Goal: Task Accomplishment & Management: Manage account settings

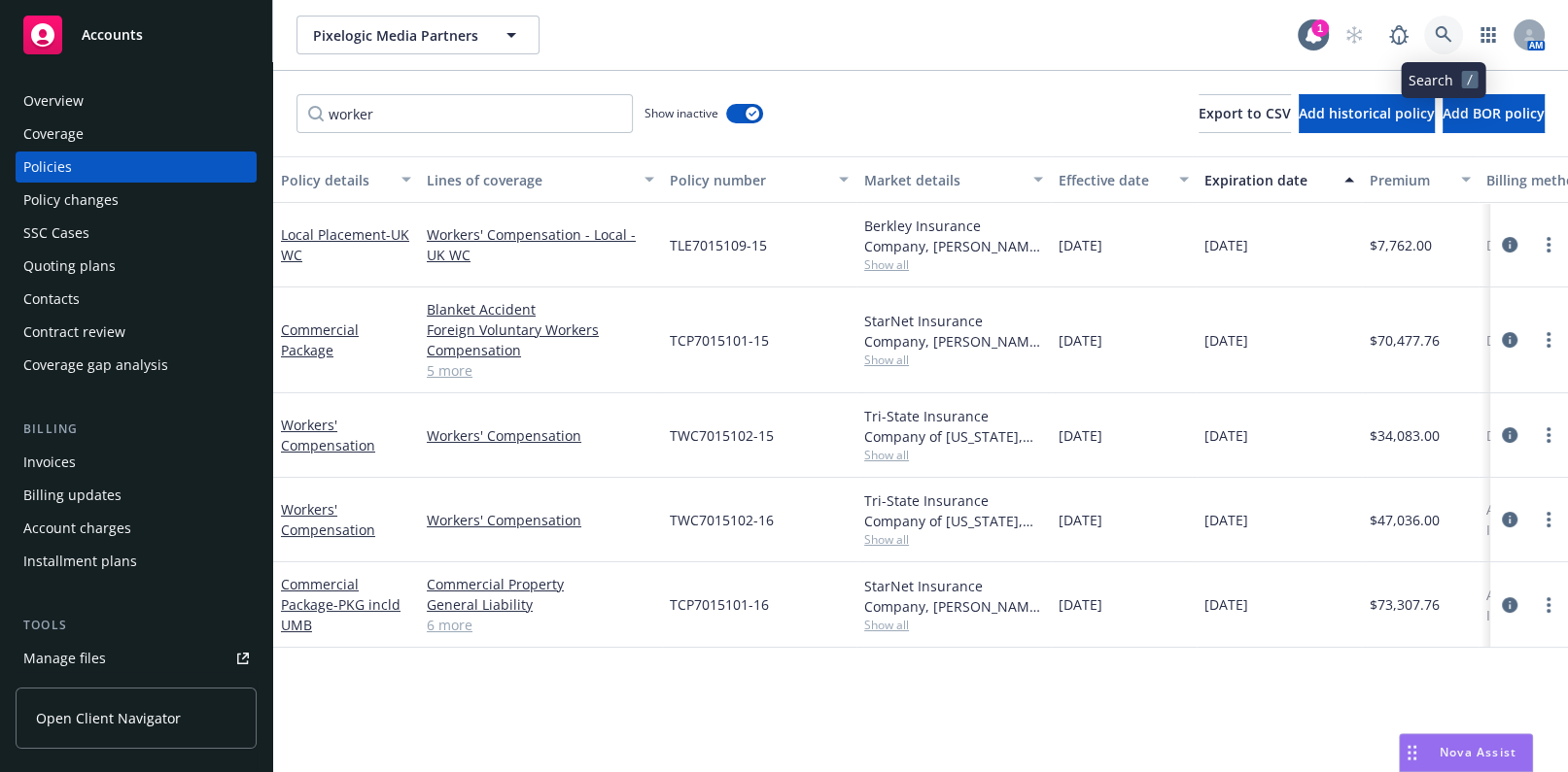
click at [1434, 39] on link at bounding box center [1443, 35] width 39 height 39
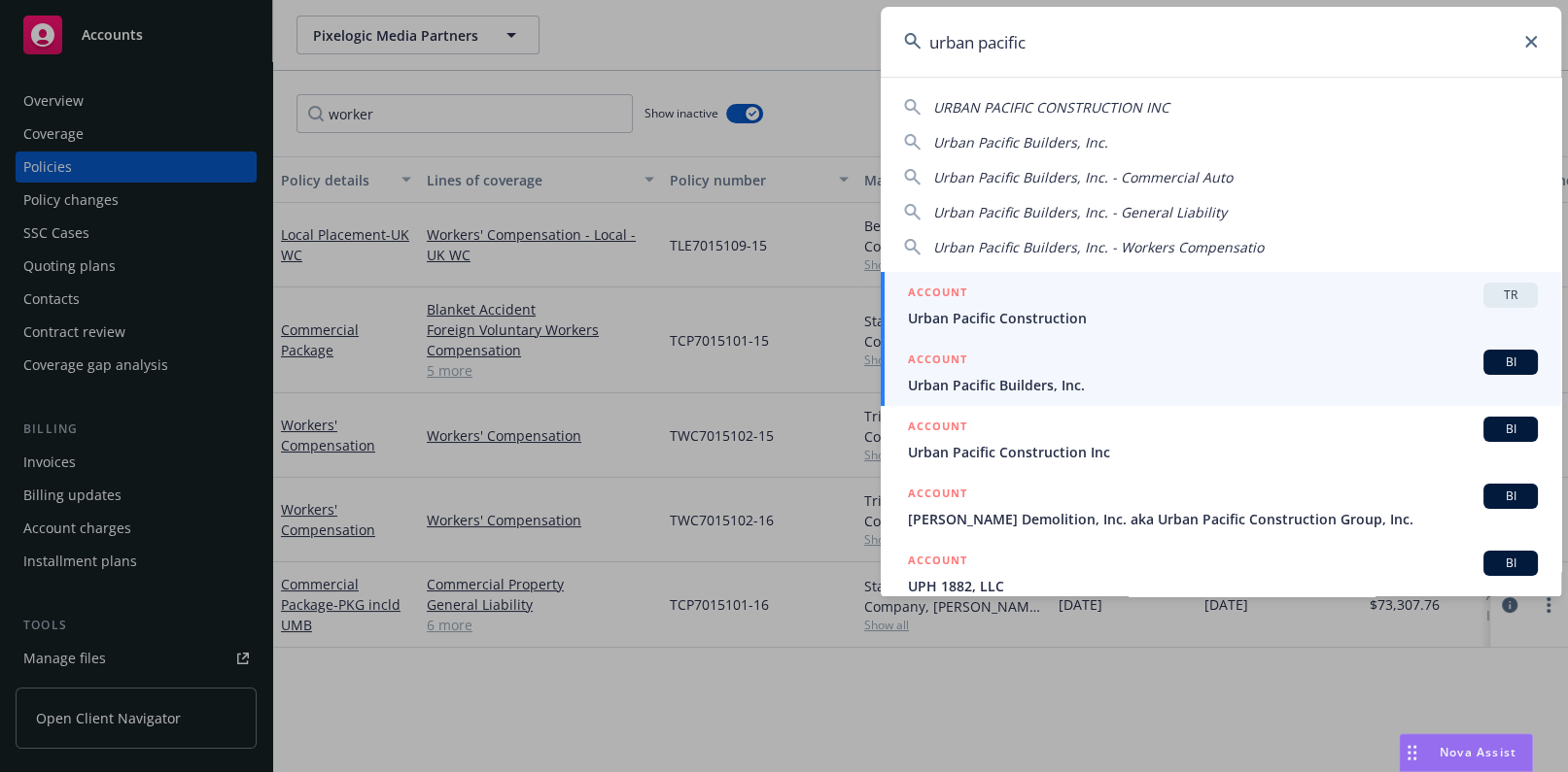
type input "urban pacific"
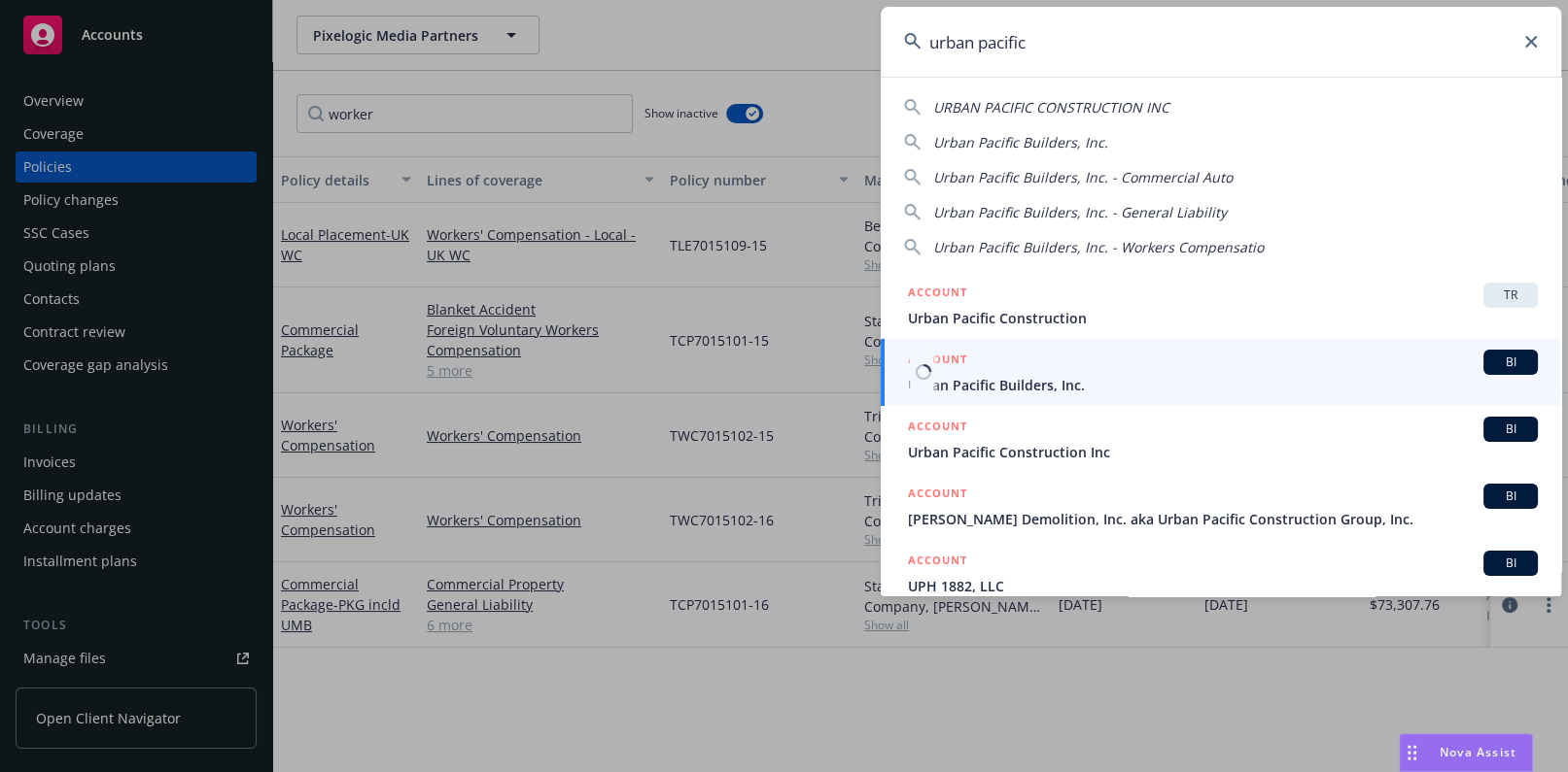
click at [1089, 454] on span "Urban Pacific Construction Inc" at bounding box center [1223, 452] width 630 height 21
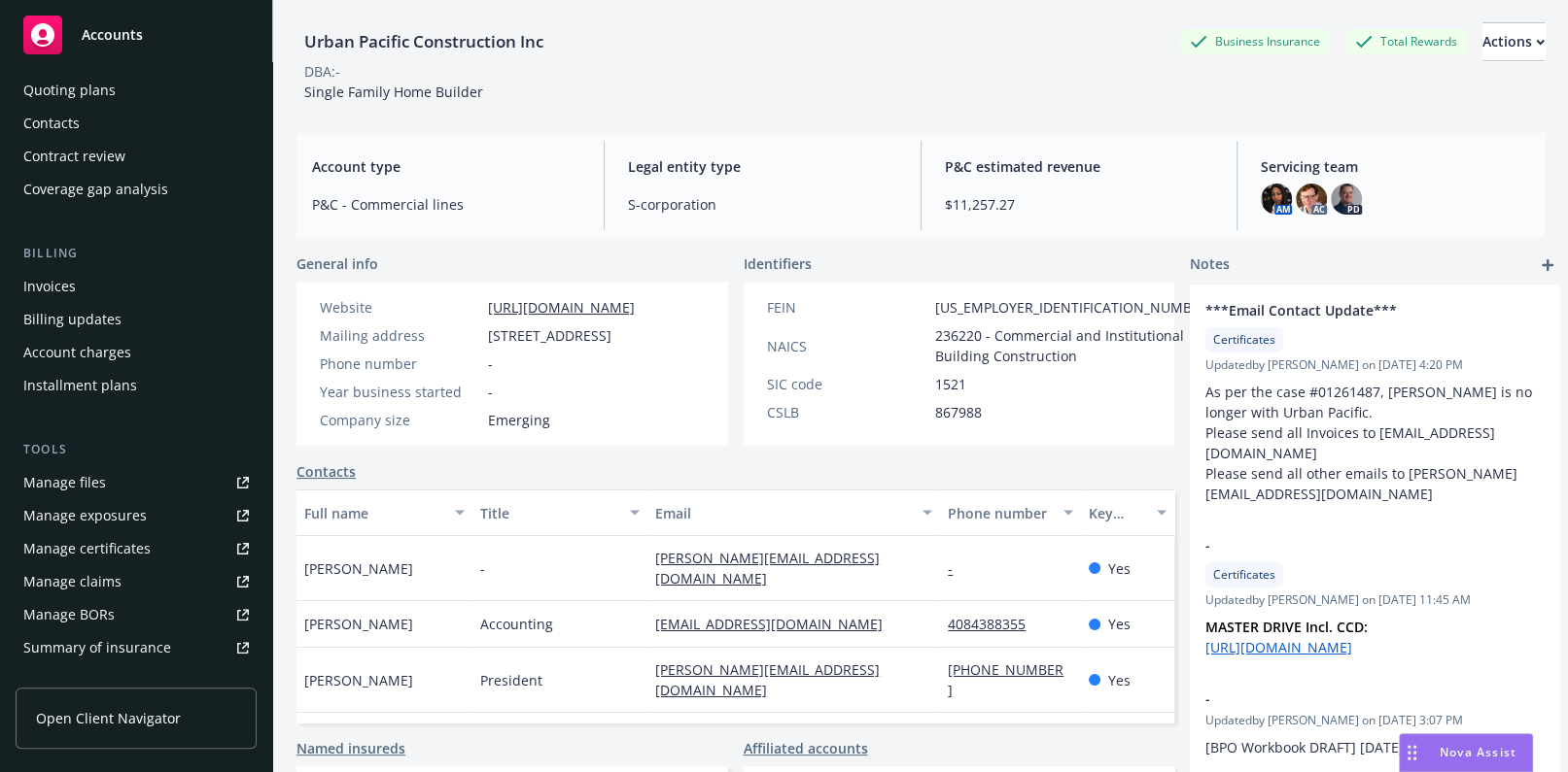
scroll to position [176, 0]
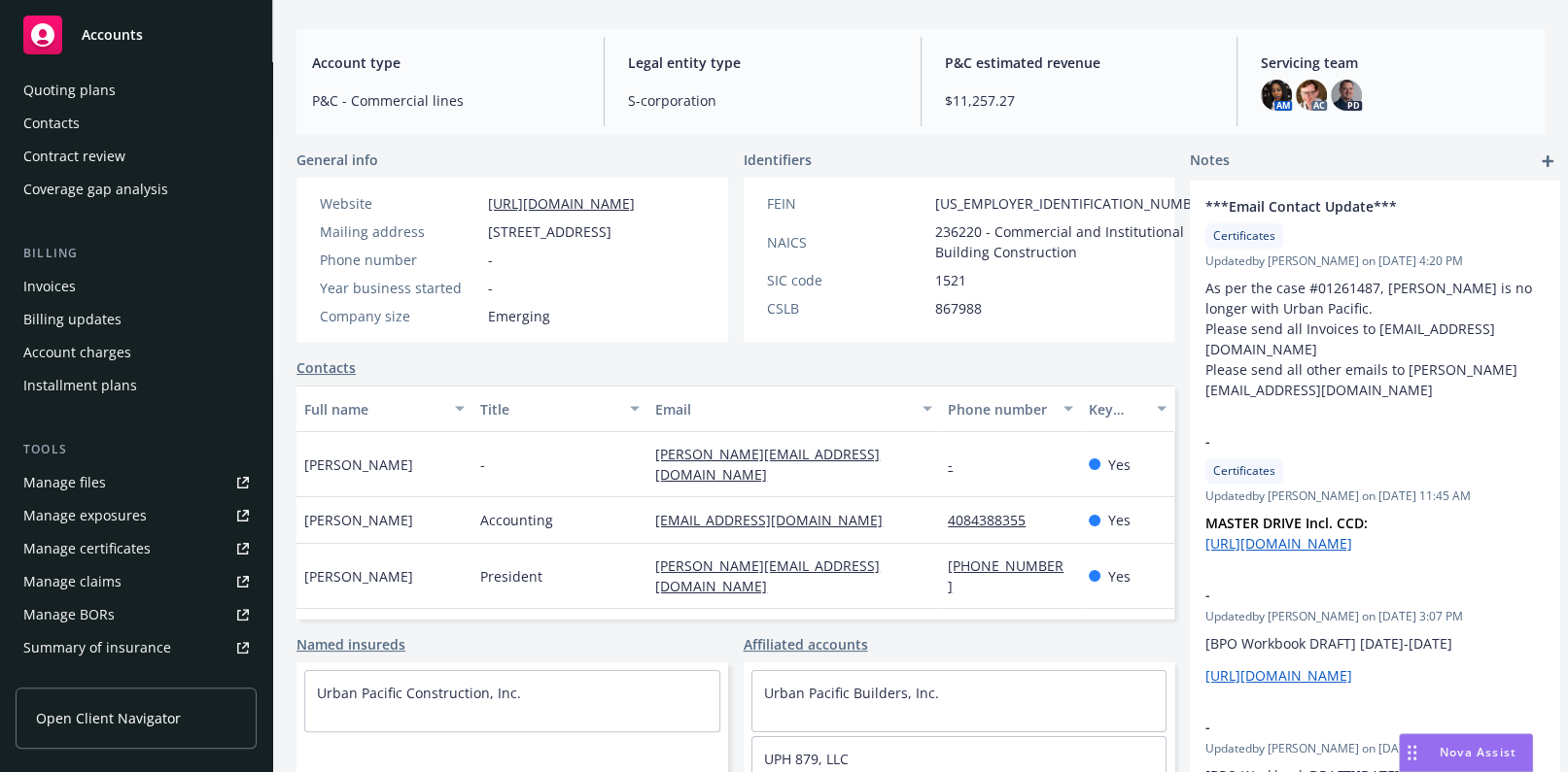
click at [126, 569] on link "Manage claims" at bounding box center [136, 582] width 241 height 31
click at [154, 544] on link "Manage certificates" at bounding box center [136, 549] width 241 height 31
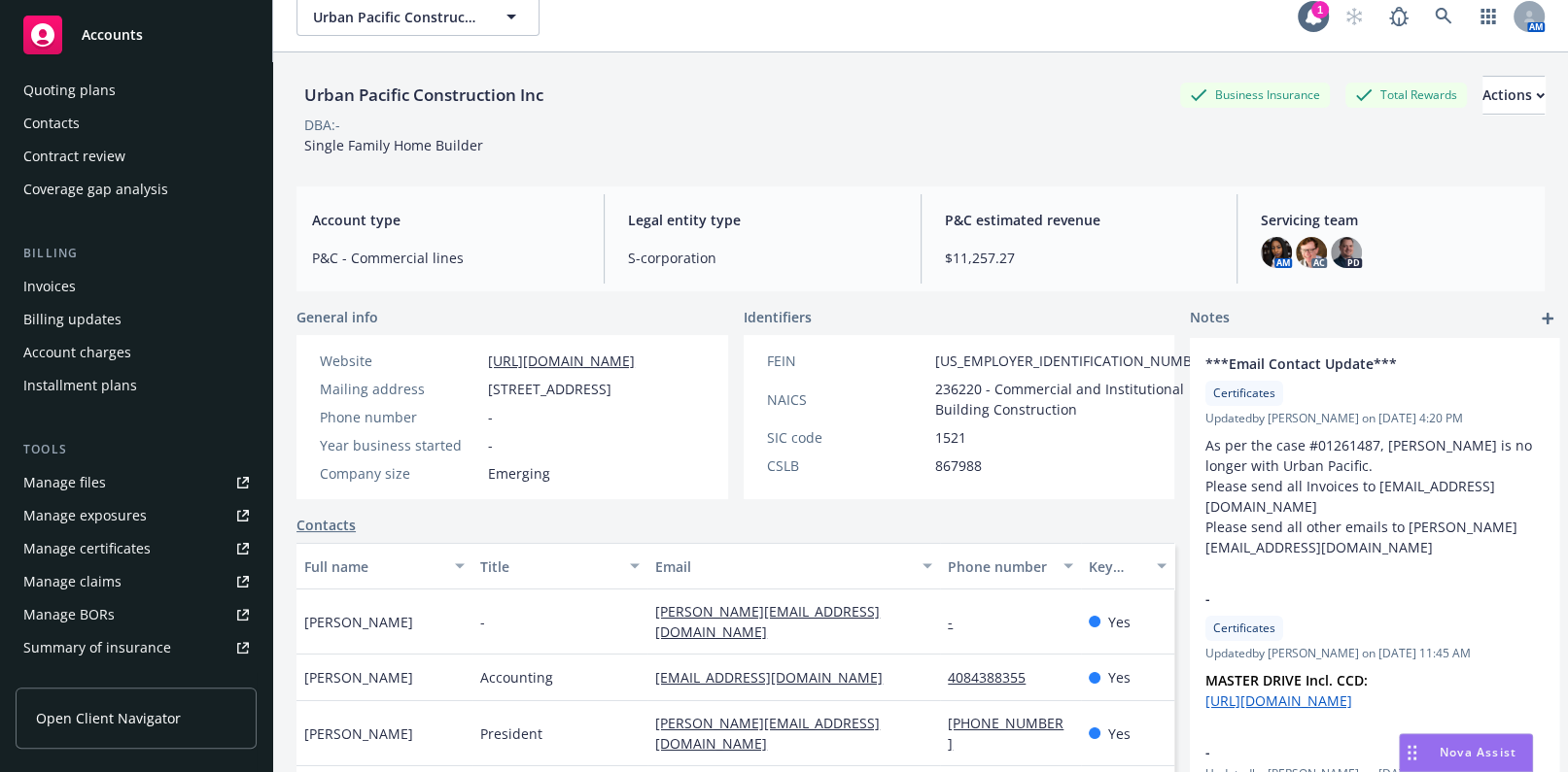
scroll to position [0, 0]
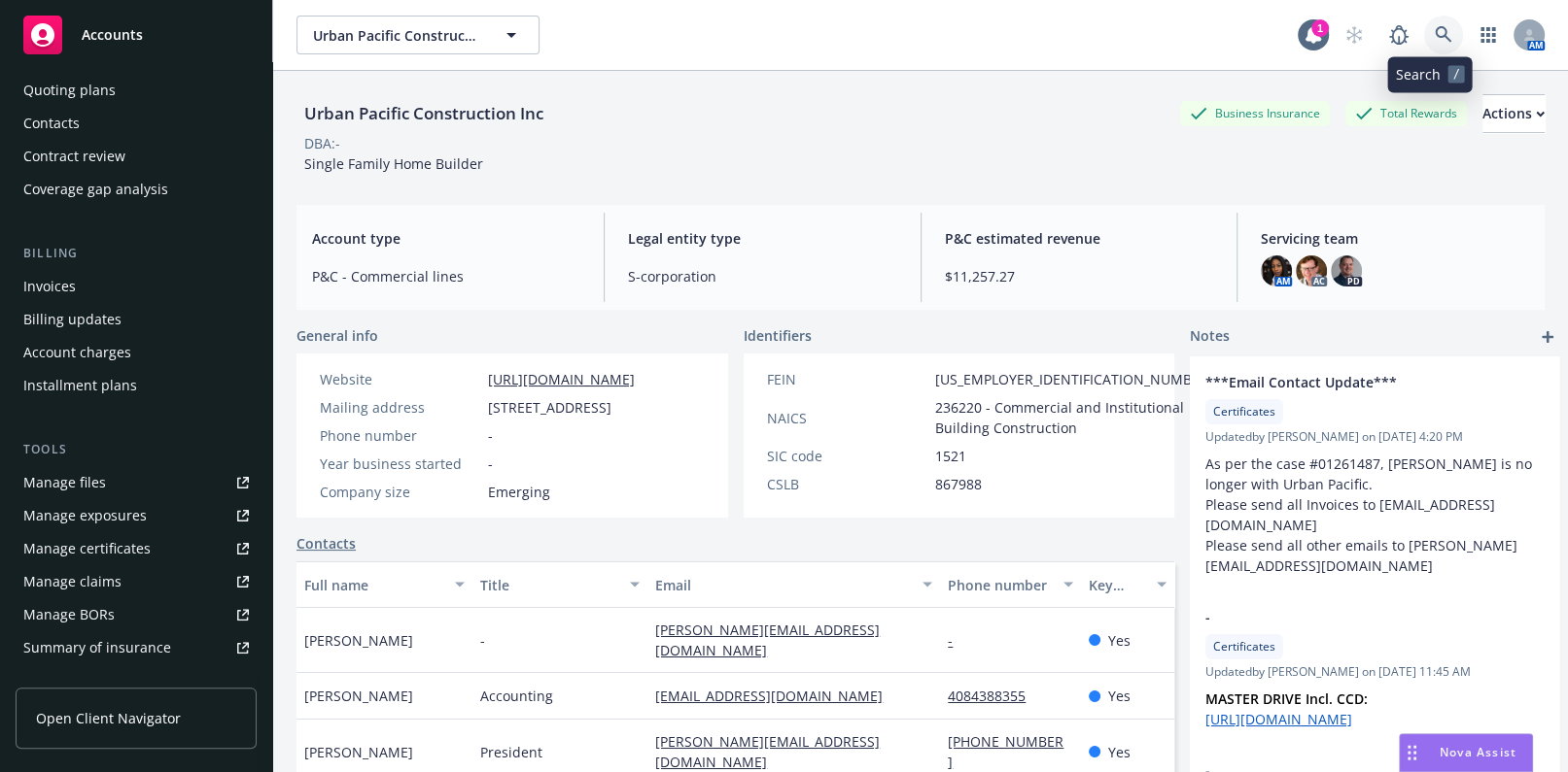
click at [1424, 36] on link at bounding box center [1443, 35] width 39 height 39
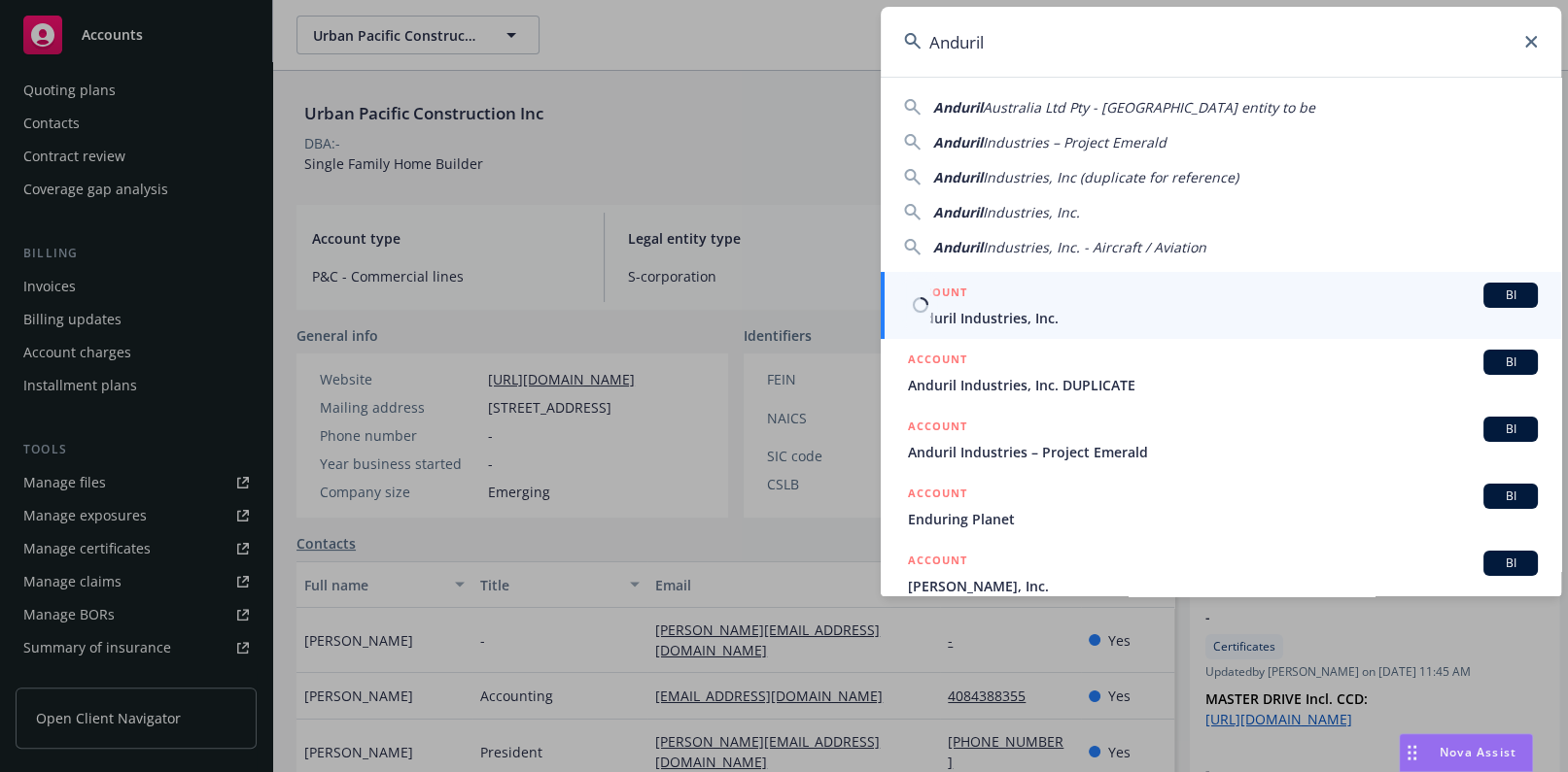
type input "Anduril"
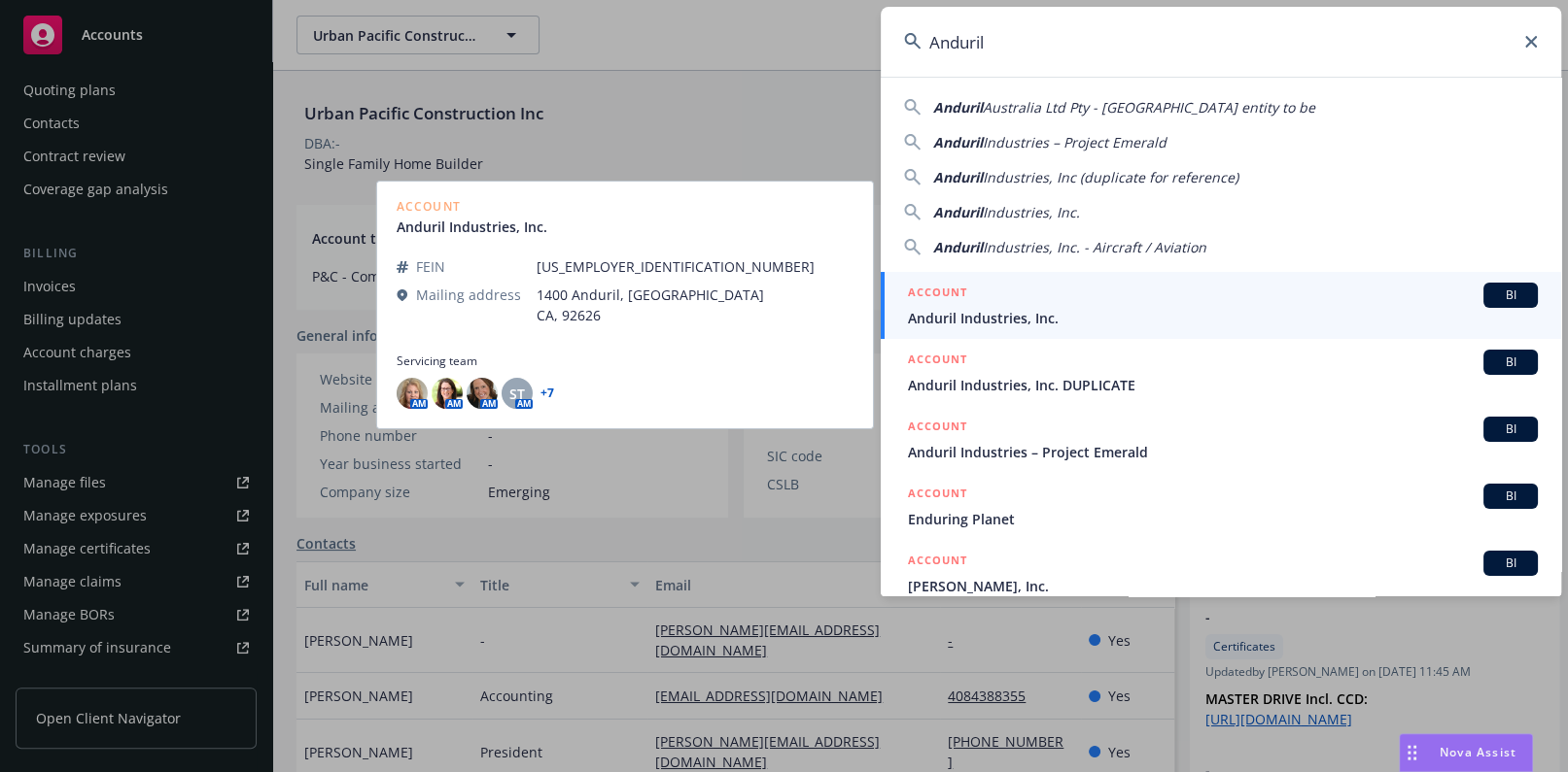
click at [953, 311] on span "Anduril Industries, Inc." at bounding box center [1223, 318] width 630 height 21
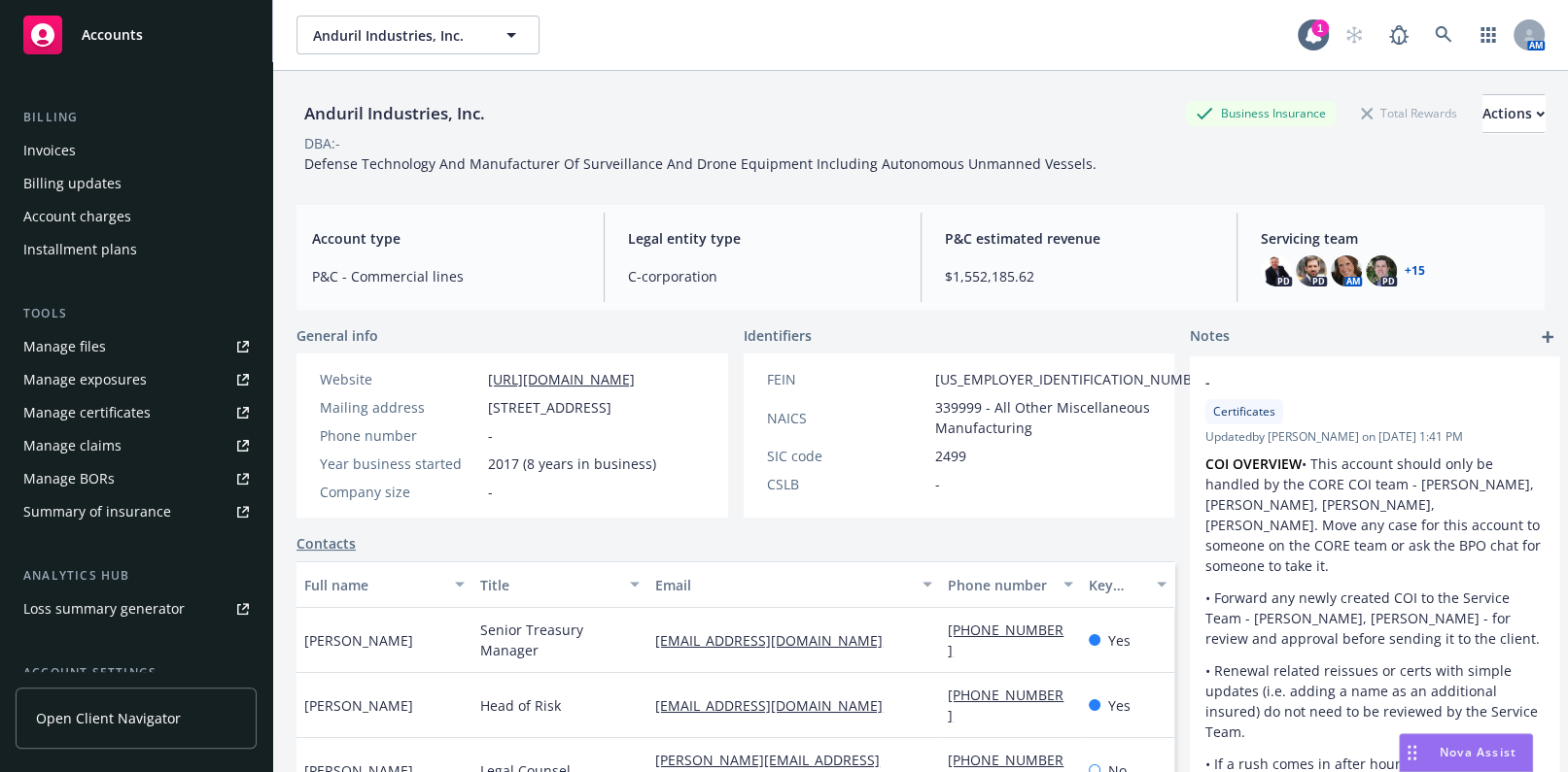
scroll to position [441, 0]
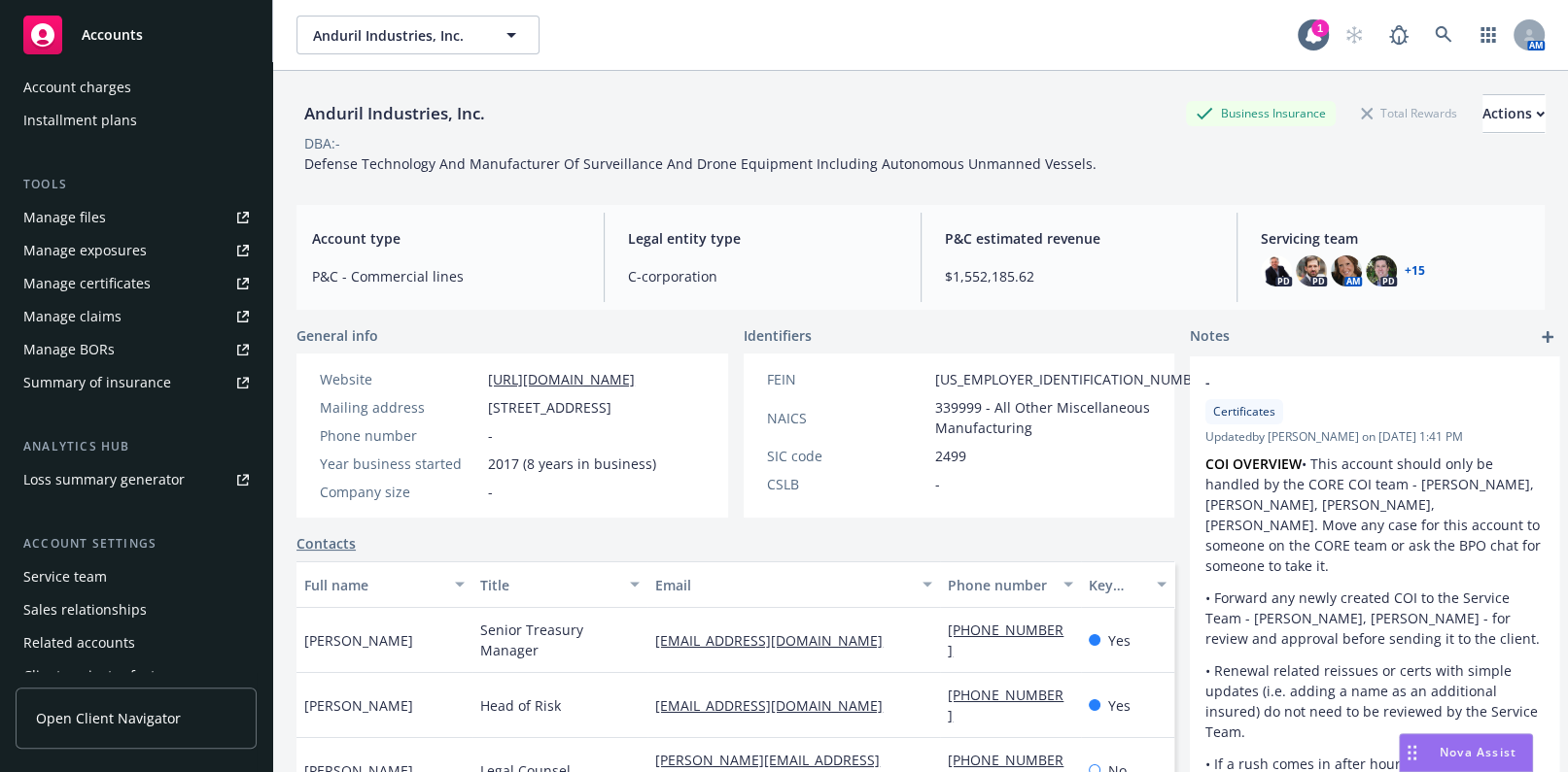
click at [128, 289] on div "Manage certificates" at bounding box center [87, 283] width 128 height 31
click at [1435, 31] on icon at bounding box center [1443, 35] width 18 height 18
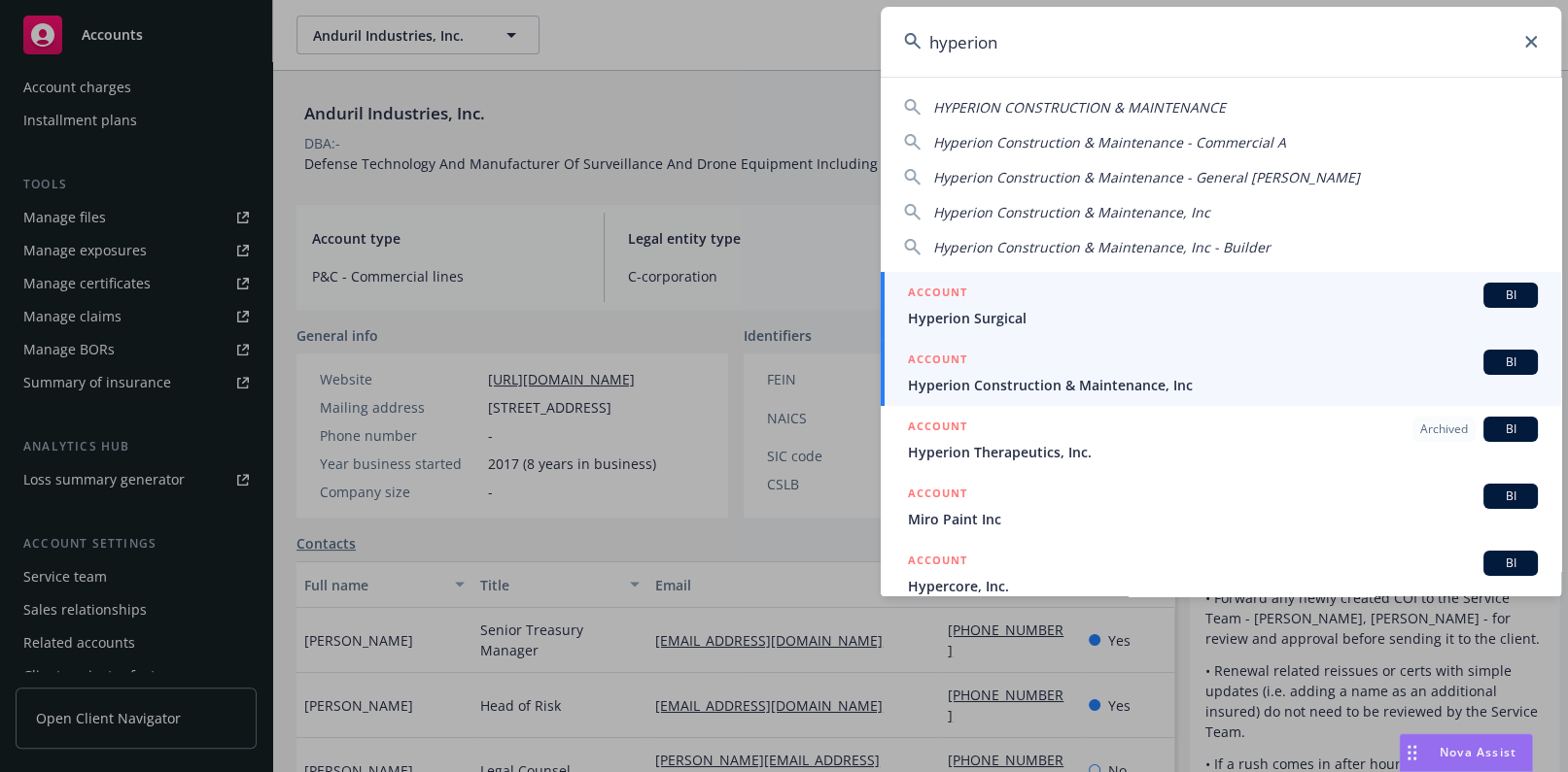
type input "hyperion"
click at [995, 386] on span "Hyperion Construction & Maintenance, Inc" at bounding box center [1223, 385] width 630 height 21
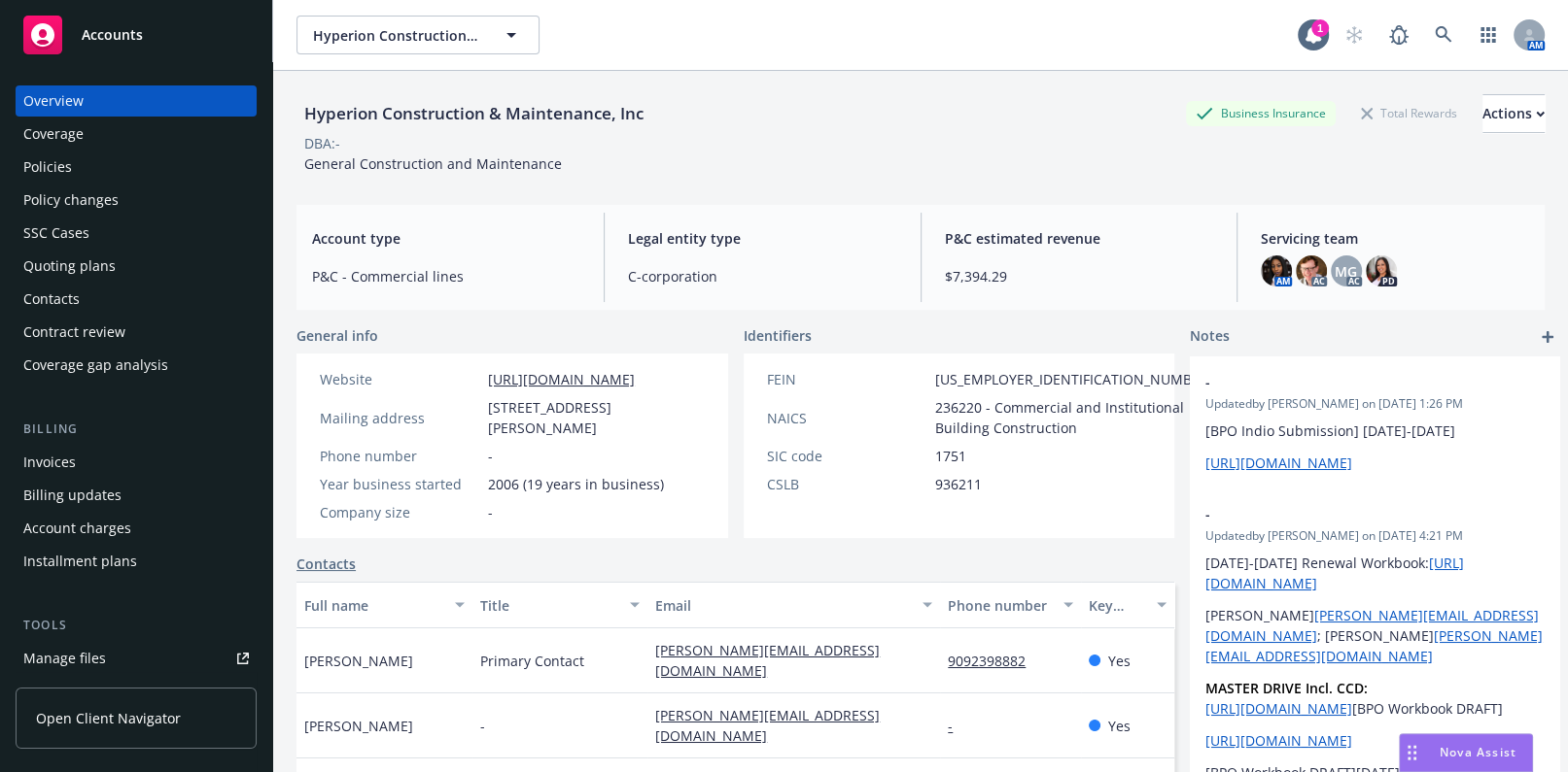
click at [124, 140] on div "Coverage" at bounding box center [136, 134] width 226 height 31
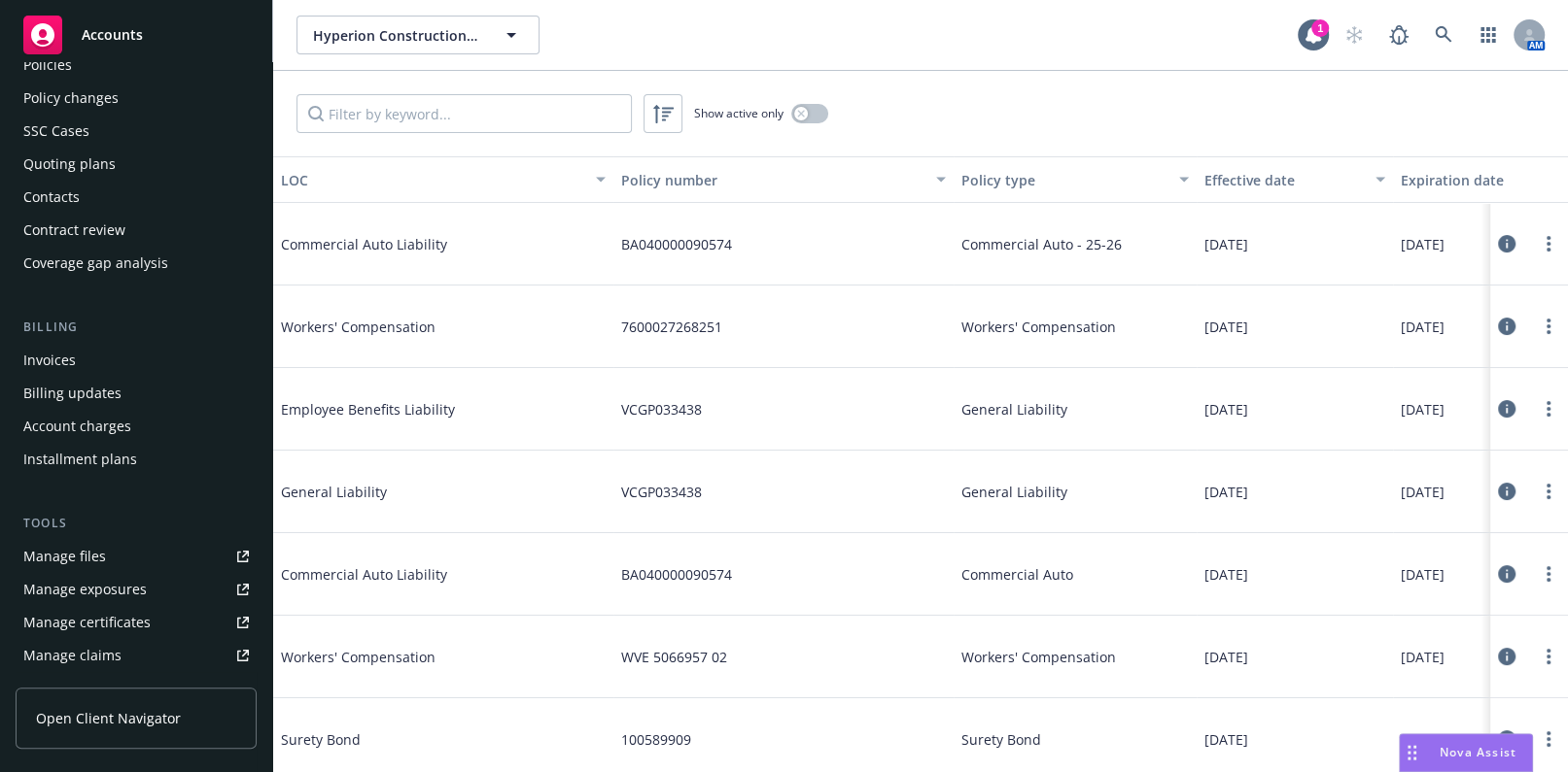
scroll to position [264, 0]
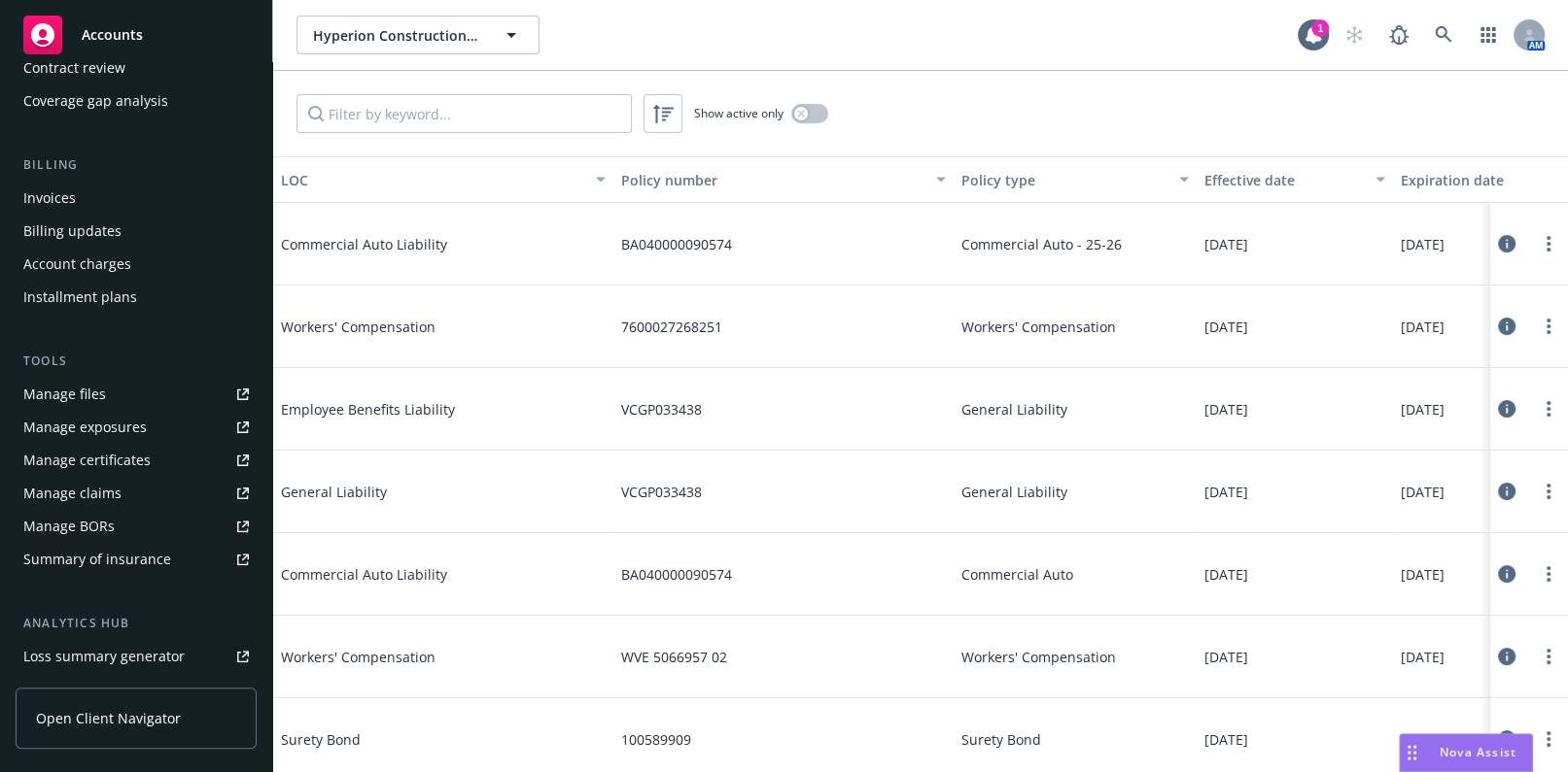
click at [125, 455] on div "Manage certificates" at bounding box center [87, 461] width 128 height 31
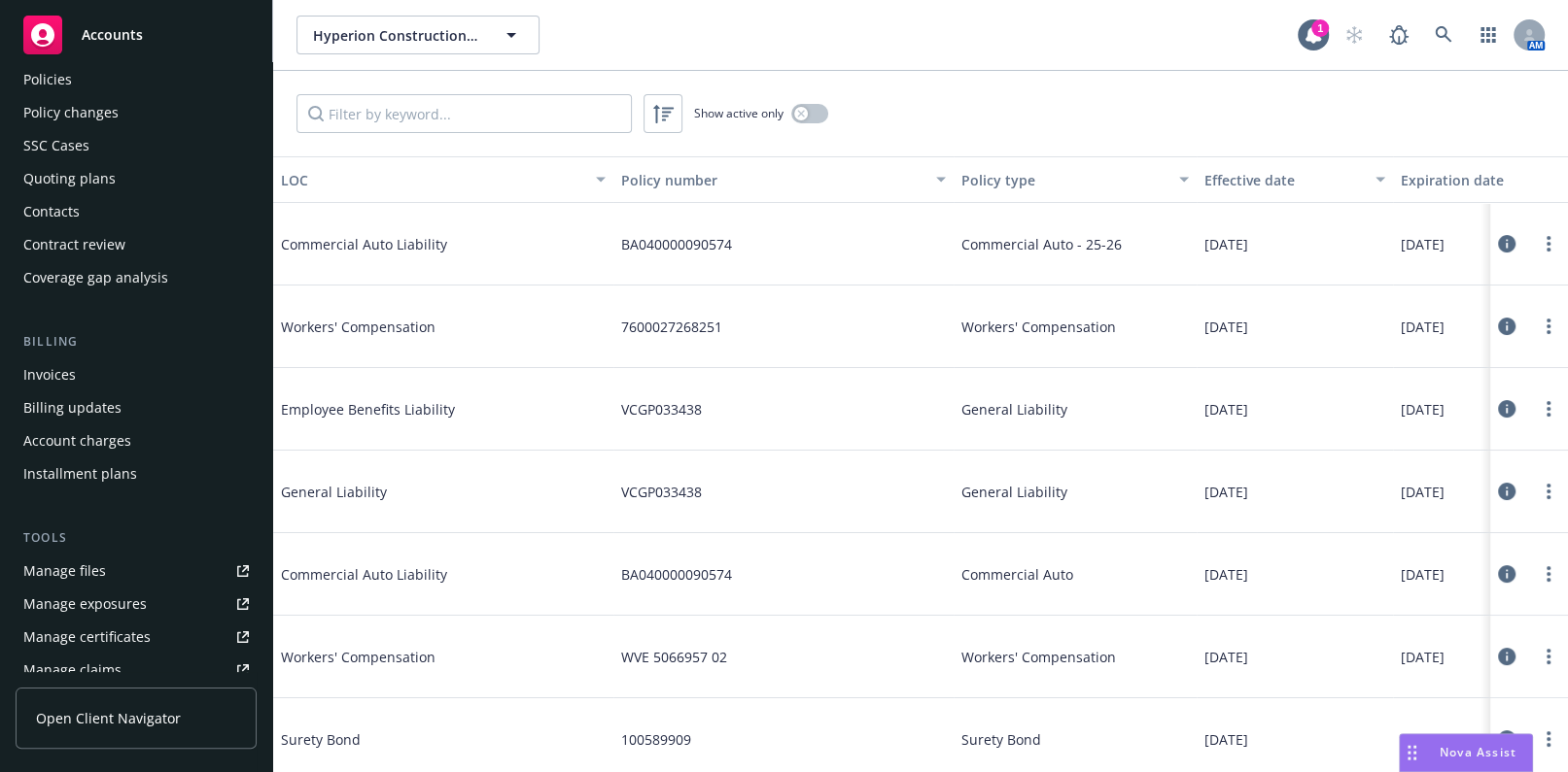
scroll to position [0, 0]
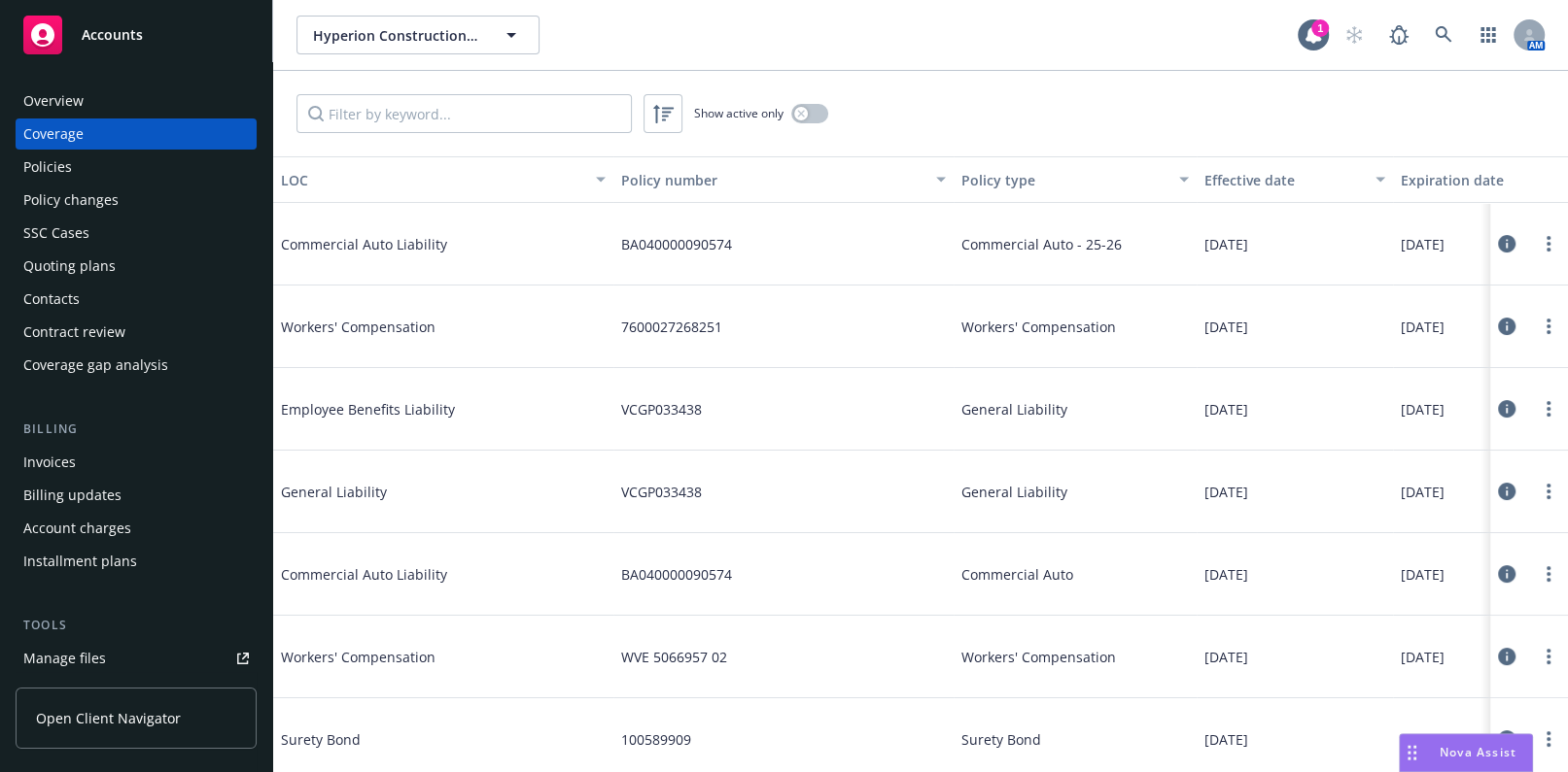
click at [147, 95] on div "Overview" at bounding box center [136, 101] width 226 height 31
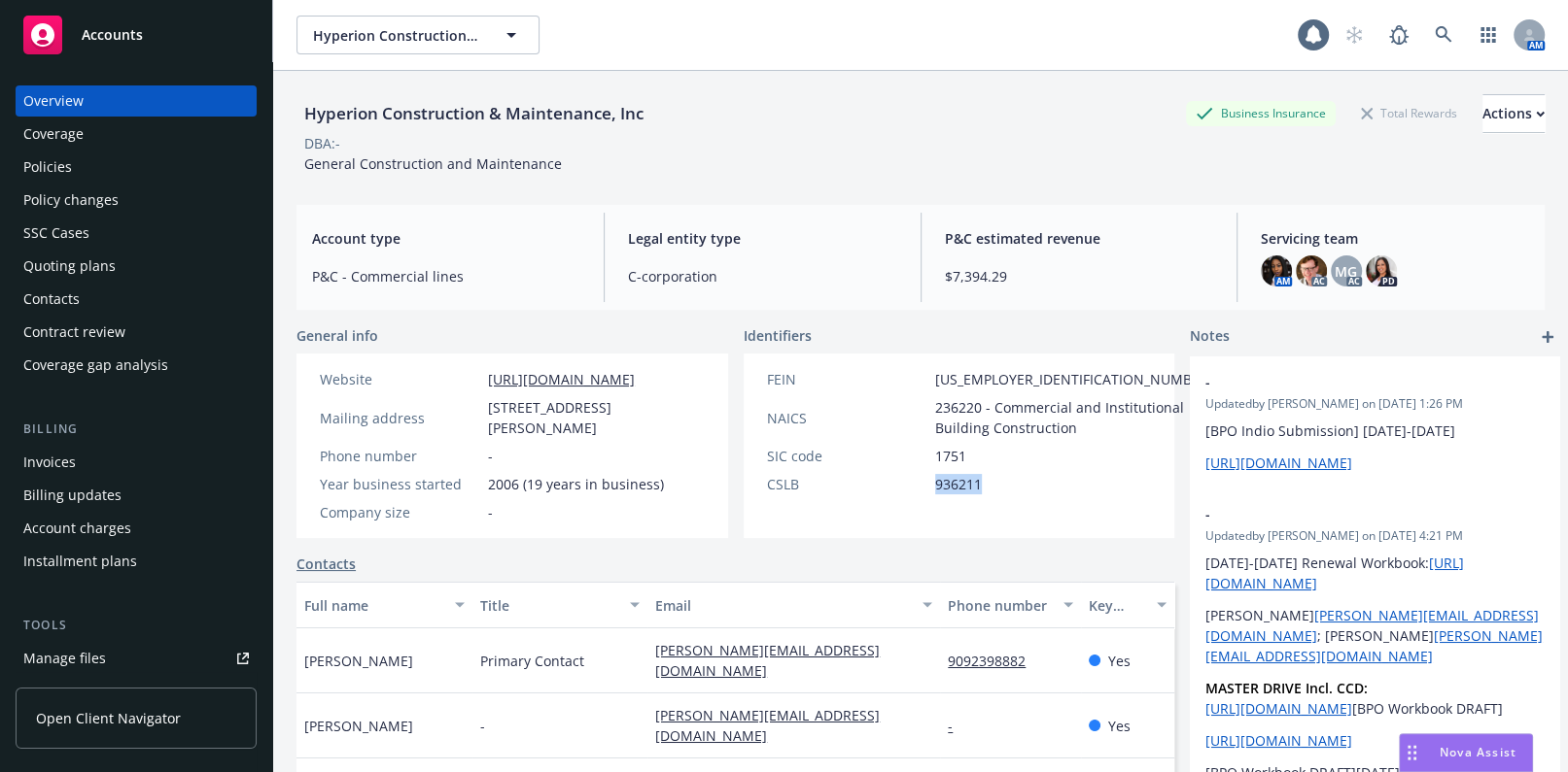
drag, startPoint x: 971, startPoint y: 512, endPoint x: 902, endPoint y: 506, distance: 69.3
click at [902, 494] on div "CSLB 936211" at bounding box center [990, 484] width 462 height 21
copy div "936211"
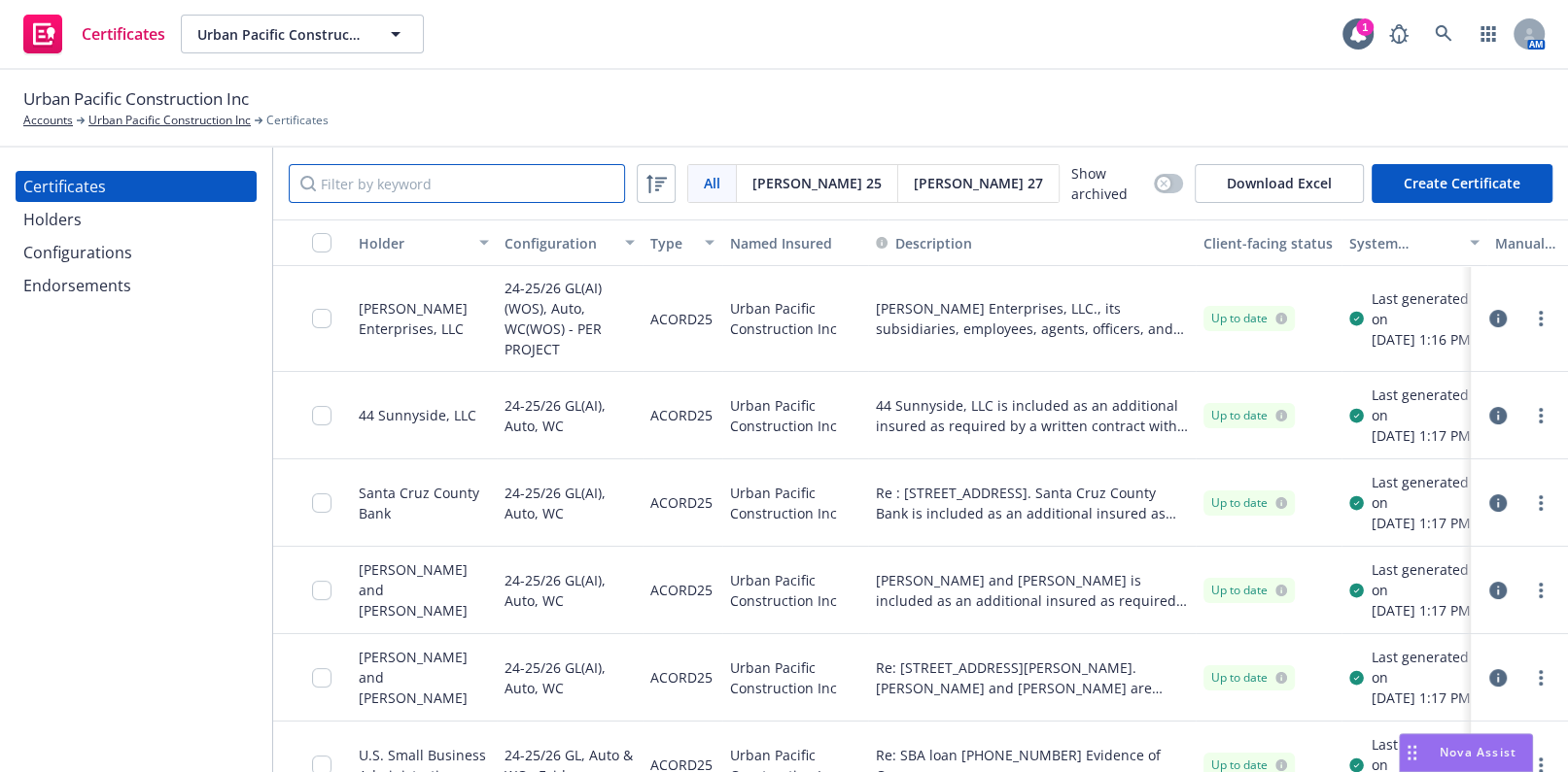
click at [388, 184] on input "Filter by keyword" at bounding box center [456, 183] width 337 height 39
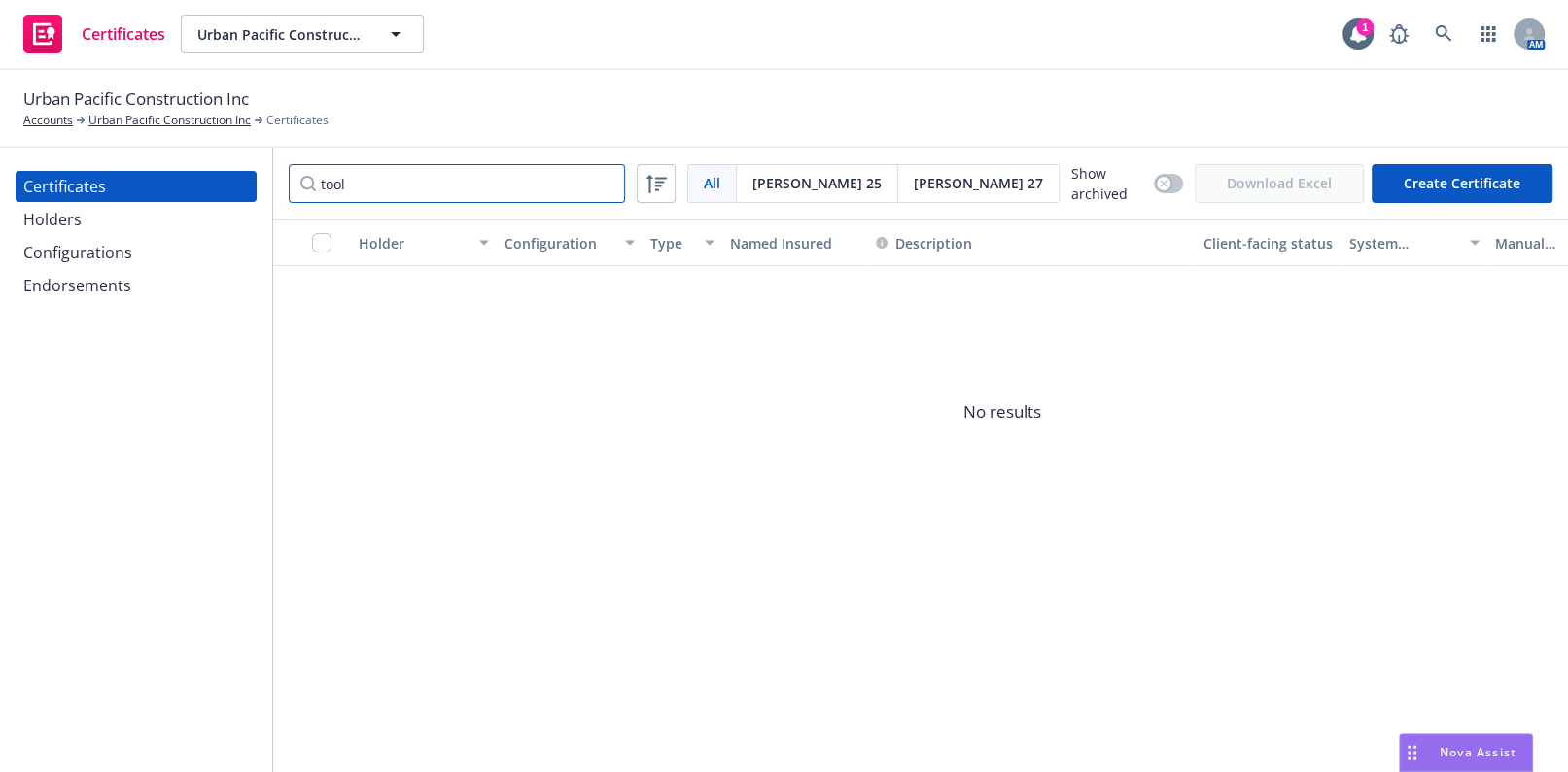
type input "tool"
click at [158, 206] on div "Holders" at bounding box center [136, 220] width 226 height 31
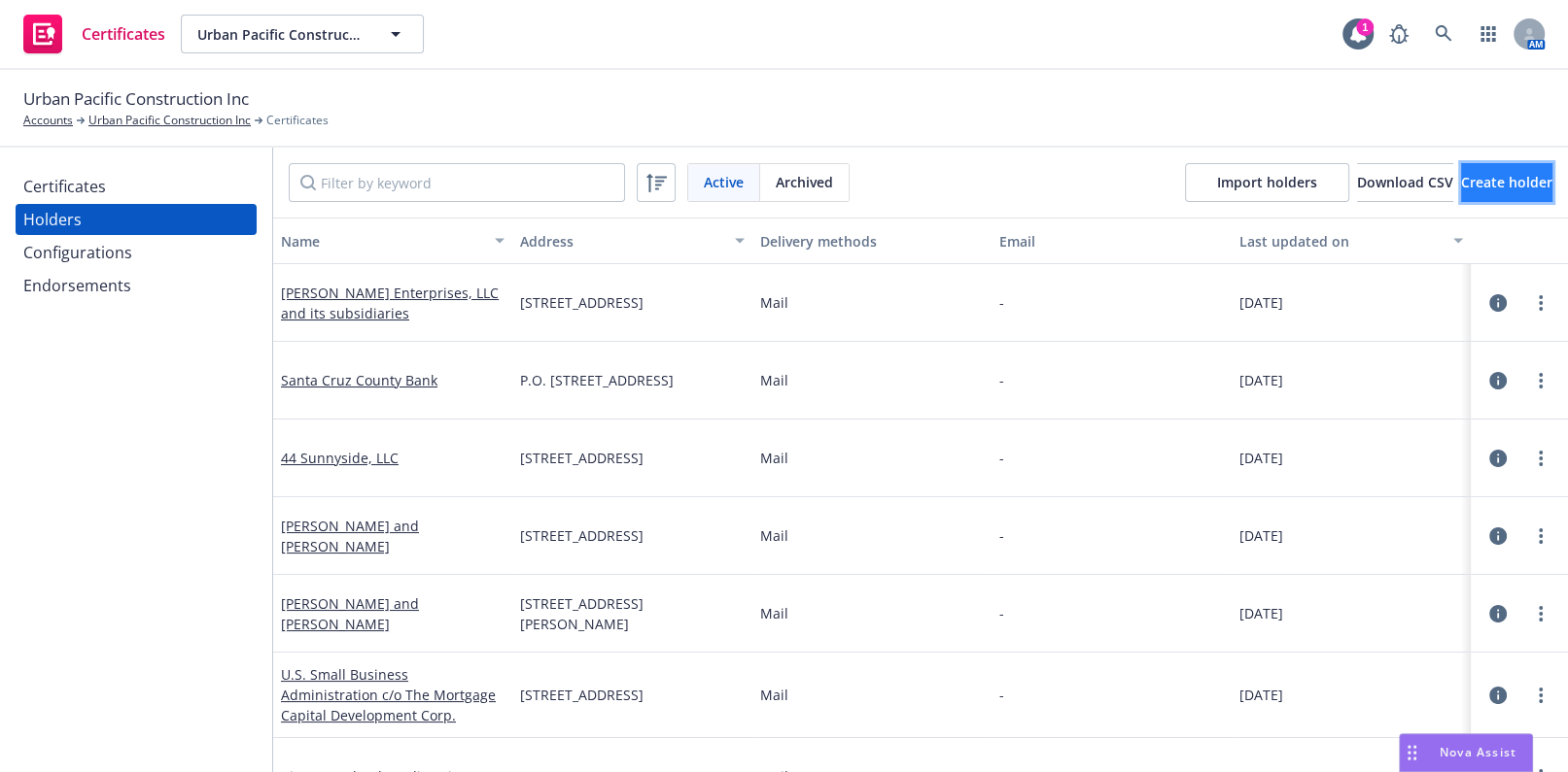
click at [1461, 175] on span "Create holder" at bounding box center [1506, 181] width 91 height 19
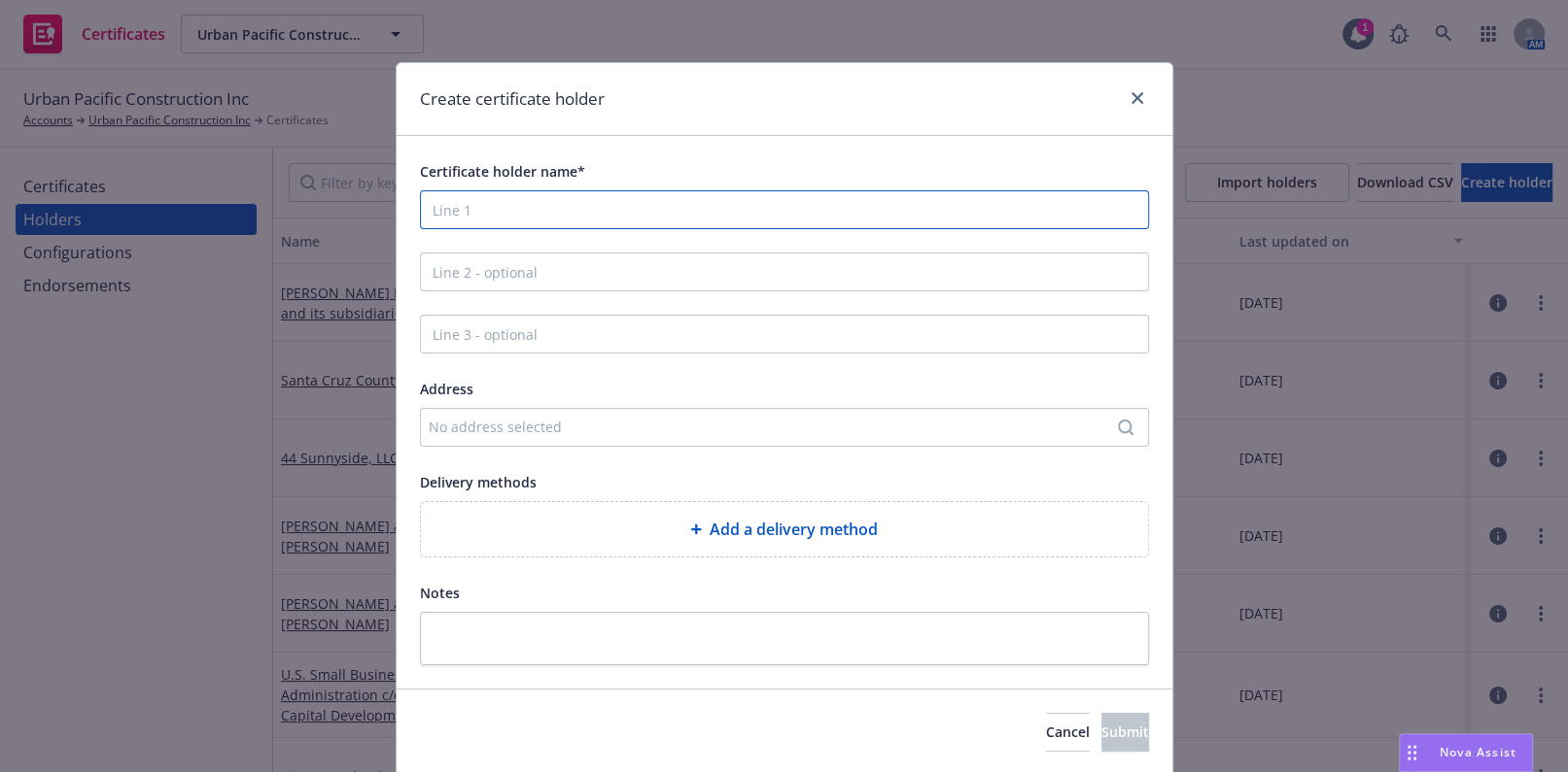
click at [560, 208] on input "Certificate holder name*" at bounding box center [784, 210] width 729 height 39
type input "A Tool Shed"
click at [645, 527] on div "Add a delivery method" at bounding box center [784, 530] width 696 height 24
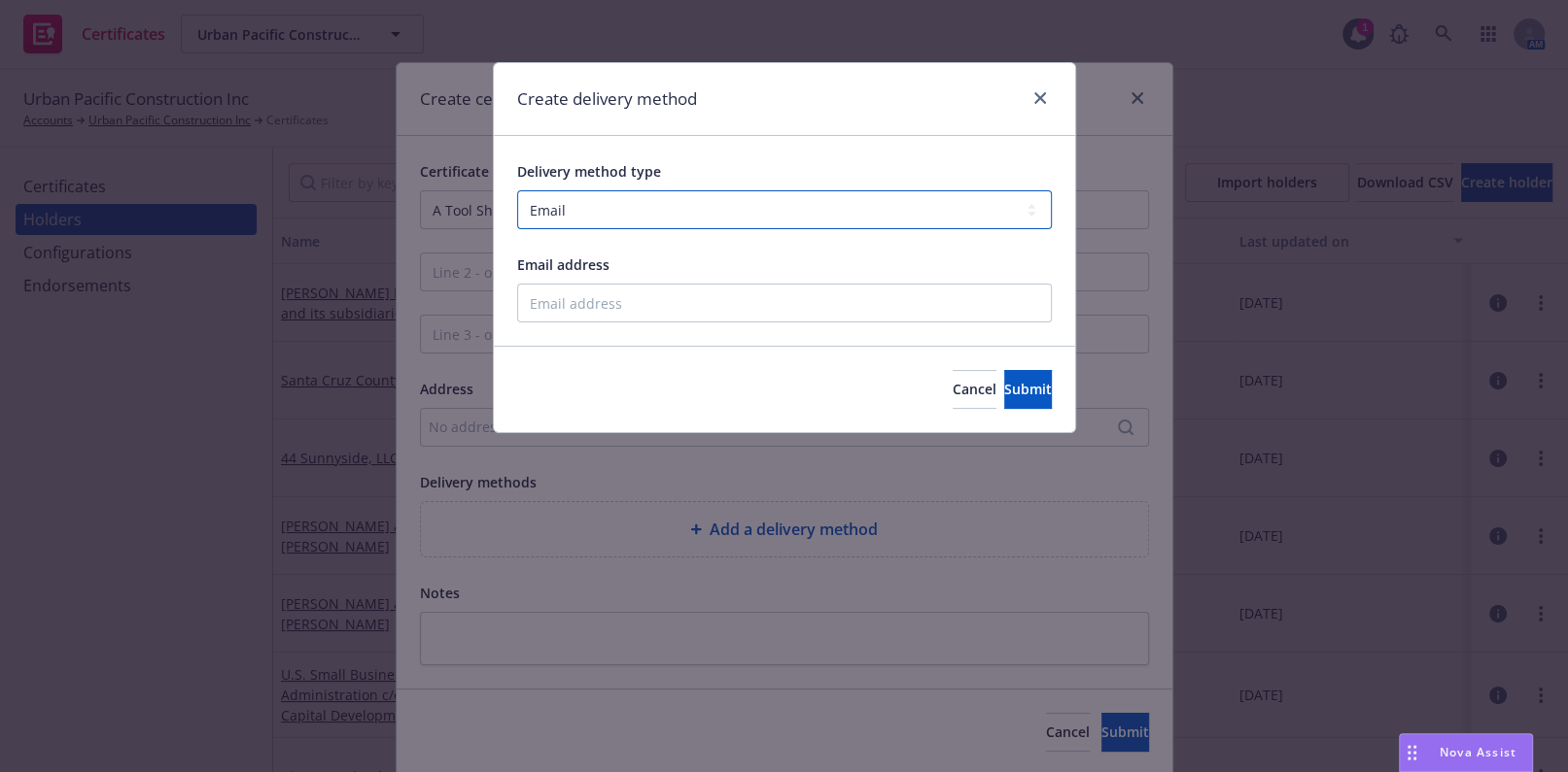
drag, startPoint x: 567, startPoint y: 199, endPoint x: 575, endPoint y: 229, distance: 31.0
click at [568, 199] on select "Select delivery method type Email Mail Fax Upload to Compliance Website" at bounding box center [784, 210] width 535 height 39
select select "UPLOAD_TO_COMPLIANCE_WEBSITE"
click at [517, 190] on select "Select delivery method type Email Mail Fax Upload to Compliance Website" at bounding box center [784, 210] width 535 height 39
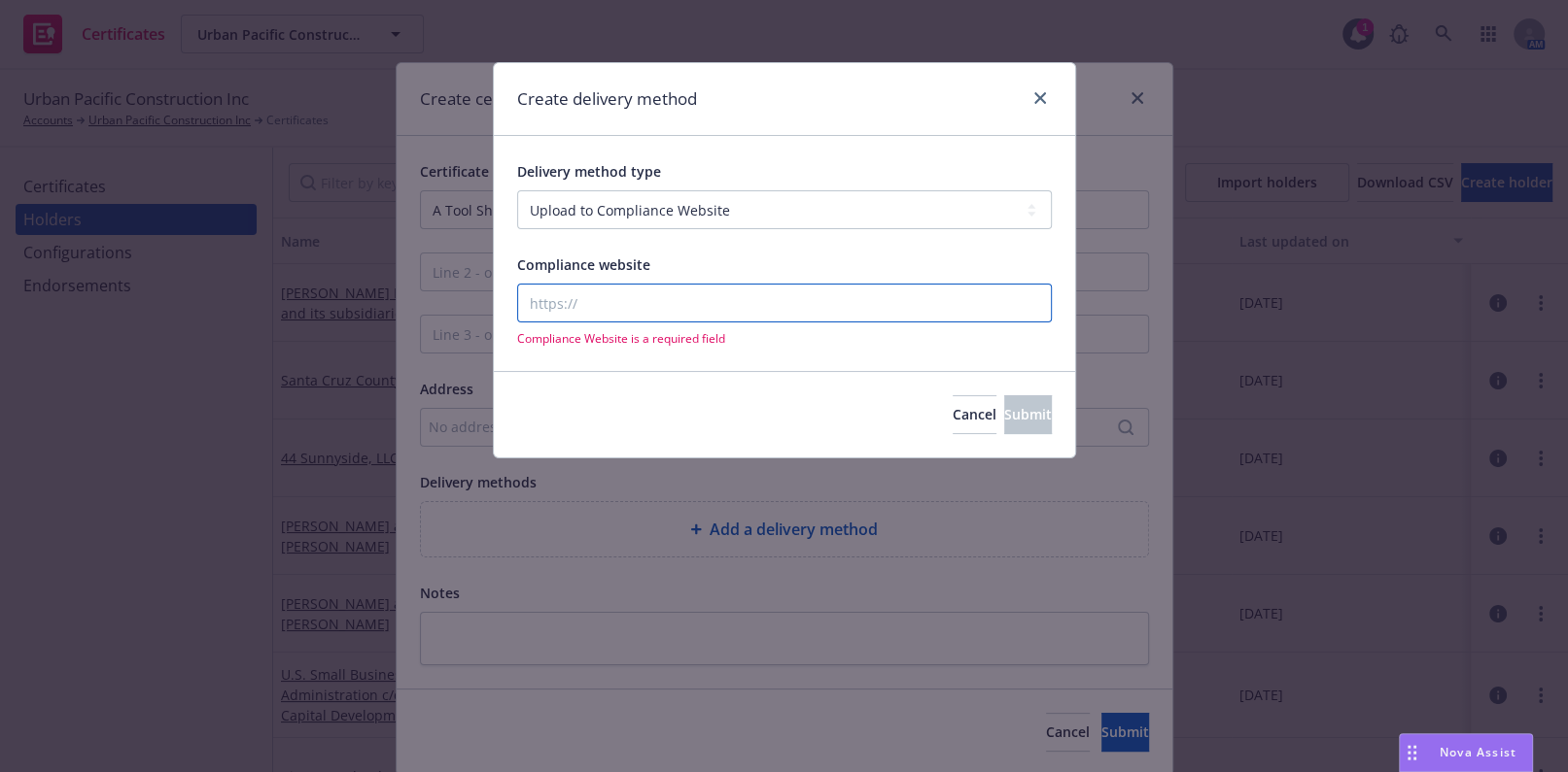
click at [591, 314] on input "Compliance website" at bounding box center [784, 303] width 535 height 39
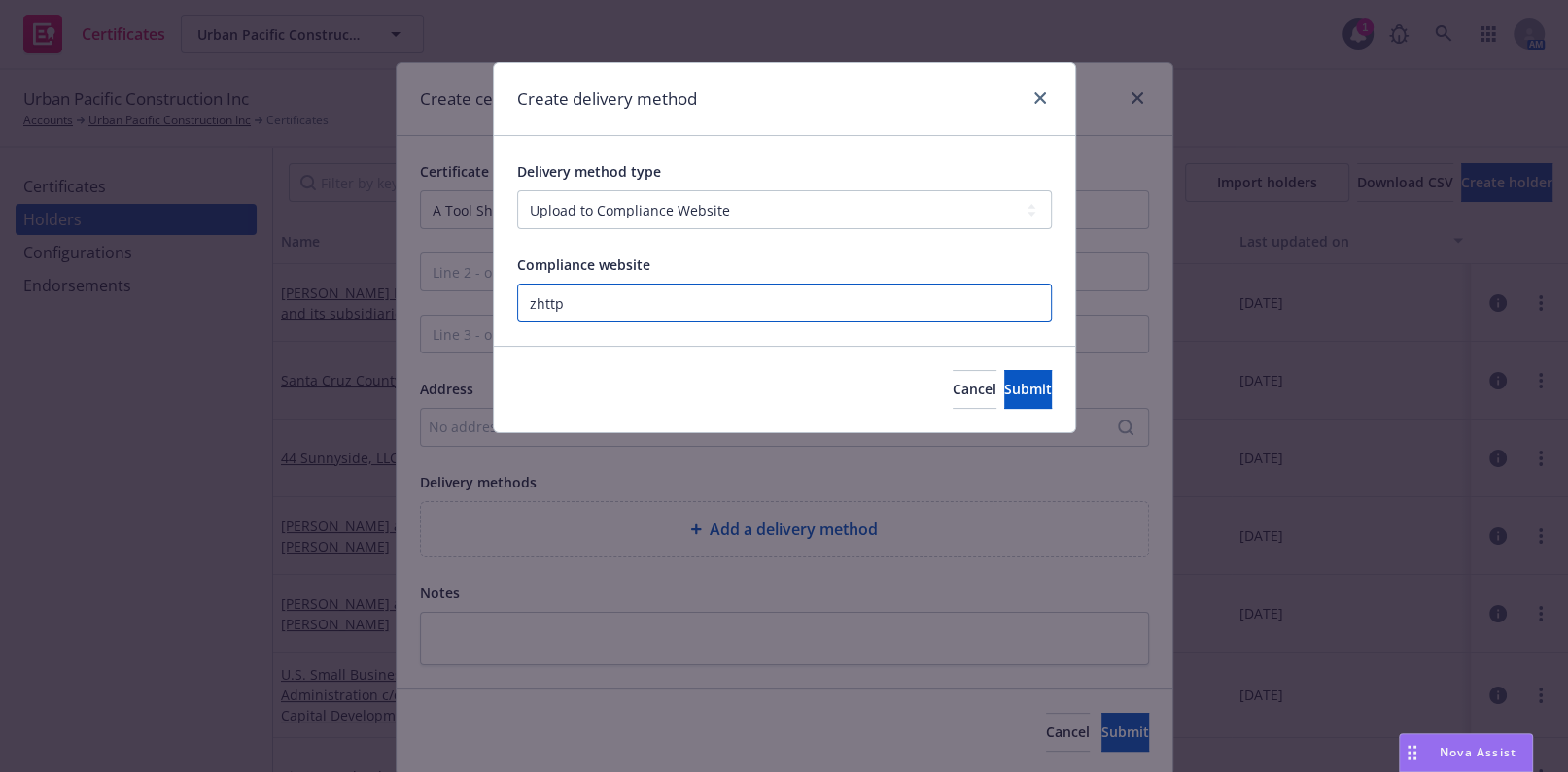
paste input "https://www.newfront.com"
type input "https://www.newfront.com"
click at [1009, 406] on button "Submit" at bounding box center [1027, 389] width 48 height 39
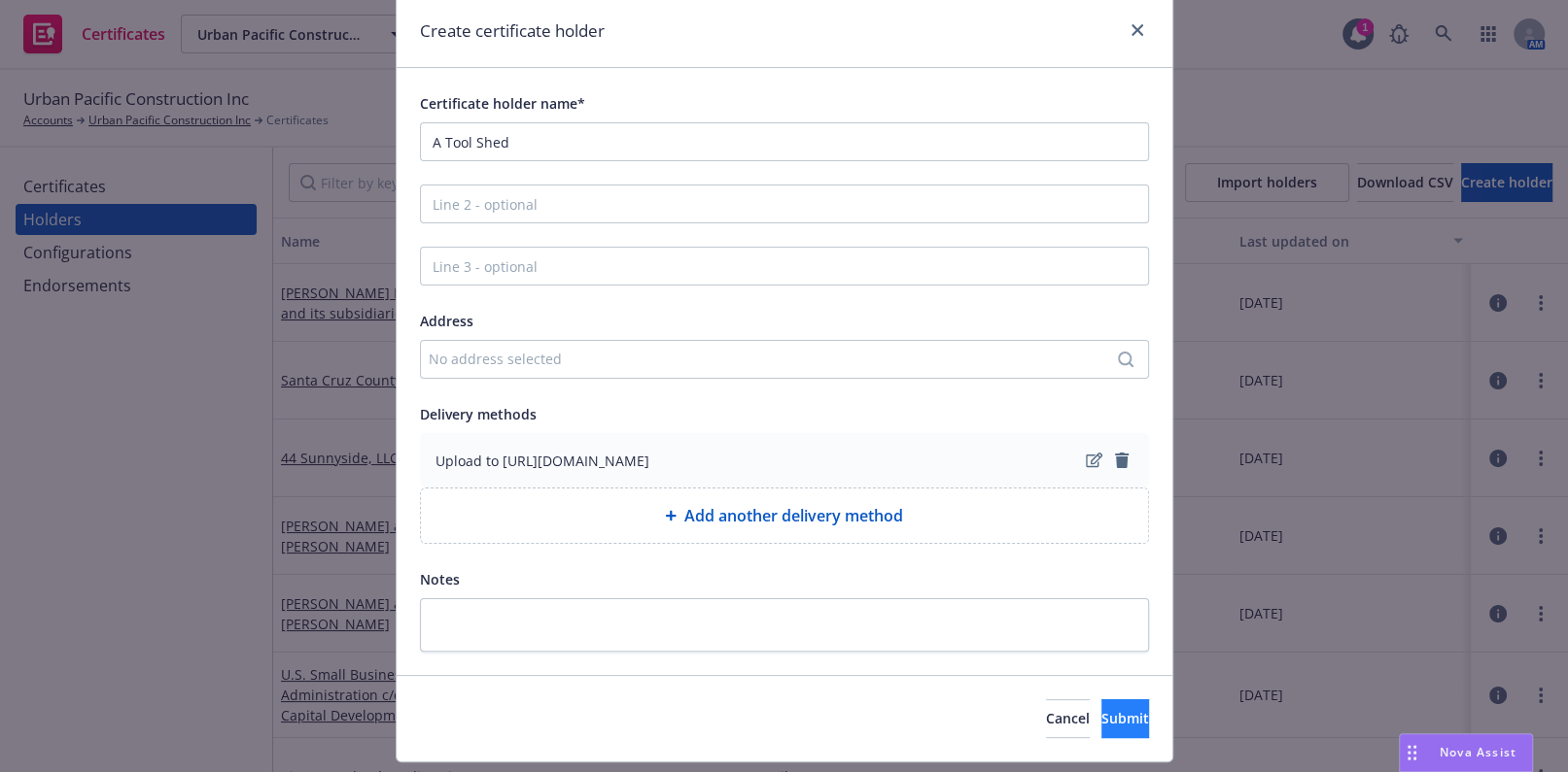
scroll to position [119, 0]
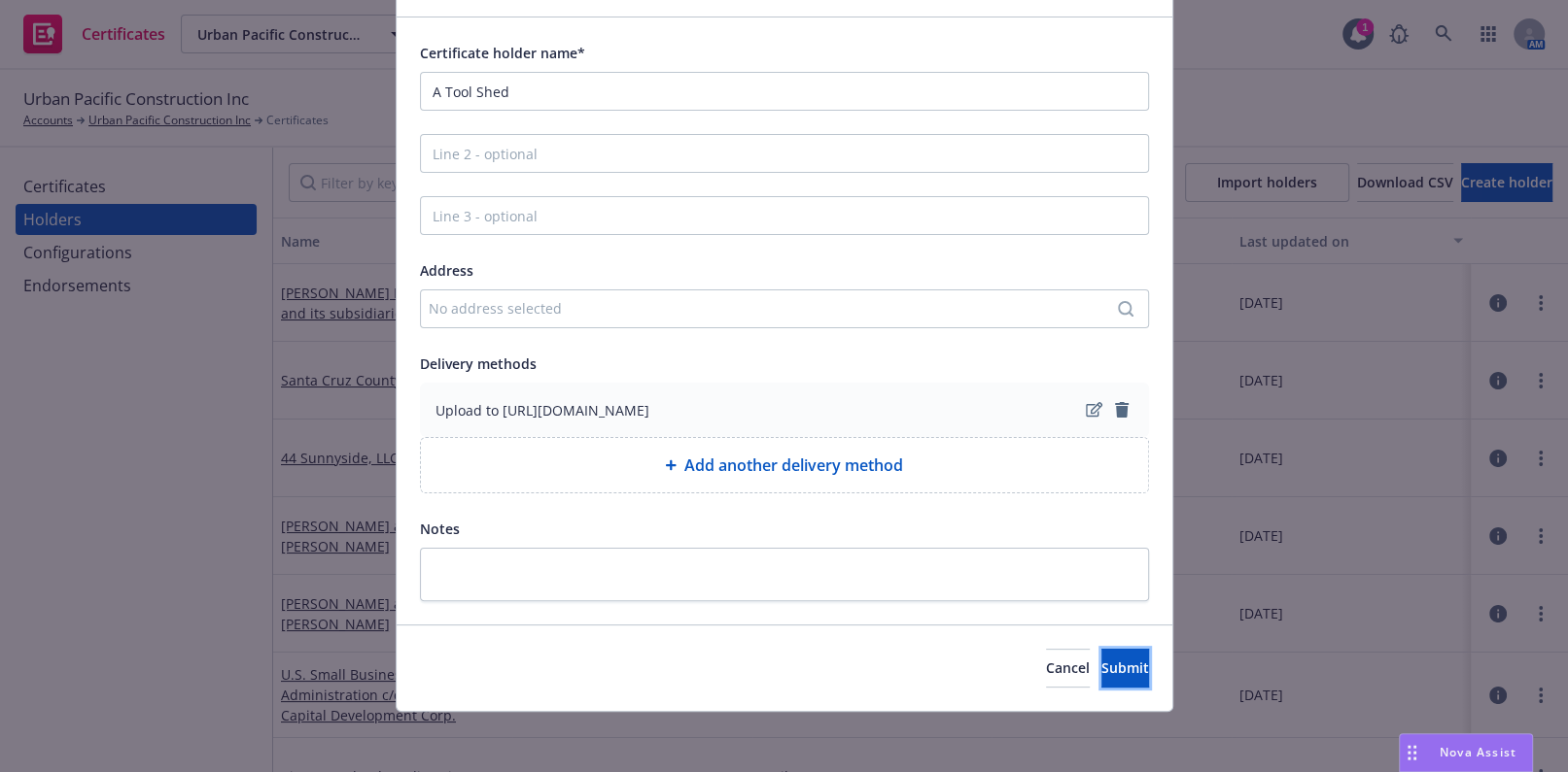
drag, startPoint x: 1106, startPoint y: 666, endPoint x: 1166, endPoint y: 475, distance: 200.2
click at [1107, 666] on span "Submit" at bounding box center [1124, 668] width 48 height 19
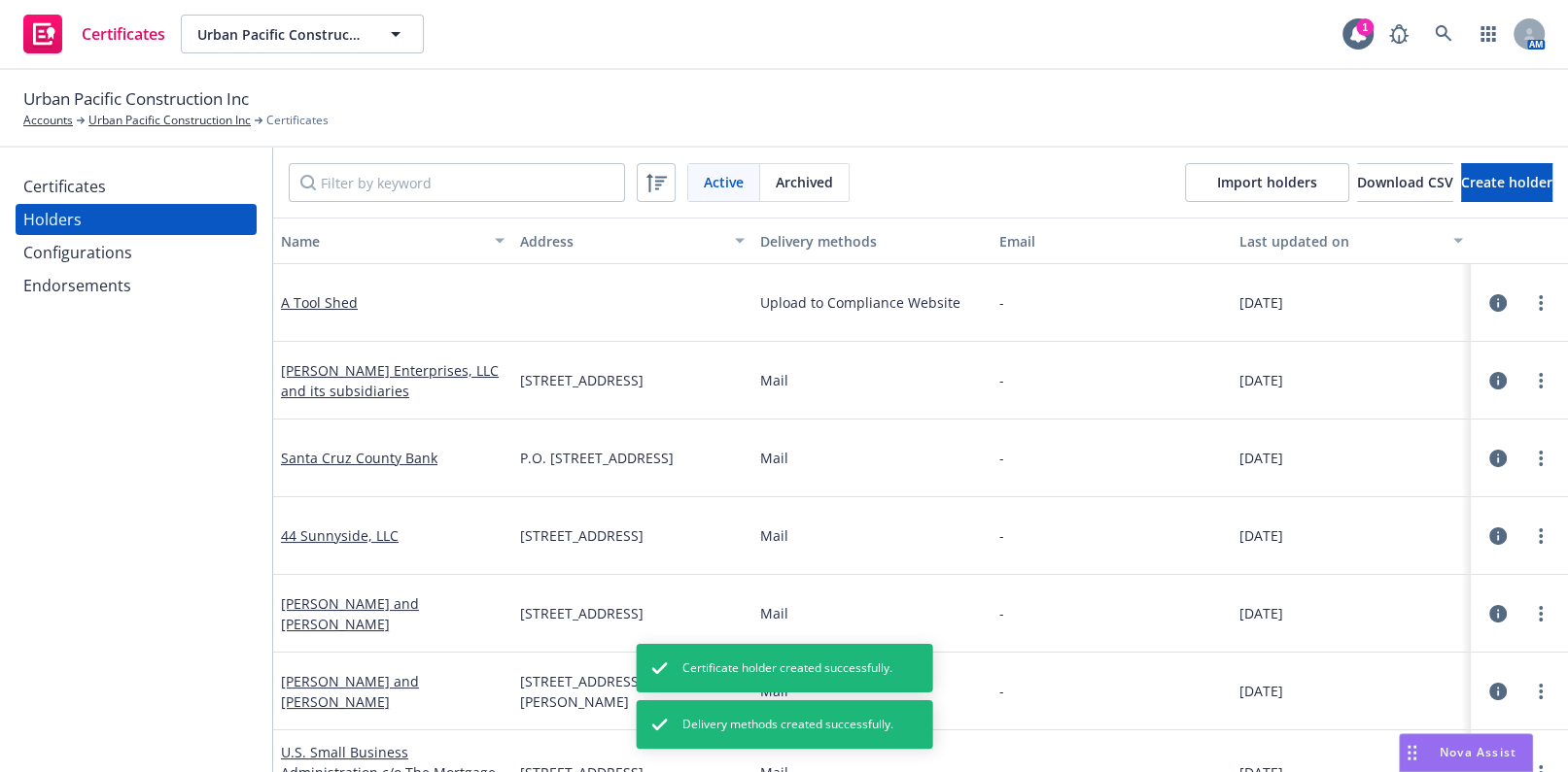
click at [126, 184] on div "Certificates" at bounding box center [136, 186] width 226 height 31
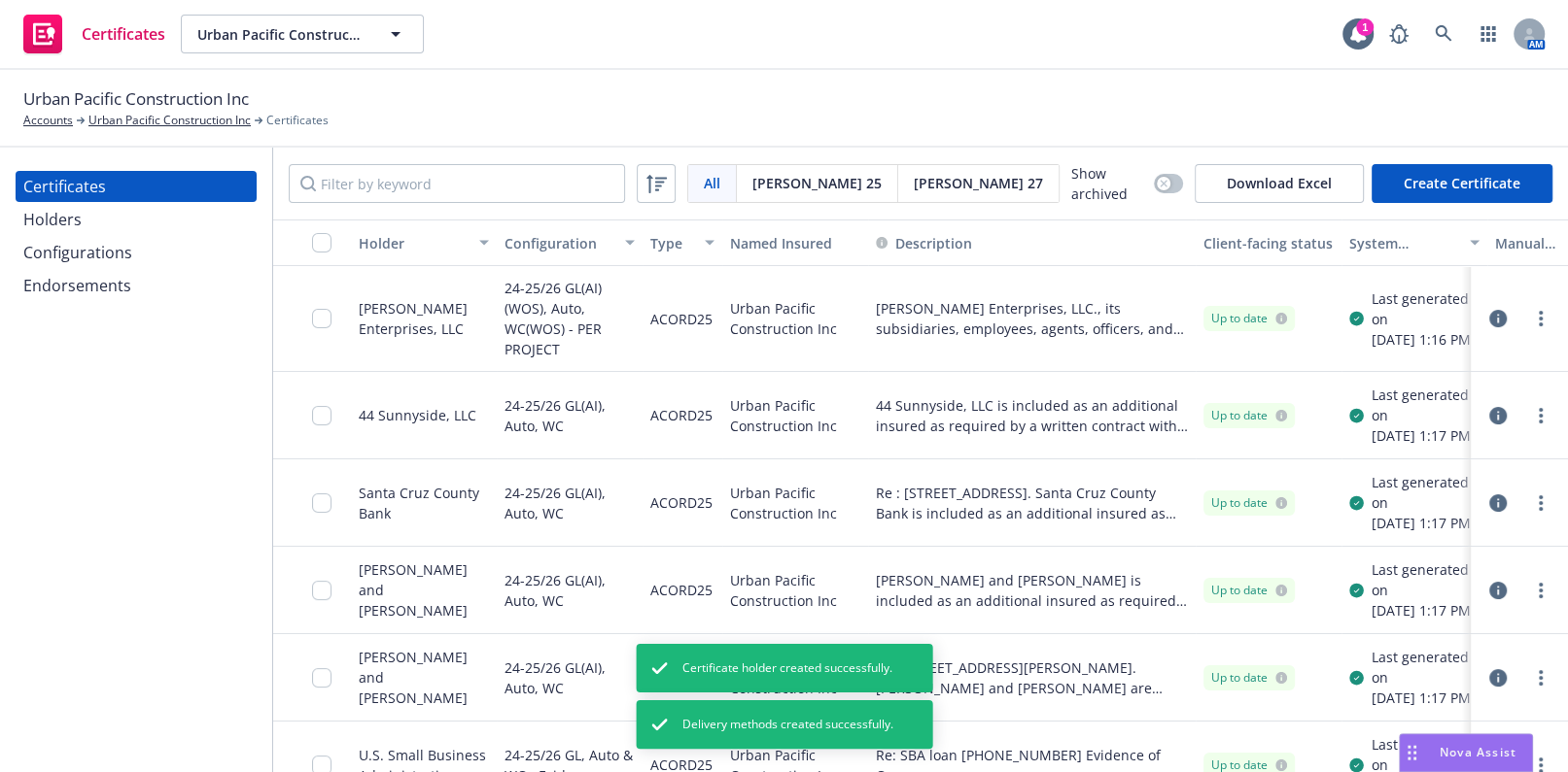
click at [1535, 175] on button "Create Certificate" at bounding box center [1462, 183] width 181 height 39
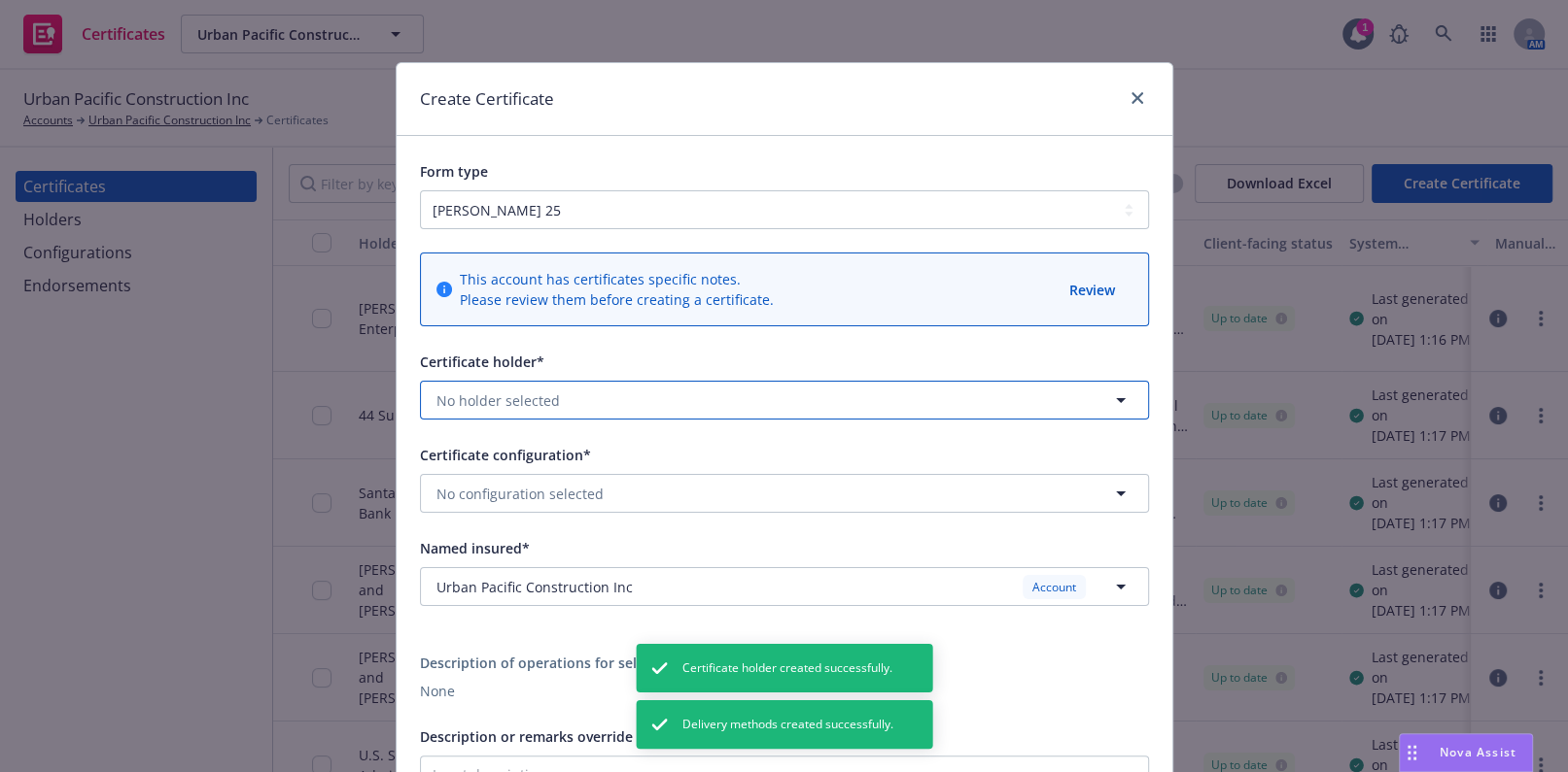
click at [501, 394] on span "No holder selected" at bounding box center [498, 400] width 124 height 21
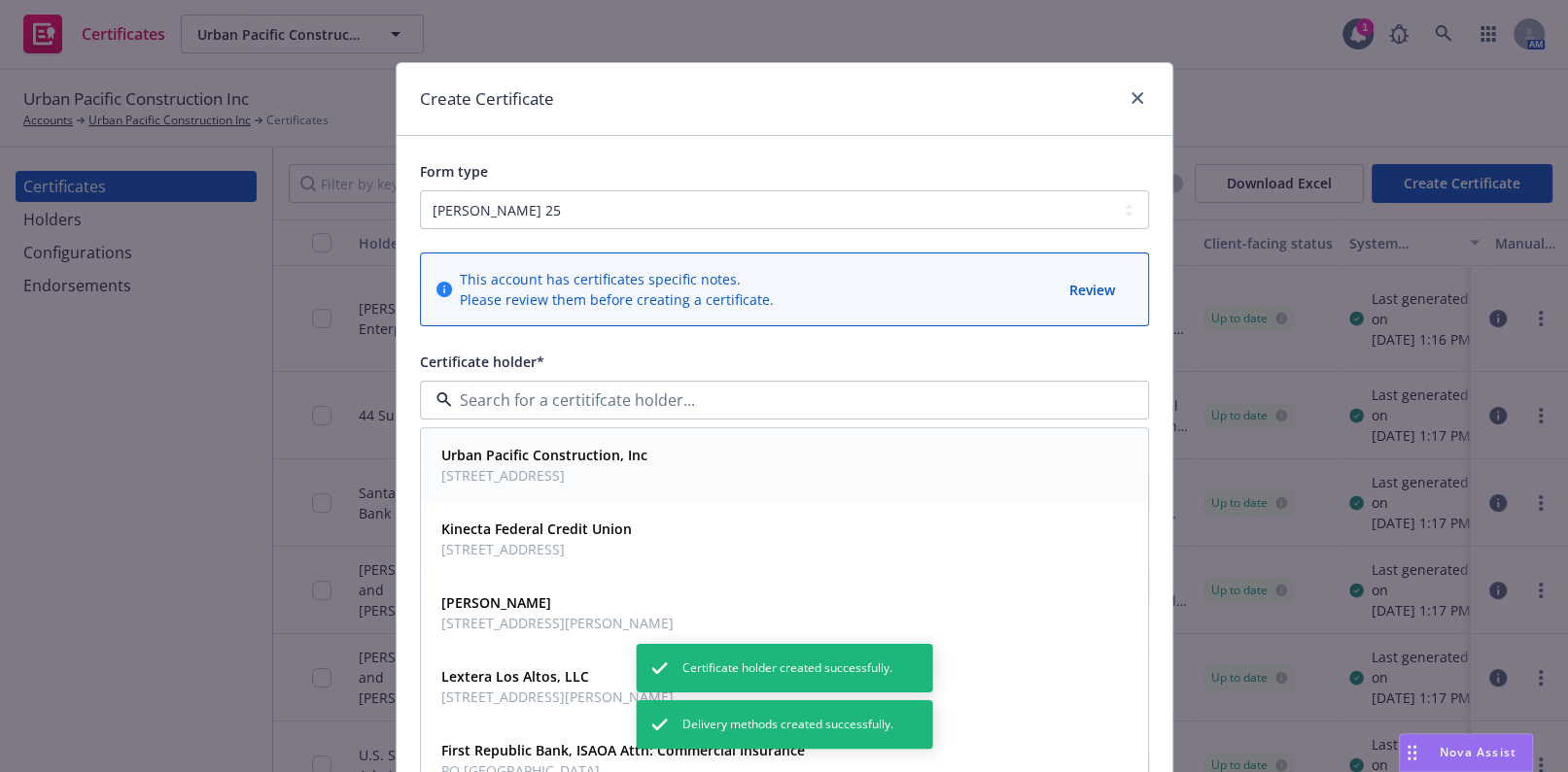
type input "a"
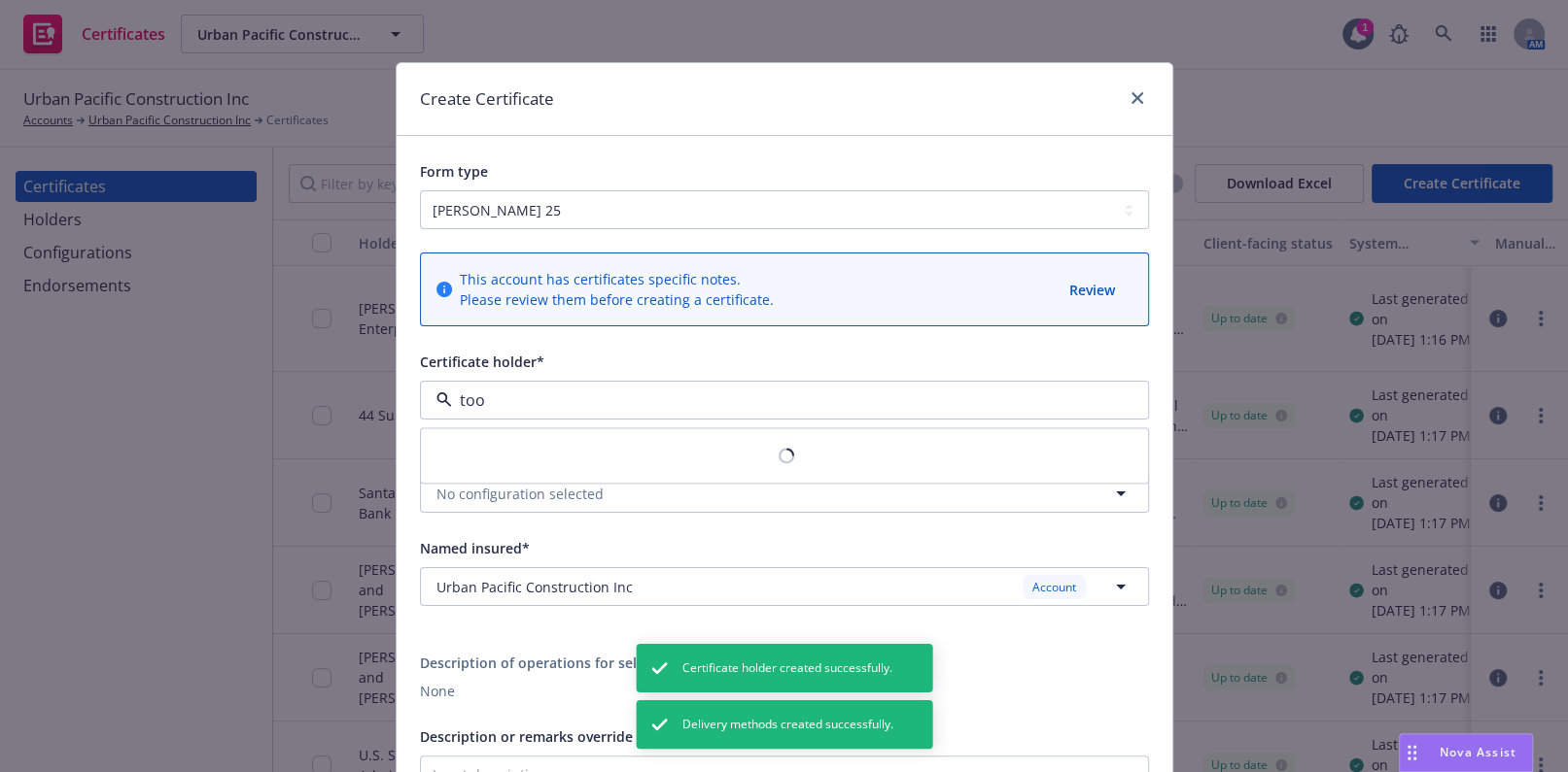
type input "tool"
click at [585, 462] on div "A Tool Shed No address" at bounding box center [784, 467] width 702 height 49
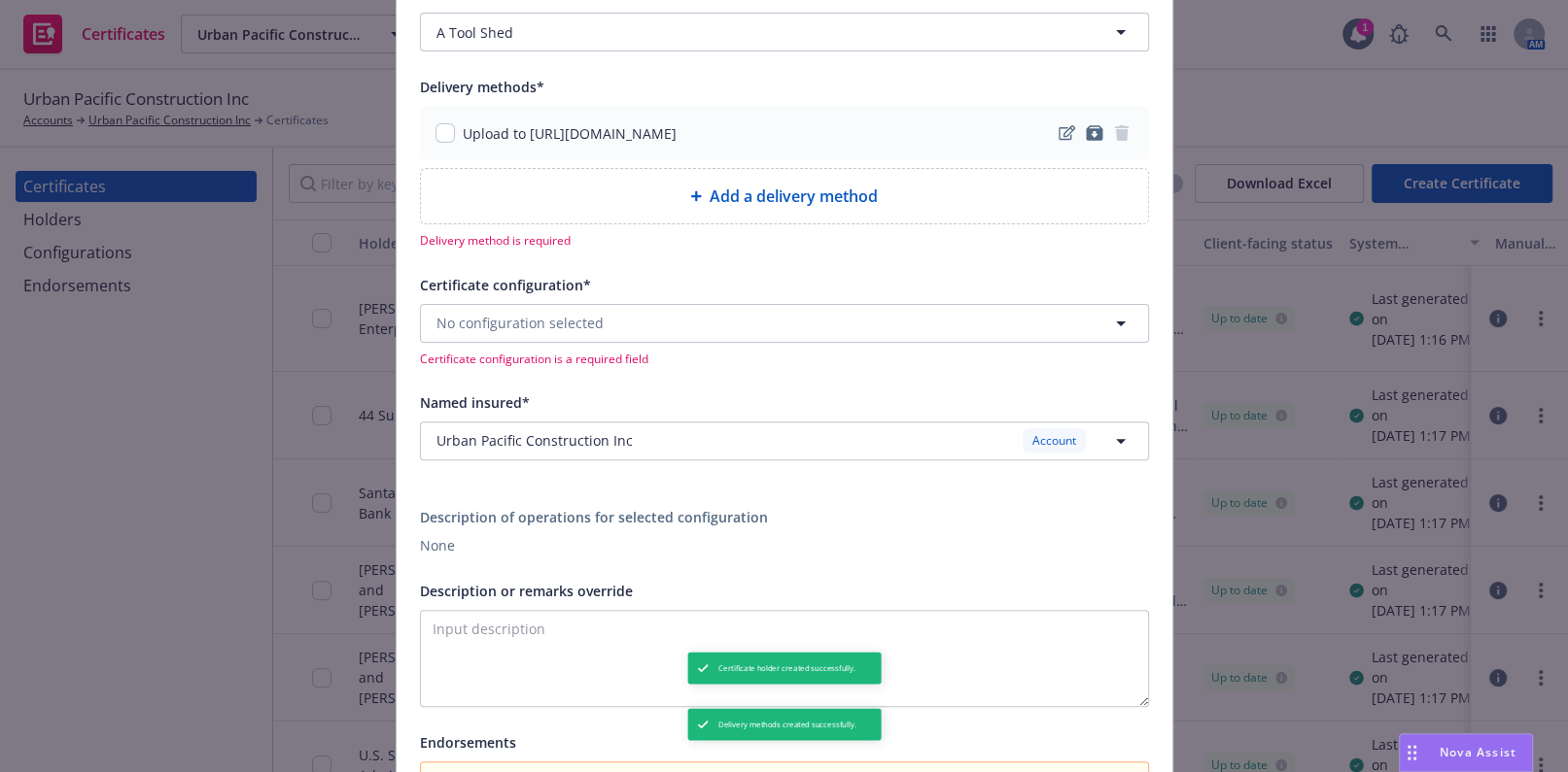
scroll to position [353, 0]
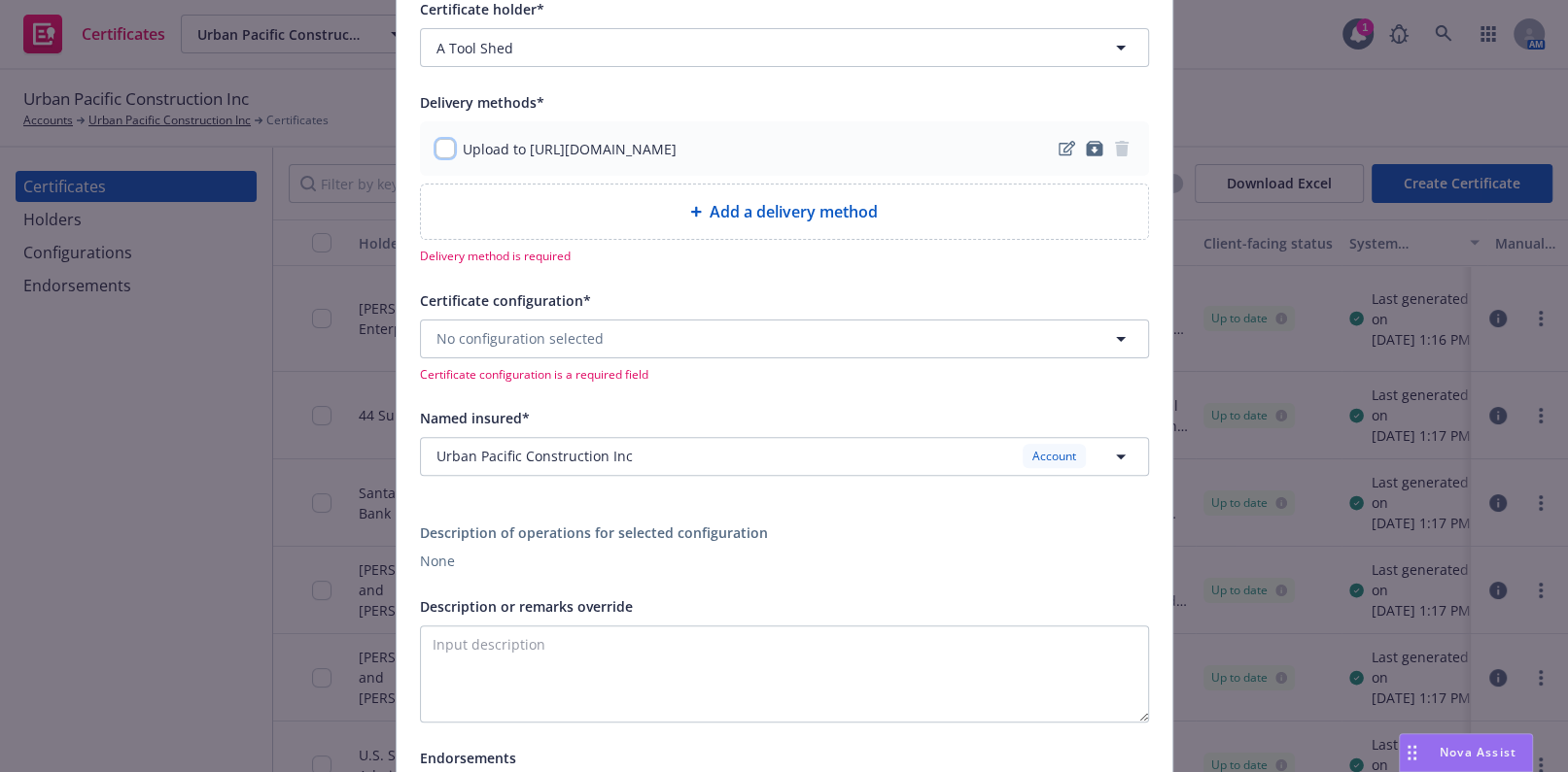
click at [436, 146] on input "checkbox" at bounding box center [445, 149] width 20 height 20
checkbox input "true"
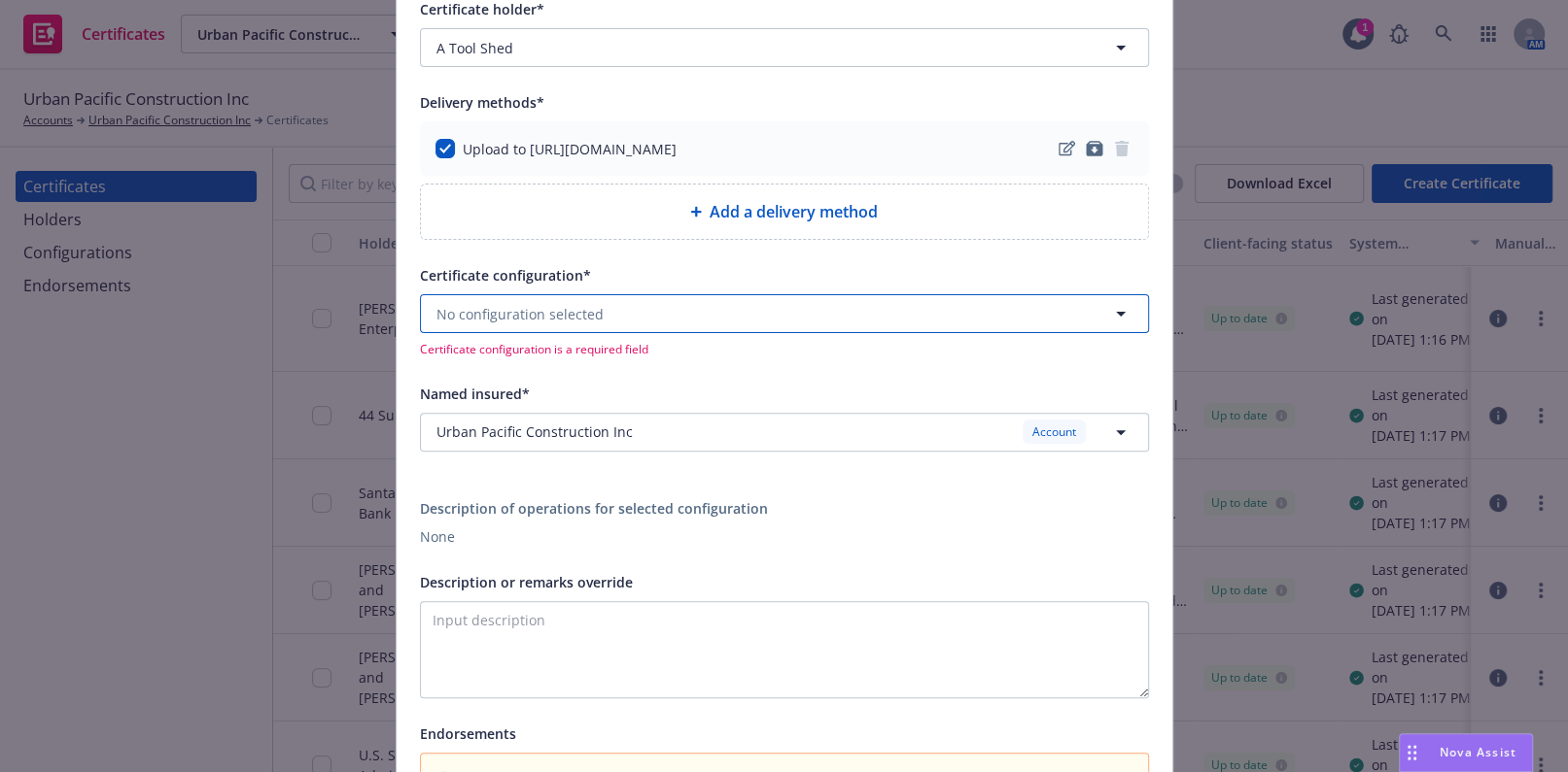
click at [500, 304] on span "No configuration selected" at bounding box center [520, 314] width 167 height 21
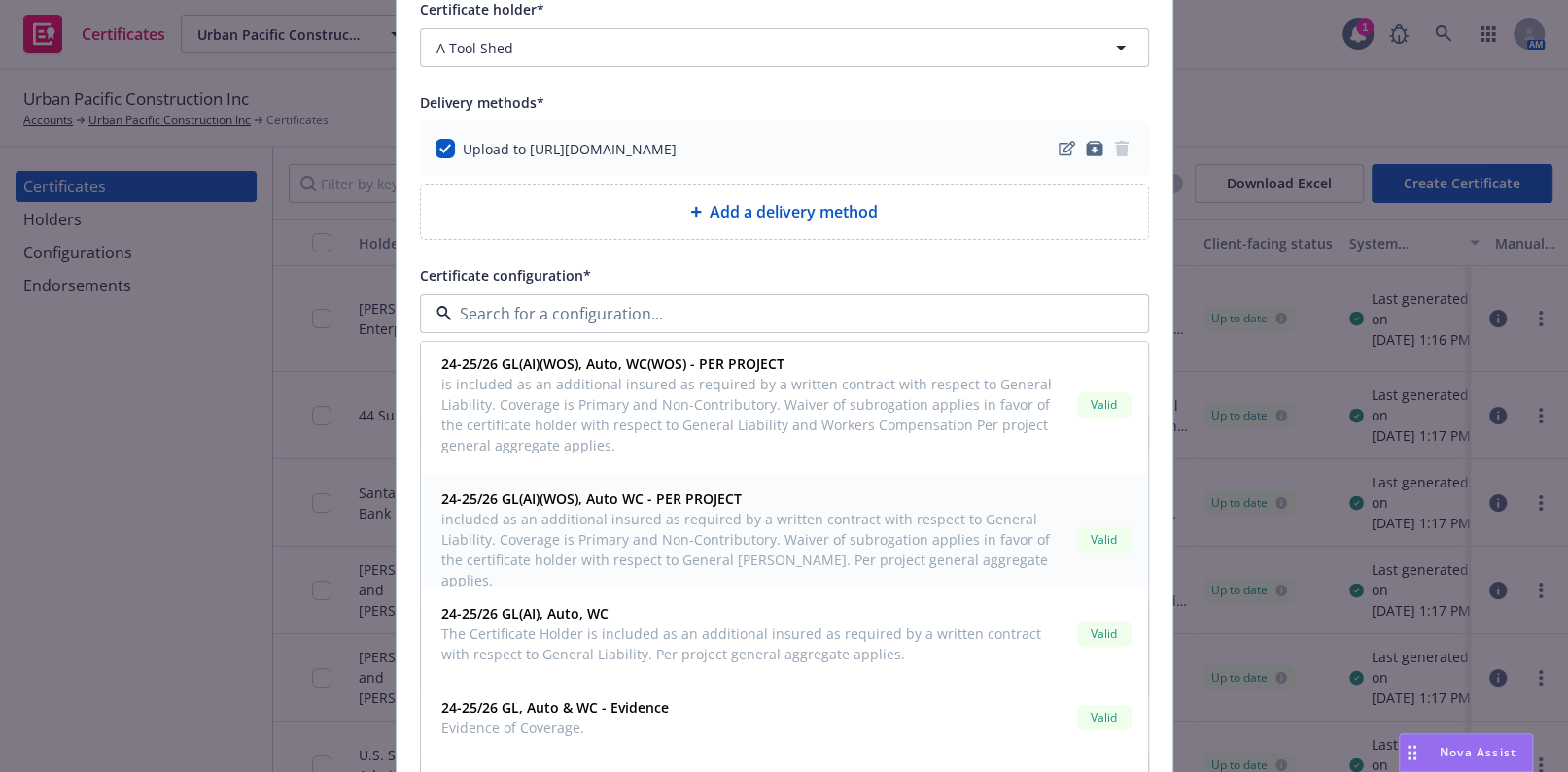
scroll to position [6, 0]
click at [591, 722] on span "Evidence of Coverage." at bounding box center [555, 728] width 228 height 21
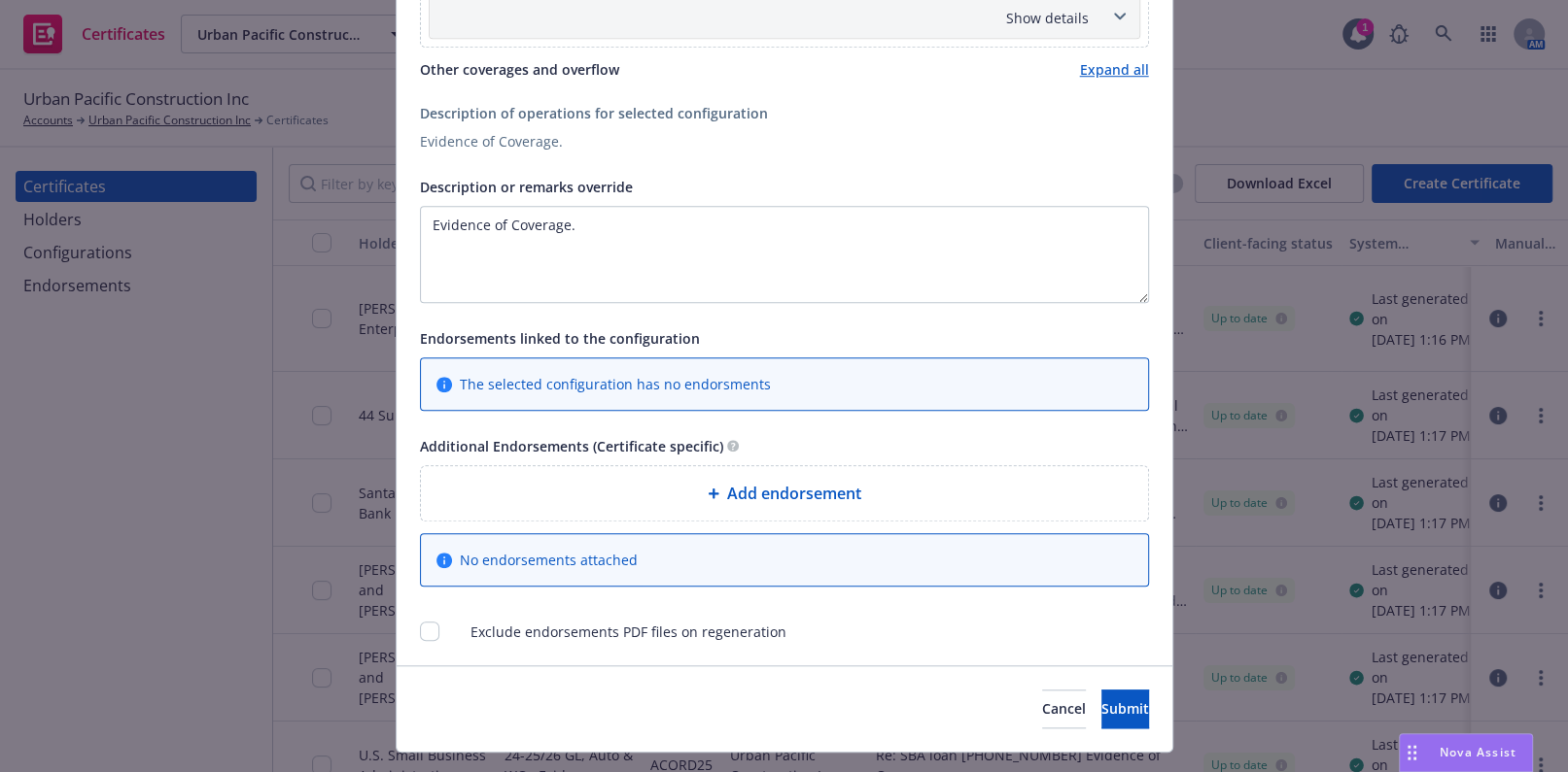
scroll to position [1224, 0]
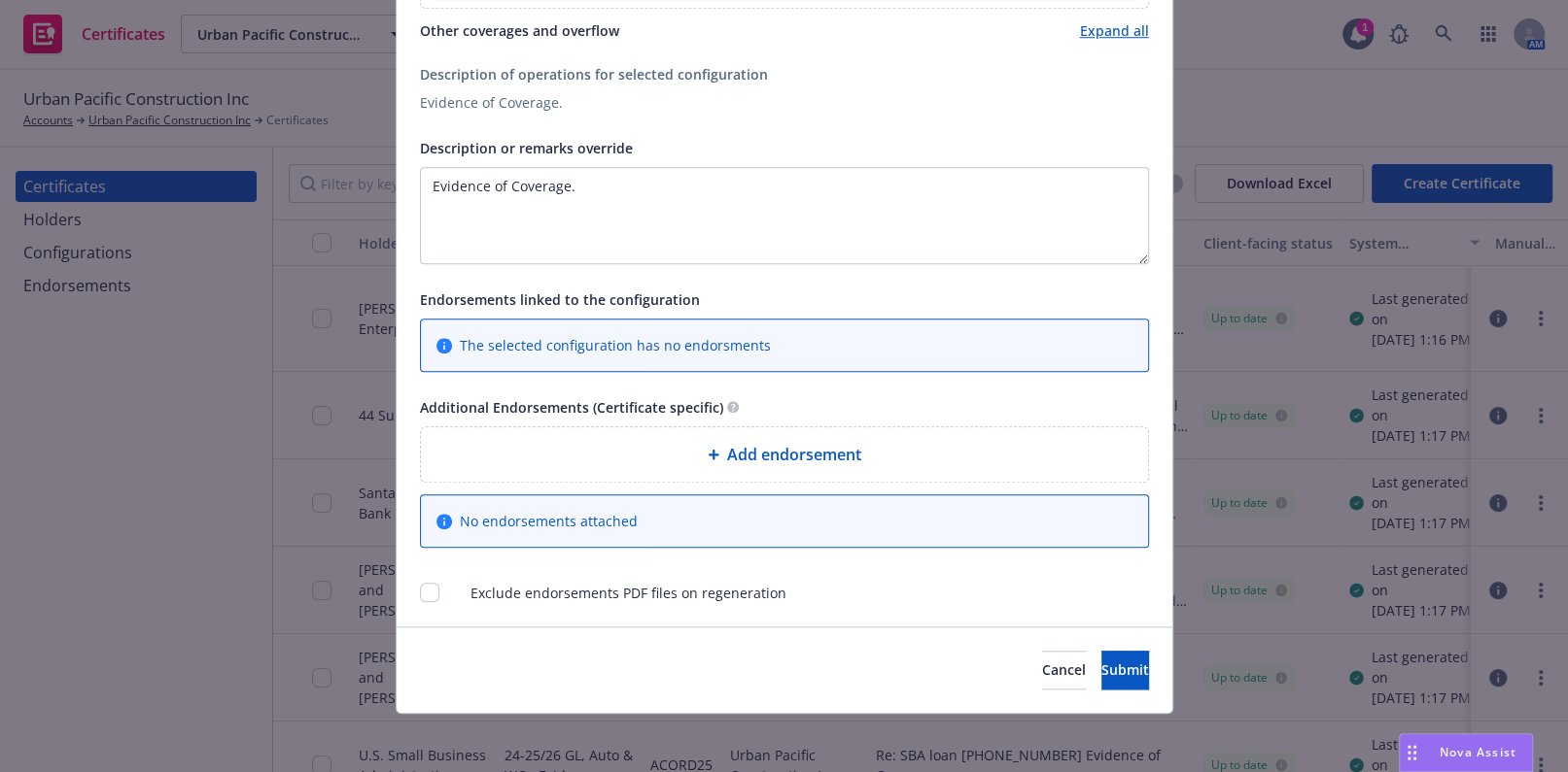
click at [1065, 690] on div "Cancel Submit" at bounding box center [784, 670] width 775 height 86
click at [1101, 672] on span "Submit" at bounding box center [1124, 670] width 48 height 19
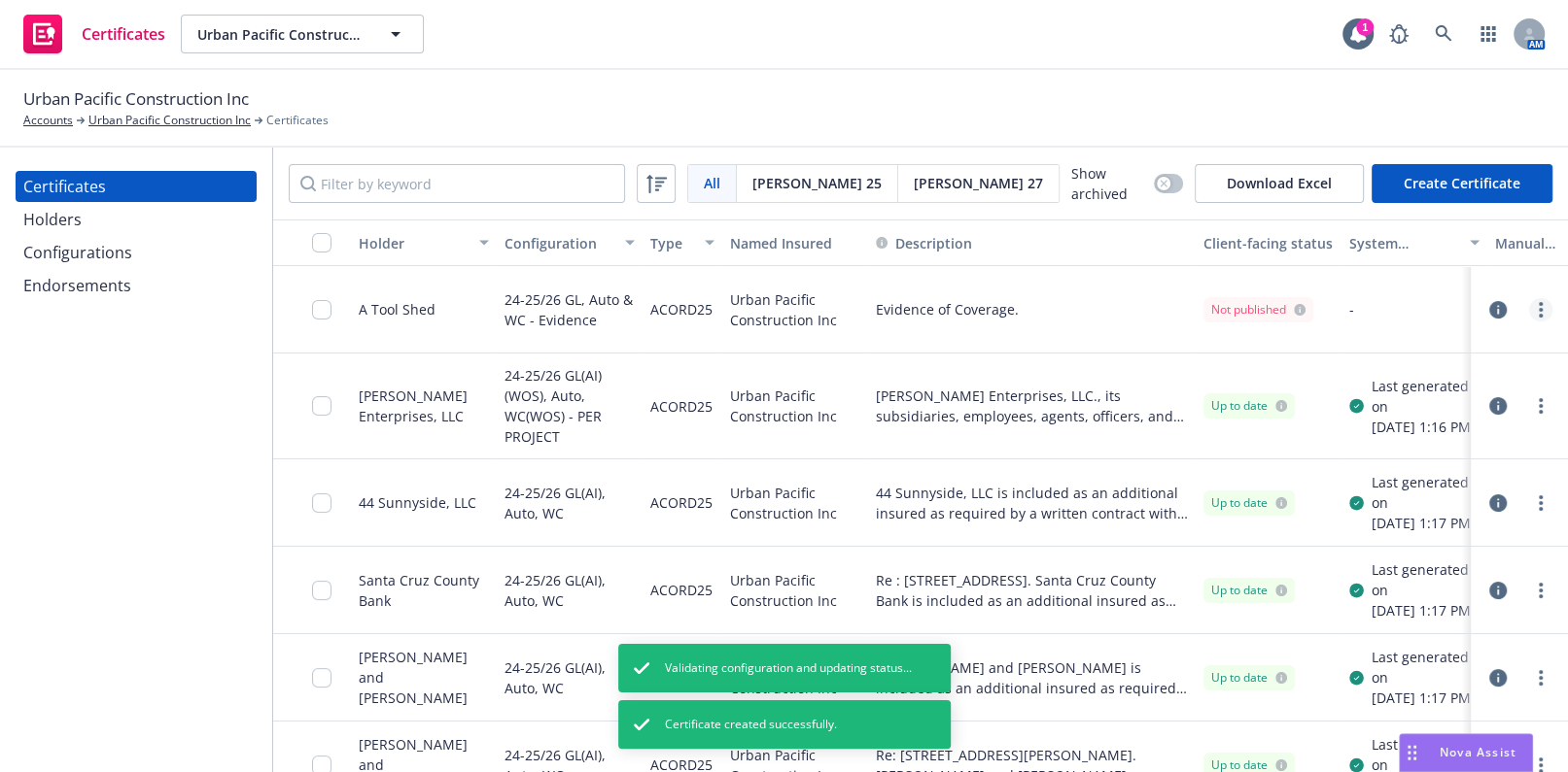
click at [1539, 310] on icon "more" at bounding box center [1541, 310] width 4 height 16
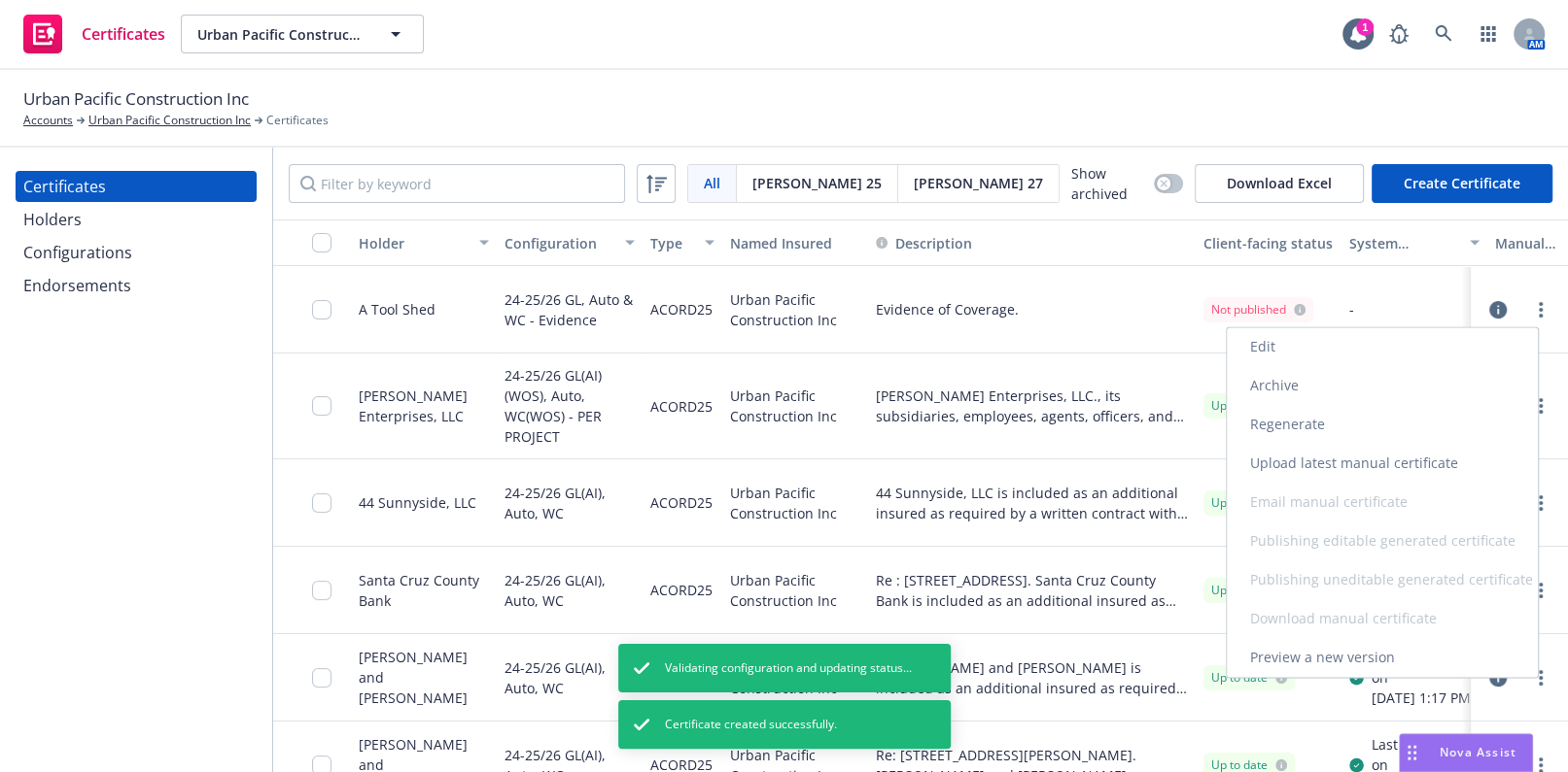
click at [1276, 429] on link "Regenerate" at bounding box center [1382, 425] width 311 height 39
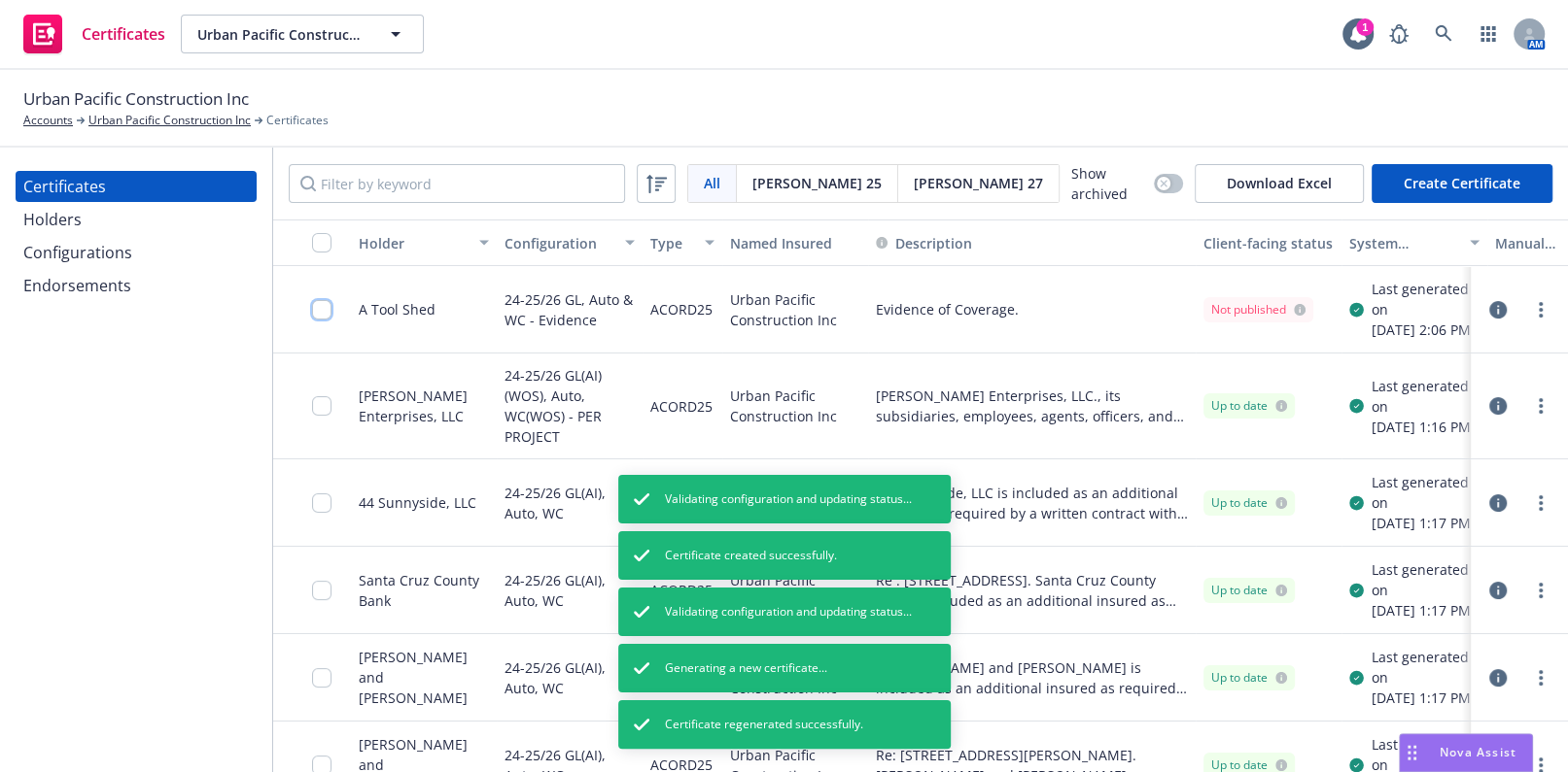
click at [313, 320] on input "checkbox" at bounding box center [322, 310] width 20 height 20
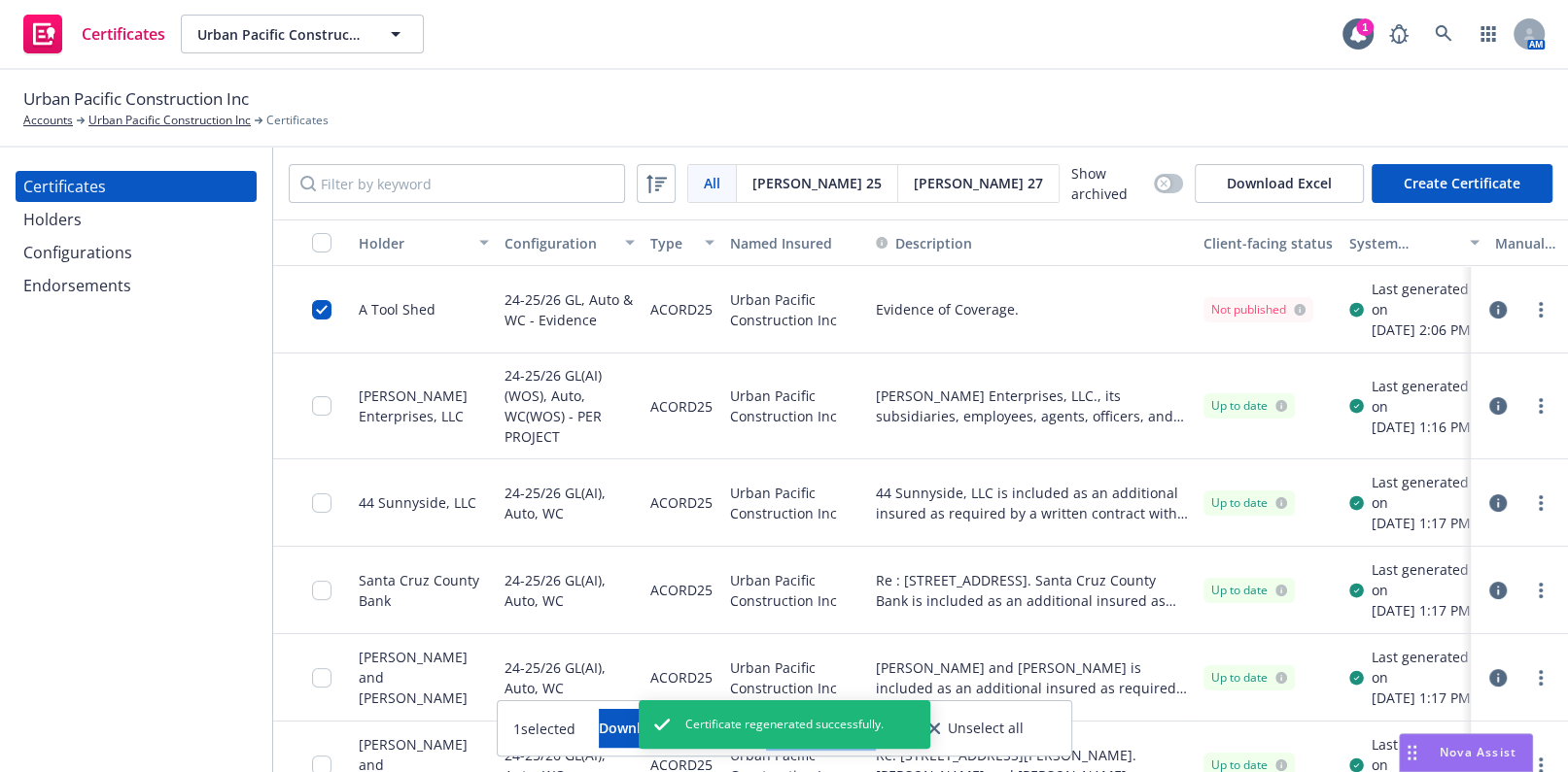
click at [873, 733] on button "Other actions" at bounding box center [821, 729] width 104 height 39
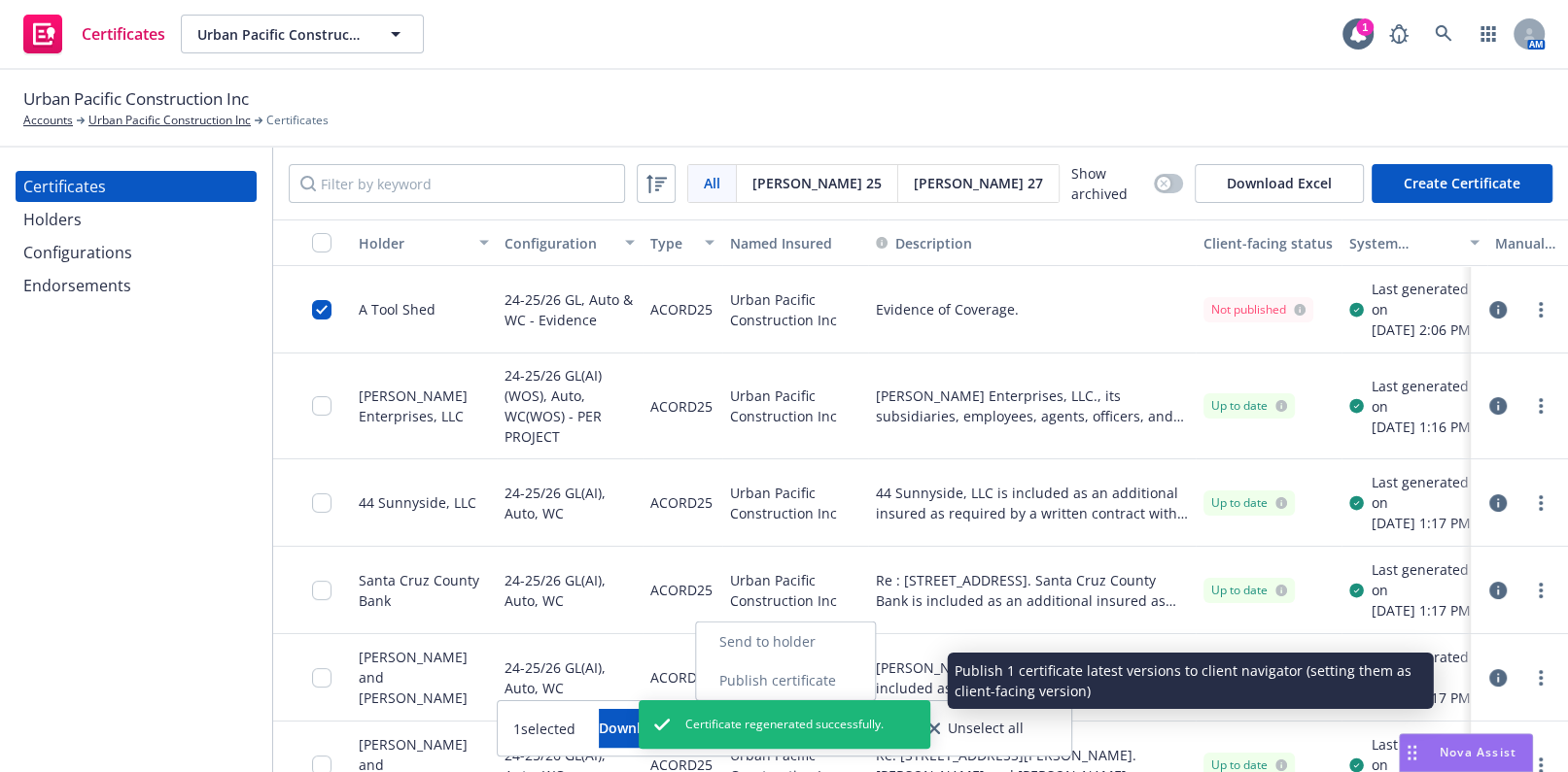
click at [873, 679] on link "Publish certificate" at bounding box center [785, 682] width 179 height 39
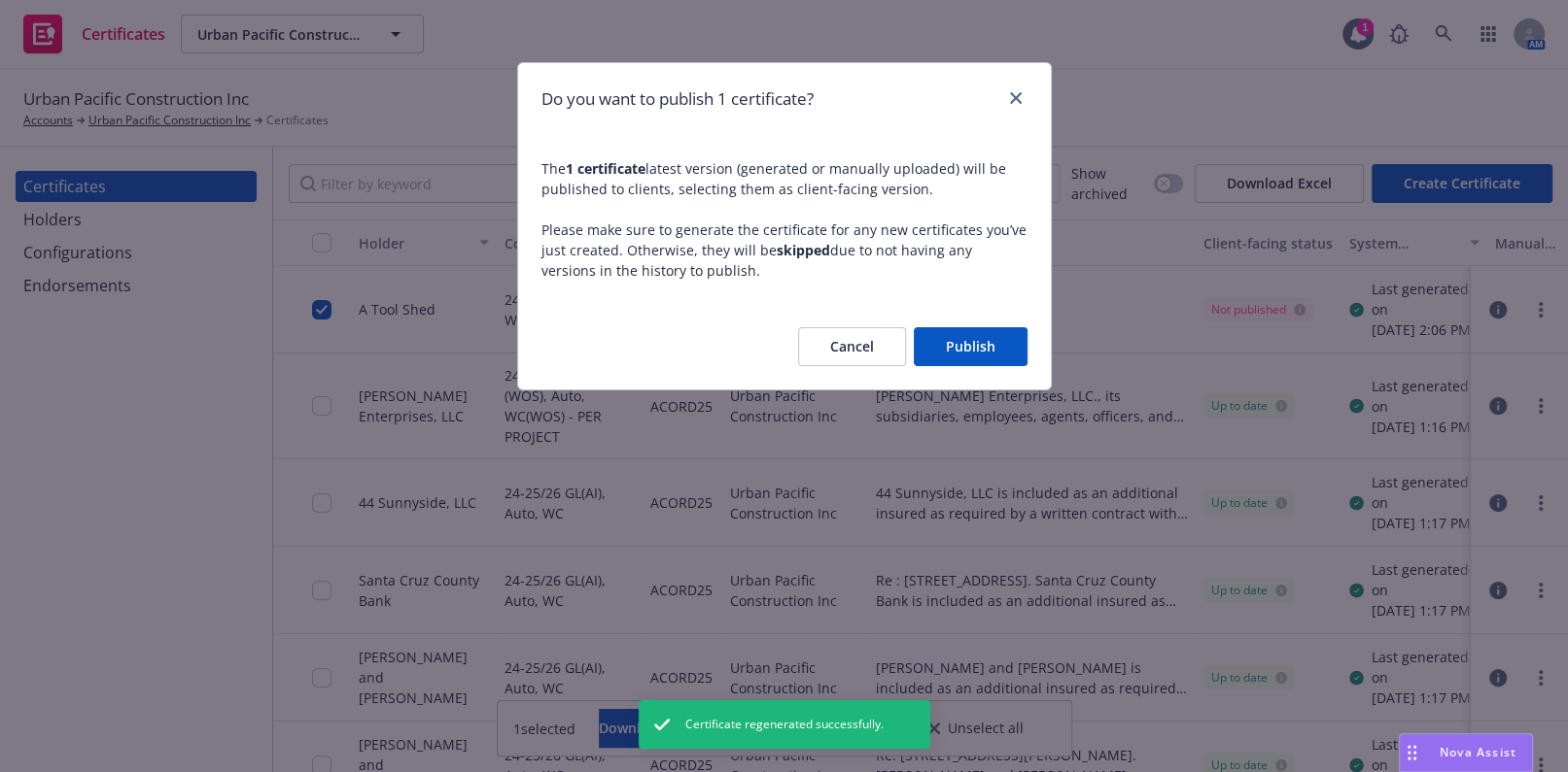
drag, startPoint x: 997, startPoint y: 332, endPoint x: 1011, endPoint y: 331, distance: 14.0
click at [1001, 332] on button "Publish" at bounding box center [970, 347] width 114 height 39
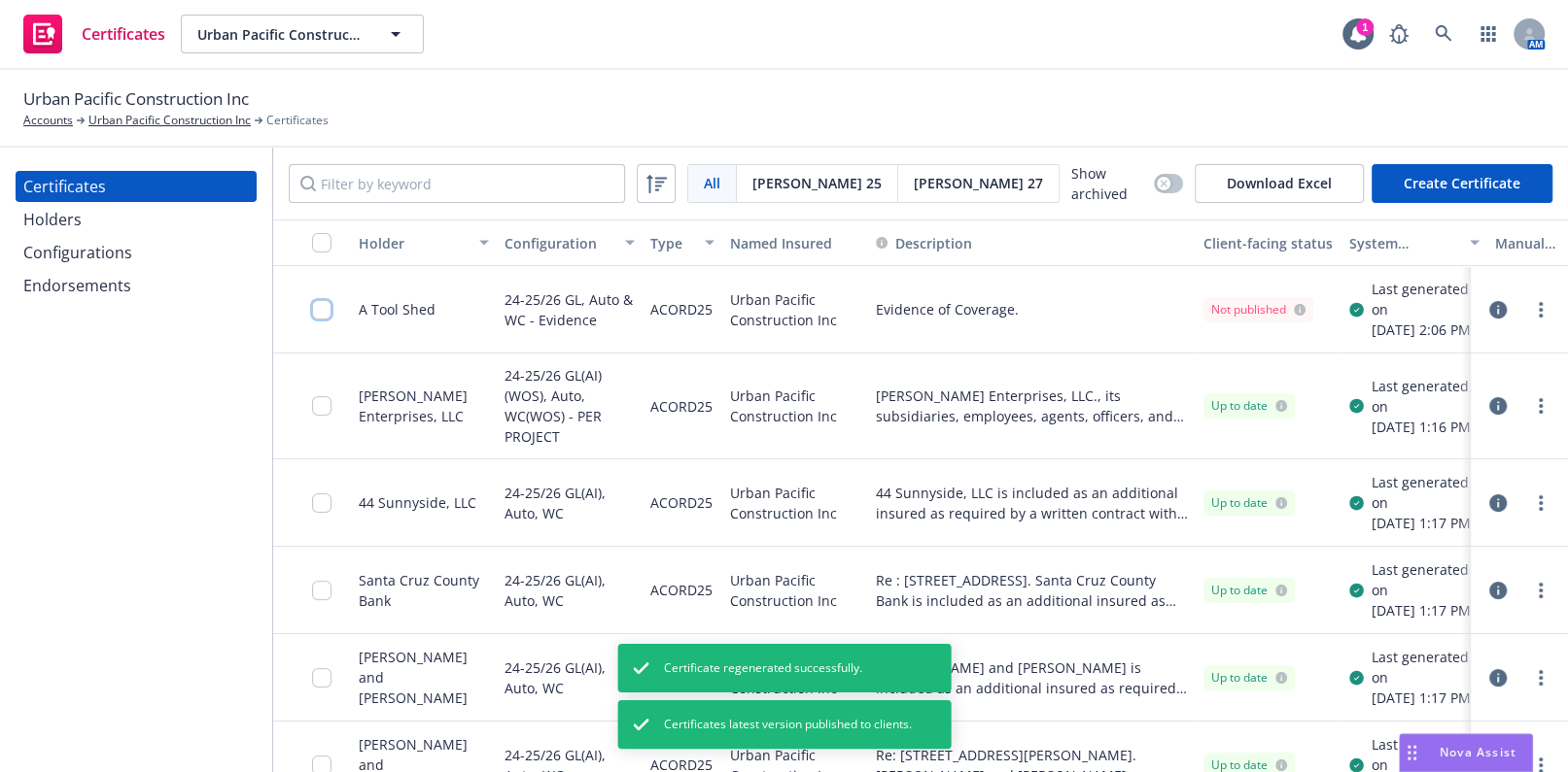
click at [321, 319] on input "checkbox" at bounding box center [322, 310] width 20 height 20
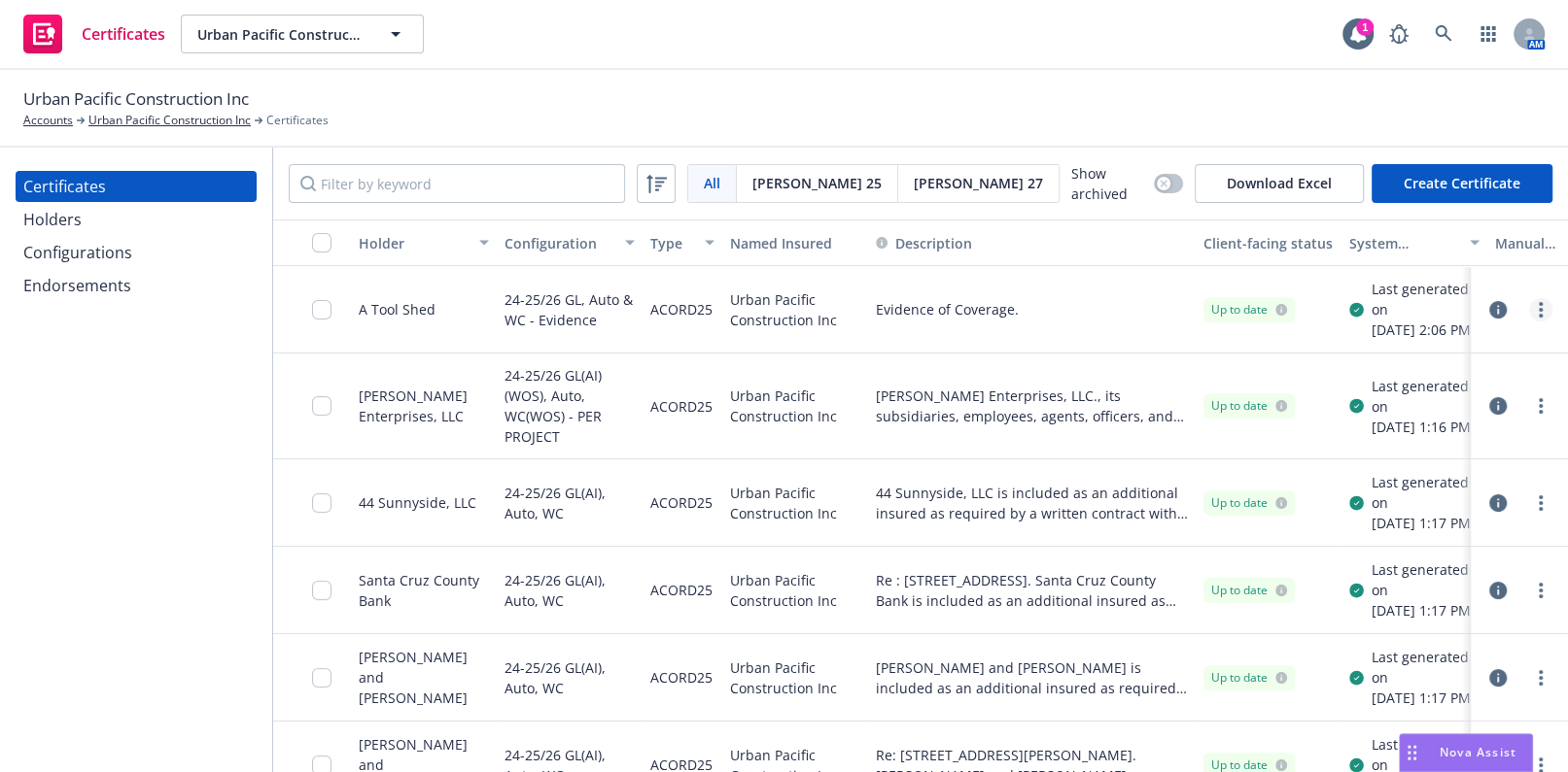
click at [1539, 318] on icon "more" at bounding box center [1541, 310] width 4 height 16
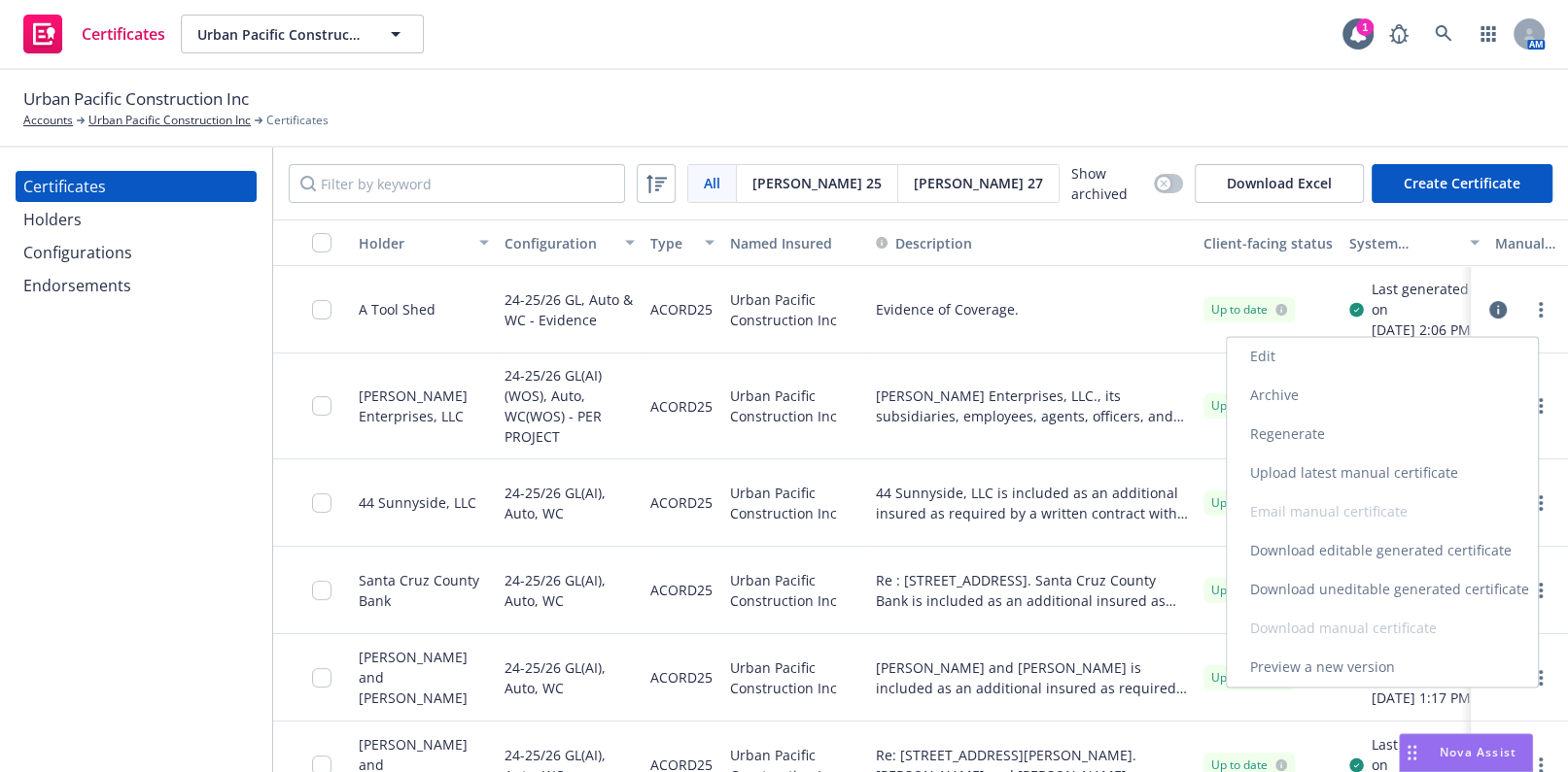
click at [1320, 583] on link "Download uneditable generated certificate" at bounding box center [1382, 590] width 311 height 39
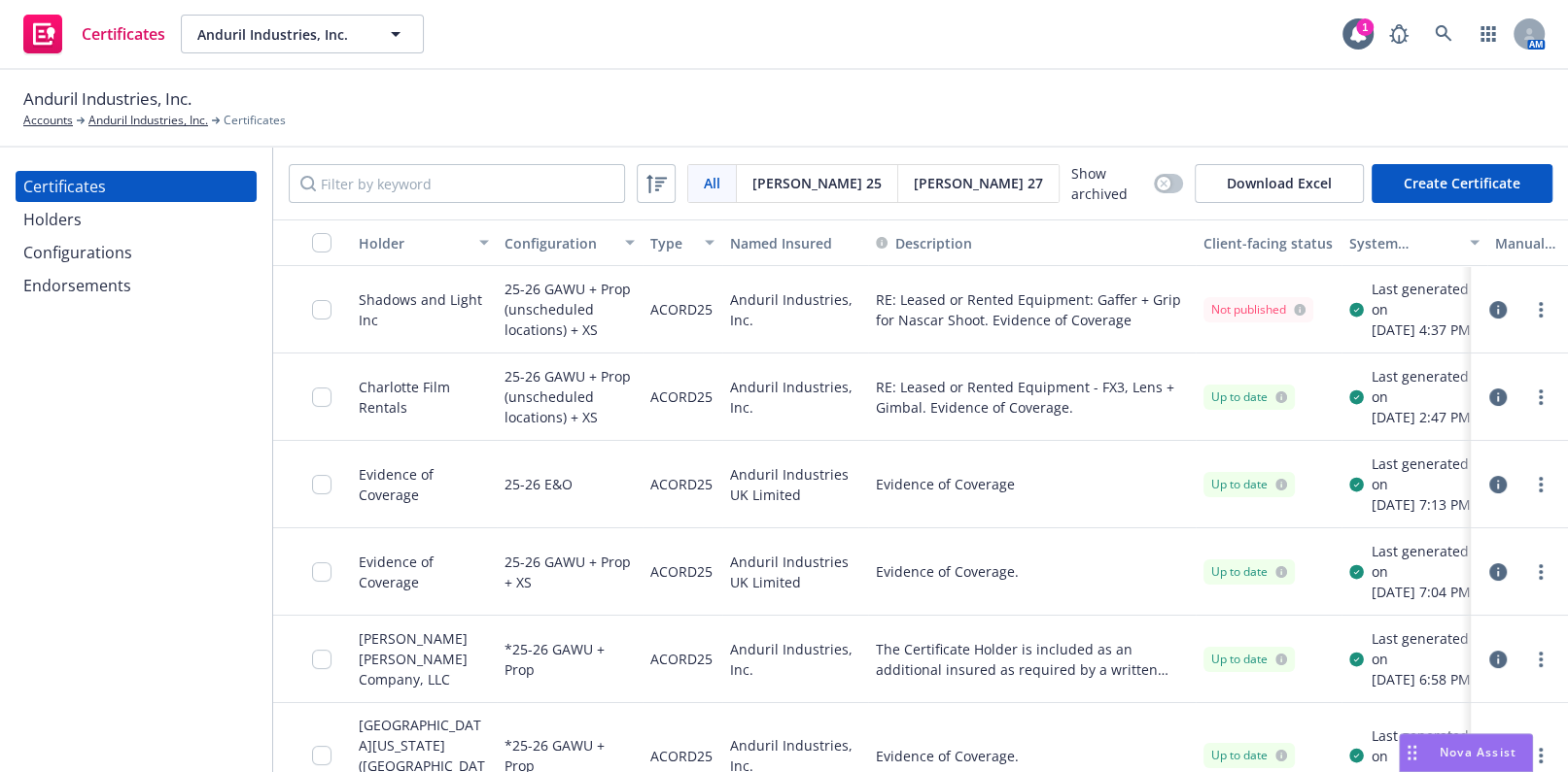
click at [154, 212] on div "Holders" at bounding box center [136, 220] width 226 height 31
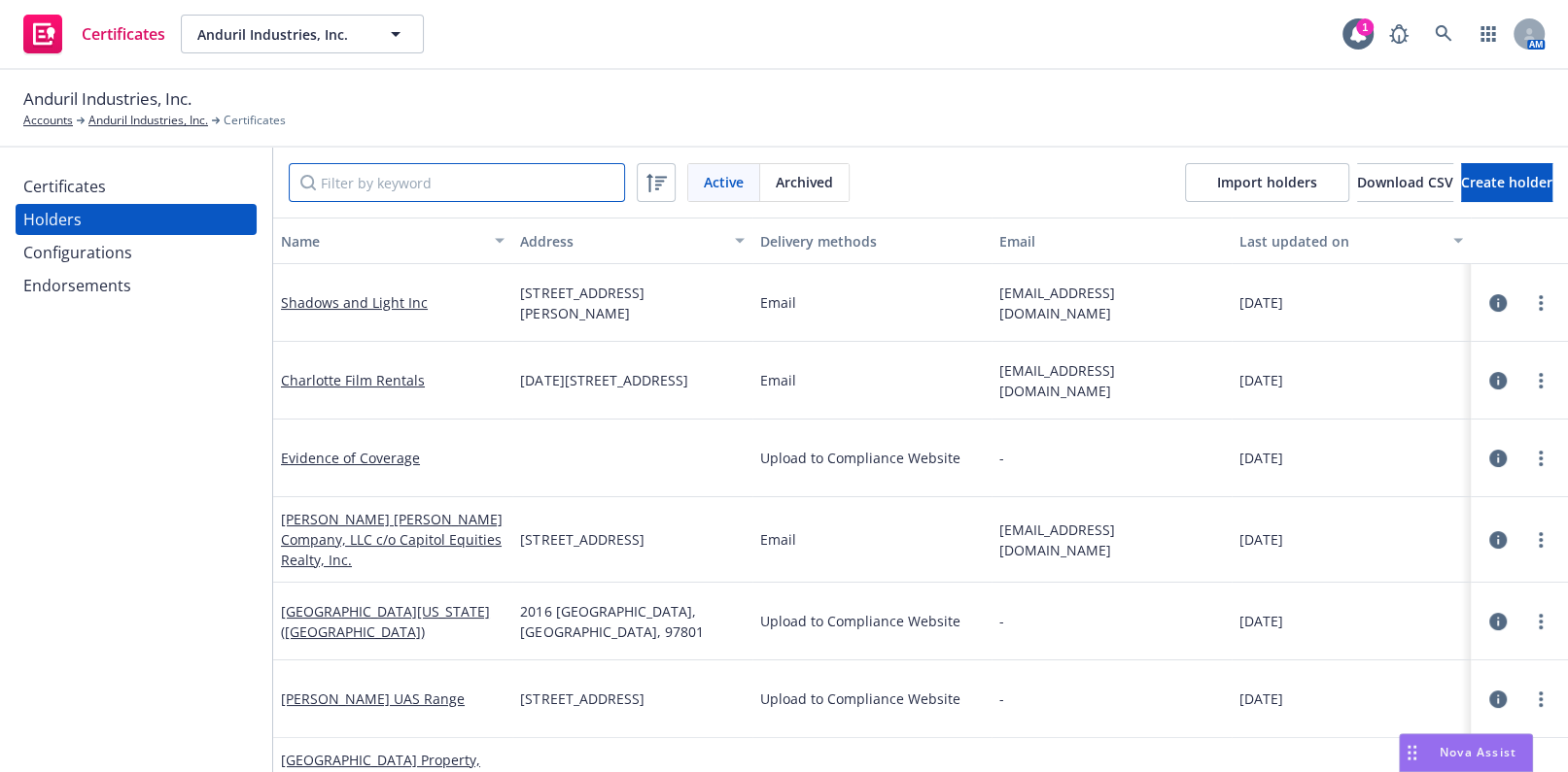
click at [325, 184] on input "Filter by keyword" at bounding box center [456, 182] width 337 height 39
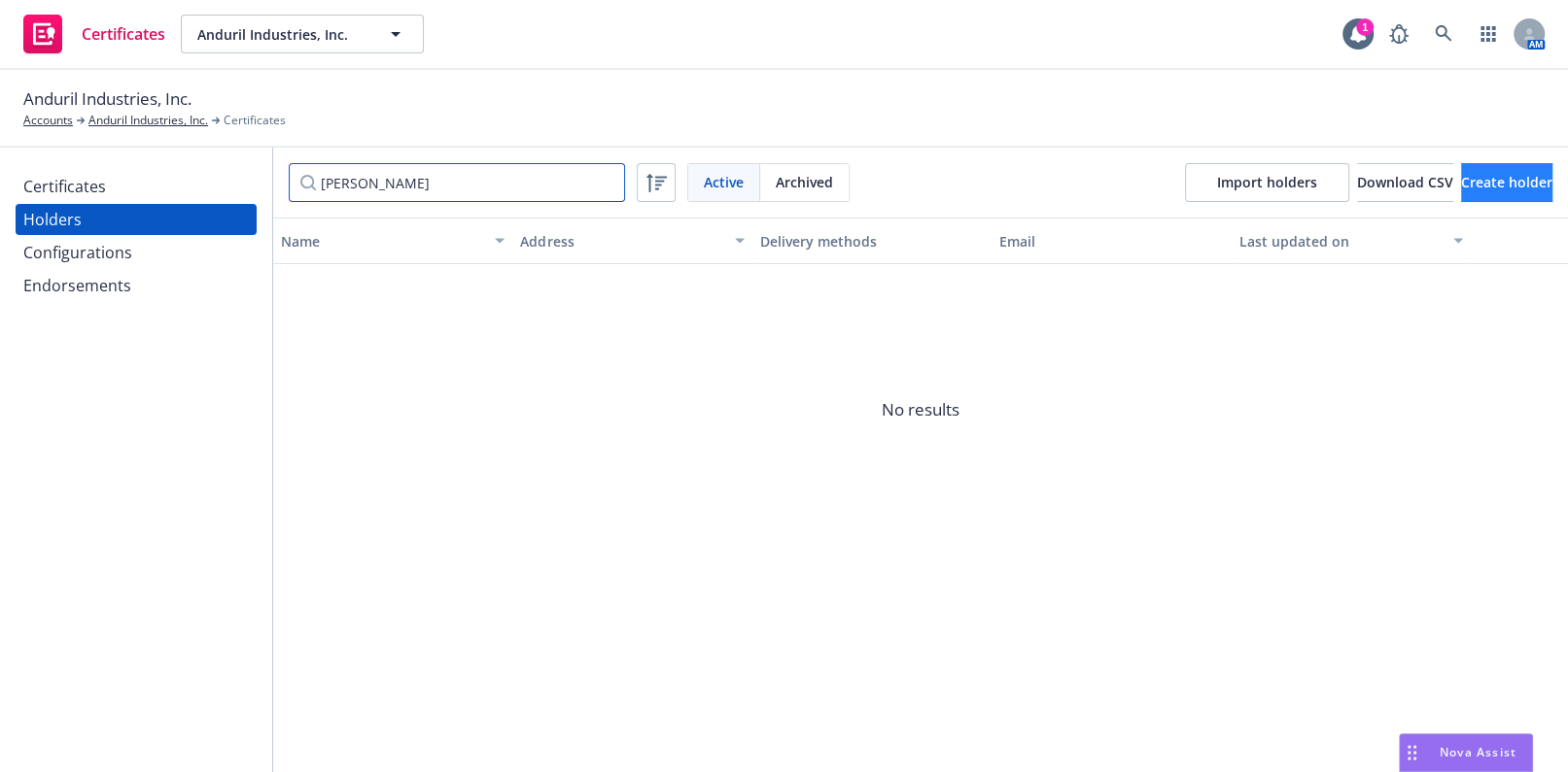
type input "Howe"
click at [1461, 180] on span "Create holder" at bounding box center [1506, 181] width 91 height 19
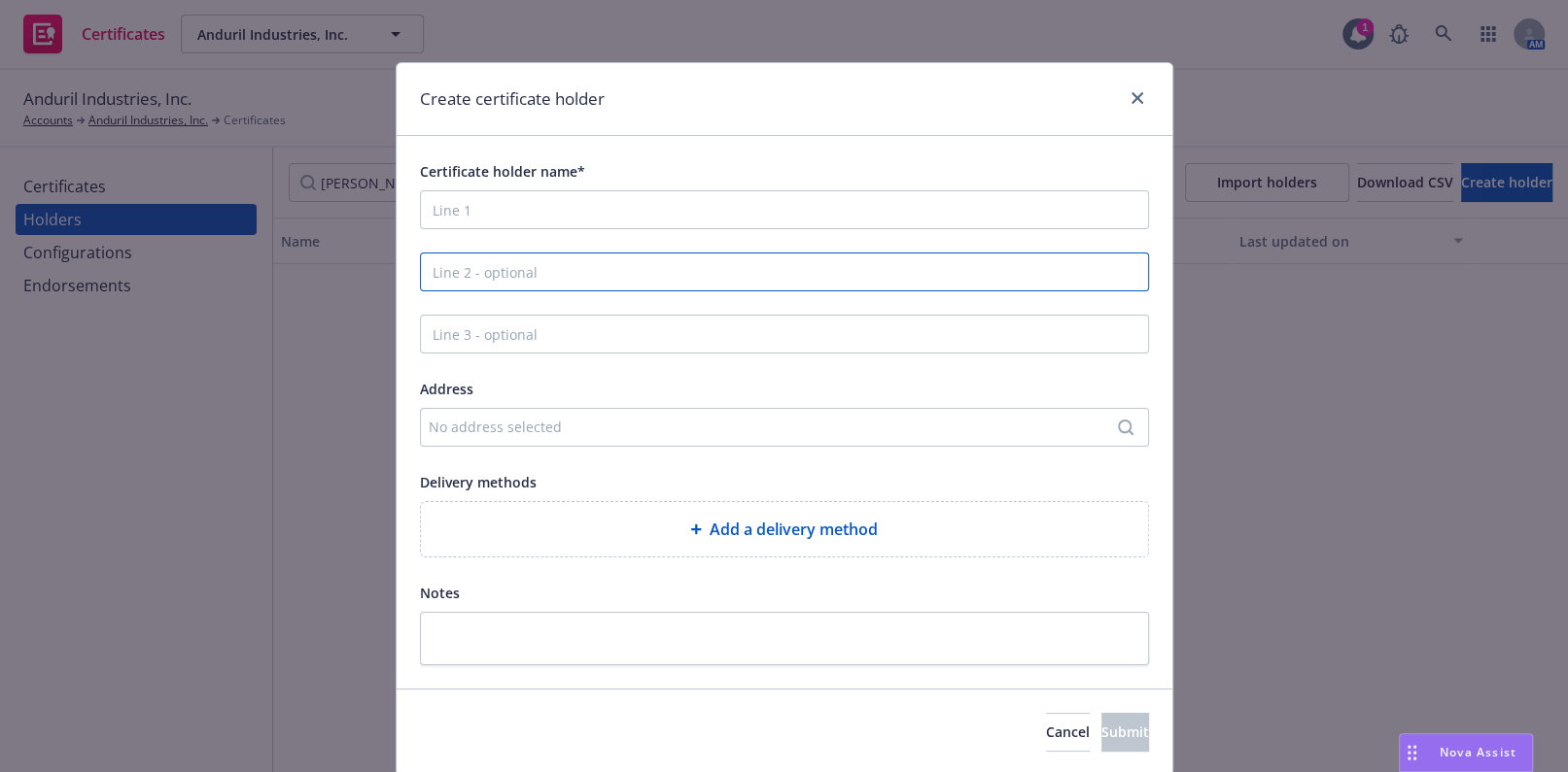
click at [672, 262] on input "Line 2 - optional" at bounding box center [784, 273] width 729 height 39
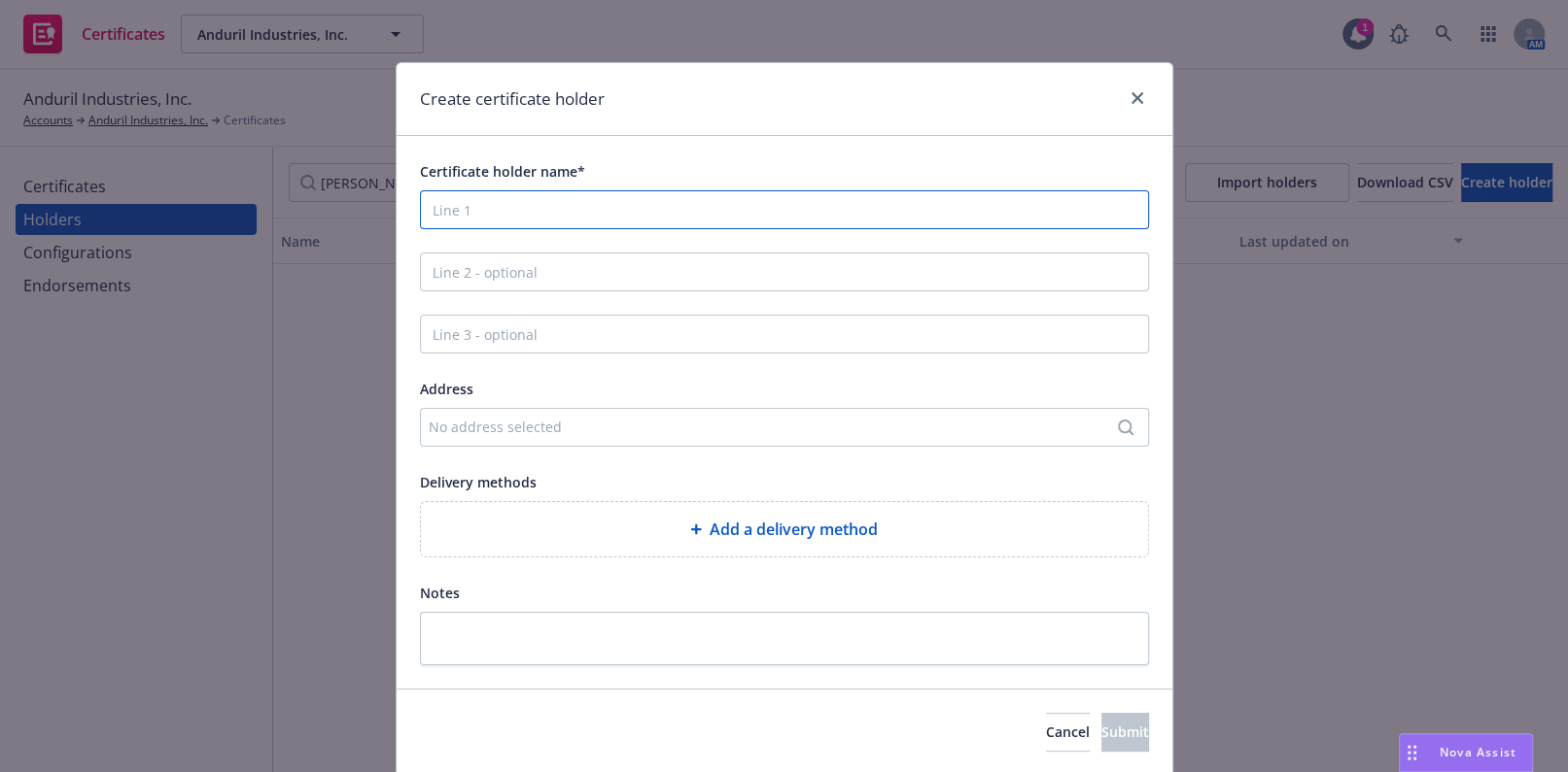
click at [594, 223] on input "Certificate holder name*" at bounding box center [784, 210] width 729 height 39
paste input "Howe Family 1990 Trust, Daphne Green, Trustee"
type input "Howe Family 1990 Trust, Daphne Green, Trustee"
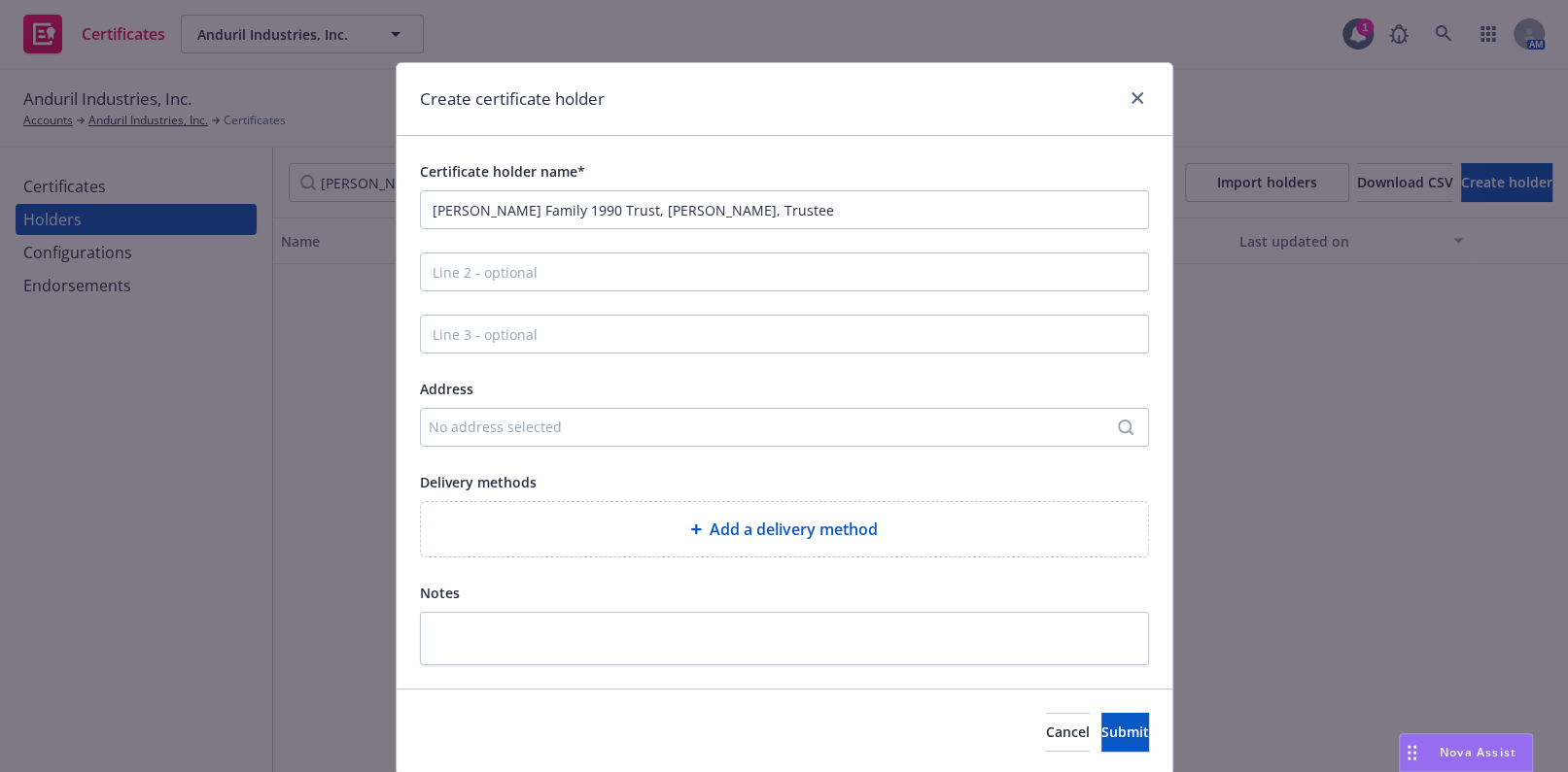
click at [605, 539] on div "Add a delivery method" at bounding box center [784, 529] width 727 height 54
select select "EMAIL"
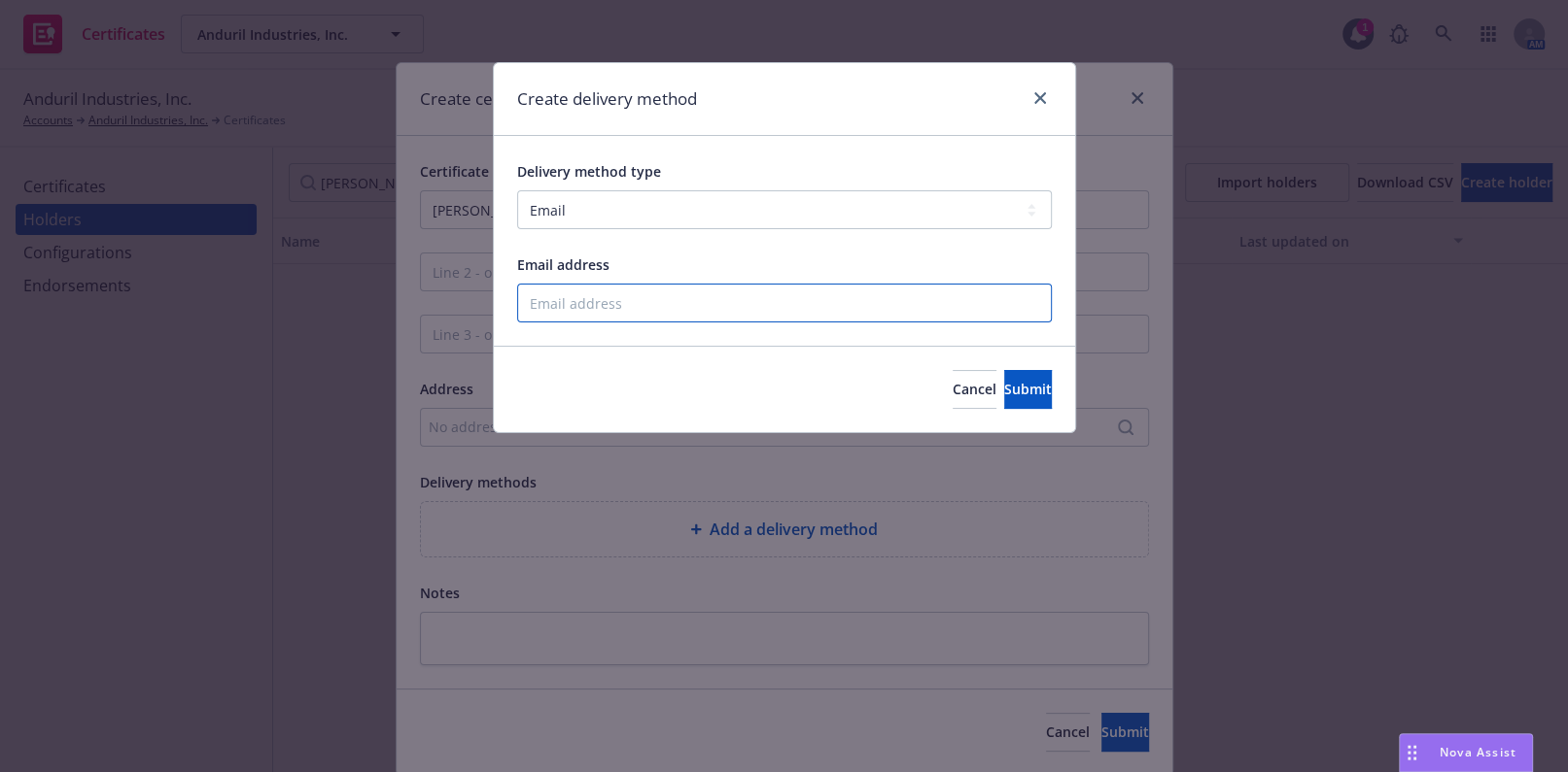
click at [580, 289] on input "Email address" at bounding box center [784, 303] width 535 height 39
paste input "greendaphne4@gmail.com"
type input "greendaphne4@gmail.com"
click at [1004, 380] on button "Submit" at bounding box center [1027, 389] width 48 height 39
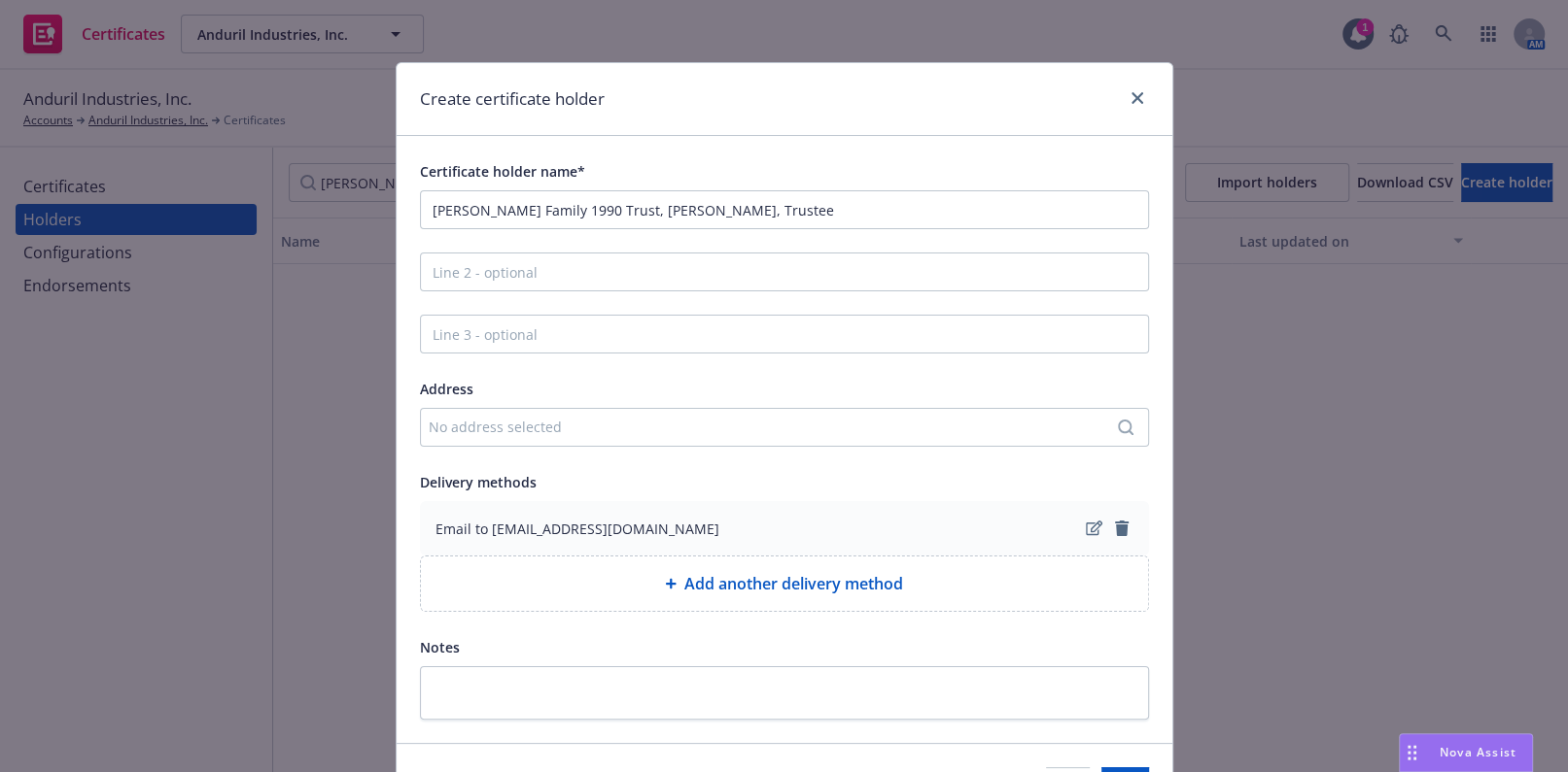
click at [583, 433] on div "No address selected" at bounding box center [774, 427] width 692 height 21
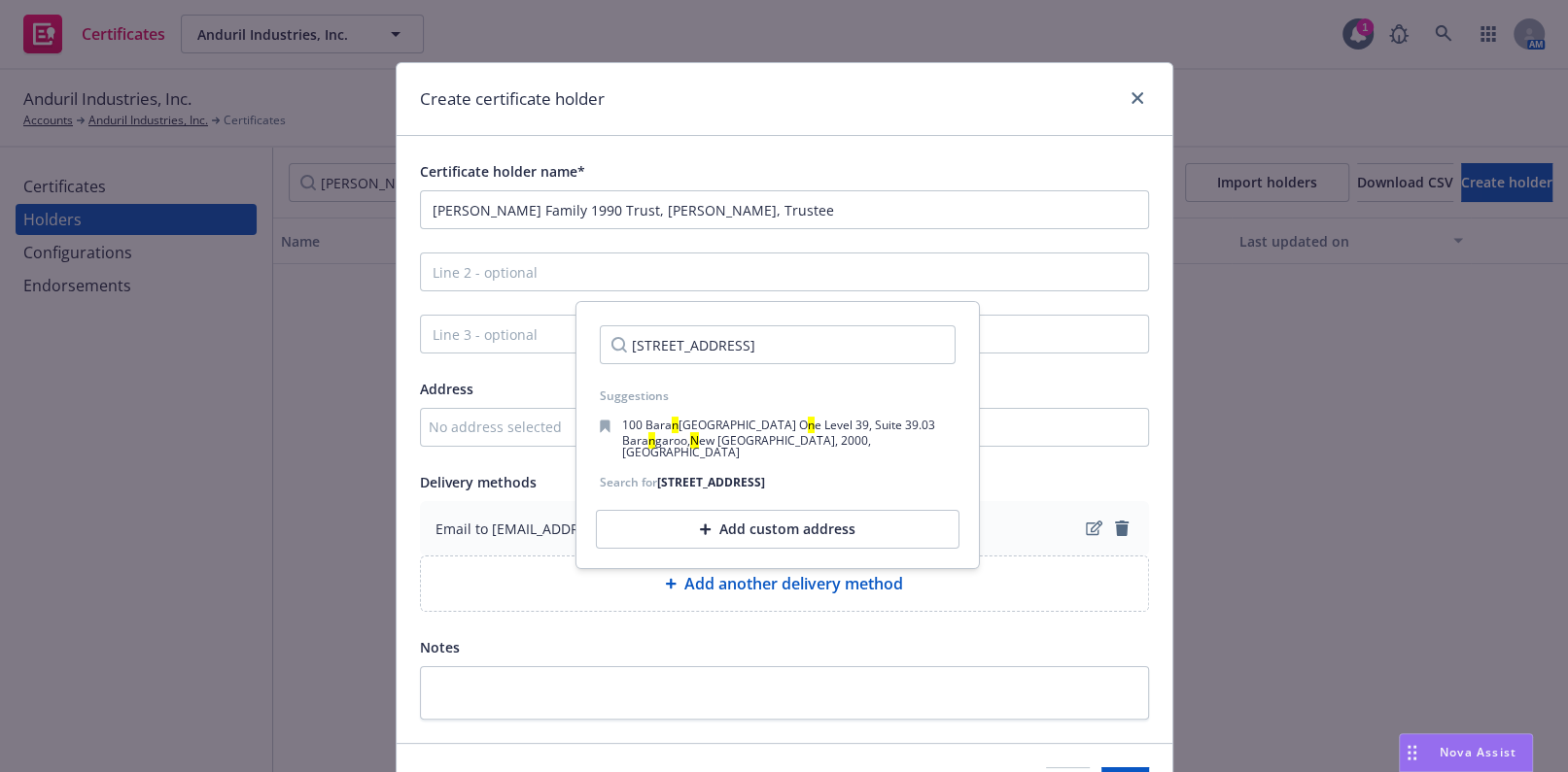
type input "1002A N Springbrook Road PMB #195"
click at [746, 514] on div "Add custom address" at bounding box center [777, 530] width 363 height 39
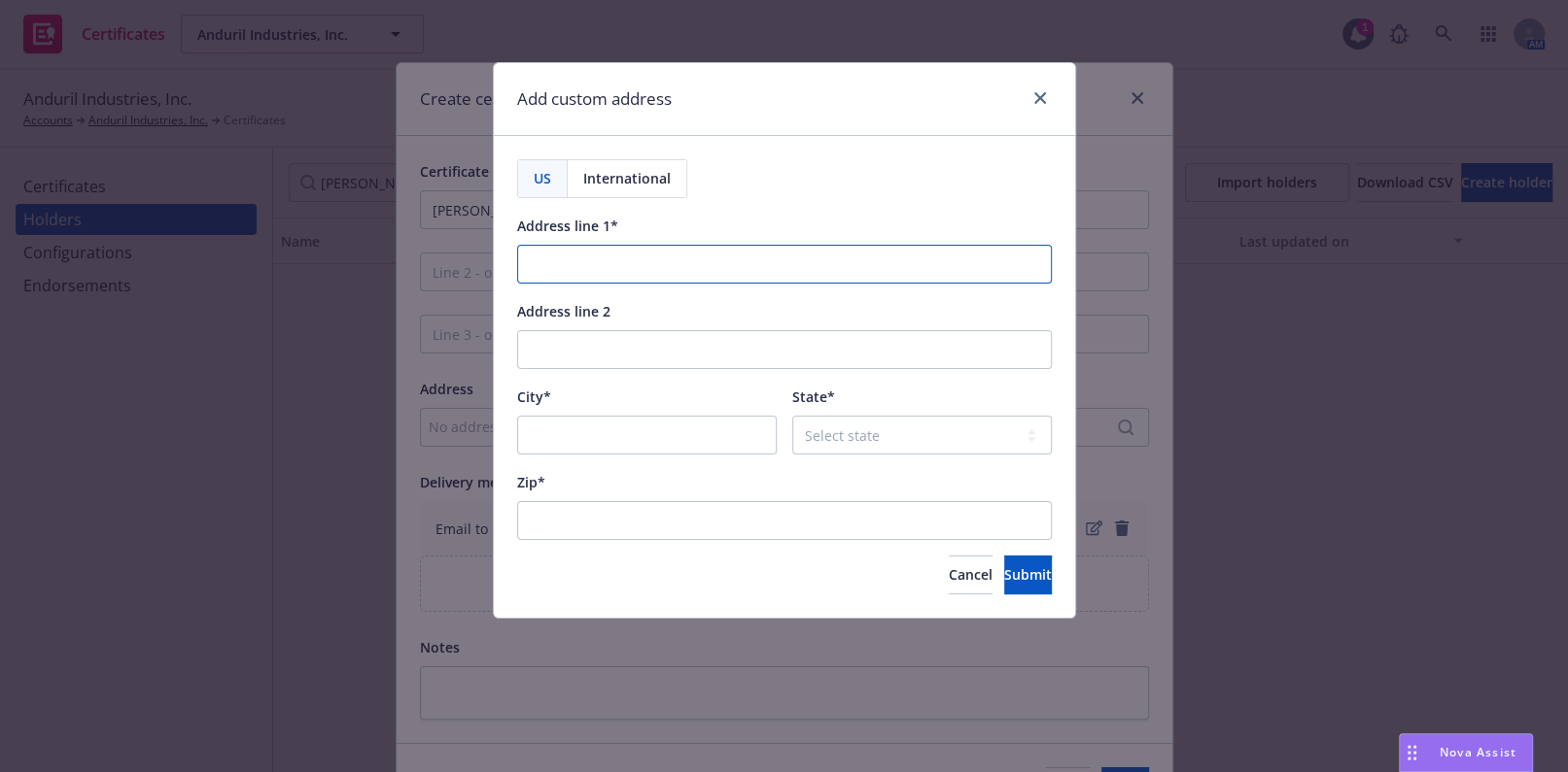
click at [558, 257] on input "Address line 1*" at bounding box center [784, 265] width 535 height 39
paste input "1002A N Springbrook Road PMB #195"
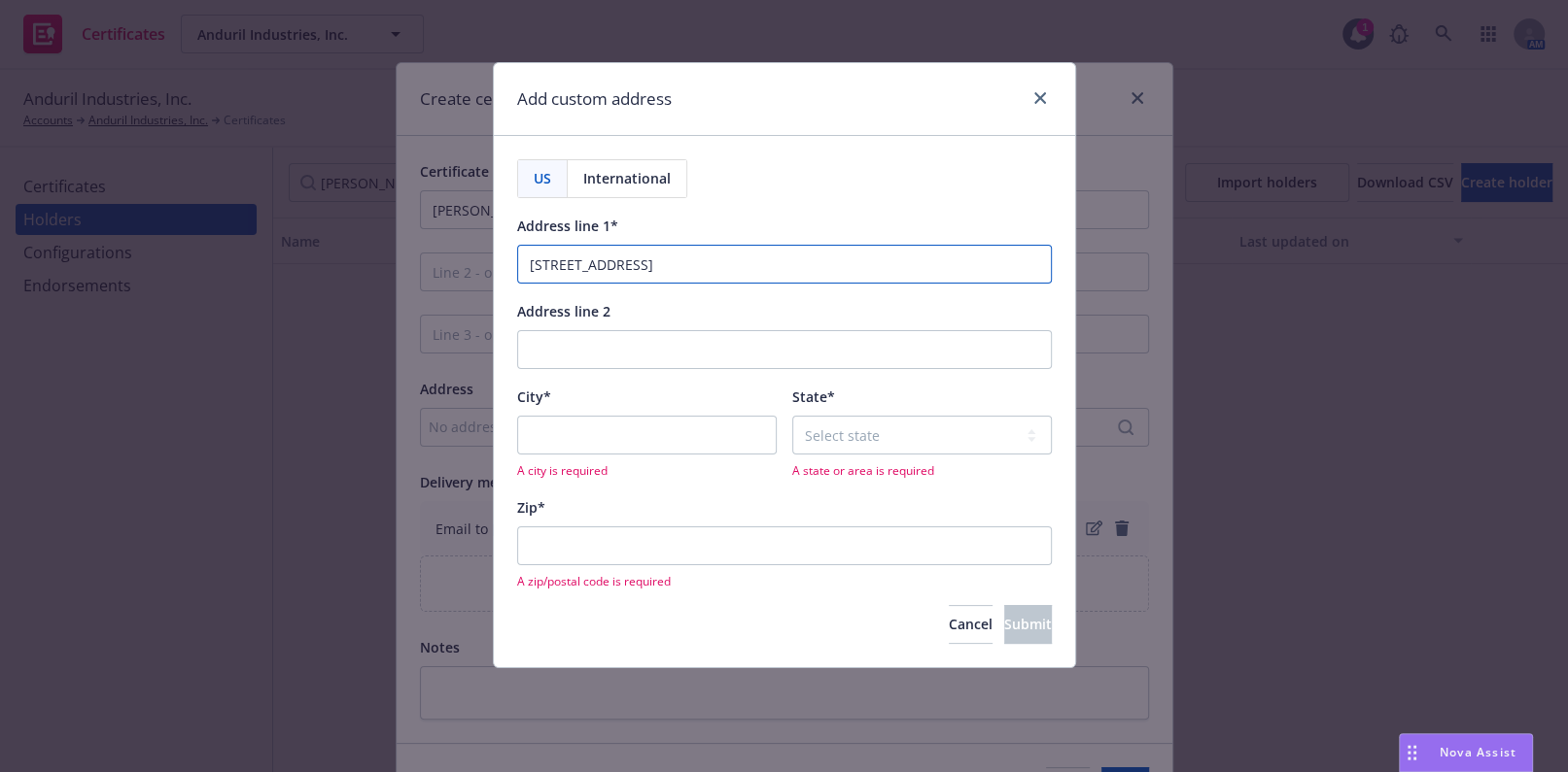
type input "1002A N Springbrook Road PMB #195"
paste input "Newberg"
type input "Newberg"
select select "OR"
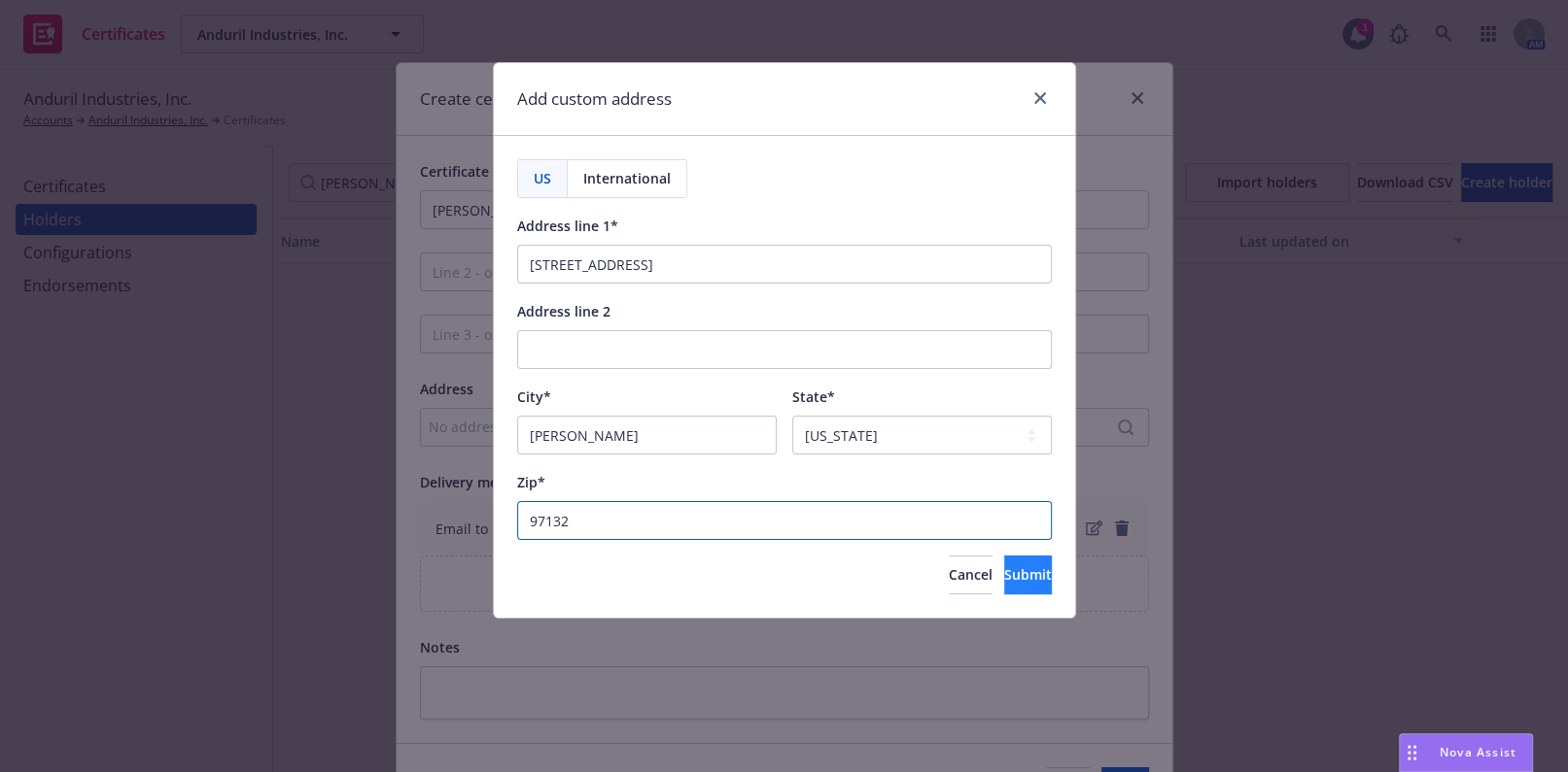
type input "97132"
click at [1004, 568] on button "Submit" at bounding box center [1027, 576] width 48 height 39
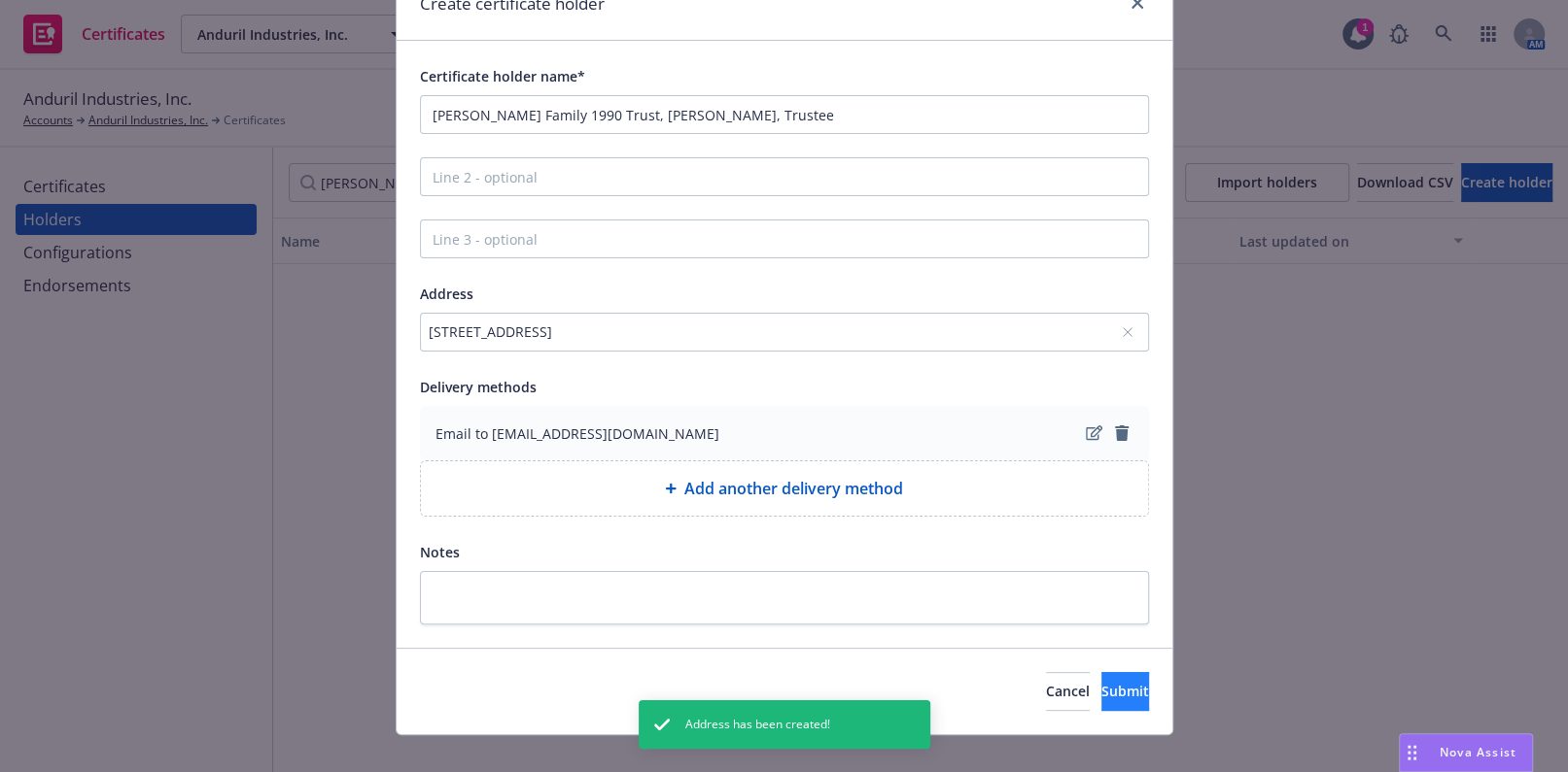
scroll to position [119, 0]
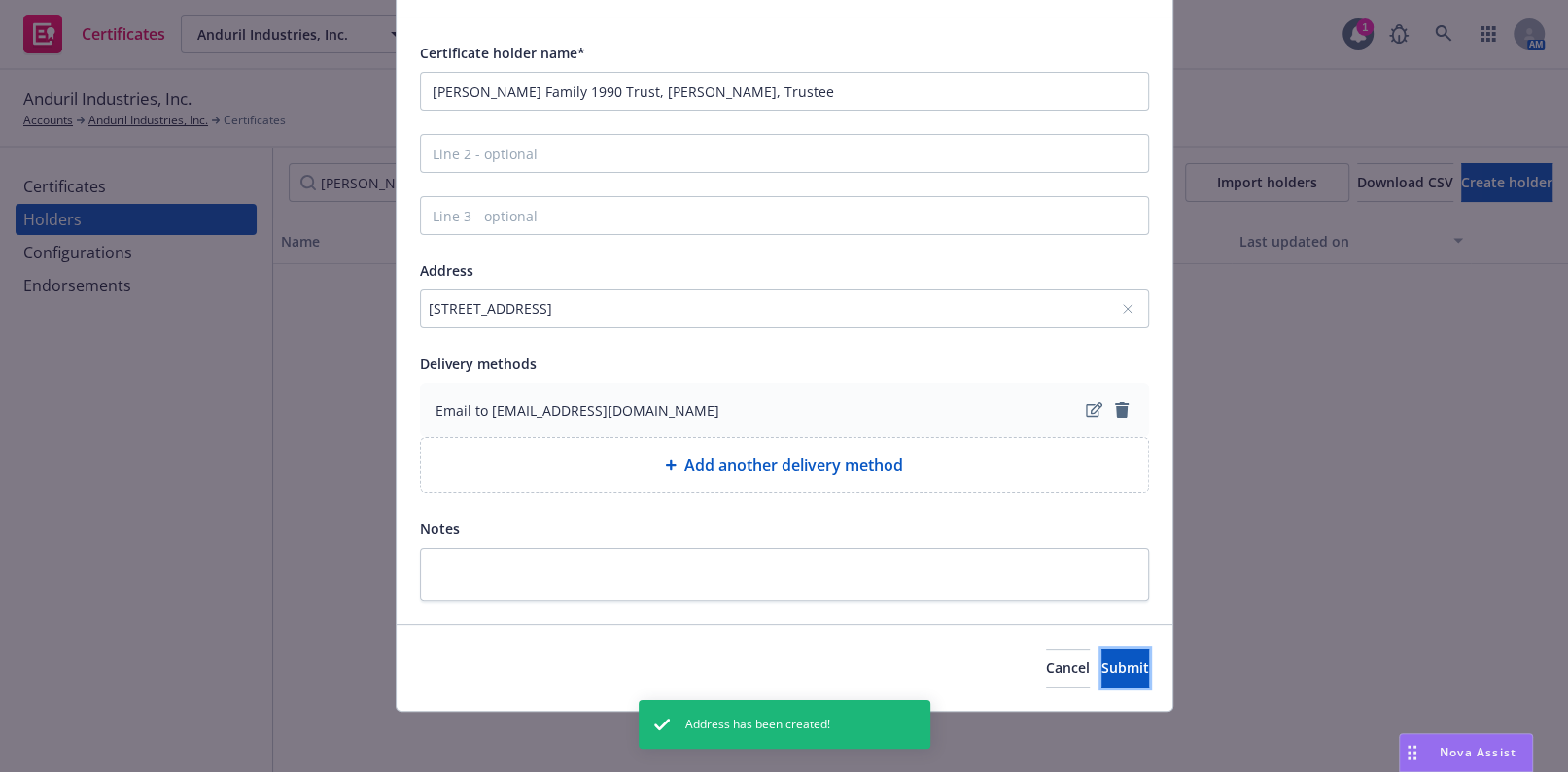
drag, startPoint x: 1068, startPoint y: 683, endPoint x: 1125, endPoint y: 391, distance: 297.5
click at [1101, 682] on button "Submit" at bounding box center [1124, 669] width 48 height 39
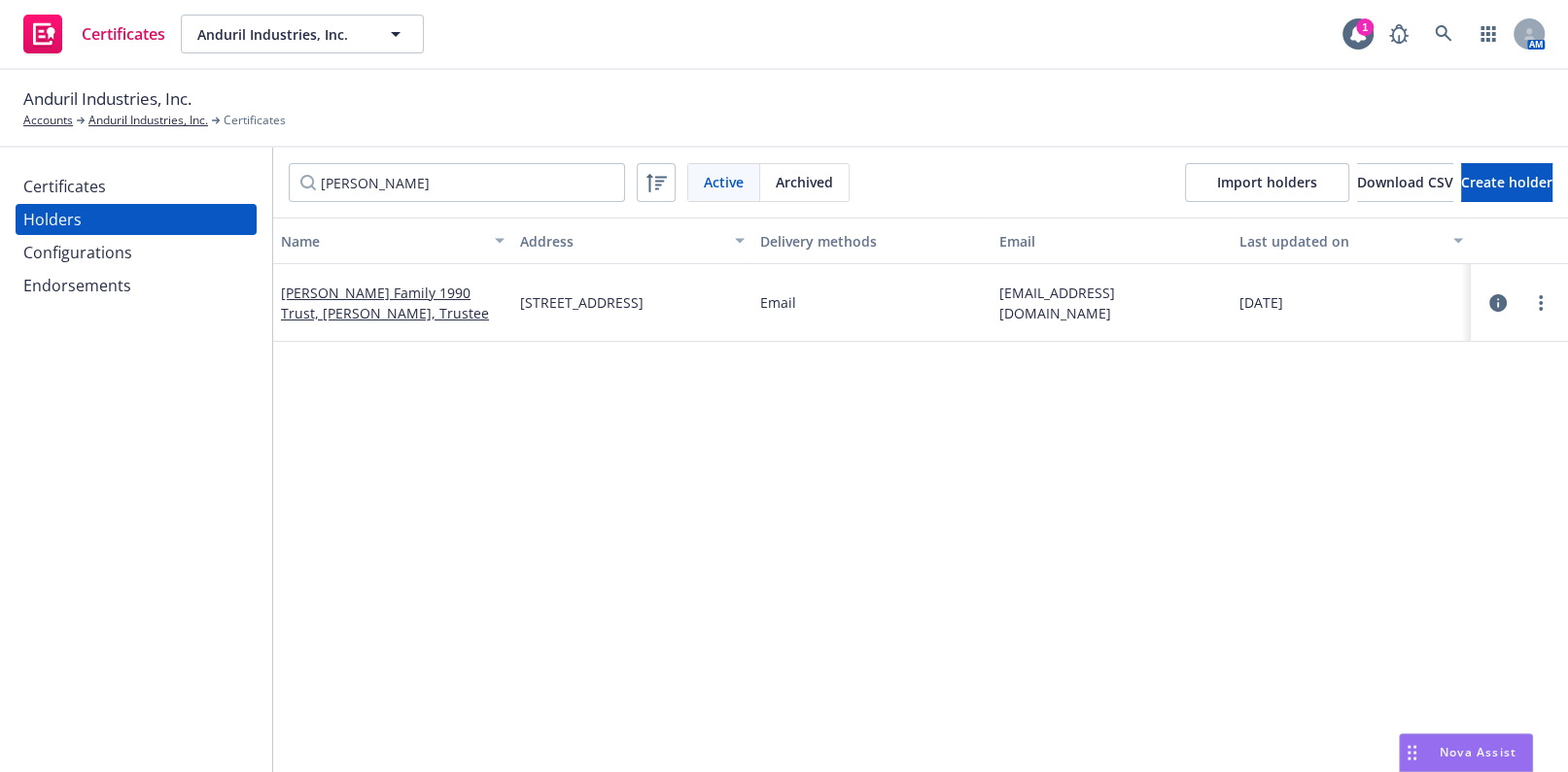
click at [137, 186] on div "Certificates" at bounding box center [136, 186] width 226 height 31
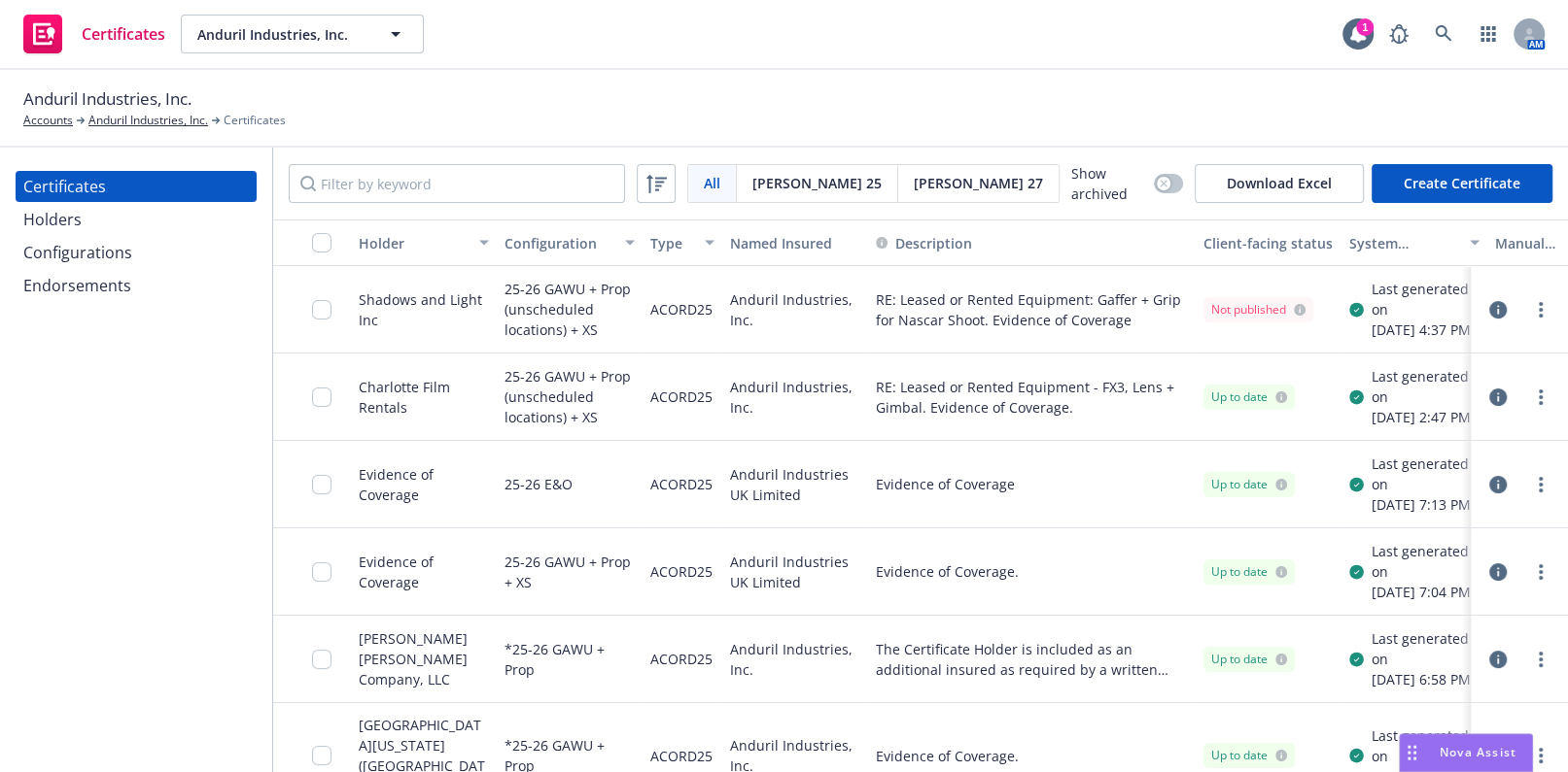
click at [1412, 180] on button "Create Certificate" at bounding box center [1462, 183] width 181 height 39
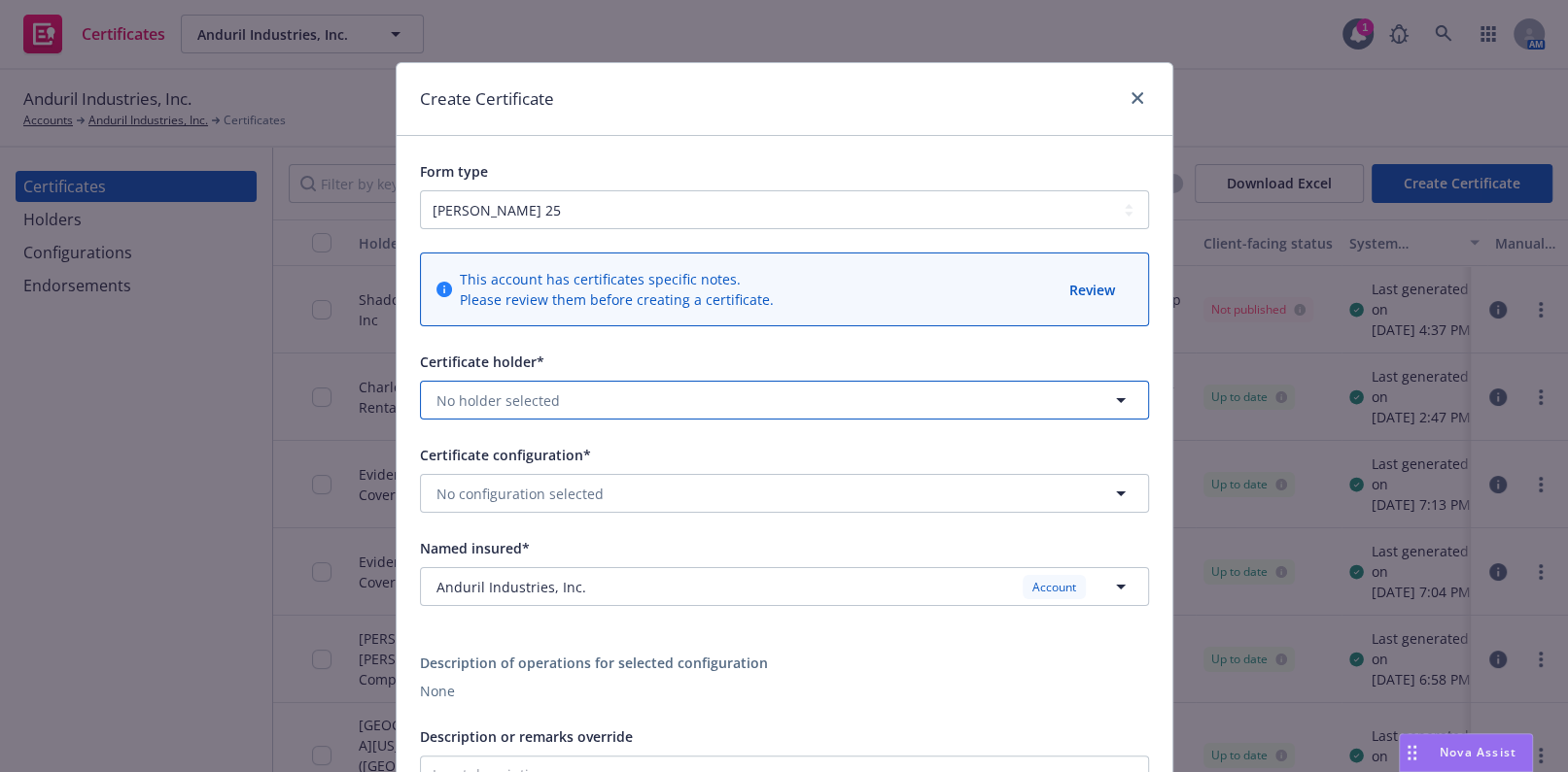
click at [528, 413] on button "No holder selected" at bounding box center [784, 400] width 729 height 39
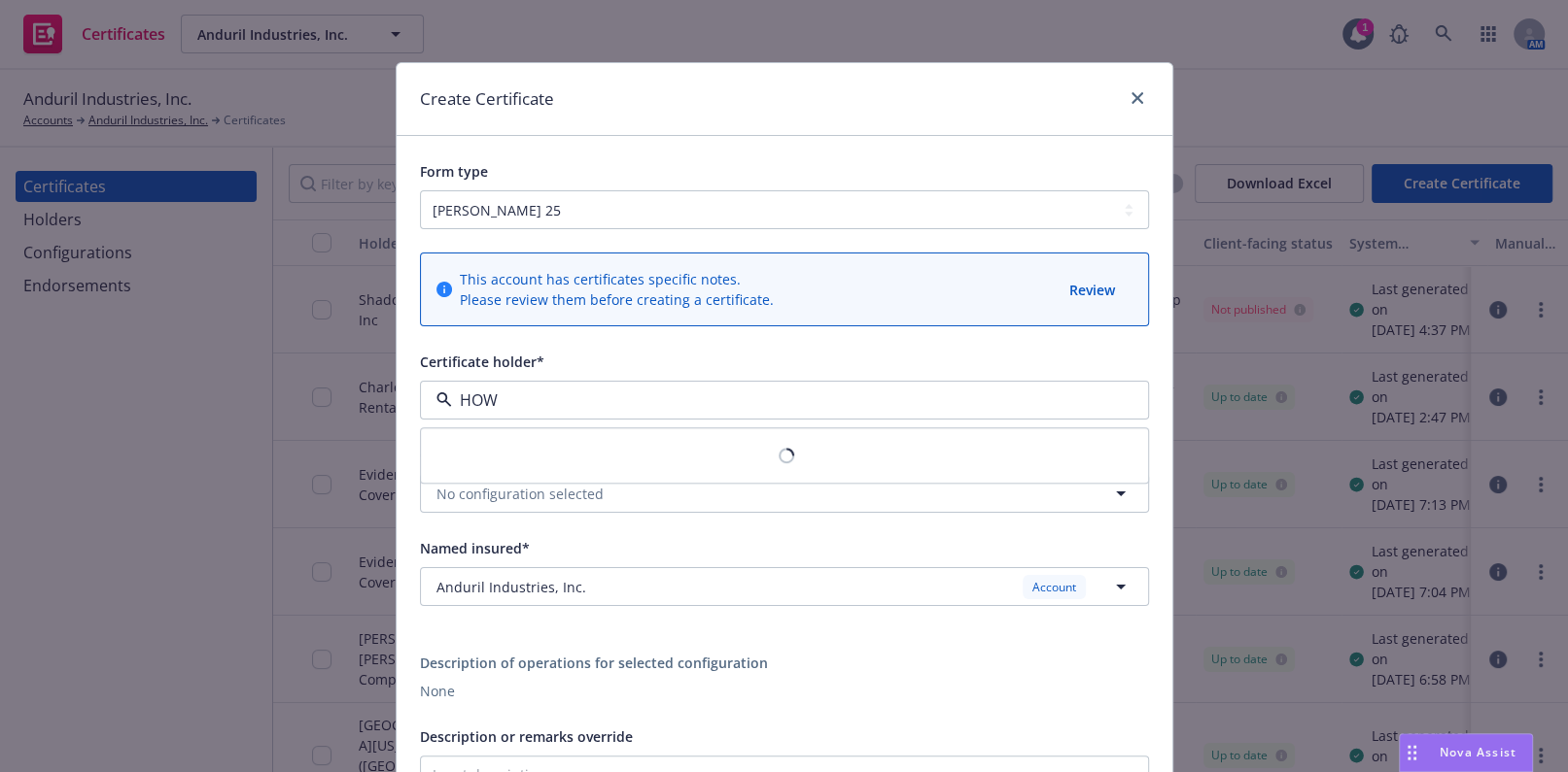
type input "HOWE"
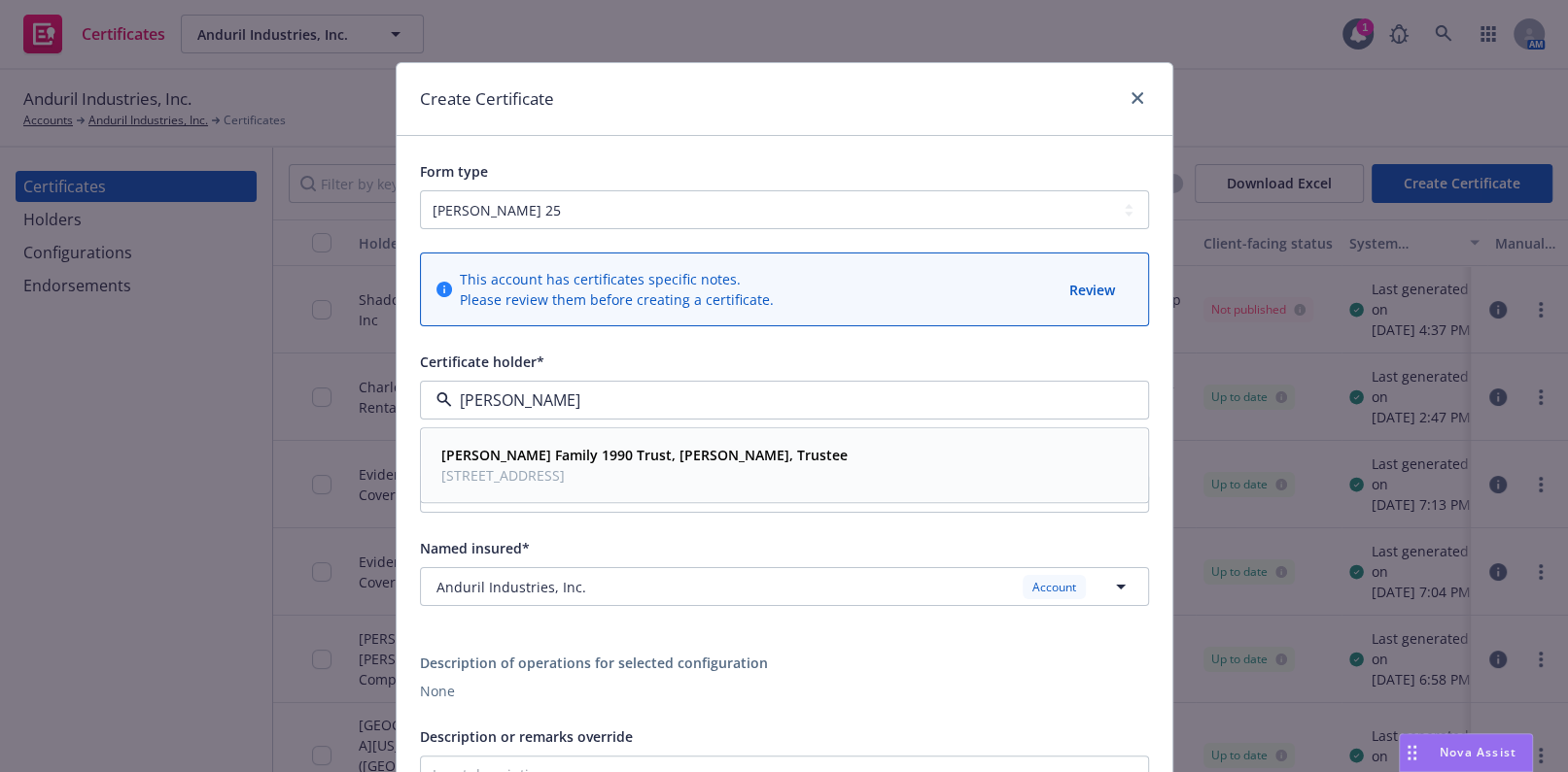
click at [628, 466] on span "1002A N Springbrook Road PMB #195, Newberg, OR, 97132, USA" at bounding box center [645, 476] width 406 height 21
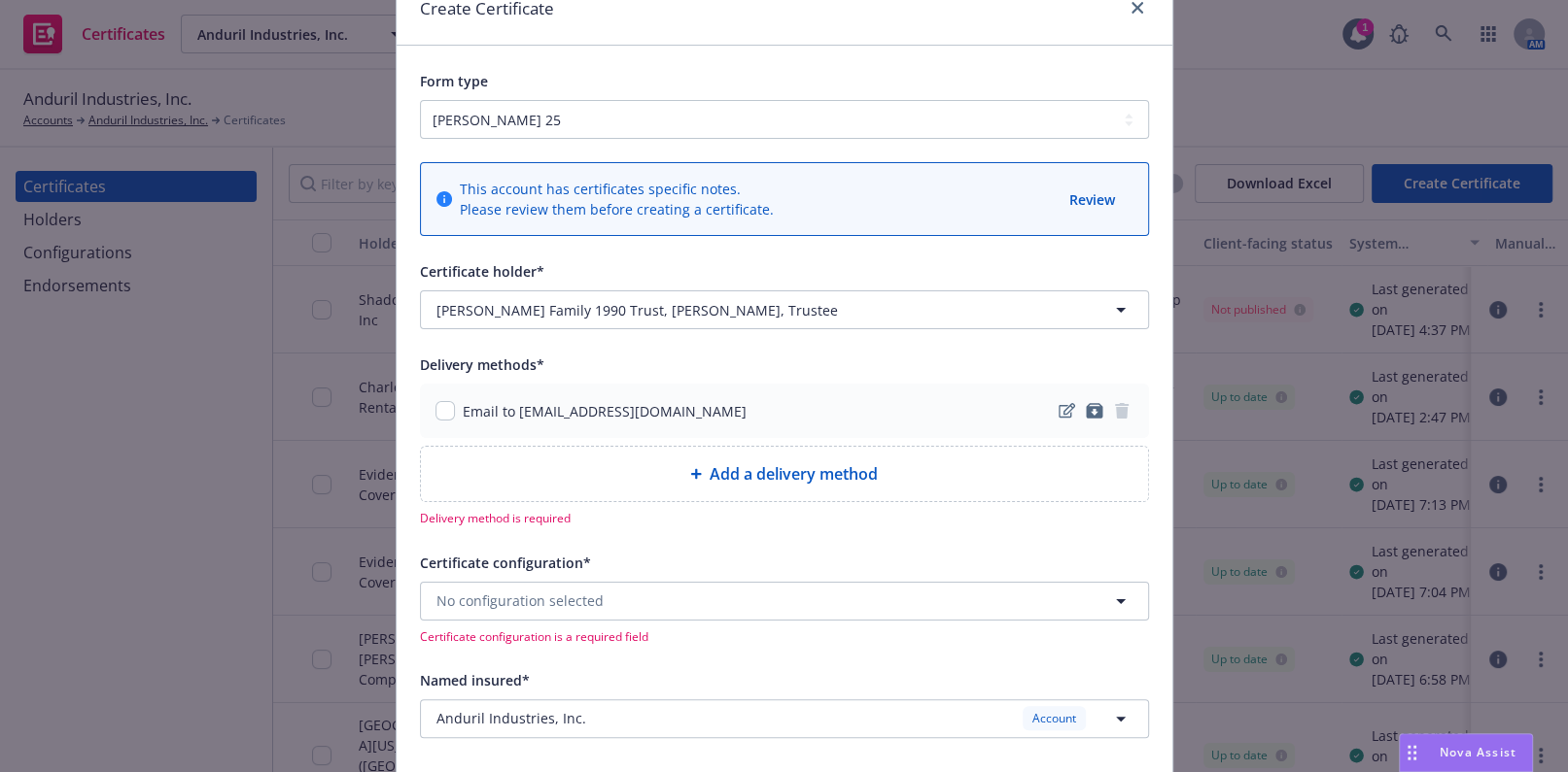
scroll to position [176, 0]
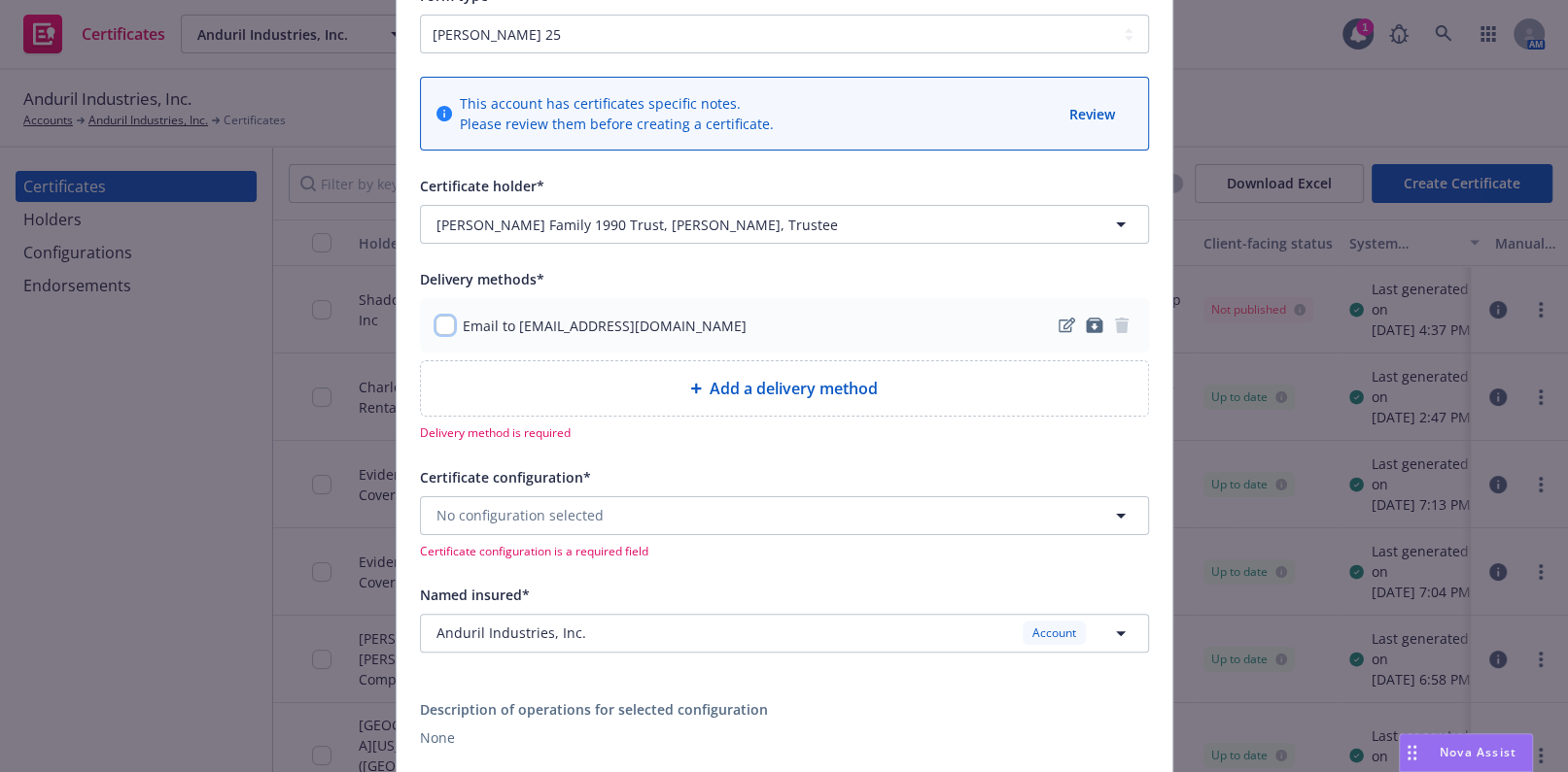
click at [436, 332] on input "checkbox" at bounding box center [445, 326] width 20 height 20
checkbox input "true"
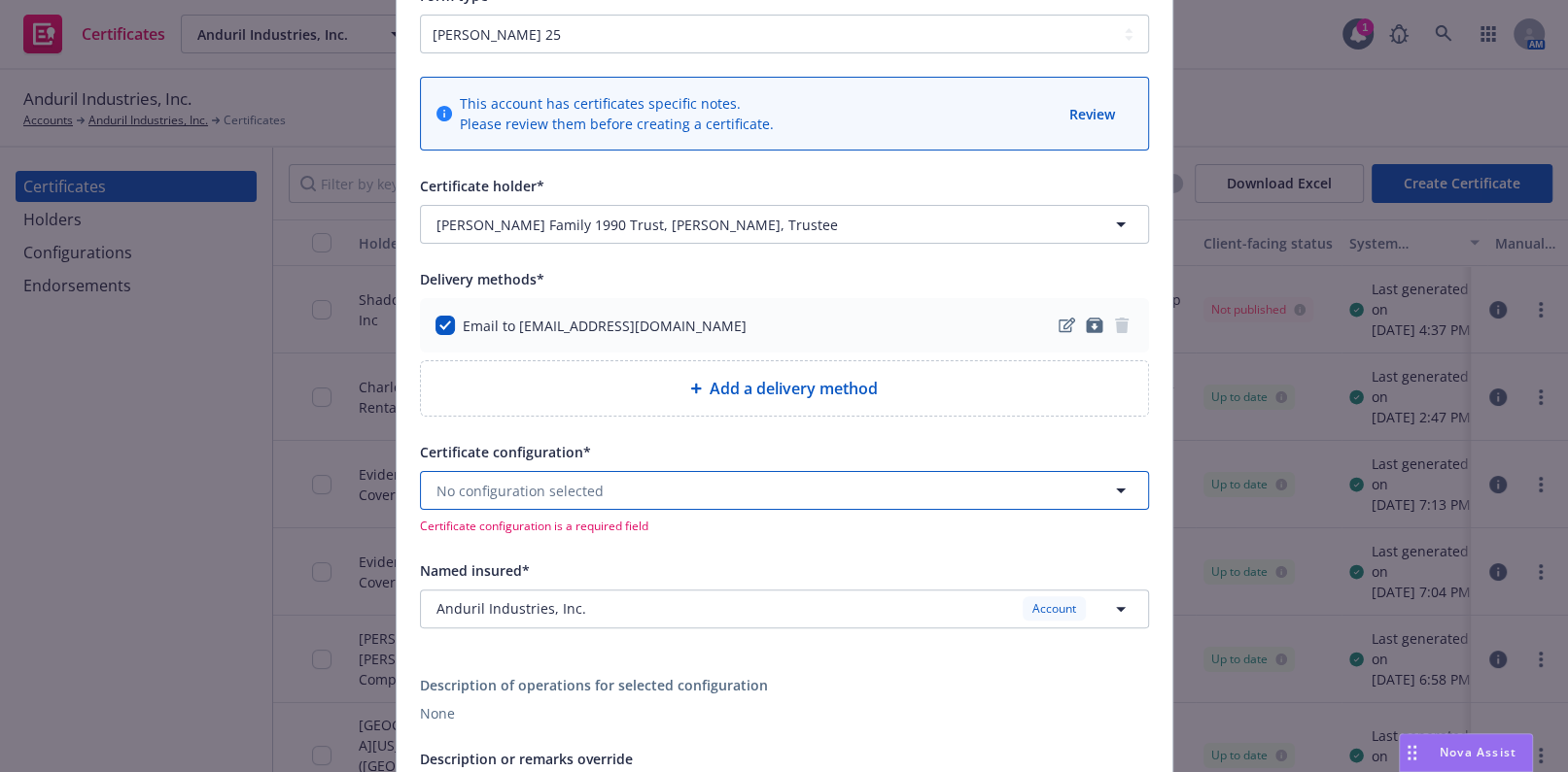
click at [507, 485] on span "No configuration selected" at bounding box center [520, 490] width 167 height 21
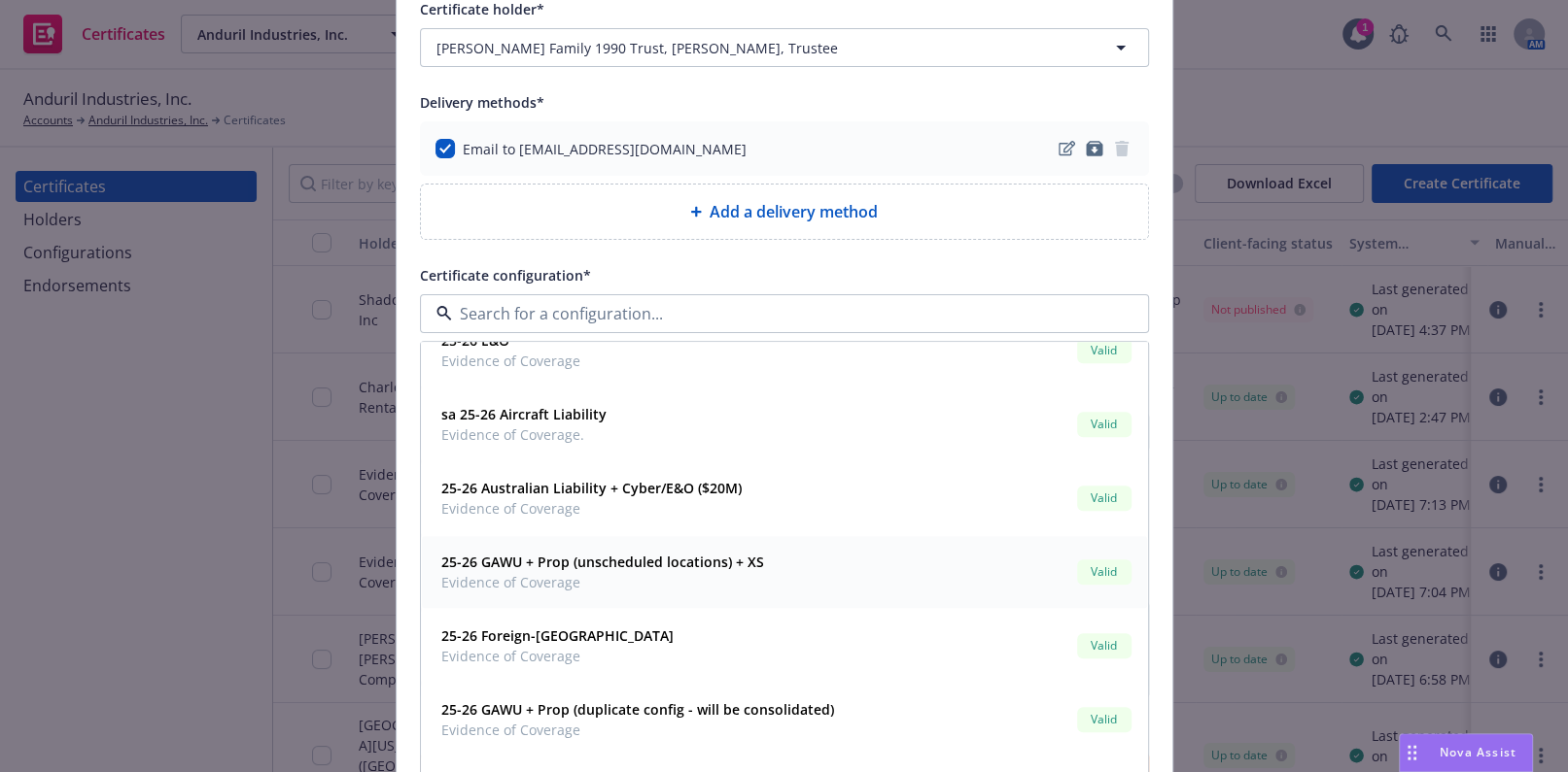
click at [688, 567] on strong "25-26 GAWU + Prop (unscheduled locations) + XS" at bounding box center [602, 563] width 323 height 19
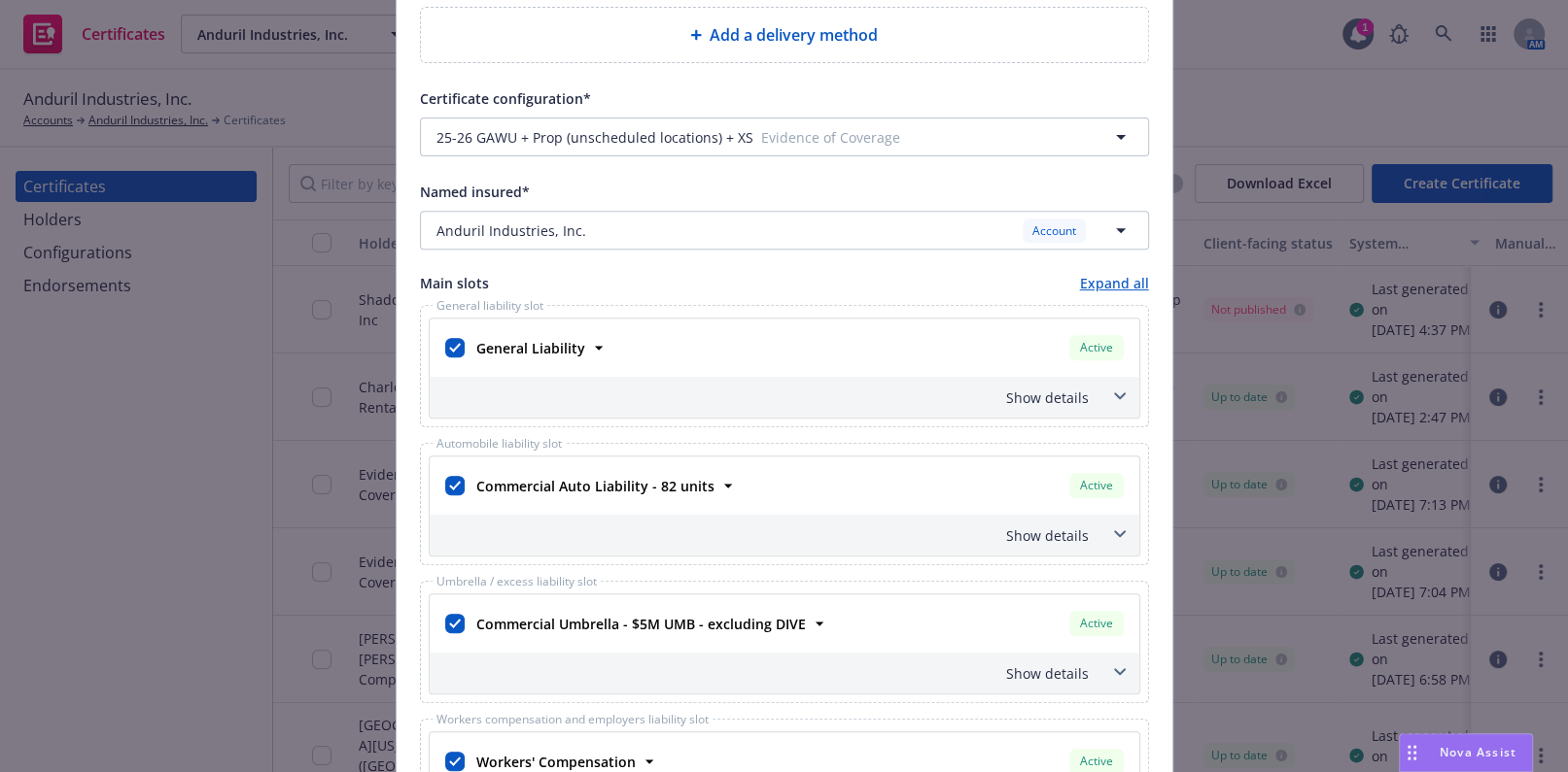
scroll to position [795, 0]
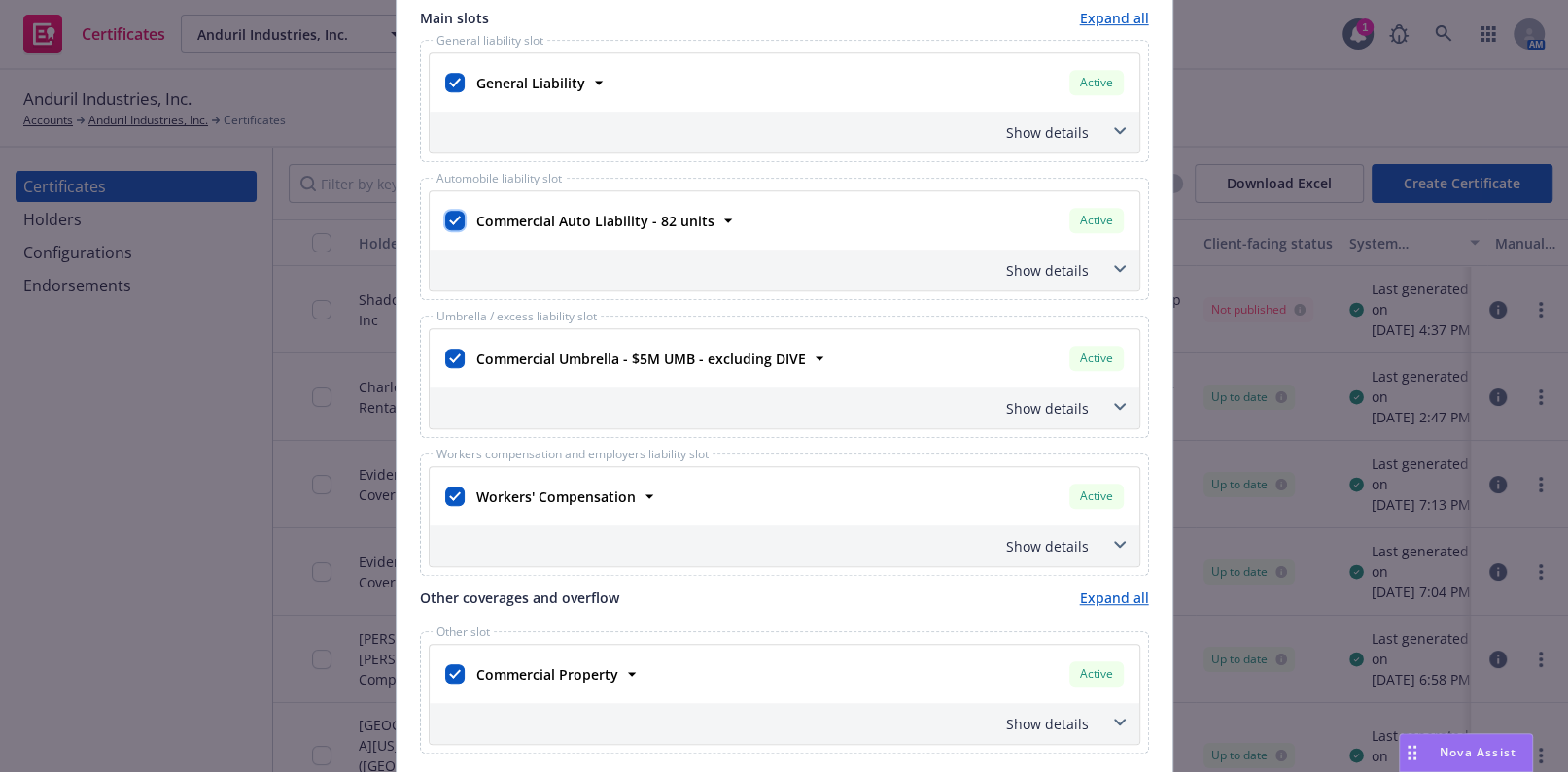
click at [446, 221] on input "checkbox" at bounding box center [455, 221] width 20 height 20
checkbox input "false"
click at [445, 356] on input "checkbox" at bounding box center [455, 359] width 20 height 20
checkbox input "false"
click at [455, 489] on input "checkbox" at bounding box center [455, 496] width 20 height 20
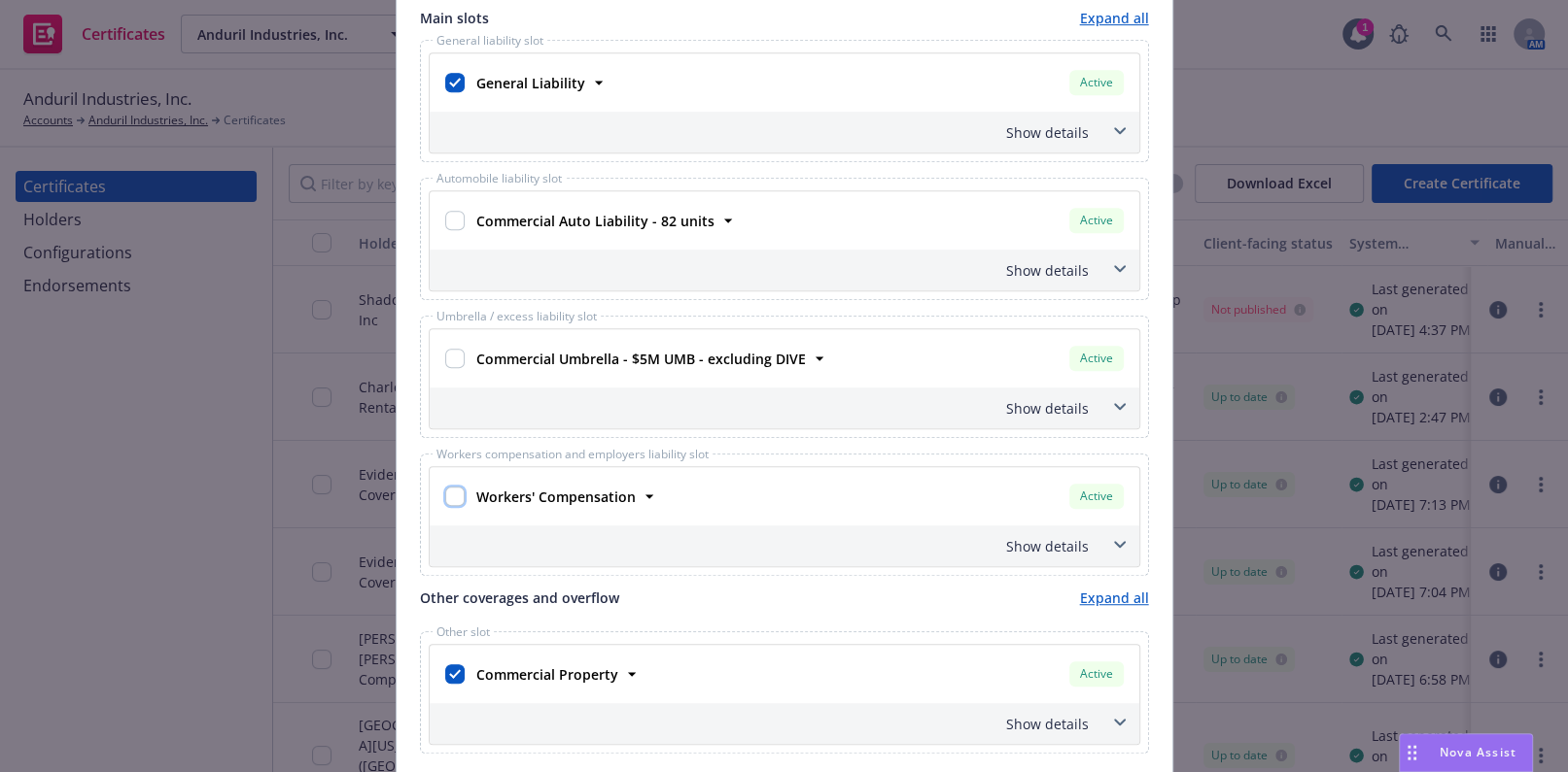
checkbox input "false"
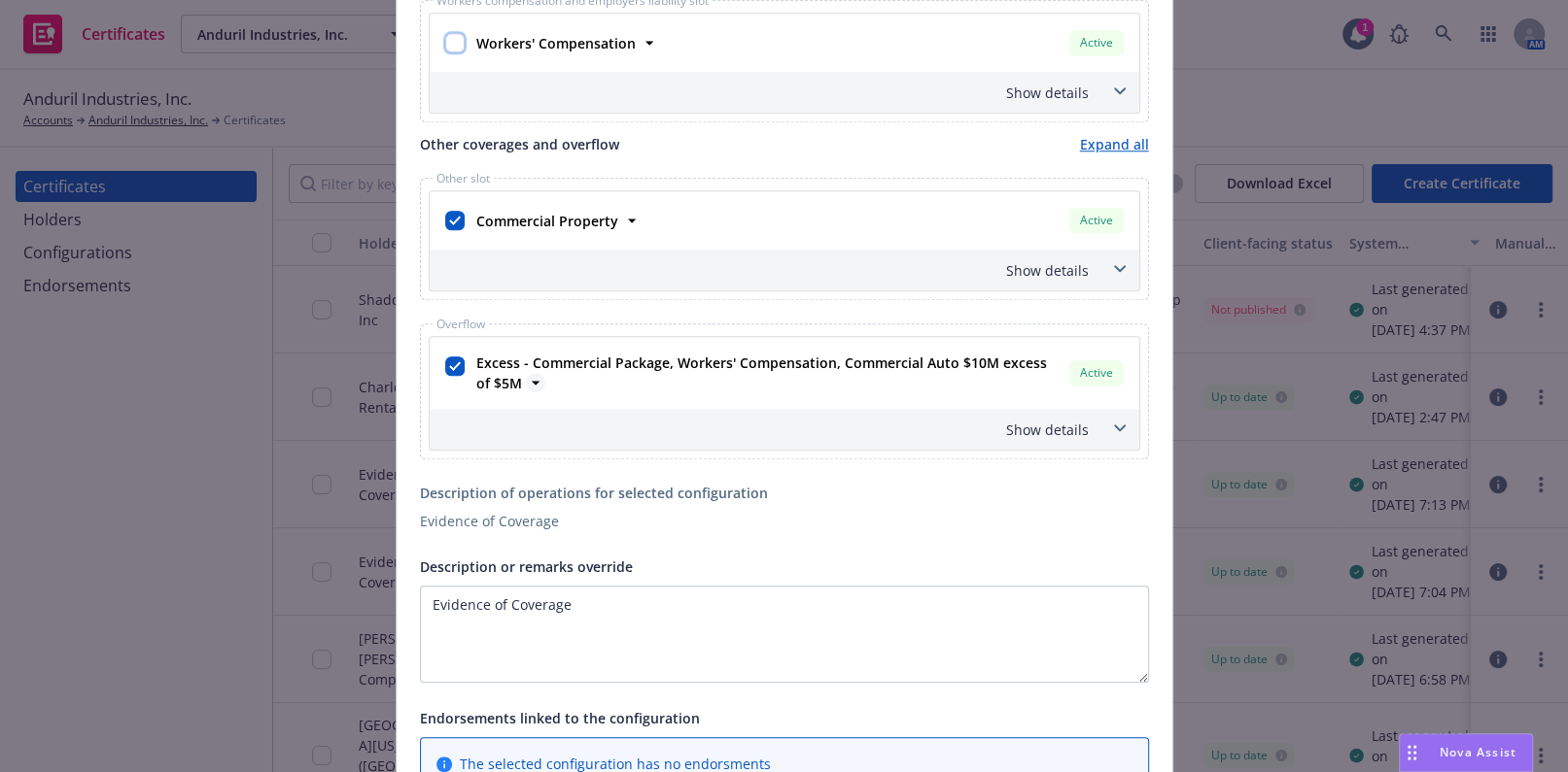
scroll to position [1324, 0]
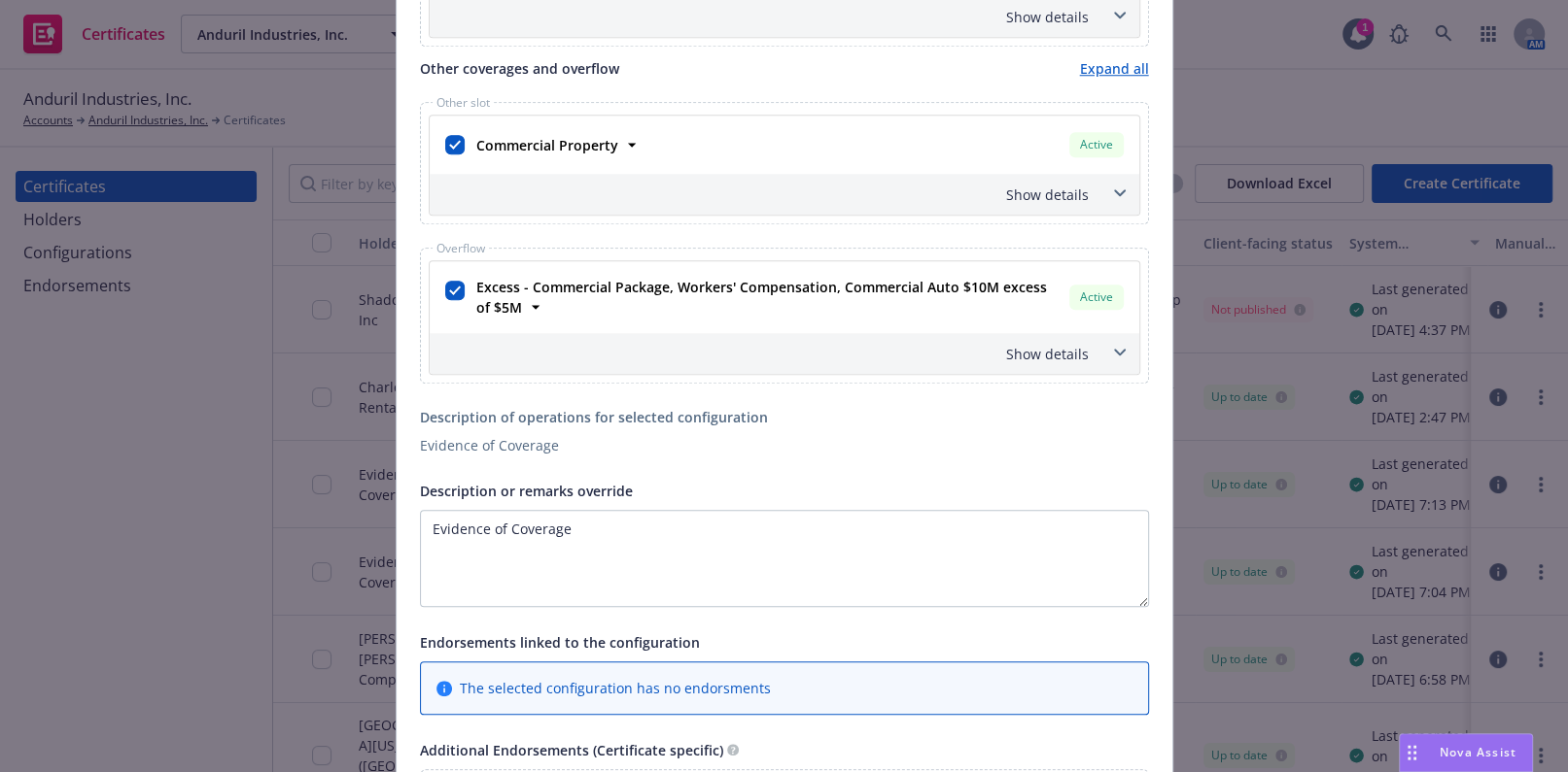
click at [457, 283] on div at bounding box center [455, 297] width 27 height 49
click at [449, 283] on input "checkbox" at bounding box center [455, 290] width 20 height 20
checkbox input "false"
click at [1035, 180] on div "Show details" at bounding box center [784, 194] width 709 height 41
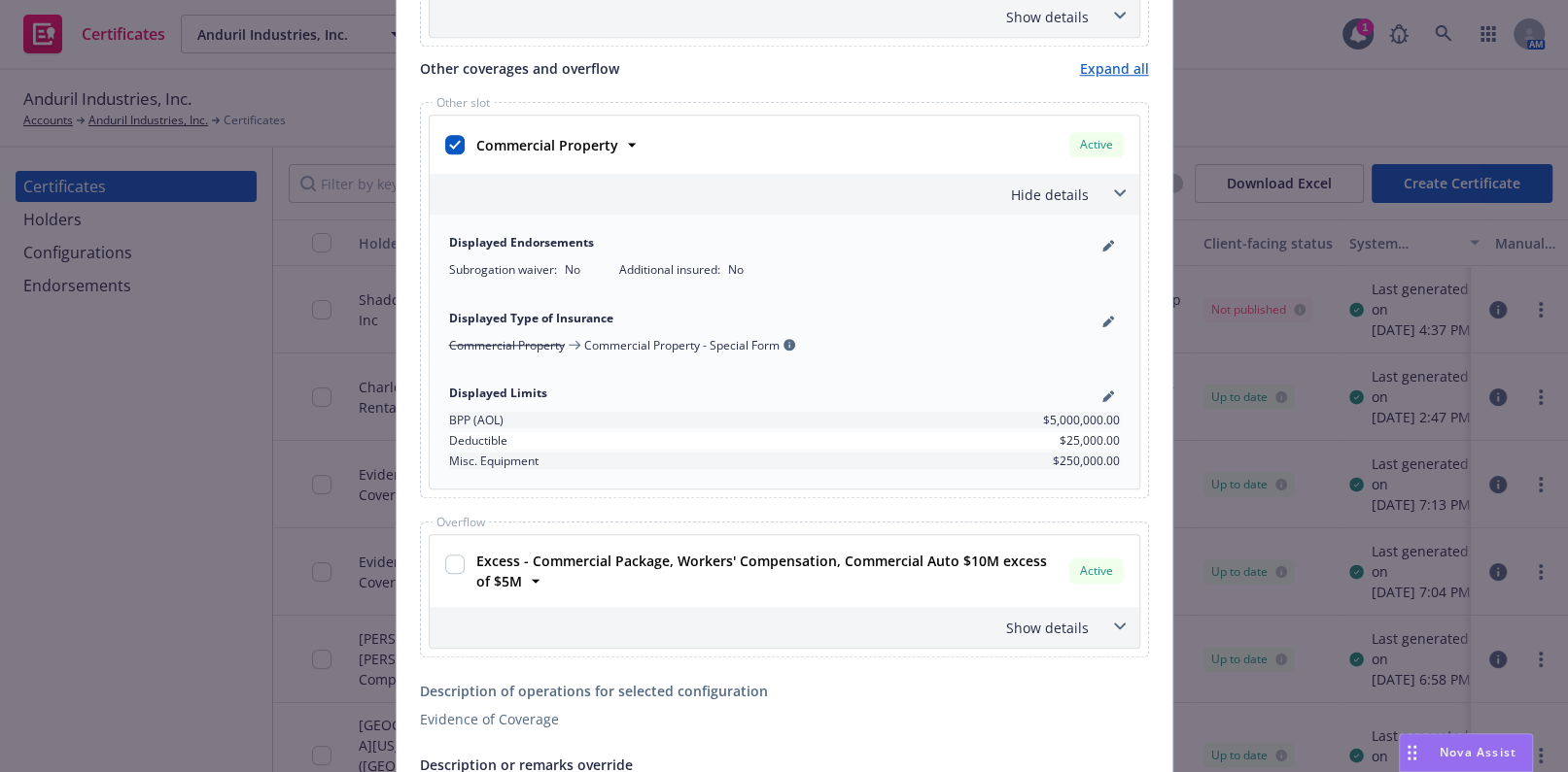
click at [1055, 184] on div "Hide details" at bounding box center [761, 194] width 655 height 21
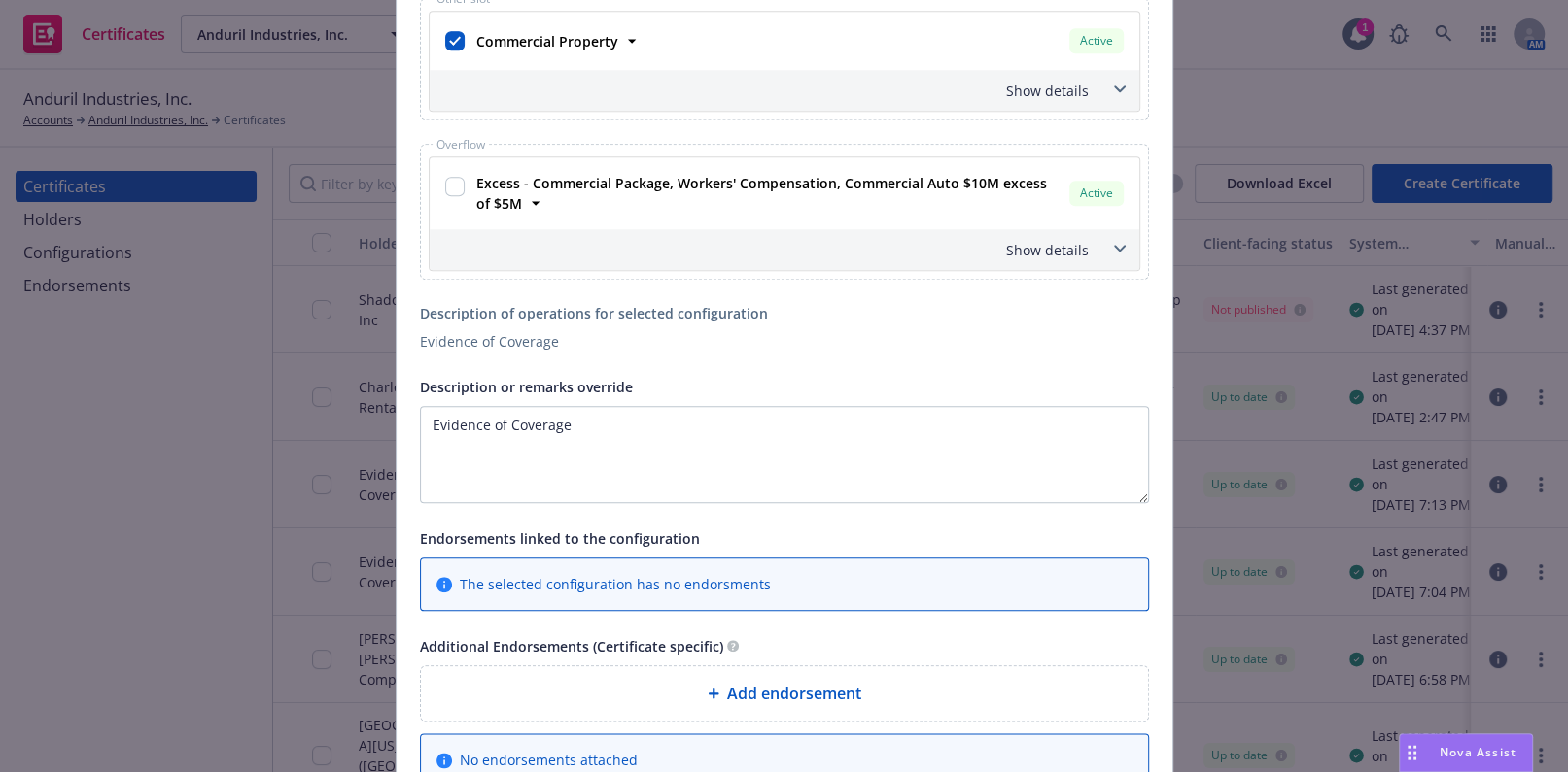
scroll to position [1590, 0]
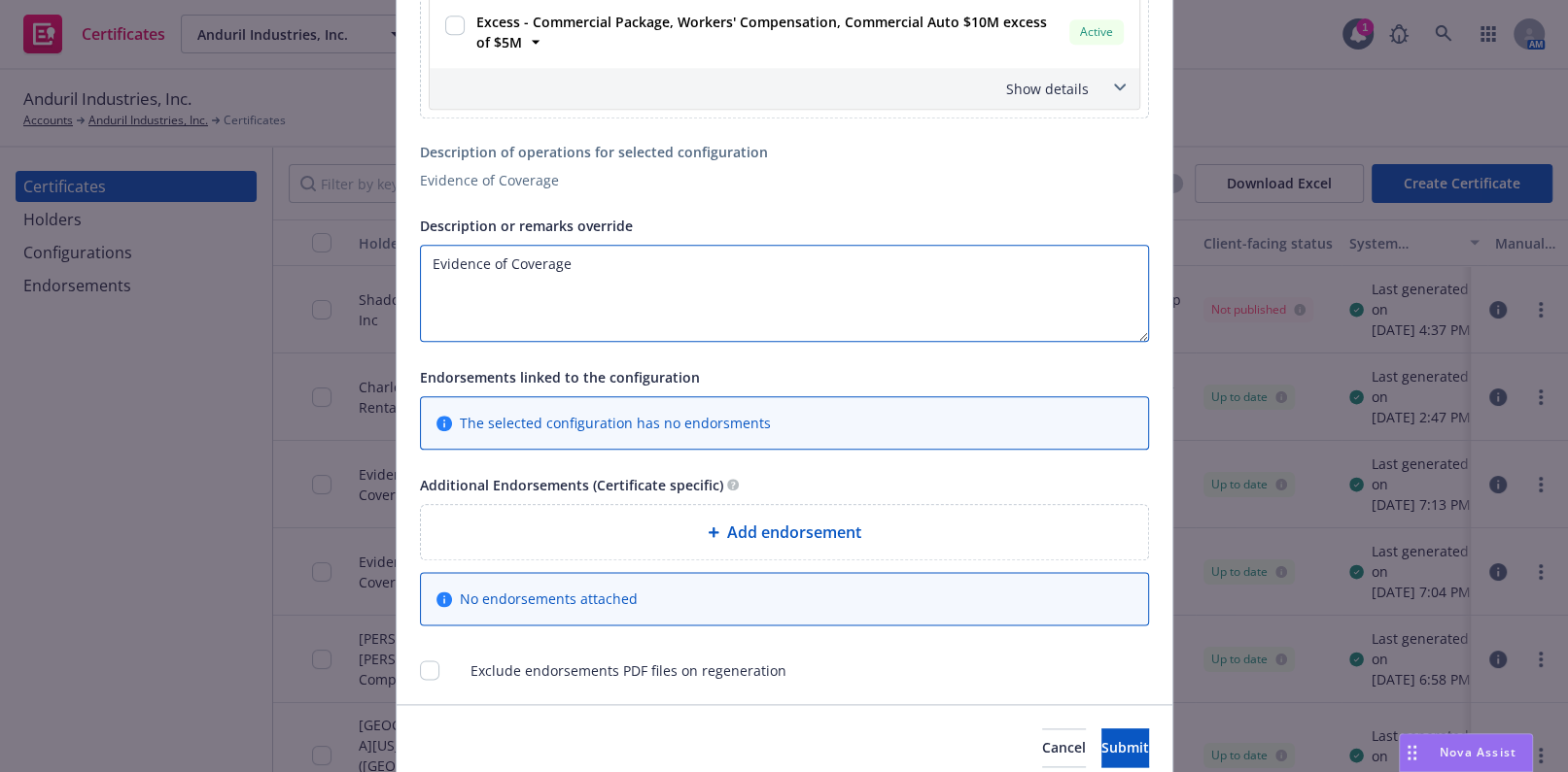
drag, startPoint x: 747, startPoint y: 253, endPoint x: 263, endPoint y: 206, distance: 486.3
click at [265, 208] on div "Create Certificate Form type ACORD 25 ACORD 27 This account has certificates sp…" at bounding box center [784, 386] width 1568 height 772
paste textarea "1835 Range Street, Boulder, Colorado 80301"
drag, startPoint x: 836, startPoint y: 283, endPoint x: 147, endPoint y: 207, distance: 693.2
click at [51, 193] on div "Create Certificate Form type ACORD 25 ACORD 27 This account has certificates sp…" at bounding box center [784, 386] width 1568 height 772
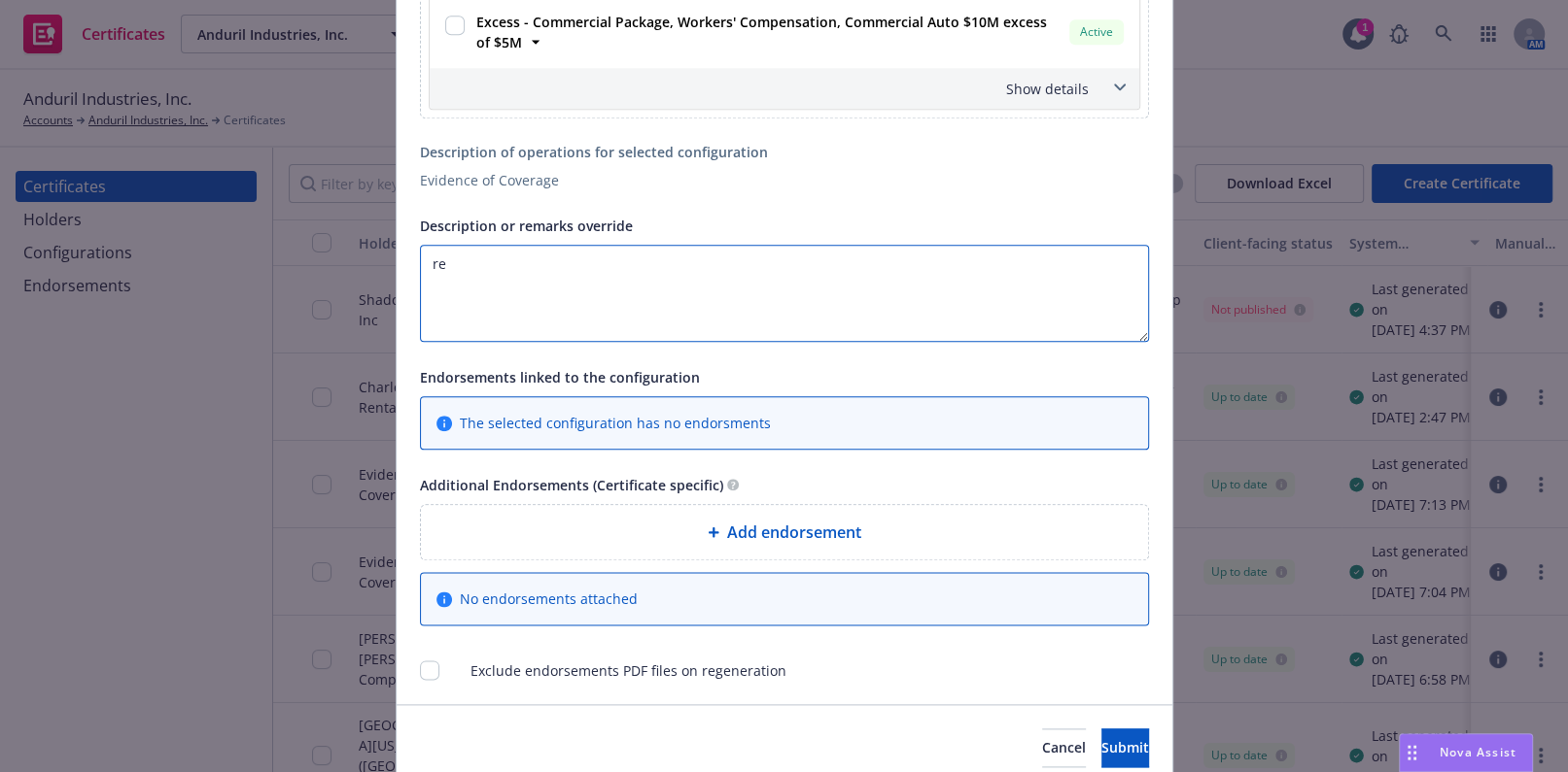
type textarea "r"
paste textarea "1835 Range Street, Boulder, Colorado 80301"
type textarea "RE: 1835 Range Street, Boulder, Colorado 80301."
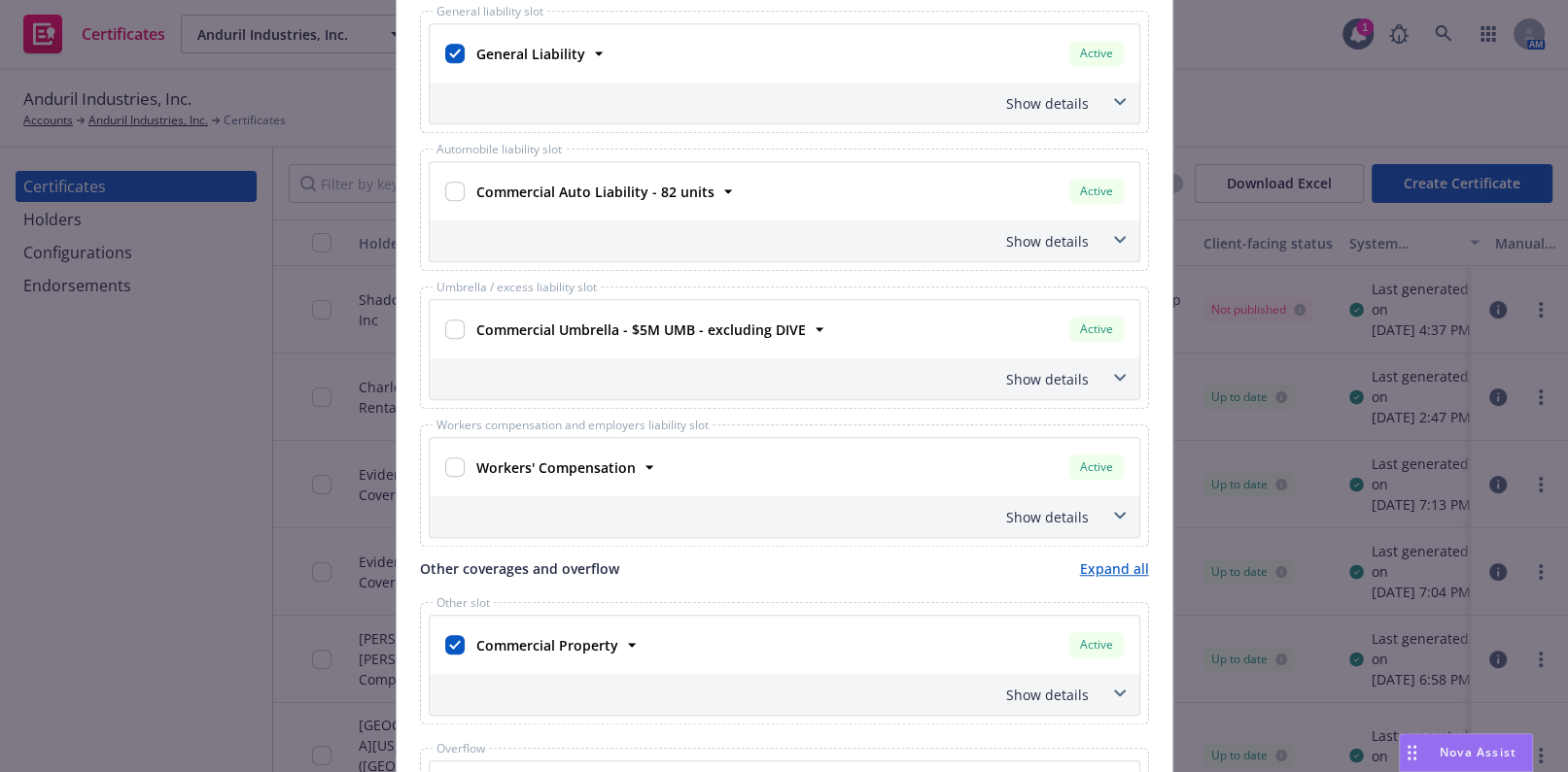
scroll to position [706, 0]
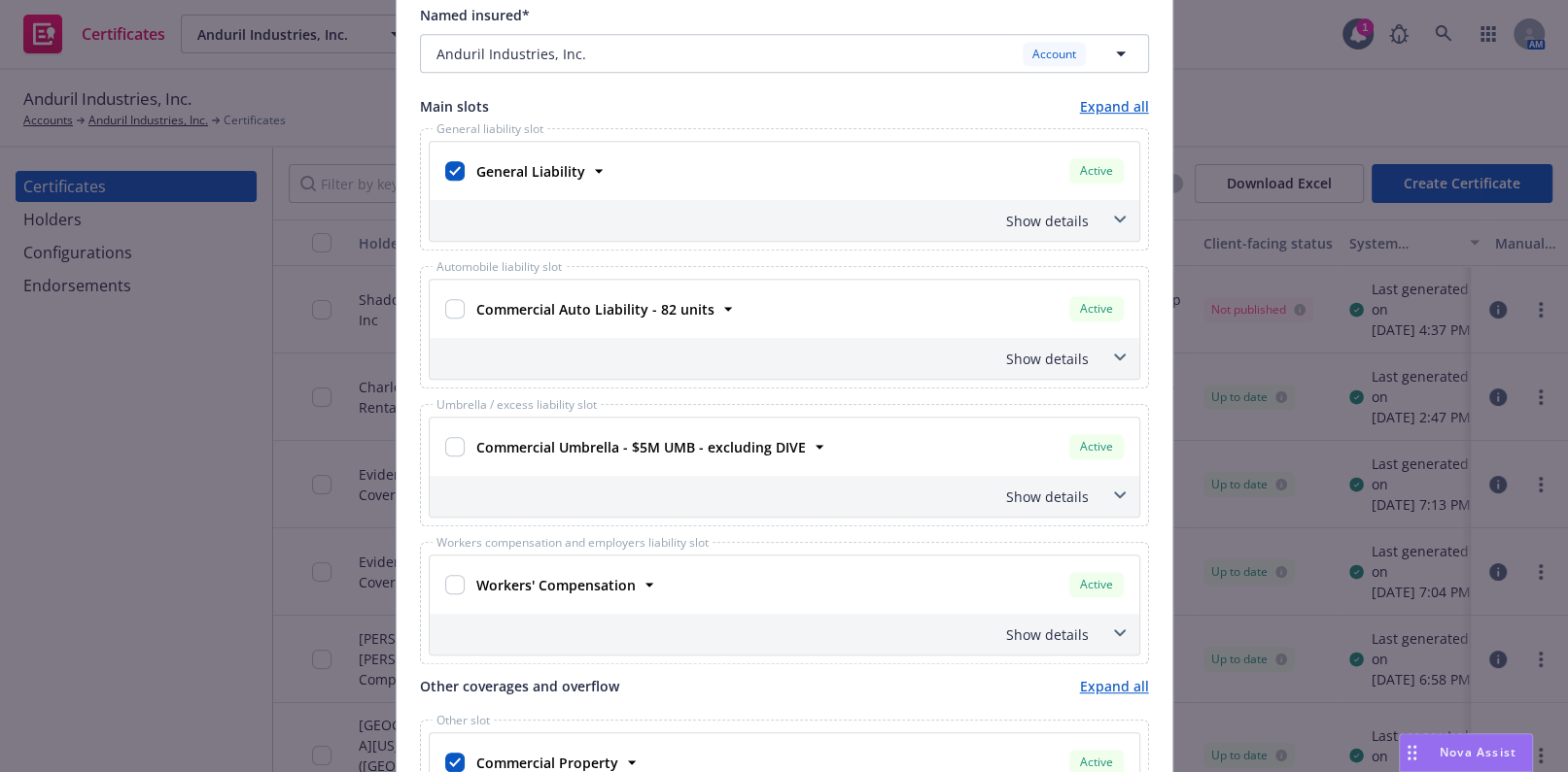
click at [1050, 218] on div "Show details" at bounding box center [761, 221] width 655 height 21
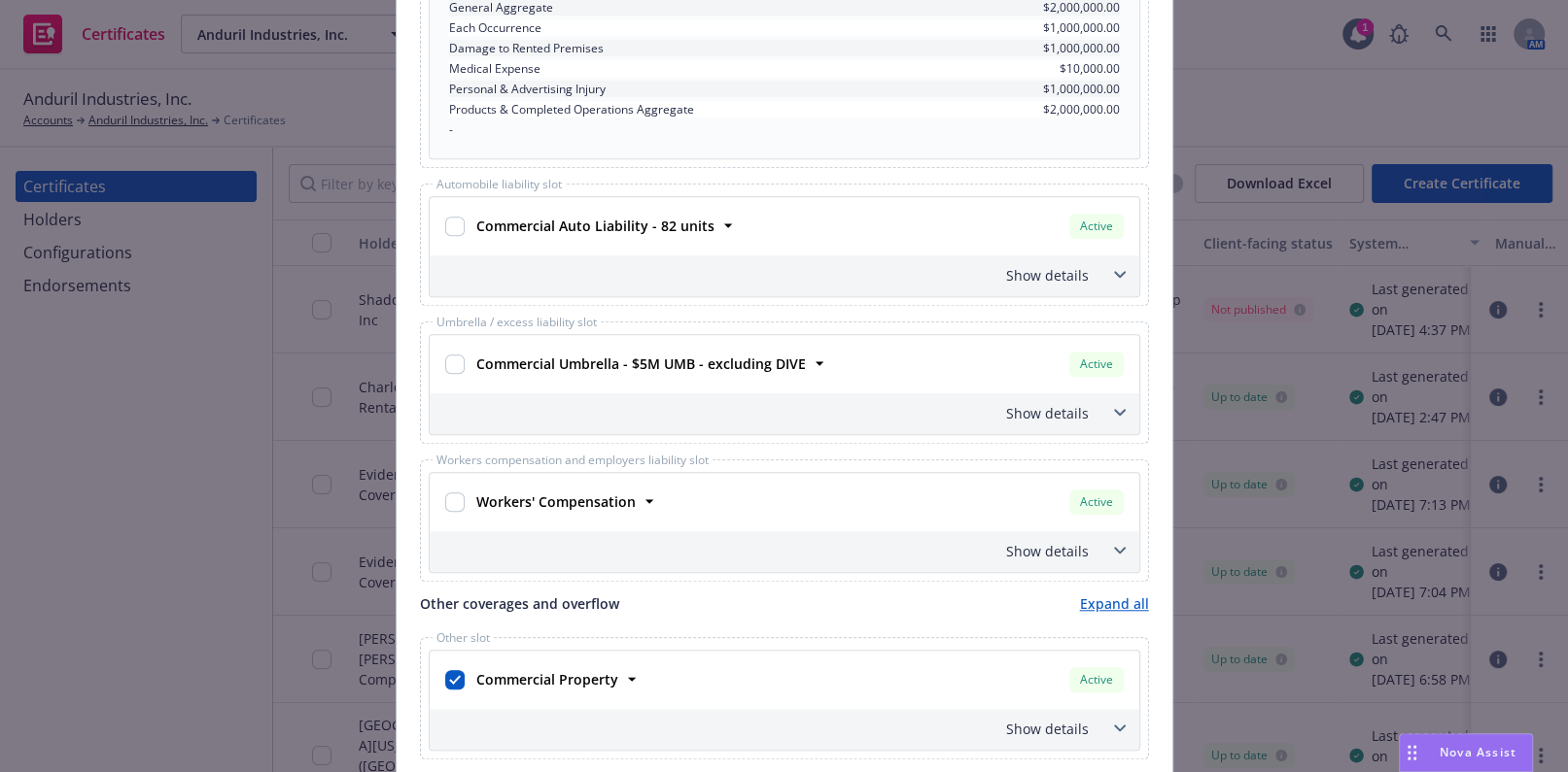
scroll to position [1236, 0]
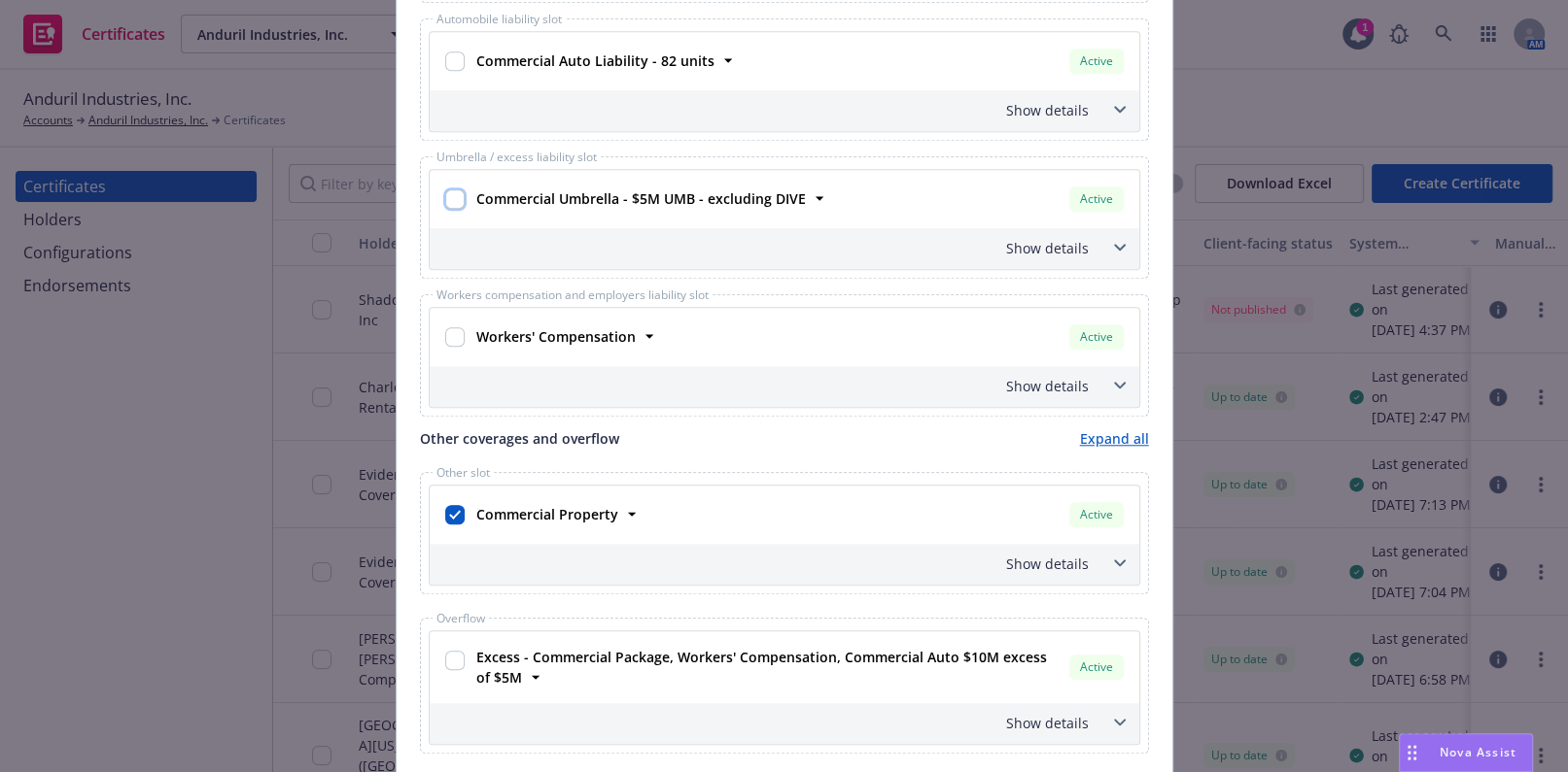
click at [445, 190] on input "checkbox" at bounding box center [455, 199] width 20 height 20
checkbox input "true"
click at [1078, 253] on div "Show details" at bounding box center [761, 248] width 655 height 21
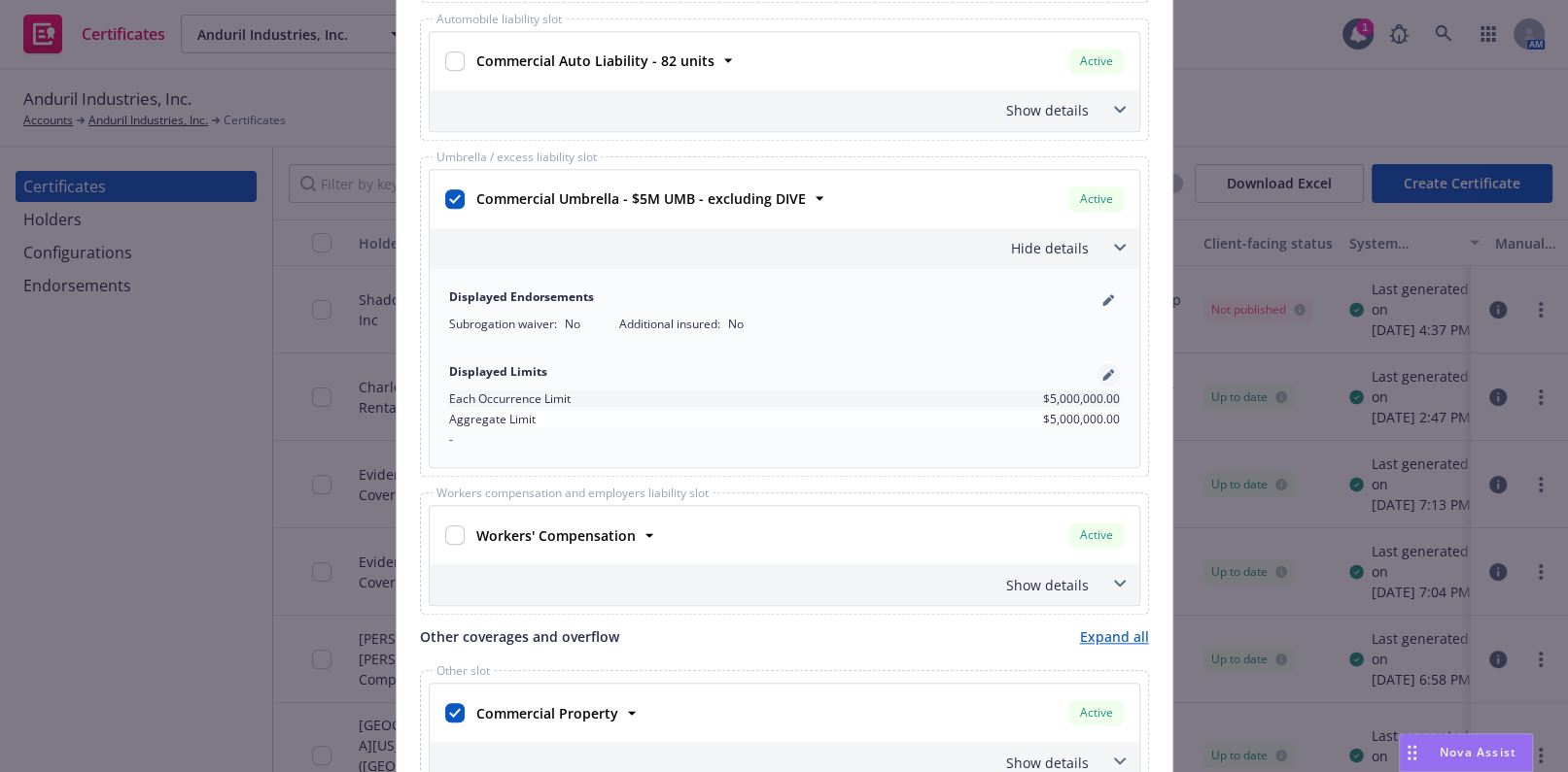
click at [1102, 373] on icon "pencil" at bounding box center [1107, 376] width 10 height 10
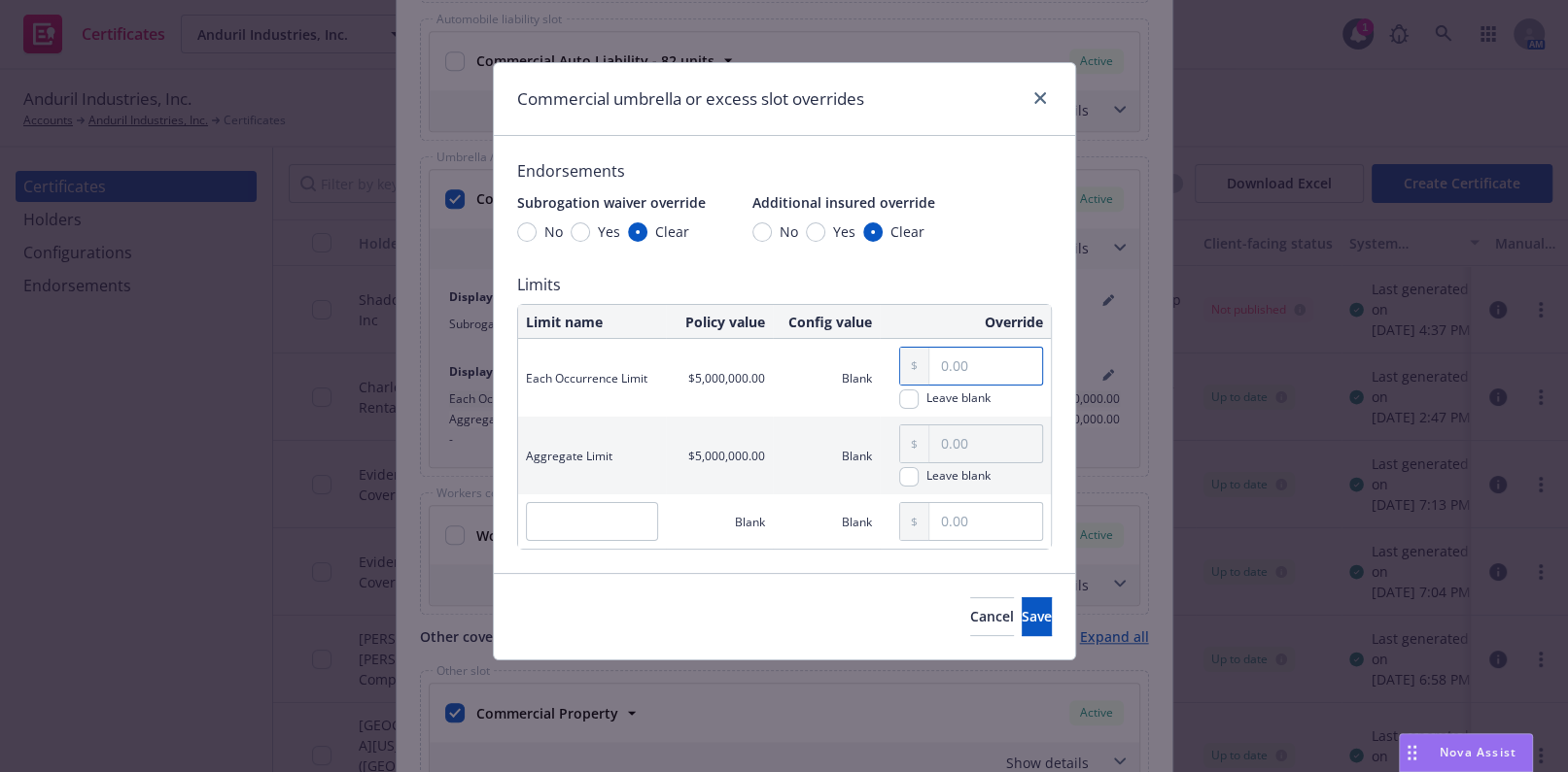
click at [964, 380] on input "text" at bounding box center [985, 367] width 113 height 37
type input "1,000,000.00"
click at [987, 430] on input "text" at bounding box center [985, 444] width 113 height 37
type input "1,000,000.00"
drag, startPoint x: 1002, startPoint y: 627, endPoint x: 974, endPoint y: 622, distance: 28.4
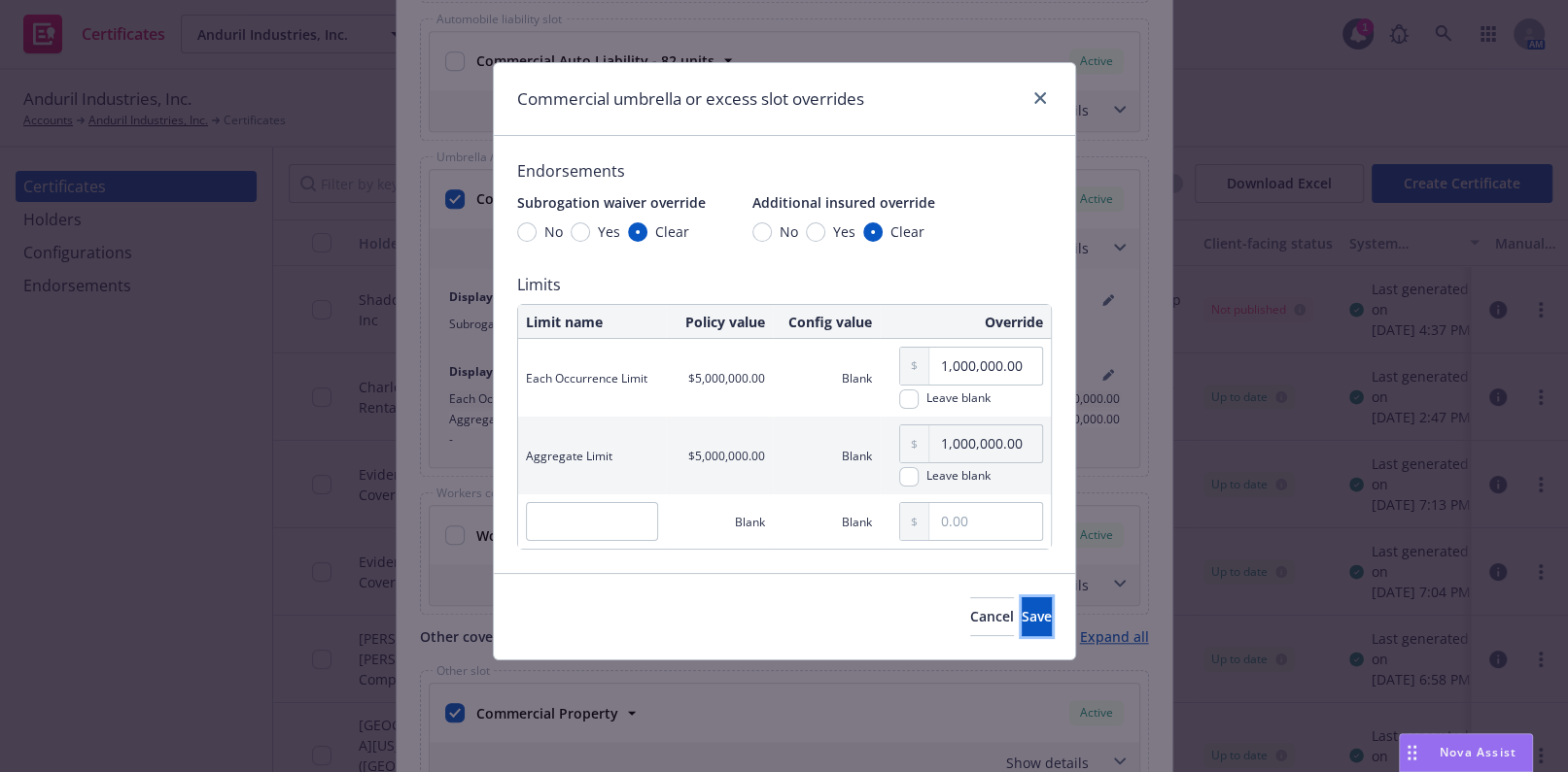
click at [1021, 626] on button "Save" at bounding box center [1036, 617] width 30 height 39
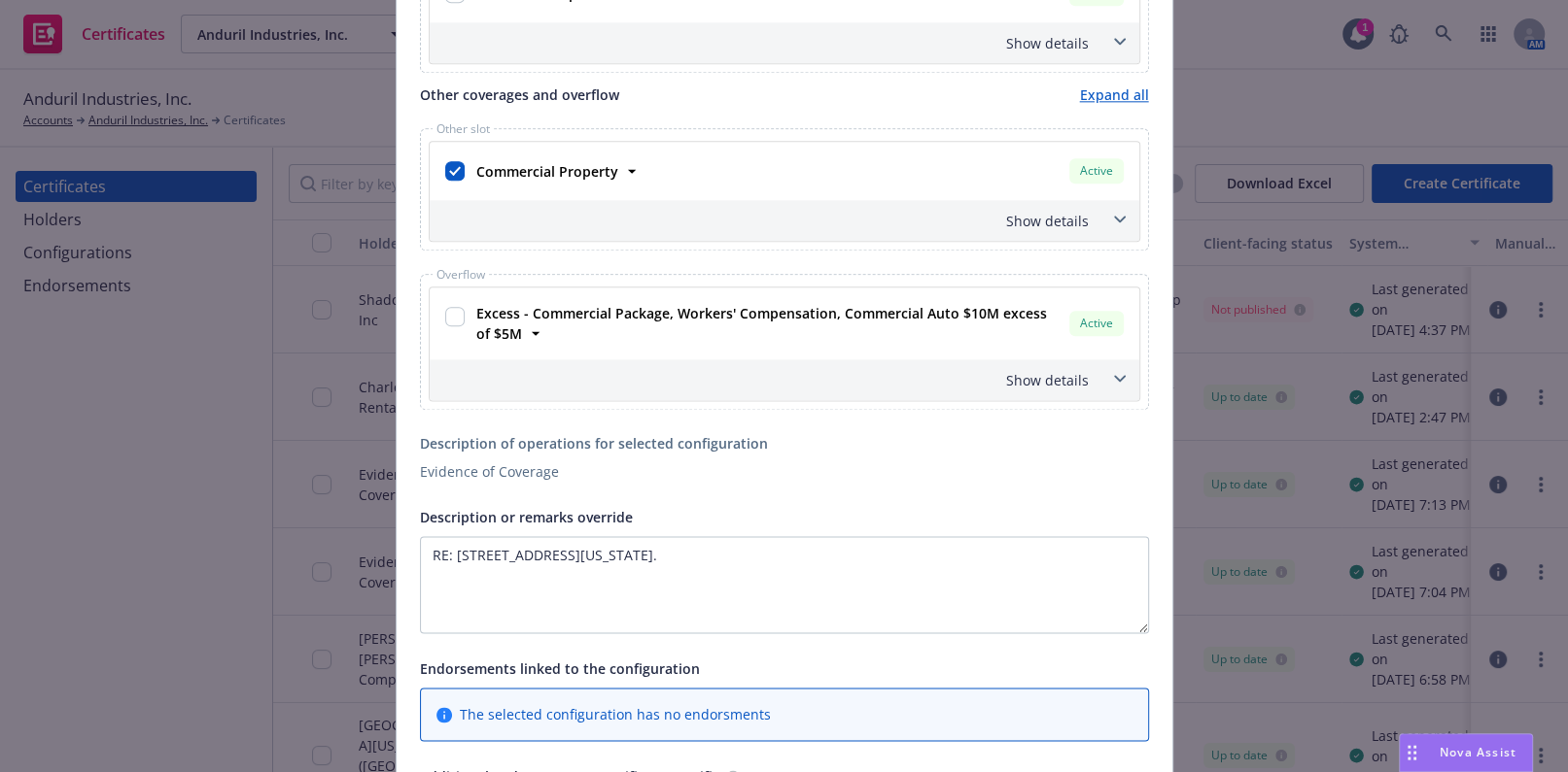
scroll to position [1855, 0]
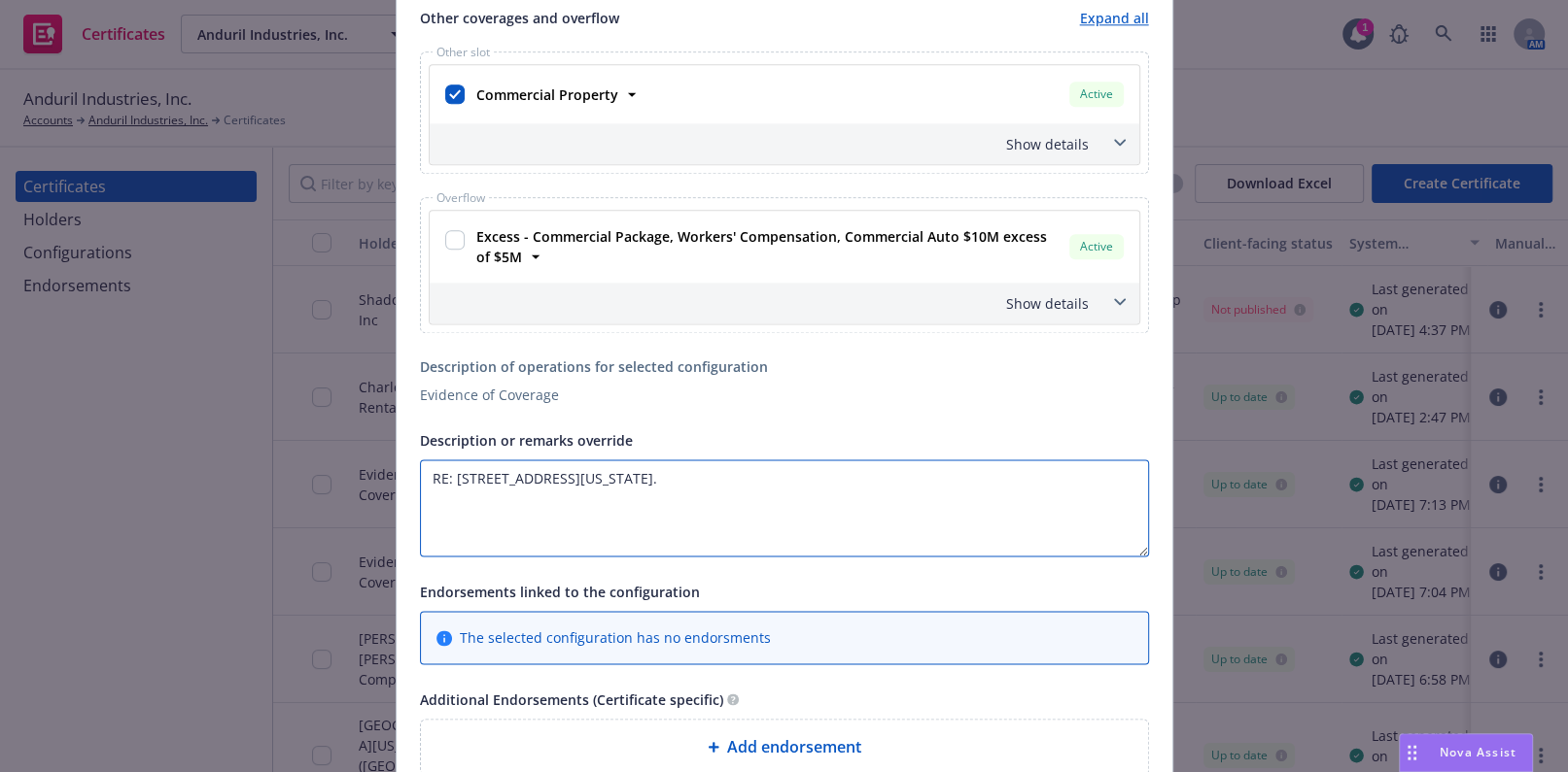
click at [802, 533] on textarea "RE: 1835 Range Street, Boulder, Colorado 80301." at bounding box center [784, 508] width 729 height 97
paste textarea "The Certificate Holder is included as an additional insured as required by a wr…"
drag, startPoint x: 697, startPoint y: 516, endPoint x: 530, endPoint y: 511, distance: 167.1
click at [530, 511] on textarea "RE: 1835 Range Street, Boulder, Colorado 80301. The Certificate Holder is inclu…" at bounding box center [784, 508] width 729 height 97
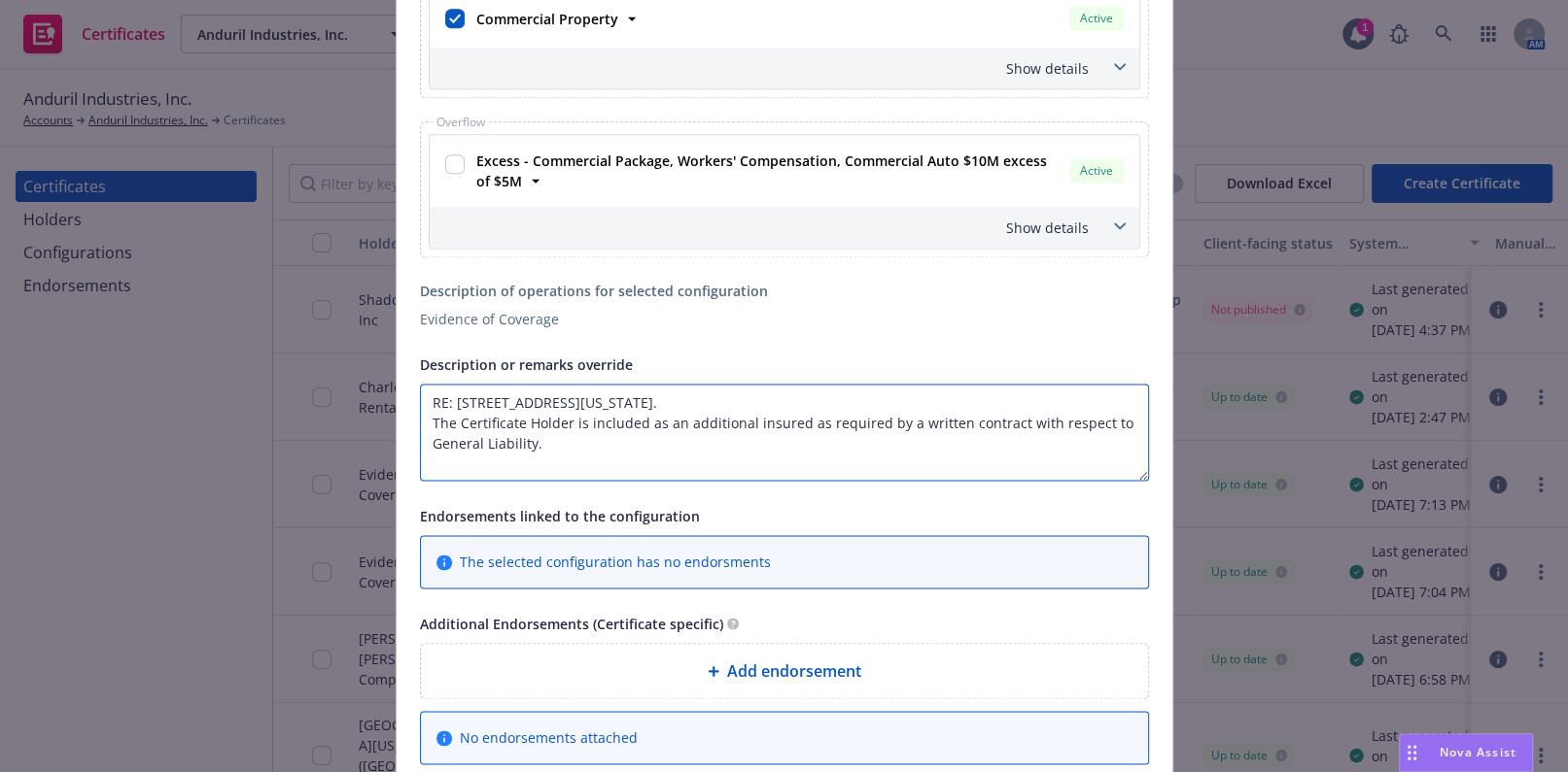
scroll to position [2031, 0]
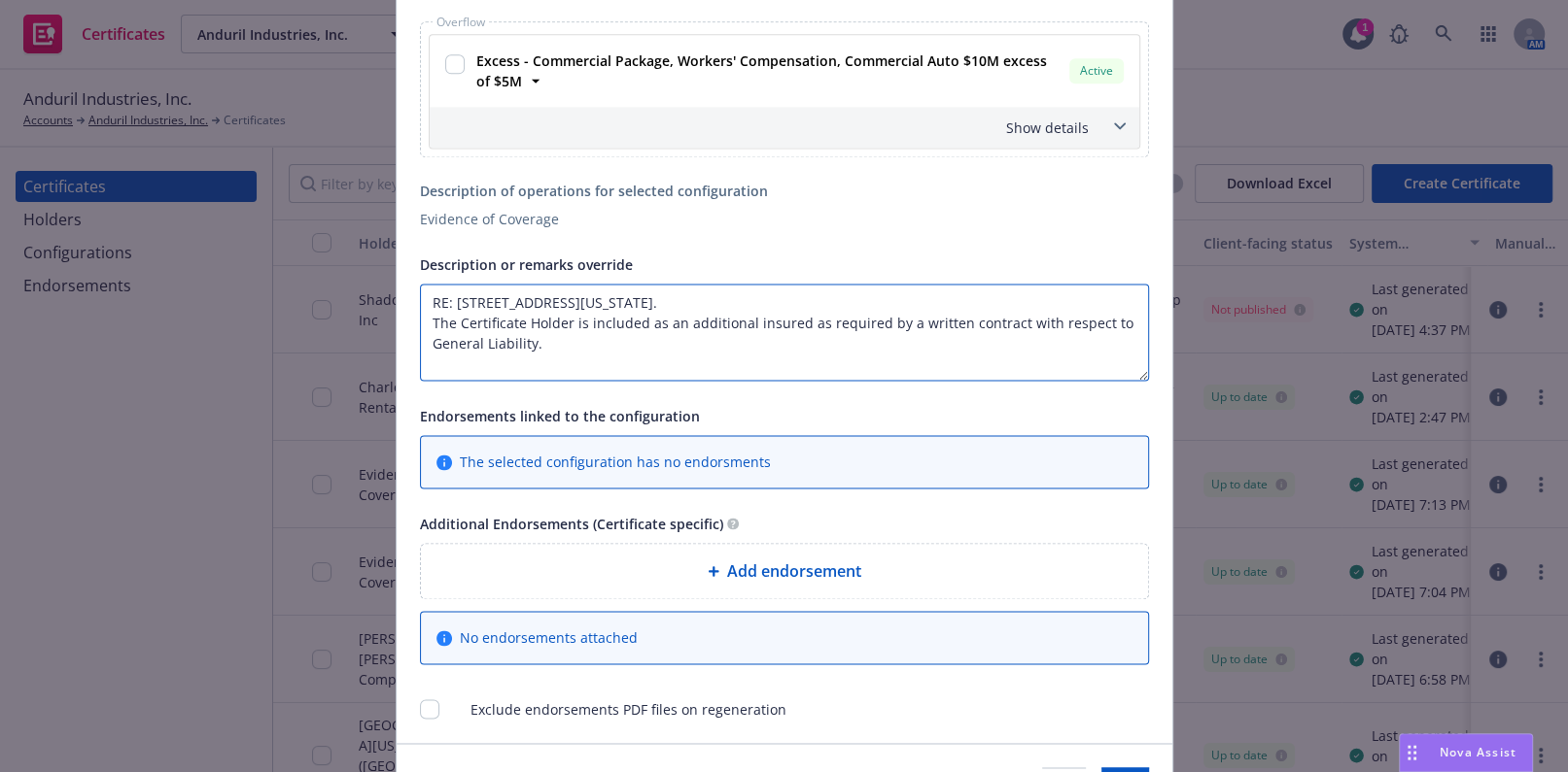
type textarea "RE: 1835 Range Street, Boulder, Colorado 80301. The Certificate Holder is inclu…"
click at [794, 577] on span "Add endorsement" at bounding box center [794, 572] width 134 height 24
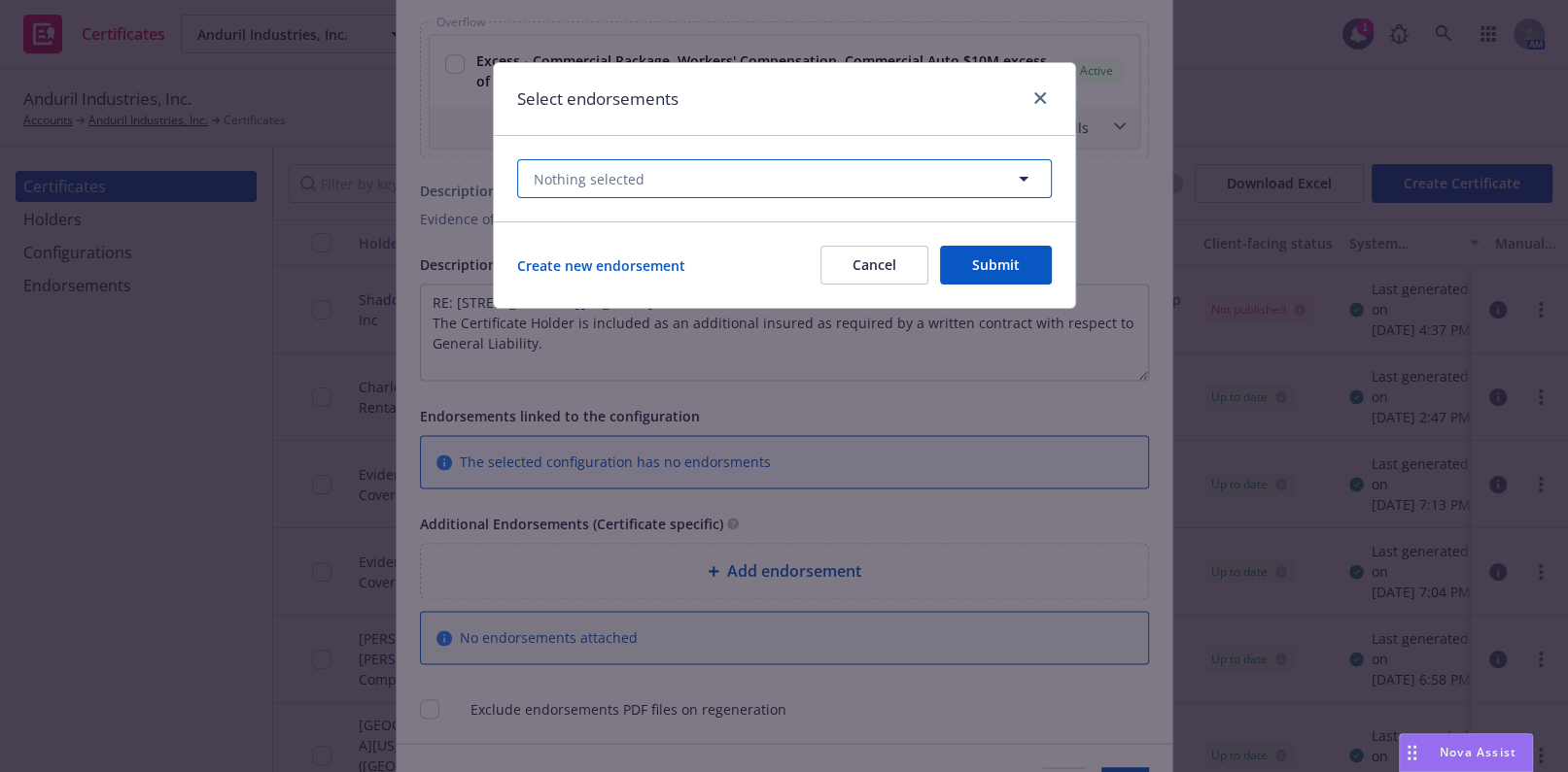
click at [639, 180] on span "Nothing selected" at bounding box center [589, 179] width 111 height 21
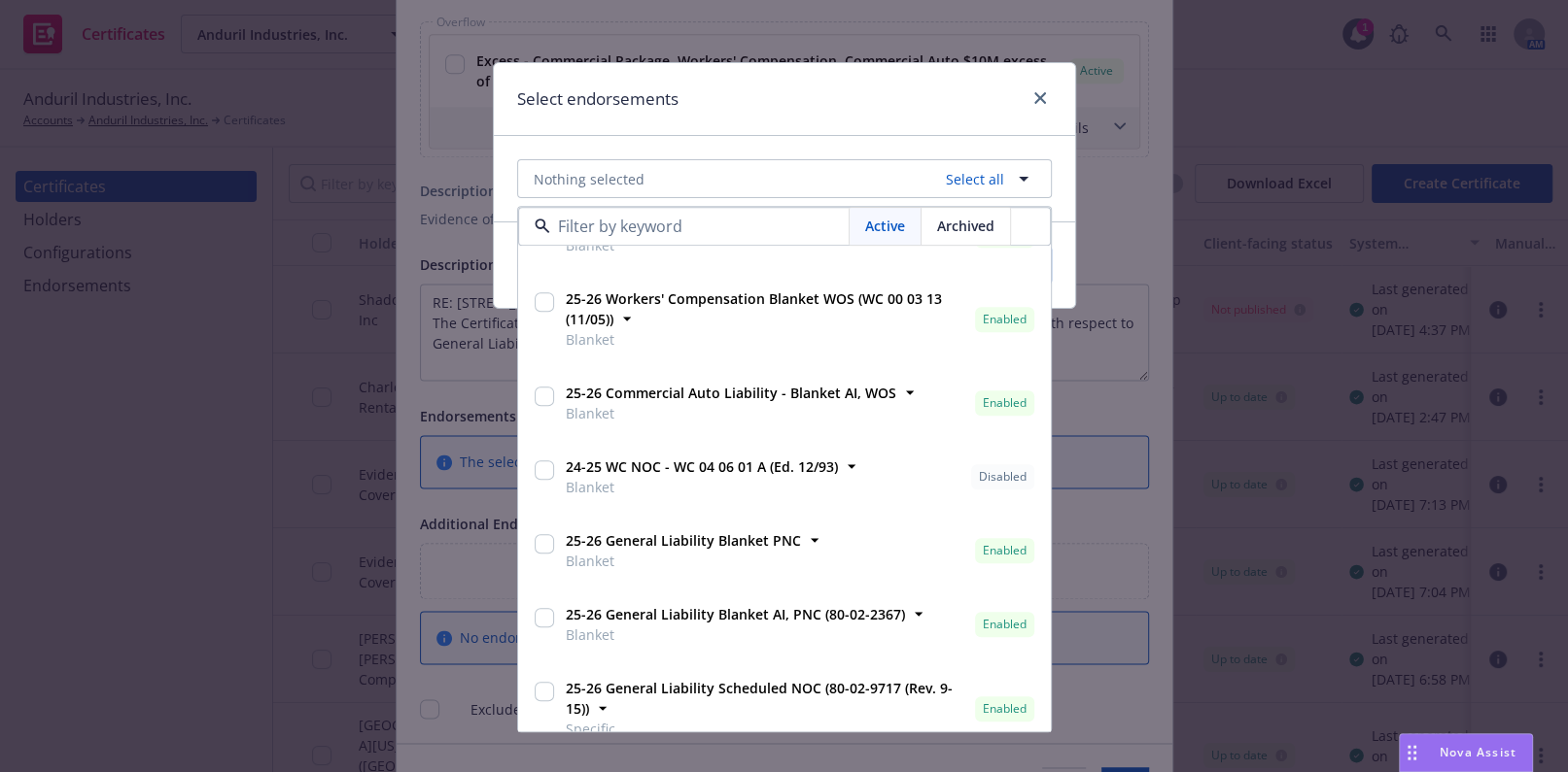
scroll to position [71, 0]
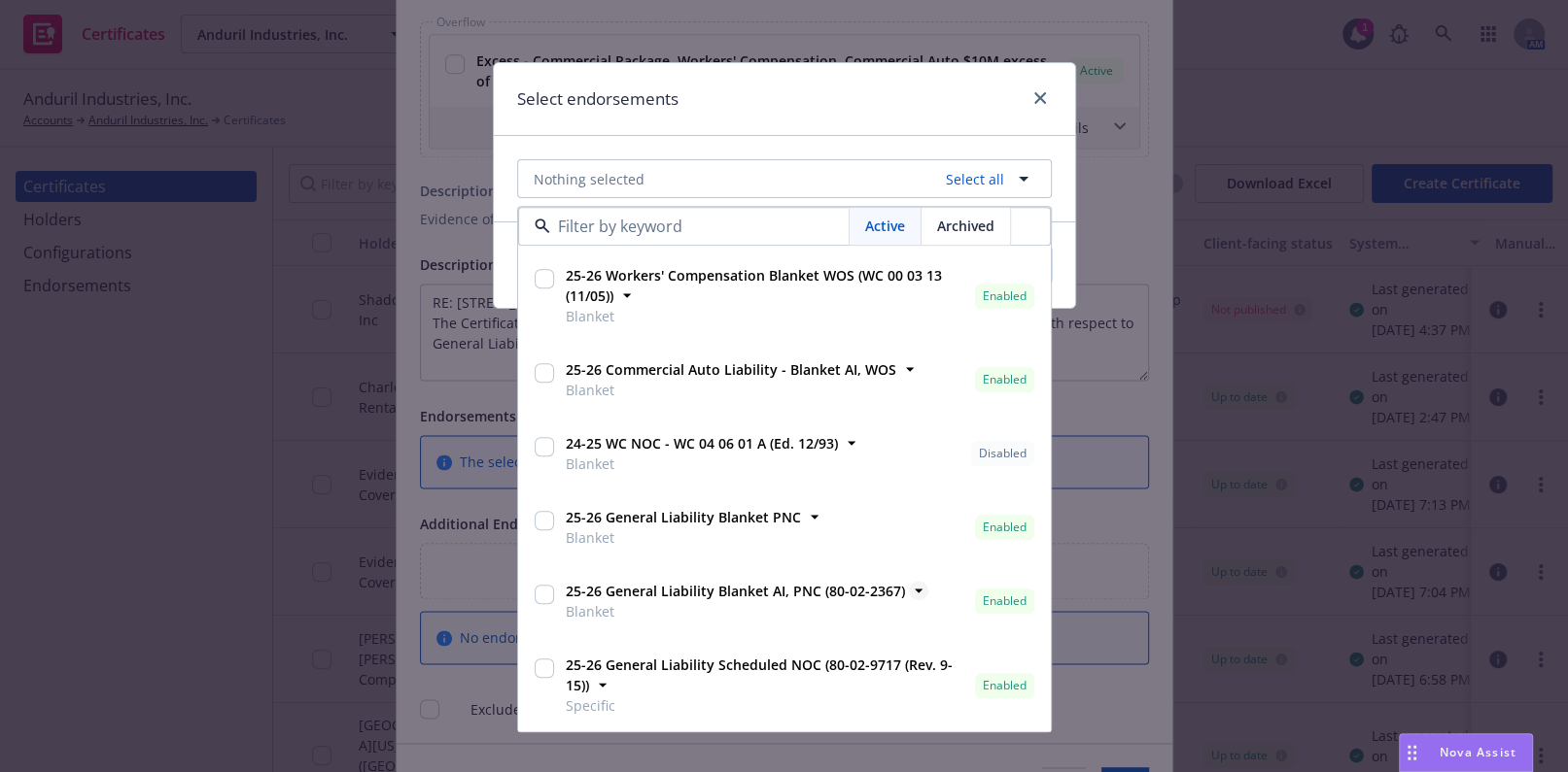
click at [744, 600] on span "25-26 General Liability Blanket AI, PNC (80-02-2367)" at bounding box center [735, 592] width 340 height 21
checkbox input "true"
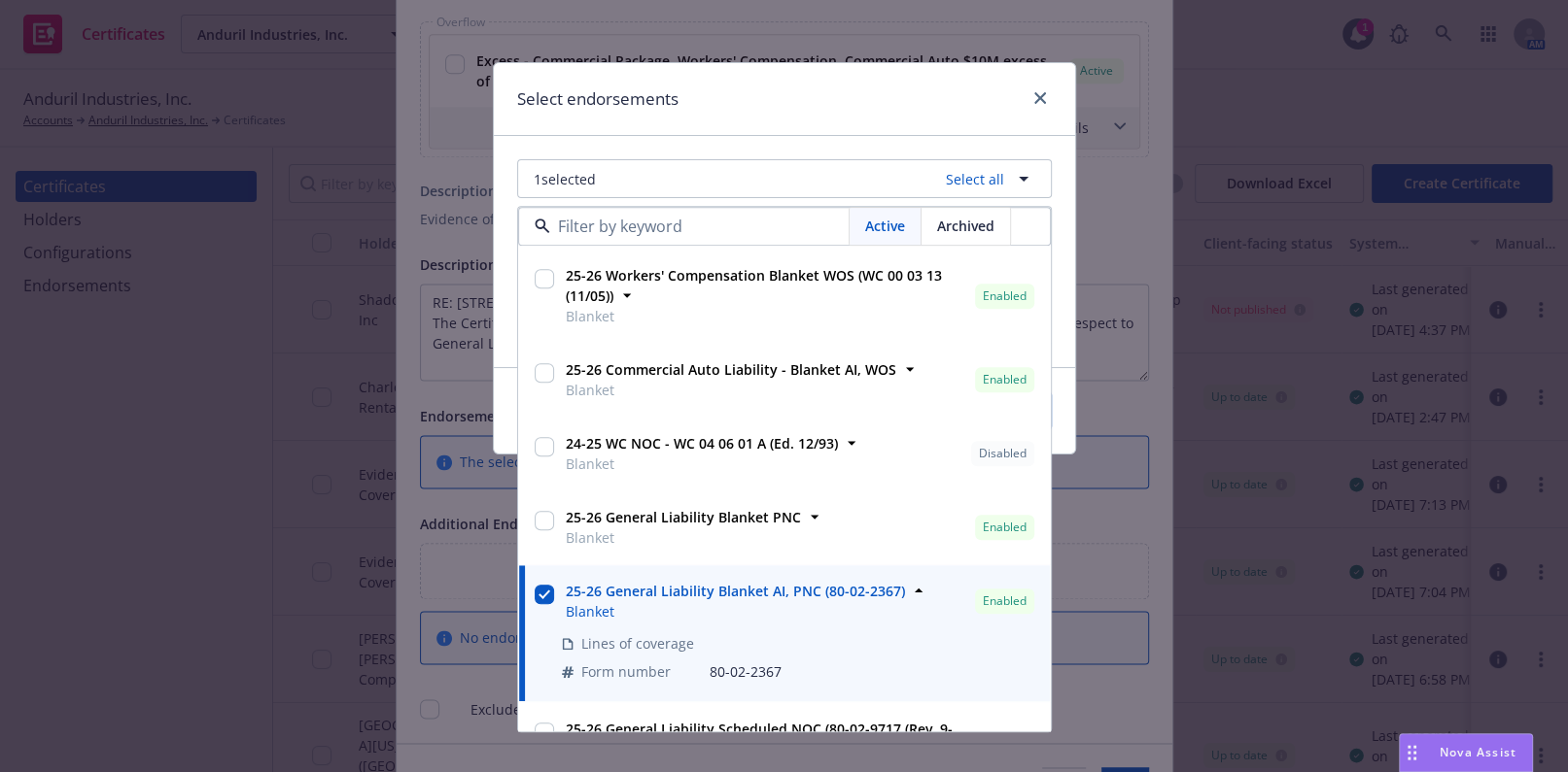
drag, startPoint x: 727, startPoint y: 151, endPoint x: 776, endPoint y: 236, distance: 98.1
click at [730, 148] on div "1 selected Select all Active Archived 25-26 General Liability Blanket WOS Blank…" at bounding box center [784, 252] width 581 height 232
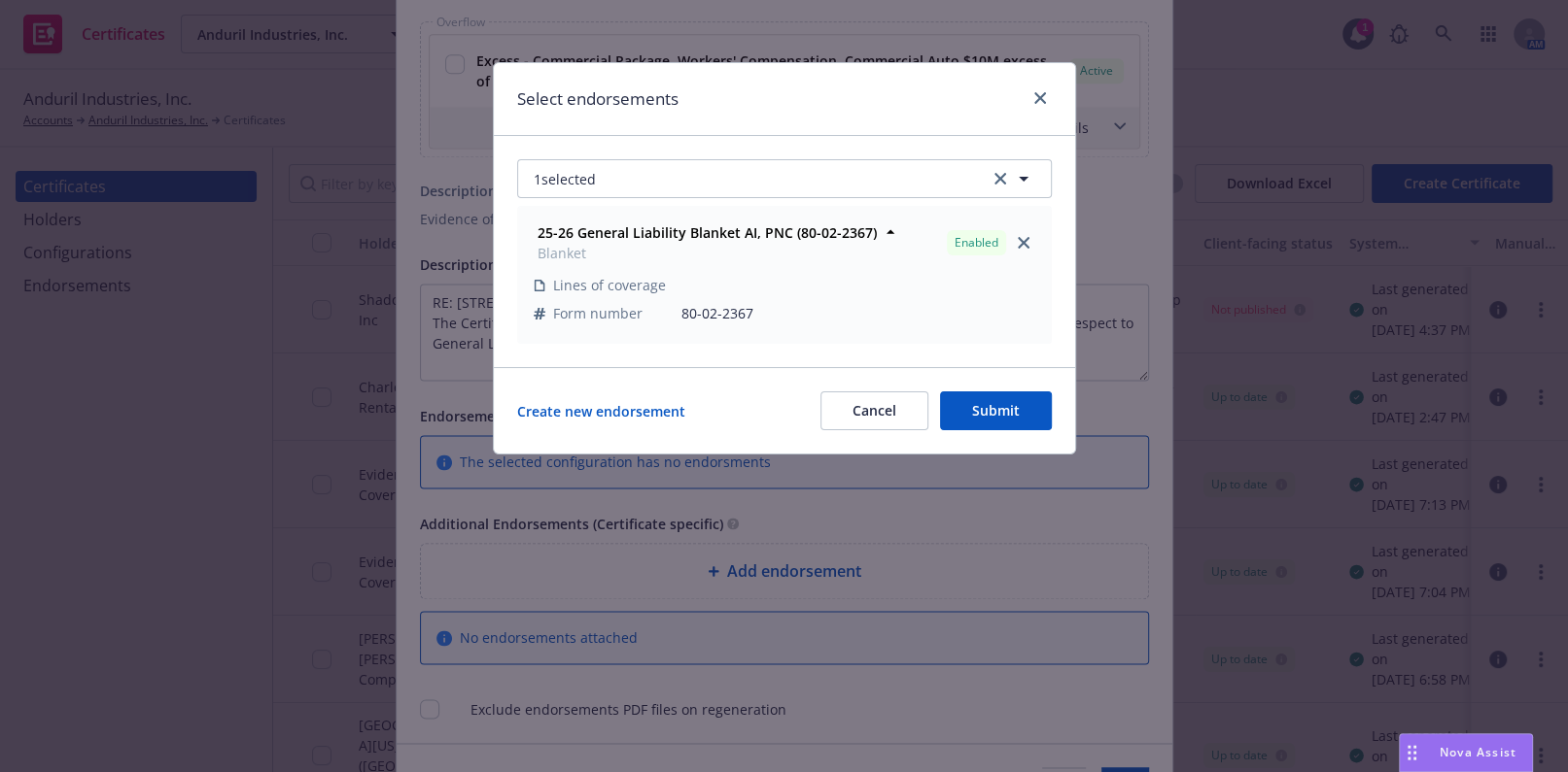
click at [1003, 419] on button "Submit" at bounding box center [996, 411] width 112 height 39
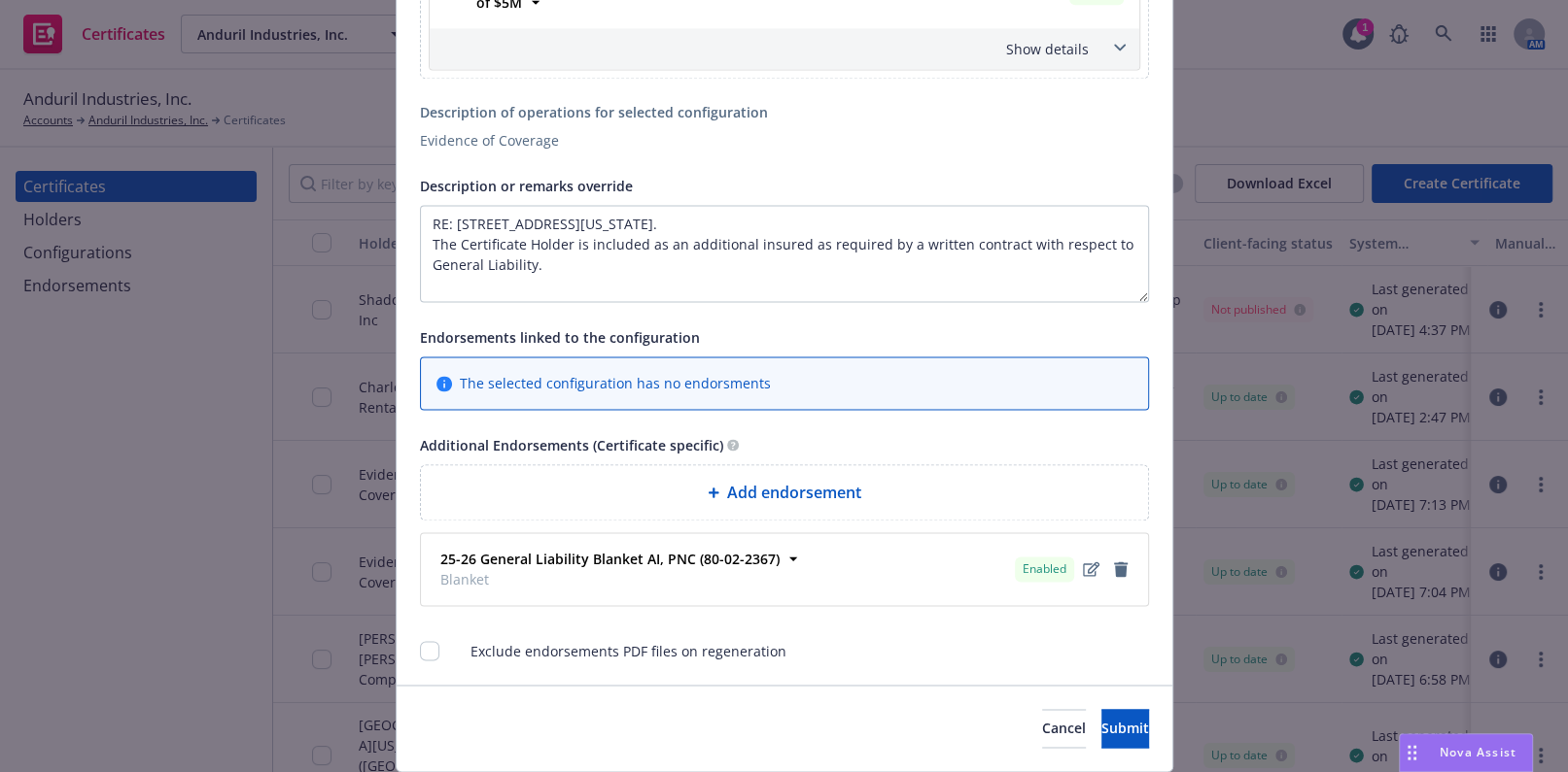
scroll to position [2167, 0]
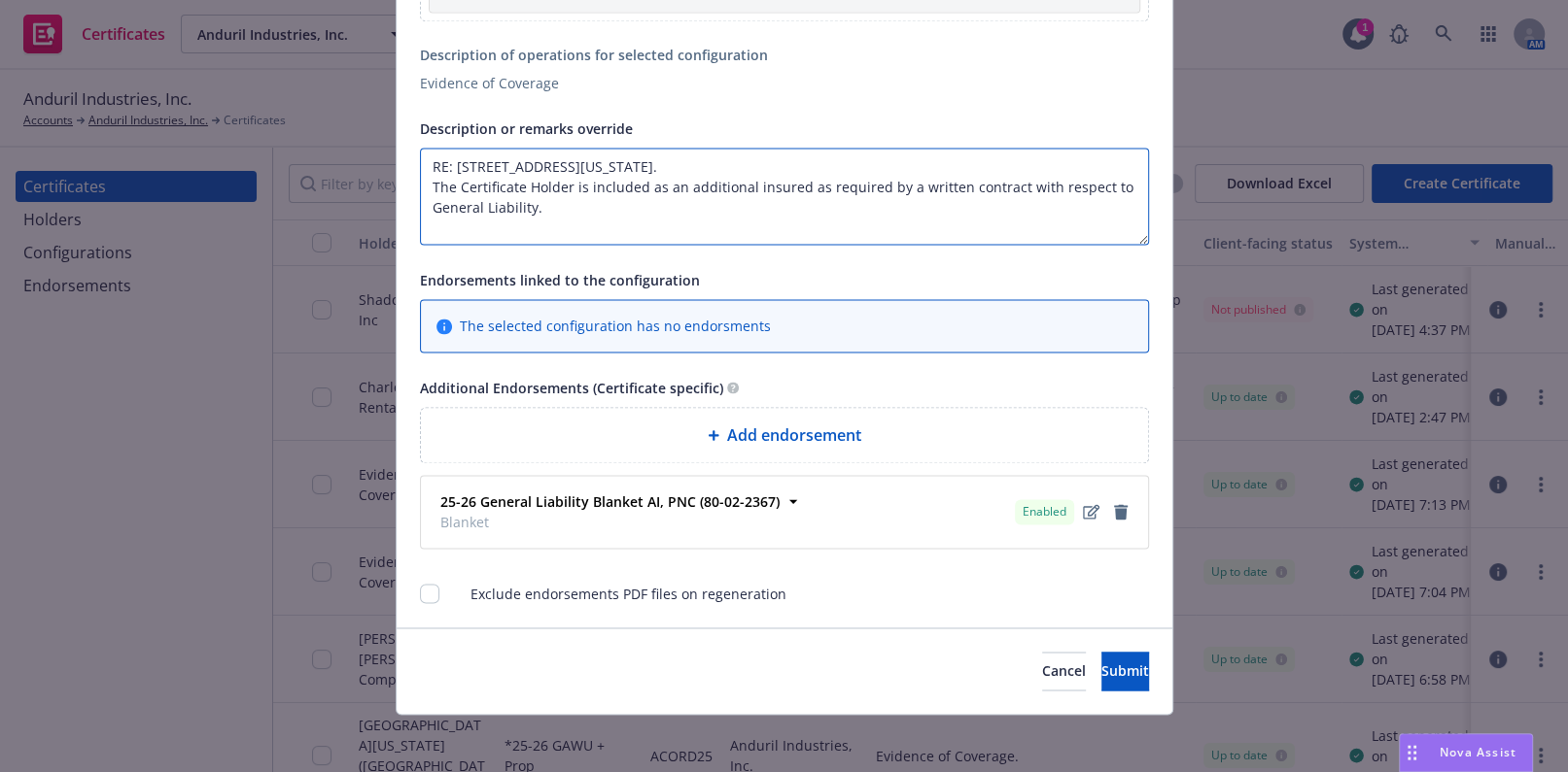
click at [731, 222] on textarea "RE: 1835 Range Street, Boulder, Colorado 80301. The Certificate Holder is inclu…" at bounding box center [784, 196] width 729 height 97
paste textarea "Coverage is Primary and Non-Contributory."
paste textarea "Waiver of subrogation applies with respect to General Liability, Auto Liability…"
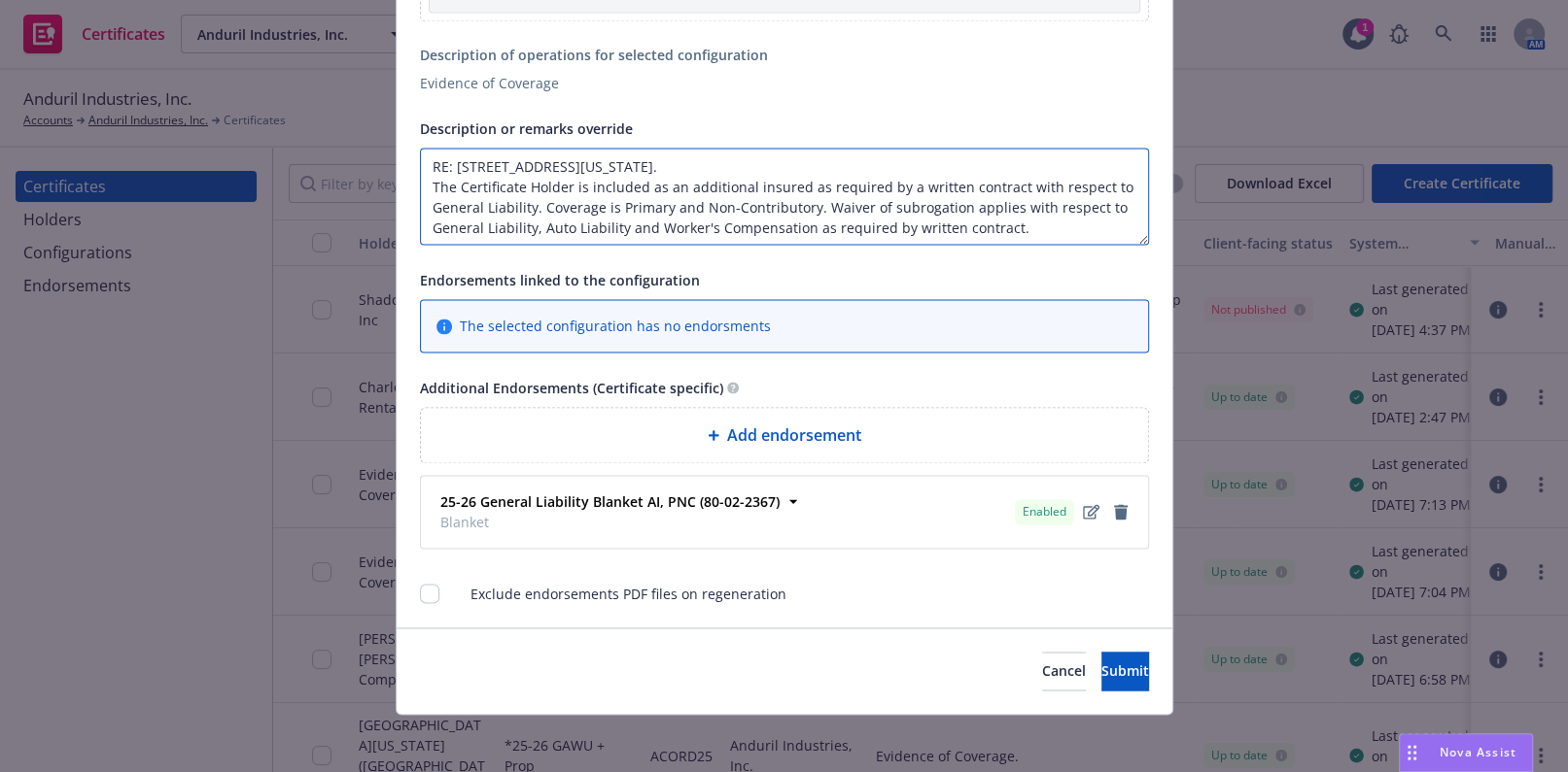
drag, startPoint x: 526, startPoint y: 223, endPoint x: 797, endPoint y: 214, distance: 271.1
click at [797, 214] on textarea "RE: 1835 Range Street, Boulder, Colorado 80301. The Certificate Holder is inclu…" at bounding box center [784, 196] width 729 height 97
type textarea "RE: 1835 Range Street, Boulder, Colorado 80301. The Certificate Holder is inclu…"
click at [764, 438] on span "Add endorsement" at bounding box center [794, 436] width 134 height 24
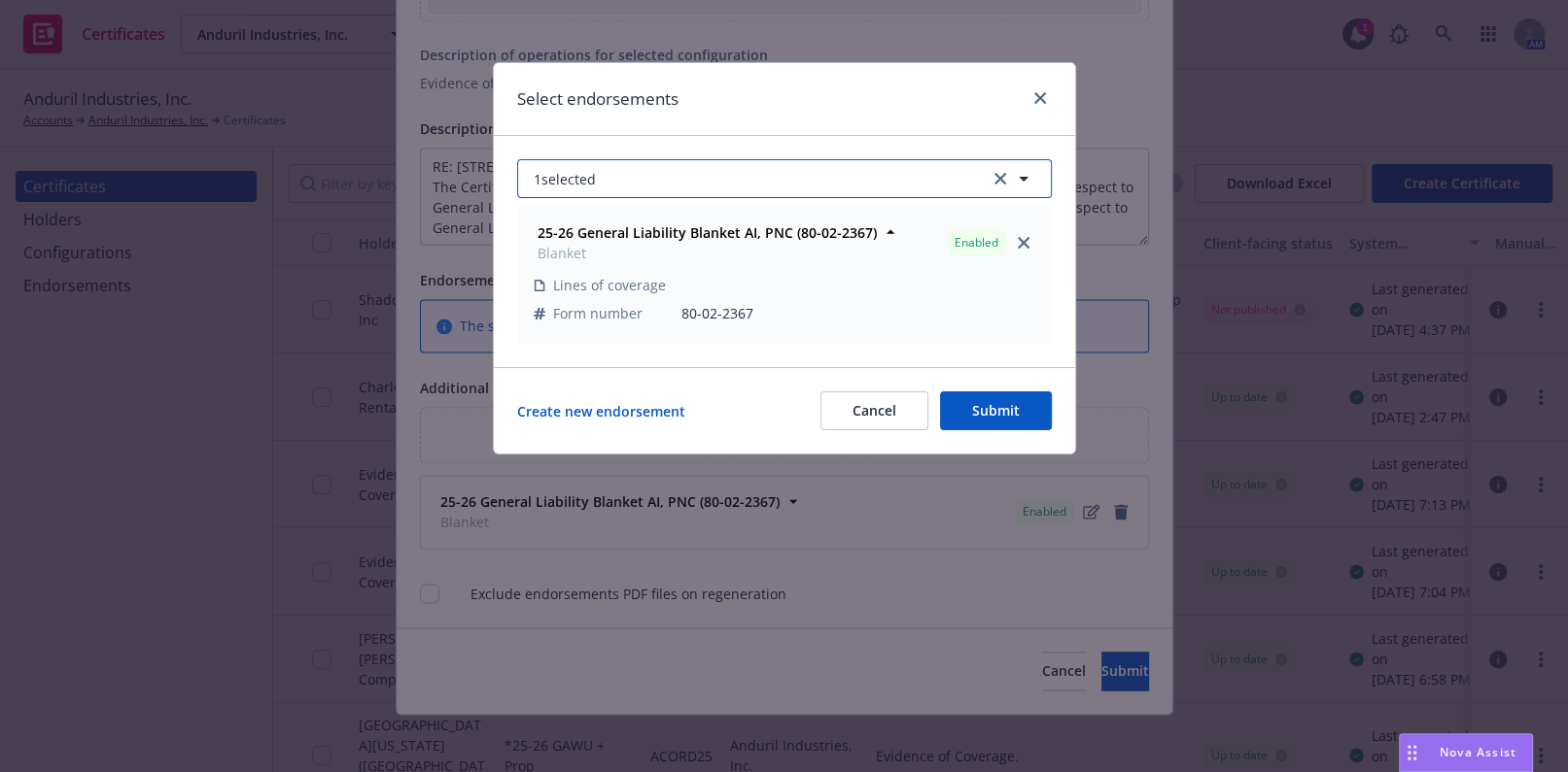
click at [657, 179] on button "1 selected" at bounding box center [784, 179] width 535 height 39
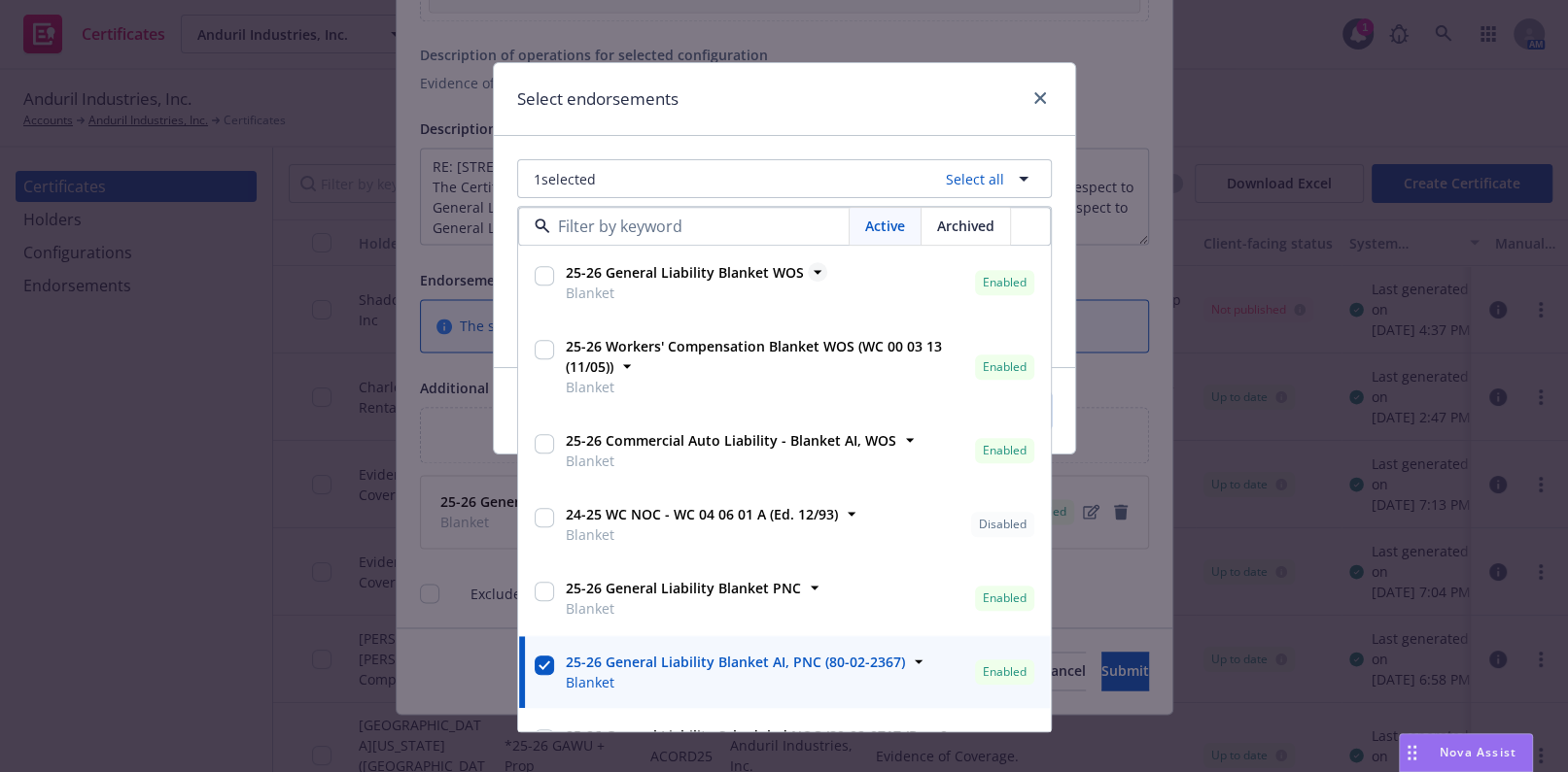
click at [697, 276] on strong "25-26 General Liability Blanket WOS" at bounding box center [684, 273] width 238 height 19
checkbox input "true"
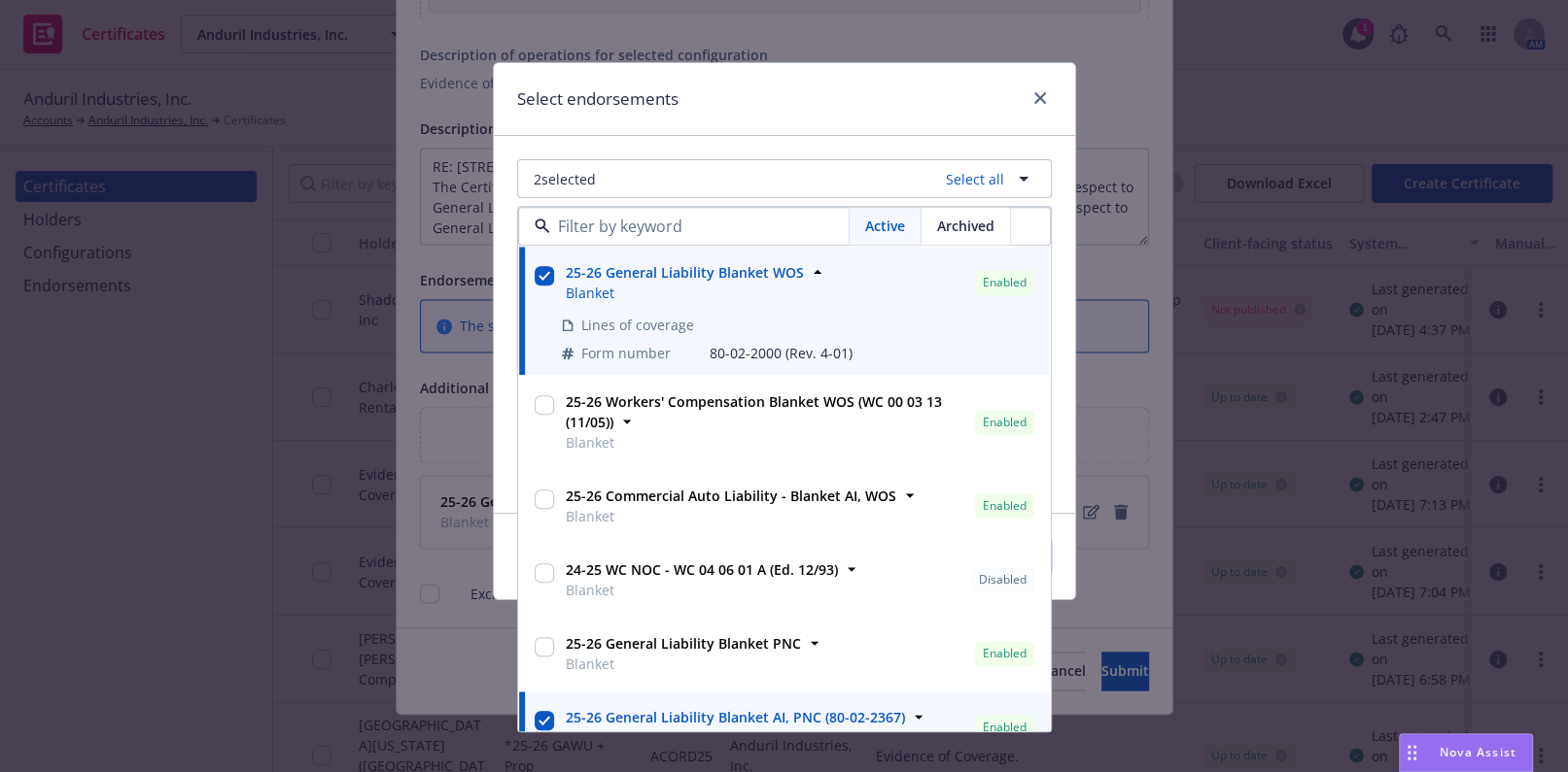
click at [772, 127] on div "Select endorsements" at bounding box center [784, 99] width 581 height 73
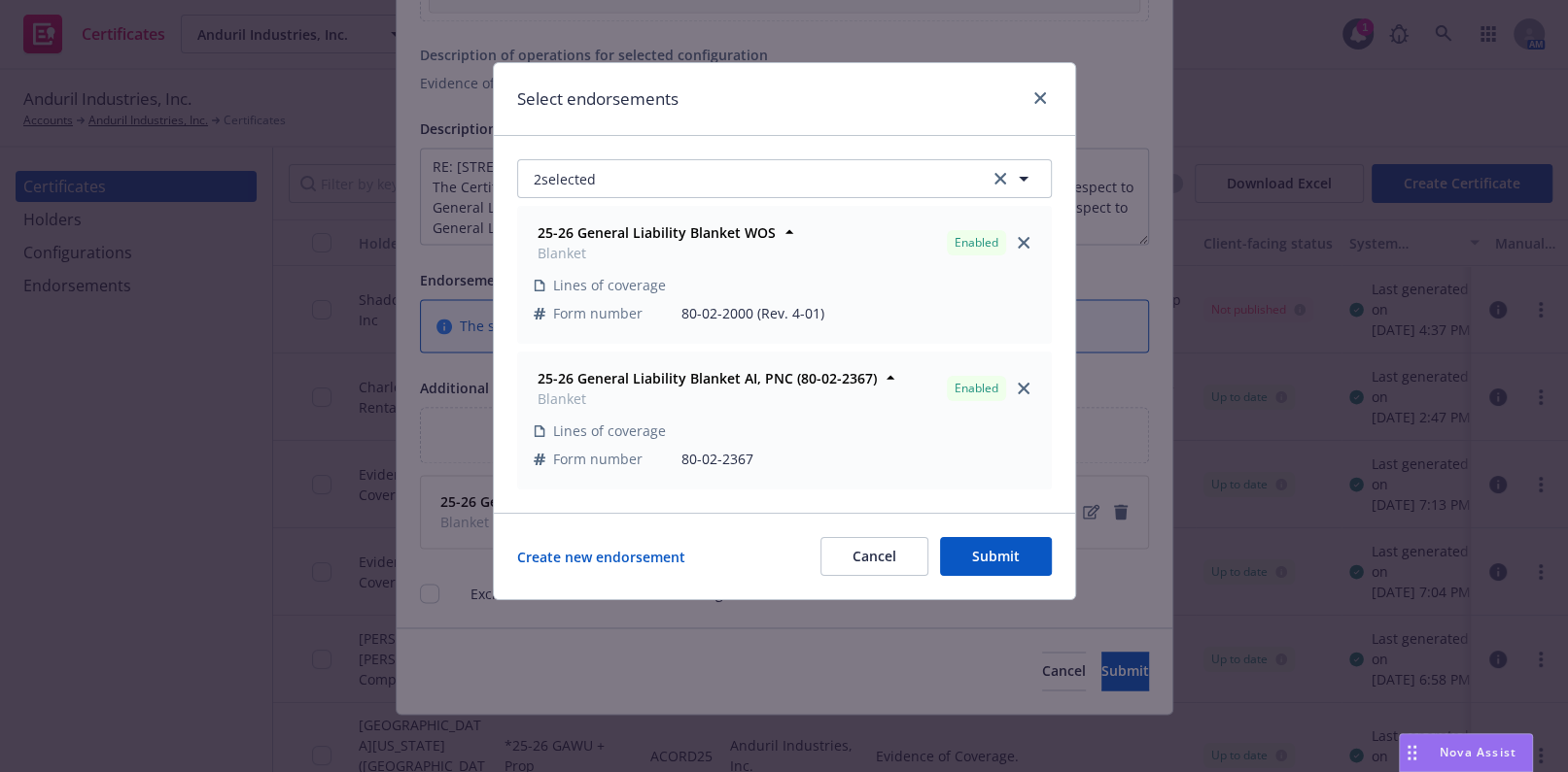
click at [996, 554] on button "Submit" at bounding box center [996, 557] width 112 height 39
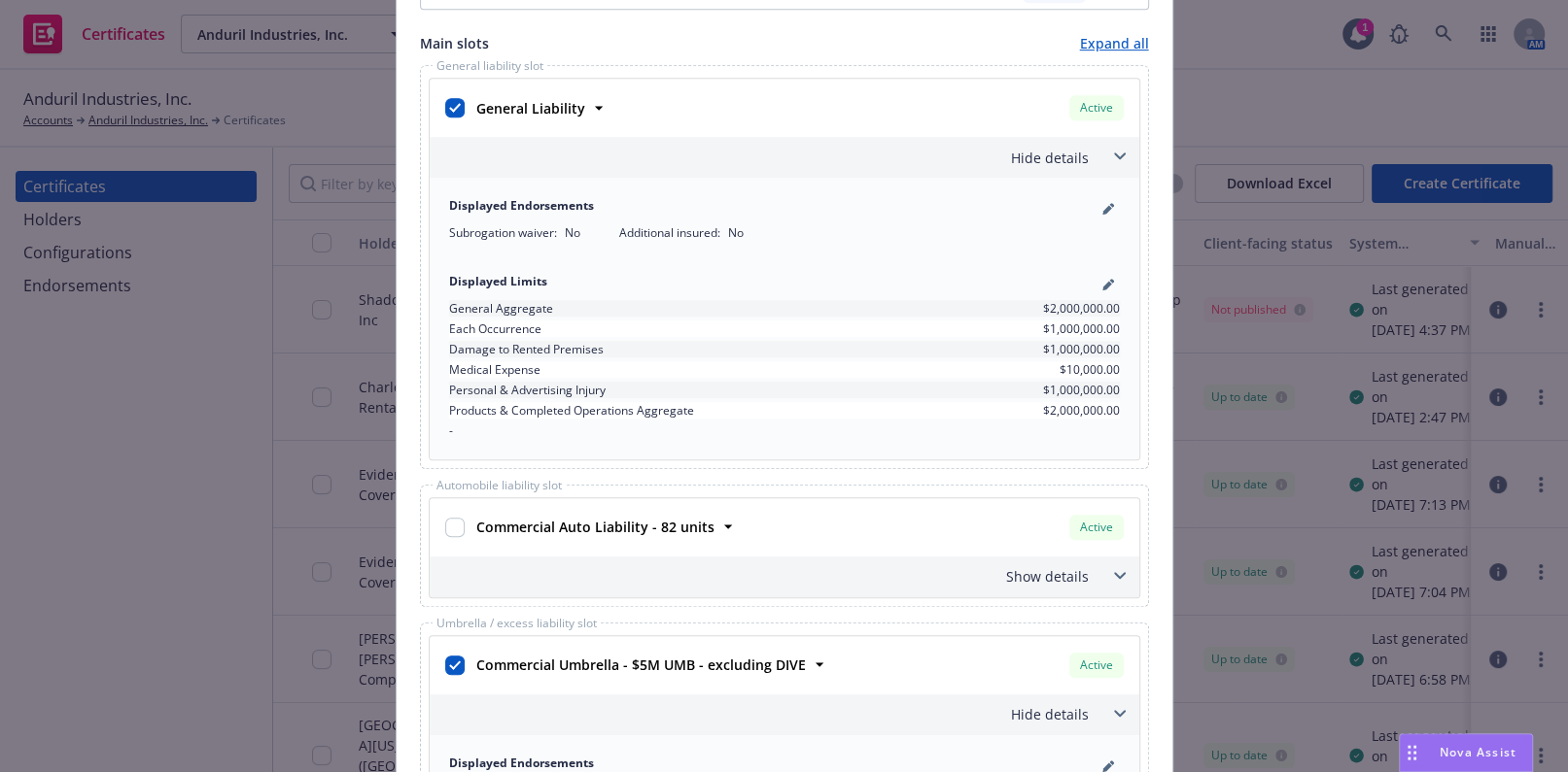
scroll to position [753, 0]
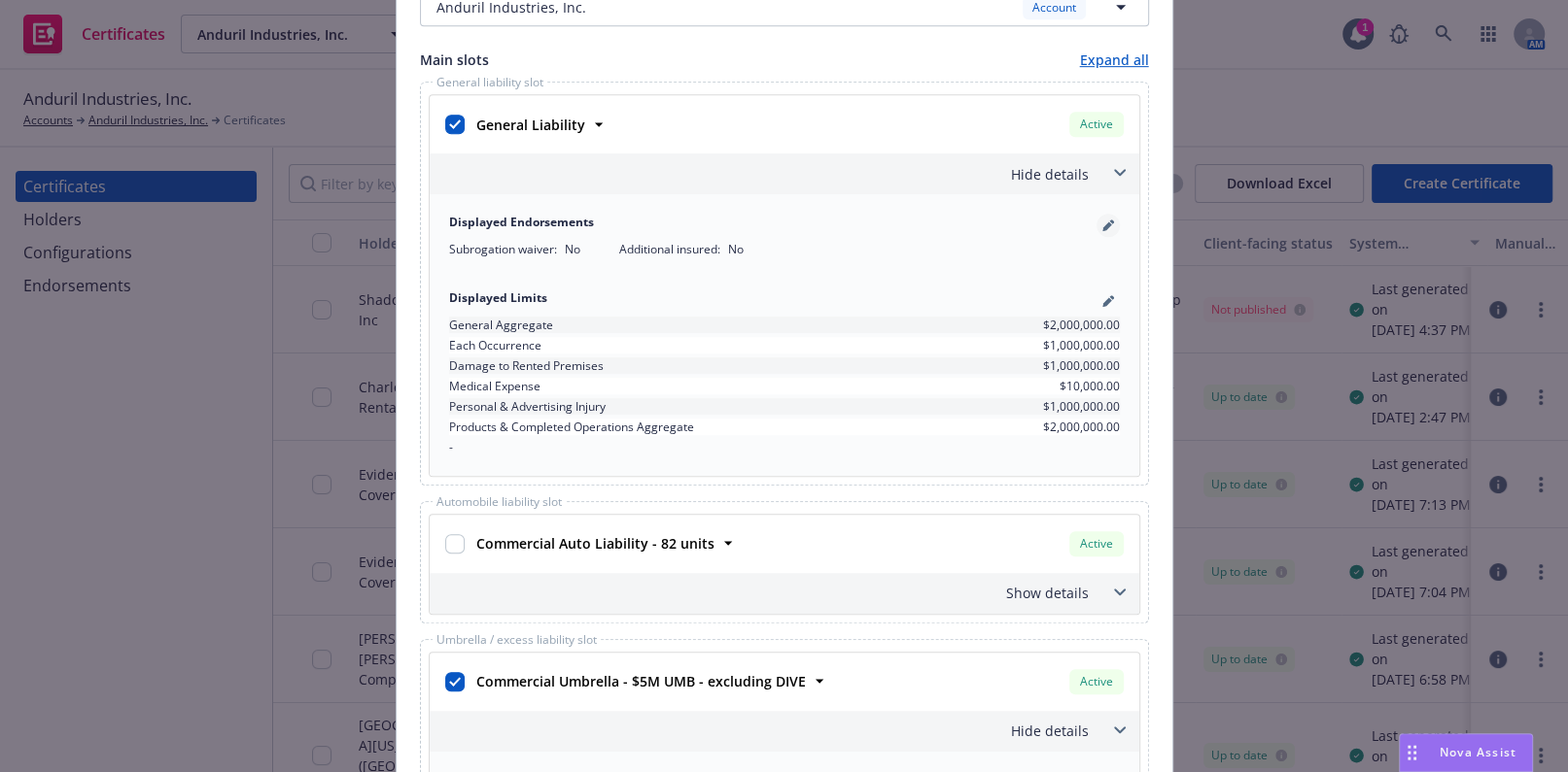
click at [1102, 224] on icon "pencil" at bounding box center [1107, 228] width 10 height 10
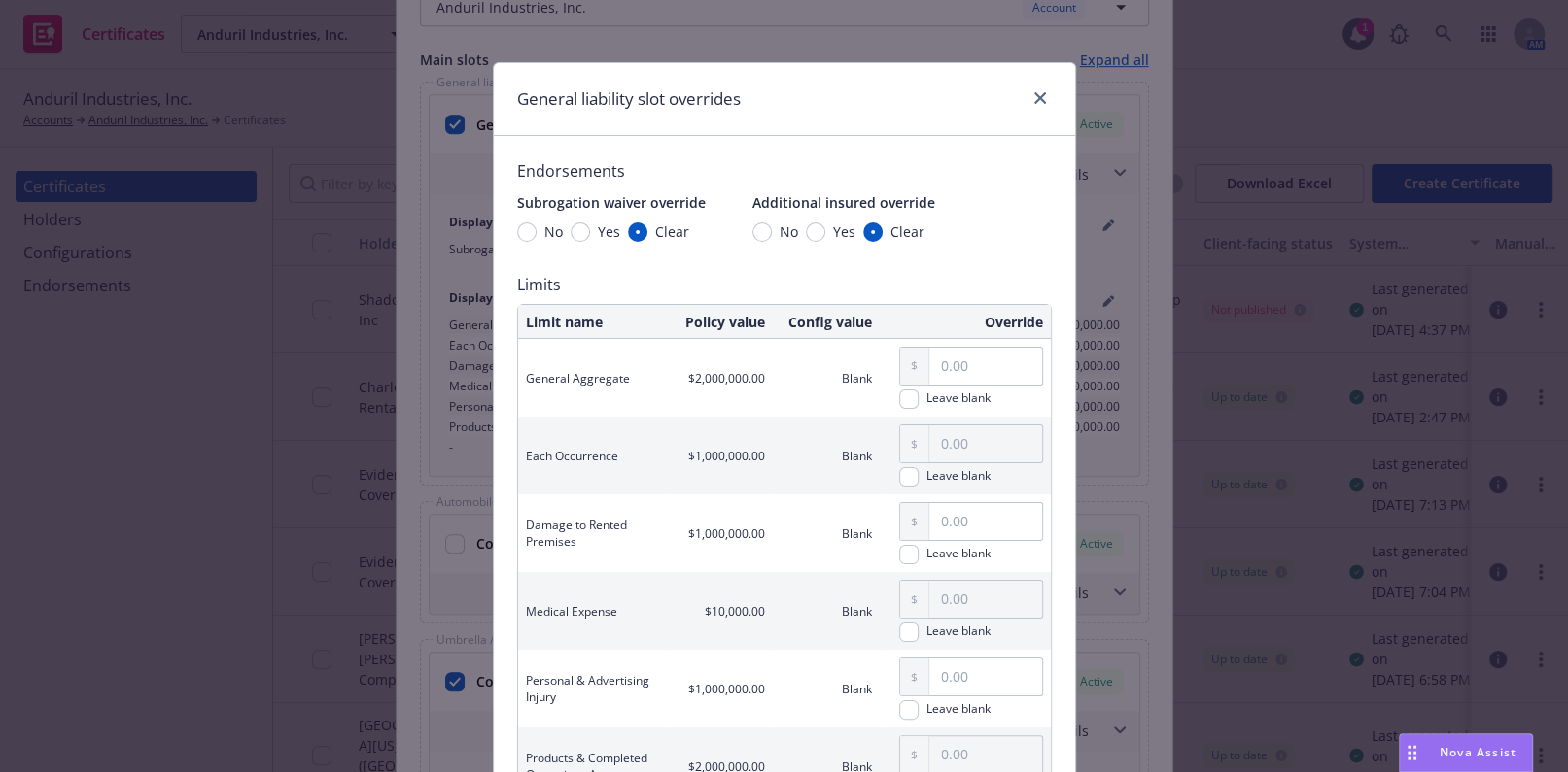
click at [825, 230] on span "Yes" at bounding box center [840, 232] width 30 height 21
click at [816, 230] on input "Yes" at bounding box center [815, 232] width 20 height 20
radio input "true"
click at [590, 240] on span "Yes" at bounding box center [604, 232] width 30 height 21
click at [587, 240] on input "Yes" at bounding box center [580, 232] width 20 height 20
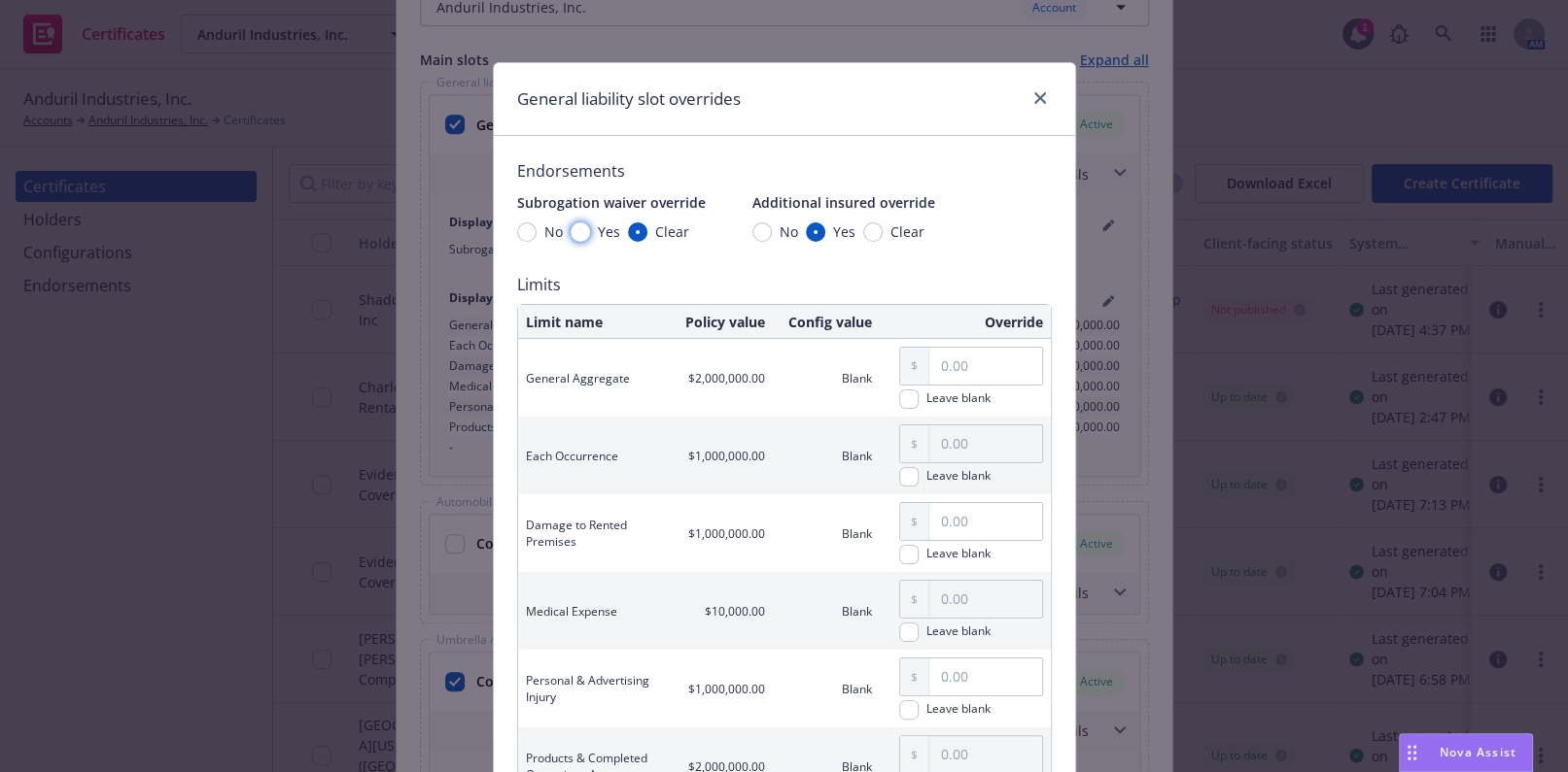
radio input "true"
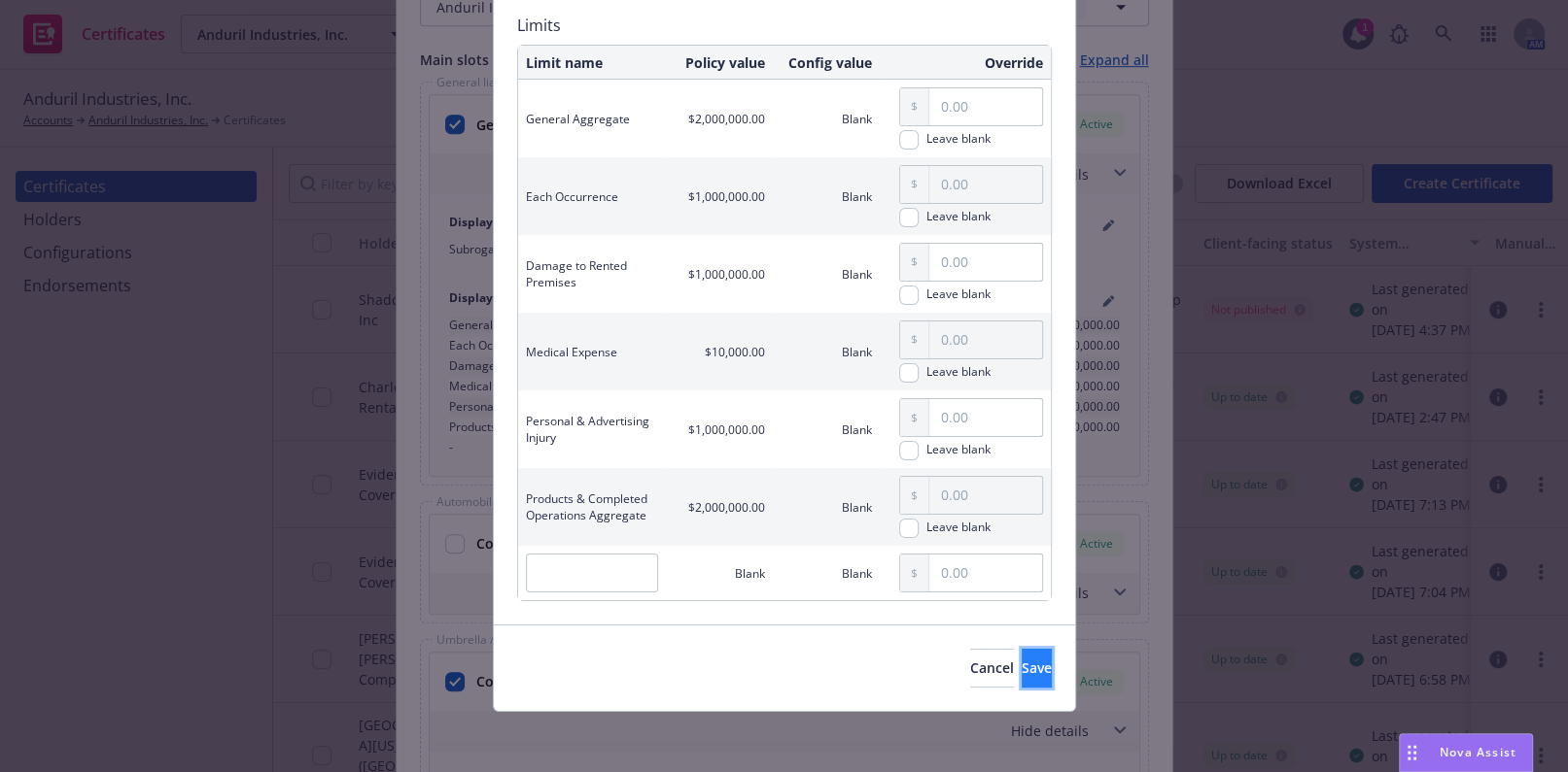
click at [1021, 663] on span "Save" at bounding box center [1036, 668] width 30 height 19
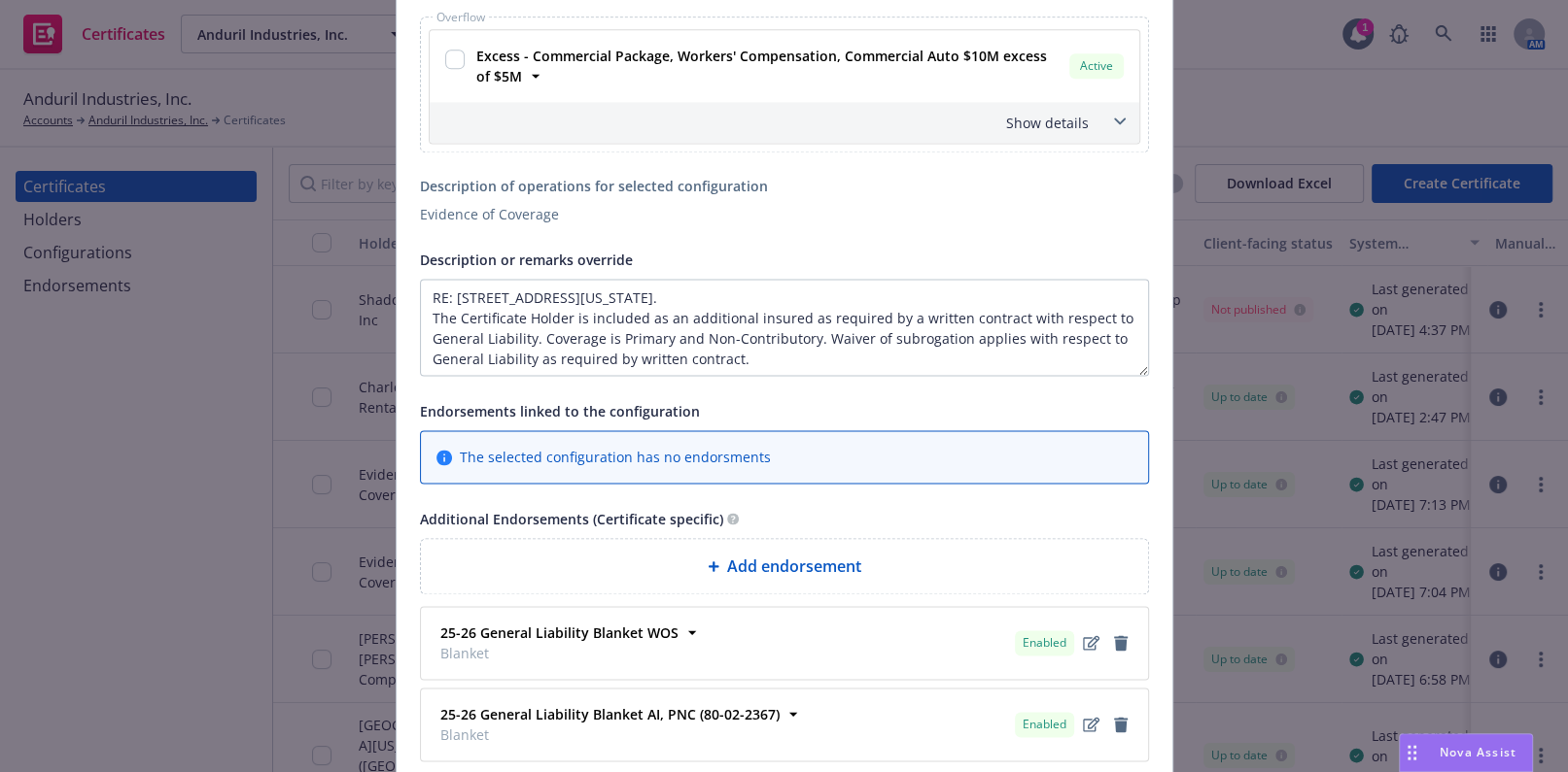
scroll to position [2247, 0]
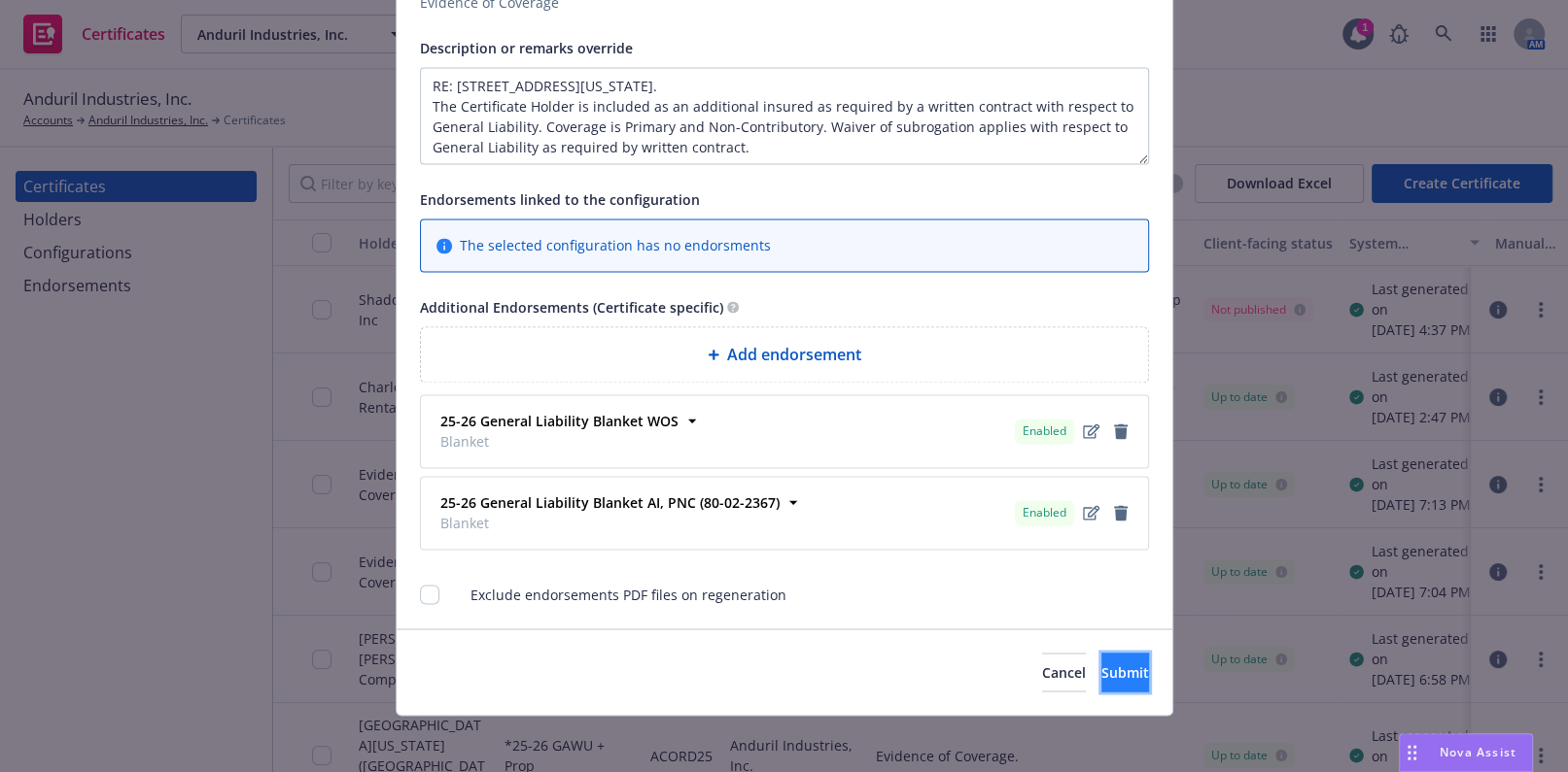
click at [1101, 654] on button "Submit" at bounding box center [1124, 673] width 48 height 39
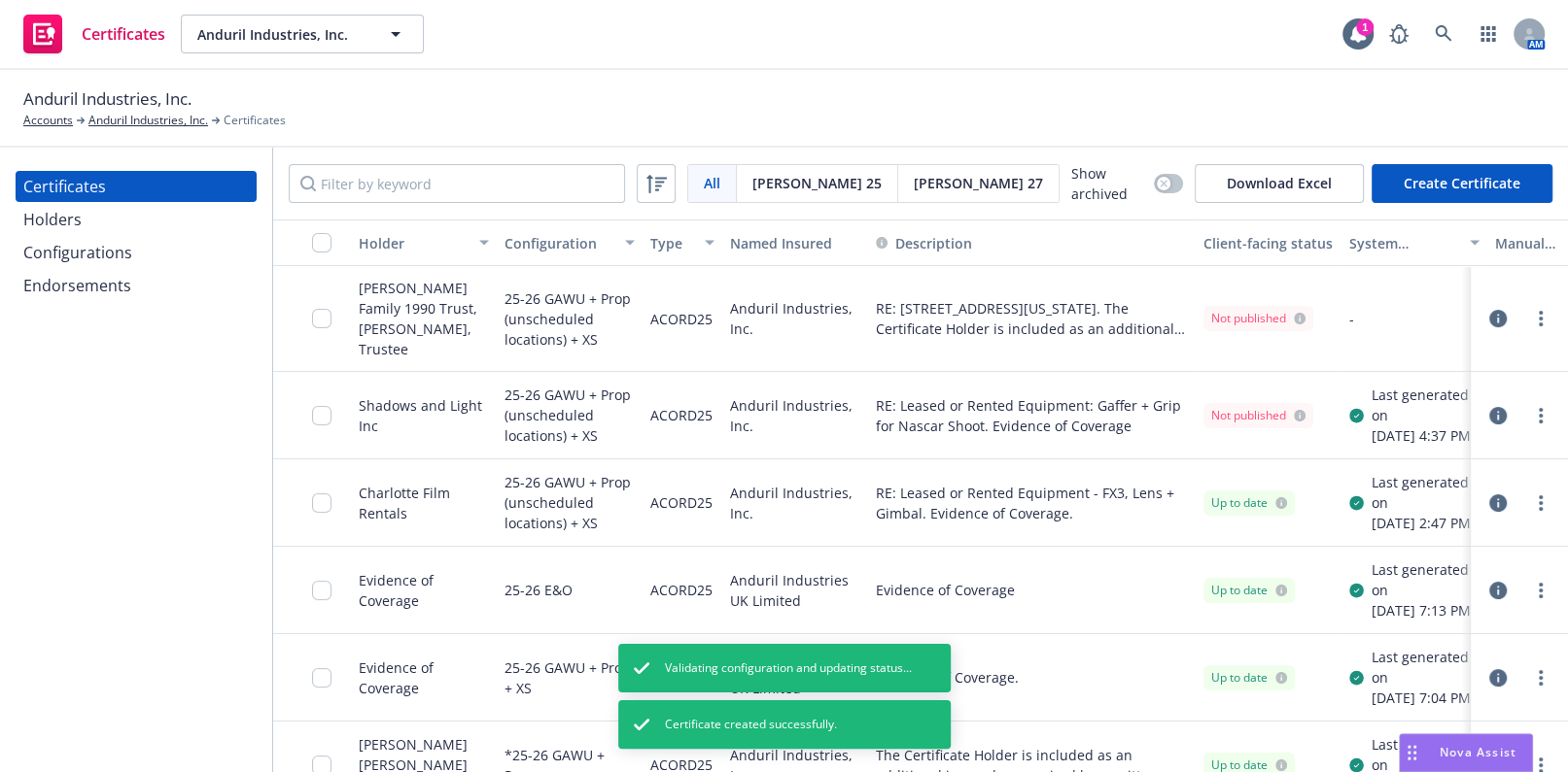
click at [1512, 307] on div at bounding box center [1519, 319] width 66 height 24
click at [1539, 311] on circle "more" at bounding box center [1541, 313] width 4 height 4
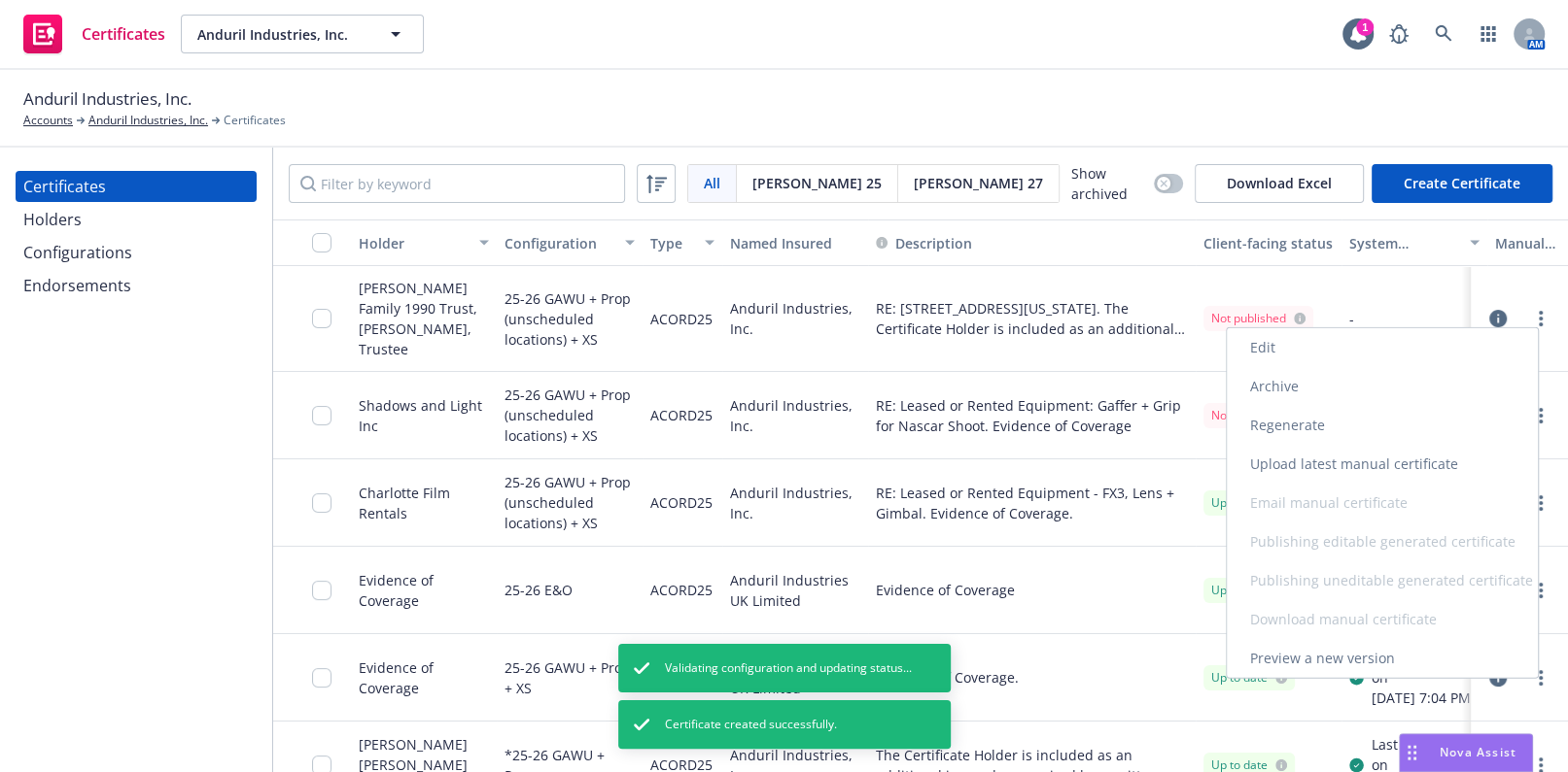
click at [1305, 421] on link "Regenerate" at bounding box center [1382, 426] width 311 height 39
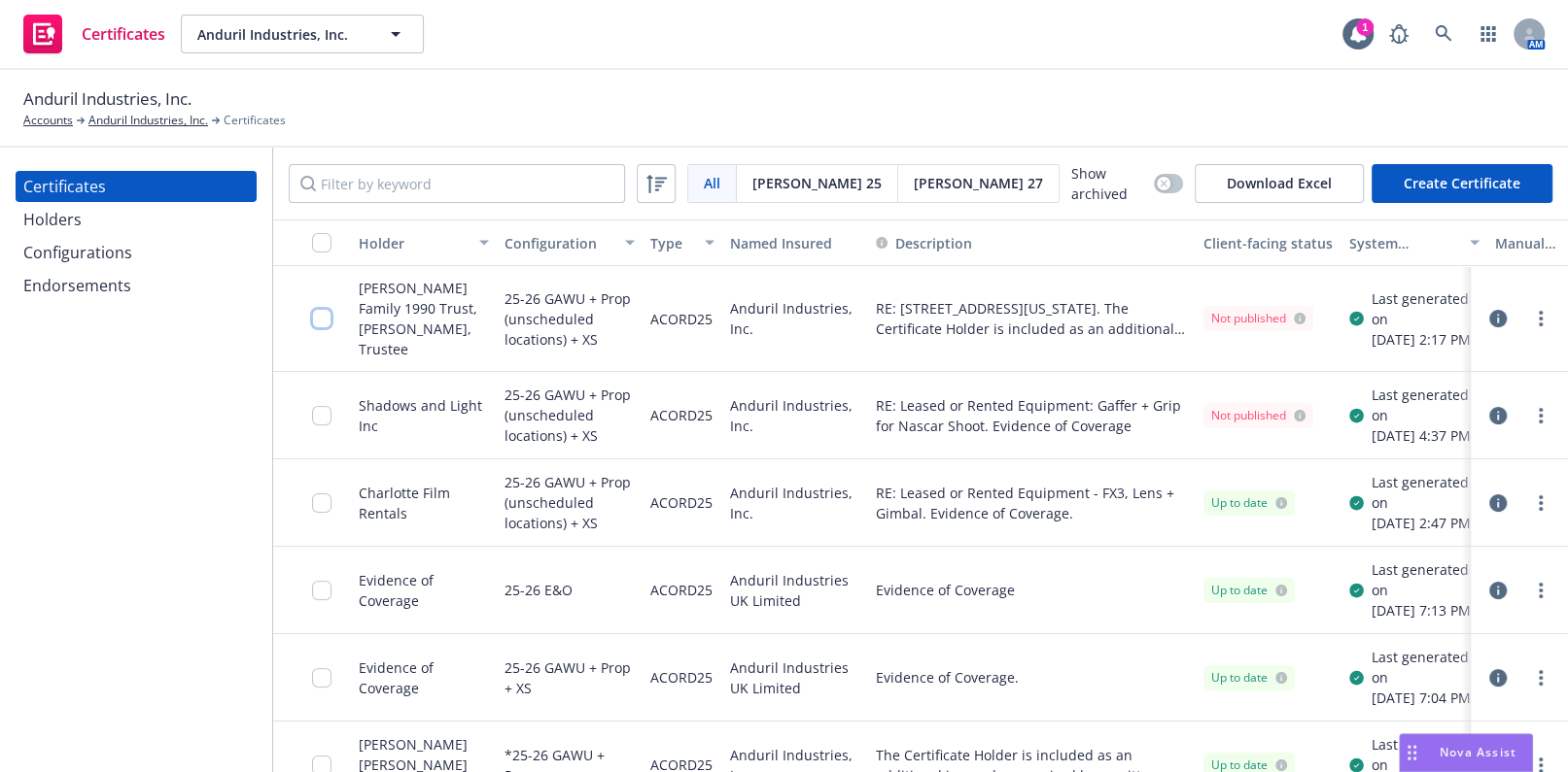
click at [326, 320] on input "checkbox" at bounding box center [322, 319] width 20 height 20
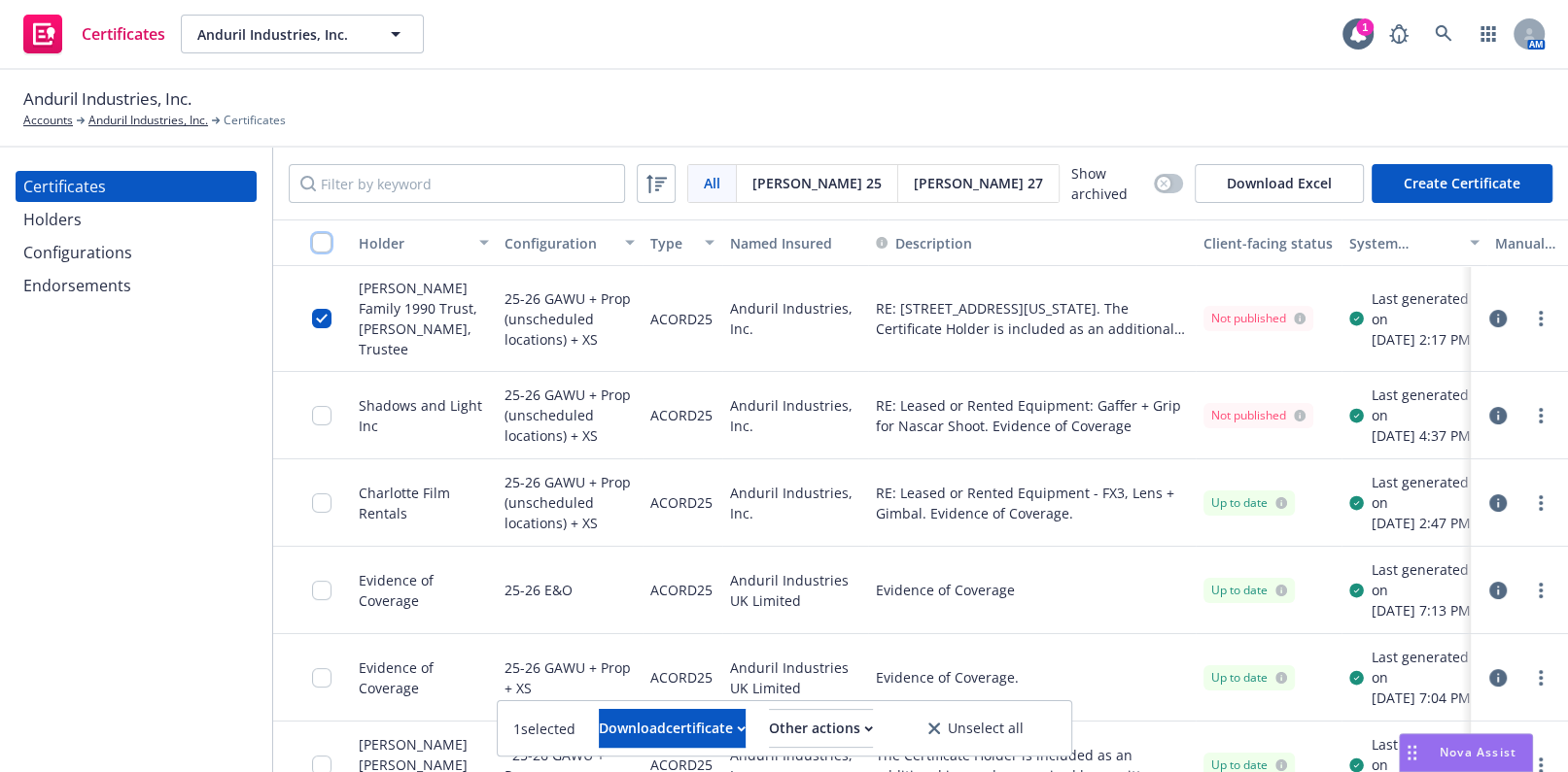
click at [321, 241] on input "checkbox" at bounding box center [322, 243] width 20 height 20
click at [883, 725] on div "Other actions" at bounding box center [831, 729] width 104 height 37
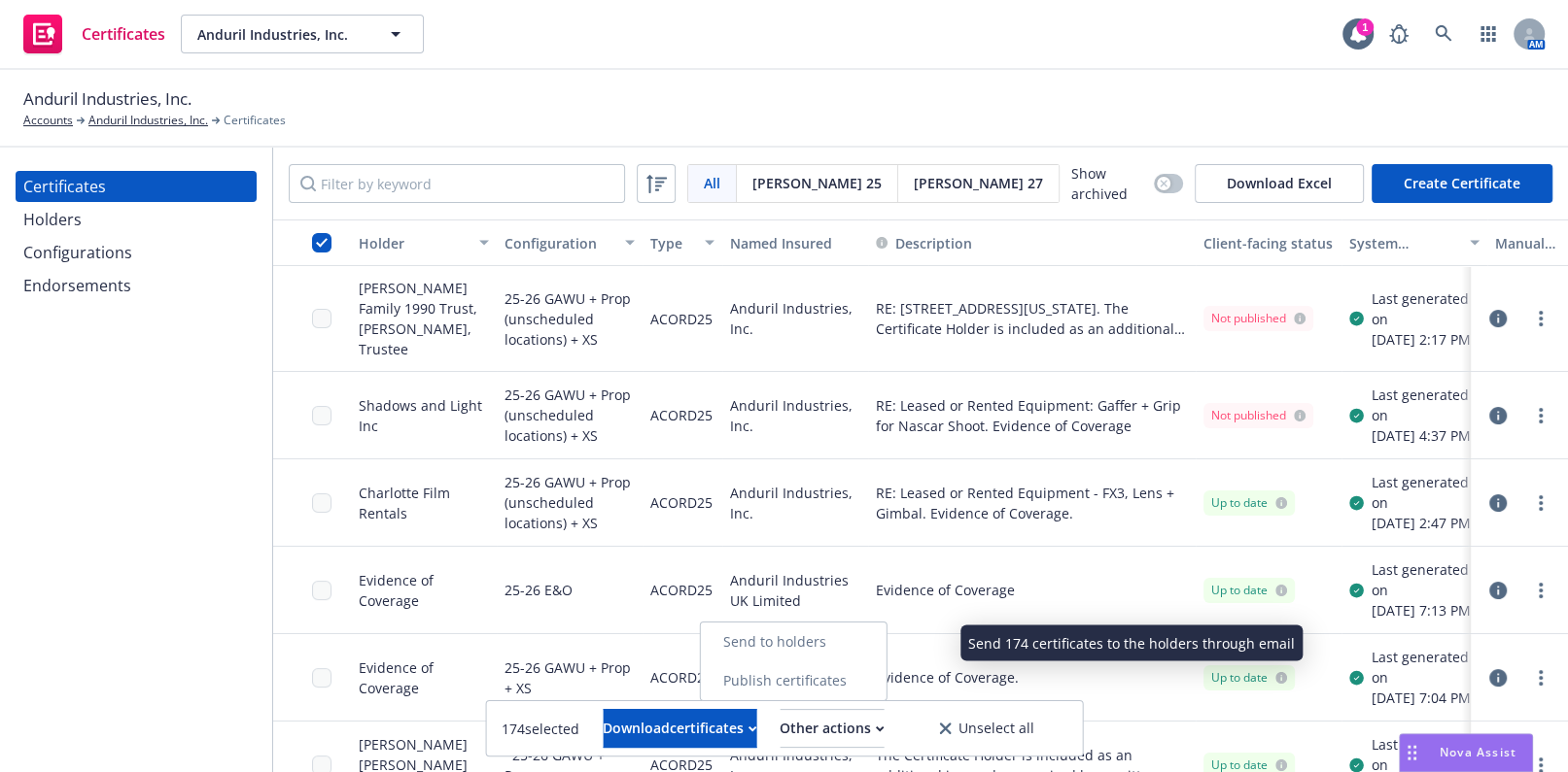
click at [848, 656] on link "Send to holders" at bounding box center [792, 643] width 185 height 39
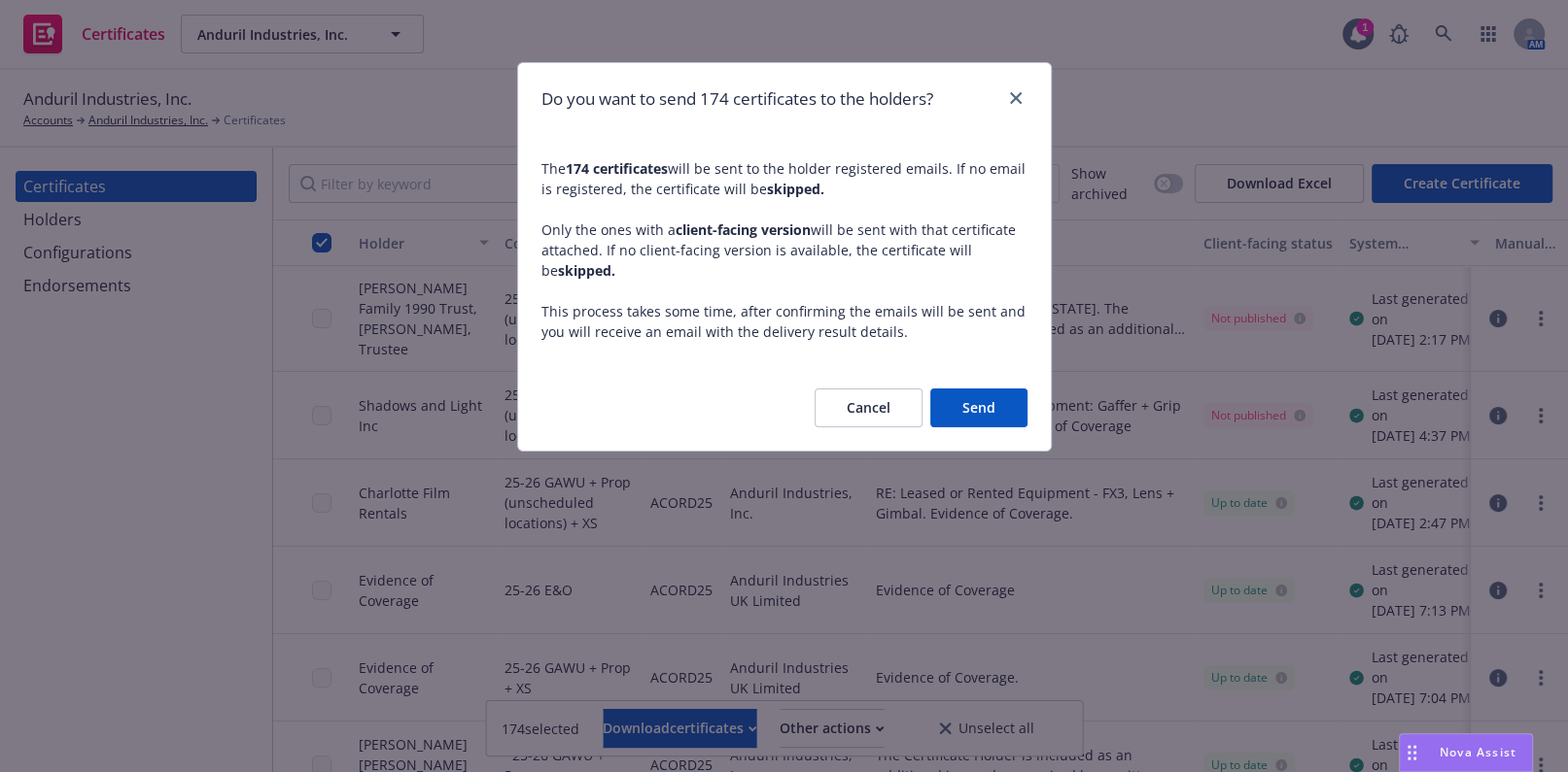
click at [892, 403] on button "Cancel" at bounding box center [868, 408] width 108 height 39
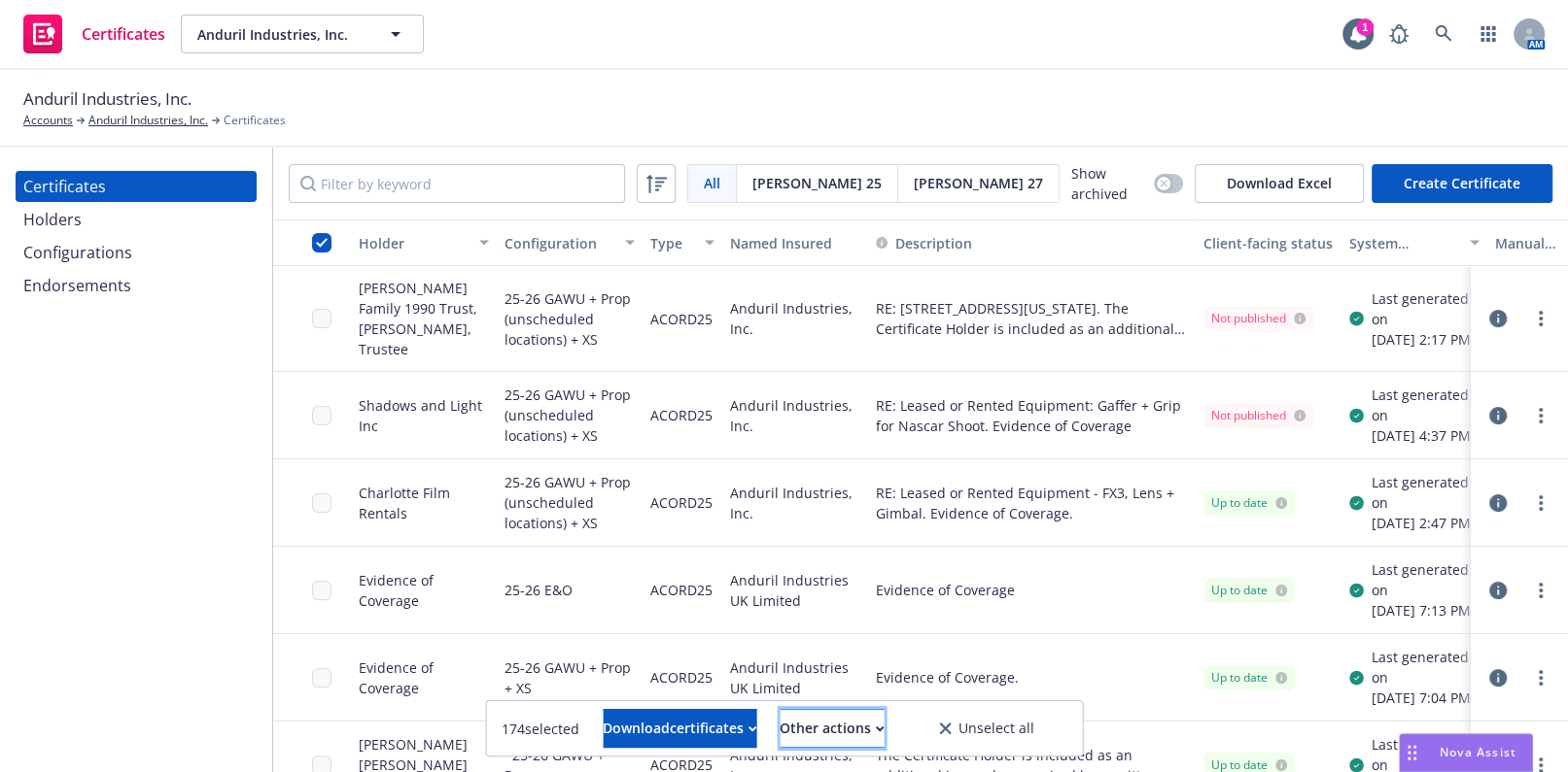
click at [847, 739] on div "Other actions" at bounding box center [831, 729] width 104 height 37
drag, startPoint x: 1069, startPoint y: 462, endPoint x: 1166, endPoint y: 438, distance: 99.9
click at [1070, 458] on div "RE: Leased or Rented Equipment: Gaffer + Grip for Nascar Shoot. Evidence of Cov…" at bounding box center [1032, 415] width 328 height 87
click at [1534, 426] on link "more" at bounding box center [1541, 416] width 24 height 24
click at [1297, 124] on link "Archive" at bounding box center [1396, 124] width 311 height 39
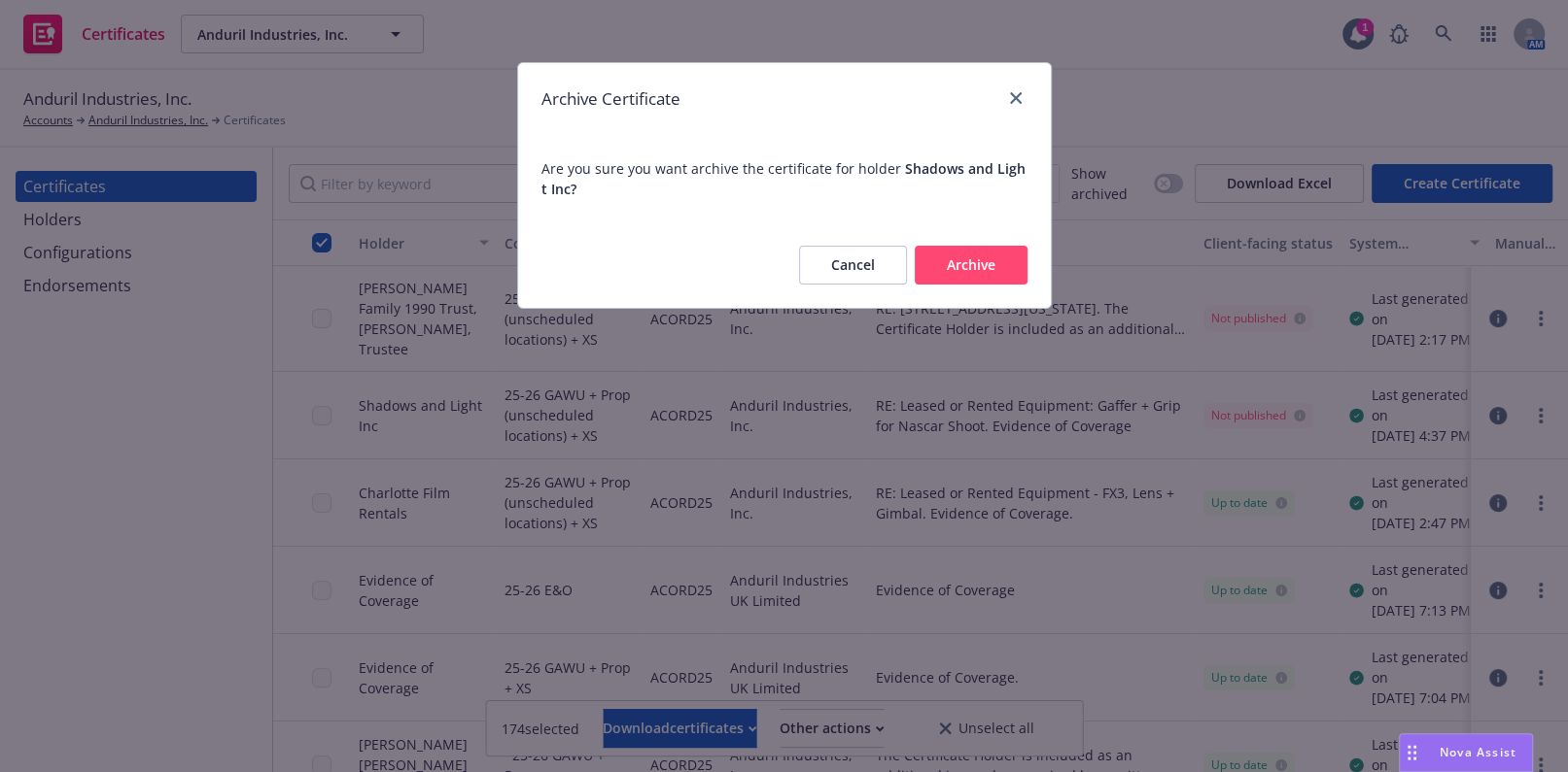
click at [966, 257] on button "Archive" at bounding box center [970, 266] width 113 height 39
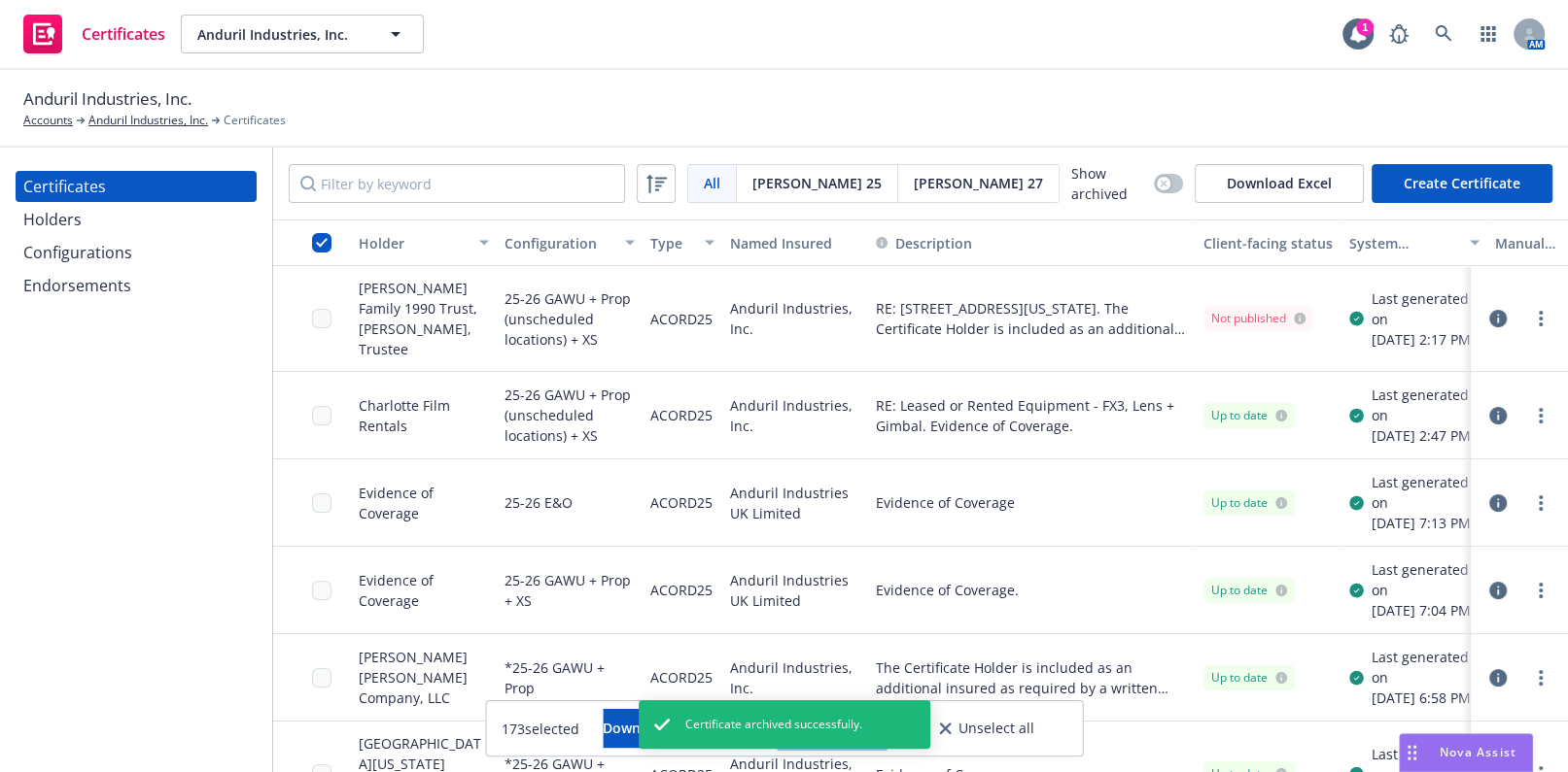
click at [883, 732] on button "Other actions" at bounding box center [831, 729] width 104 height 39
click at [842, 678] on link "Publish certificates" at bounding box center [792, 682] width 185 height 39
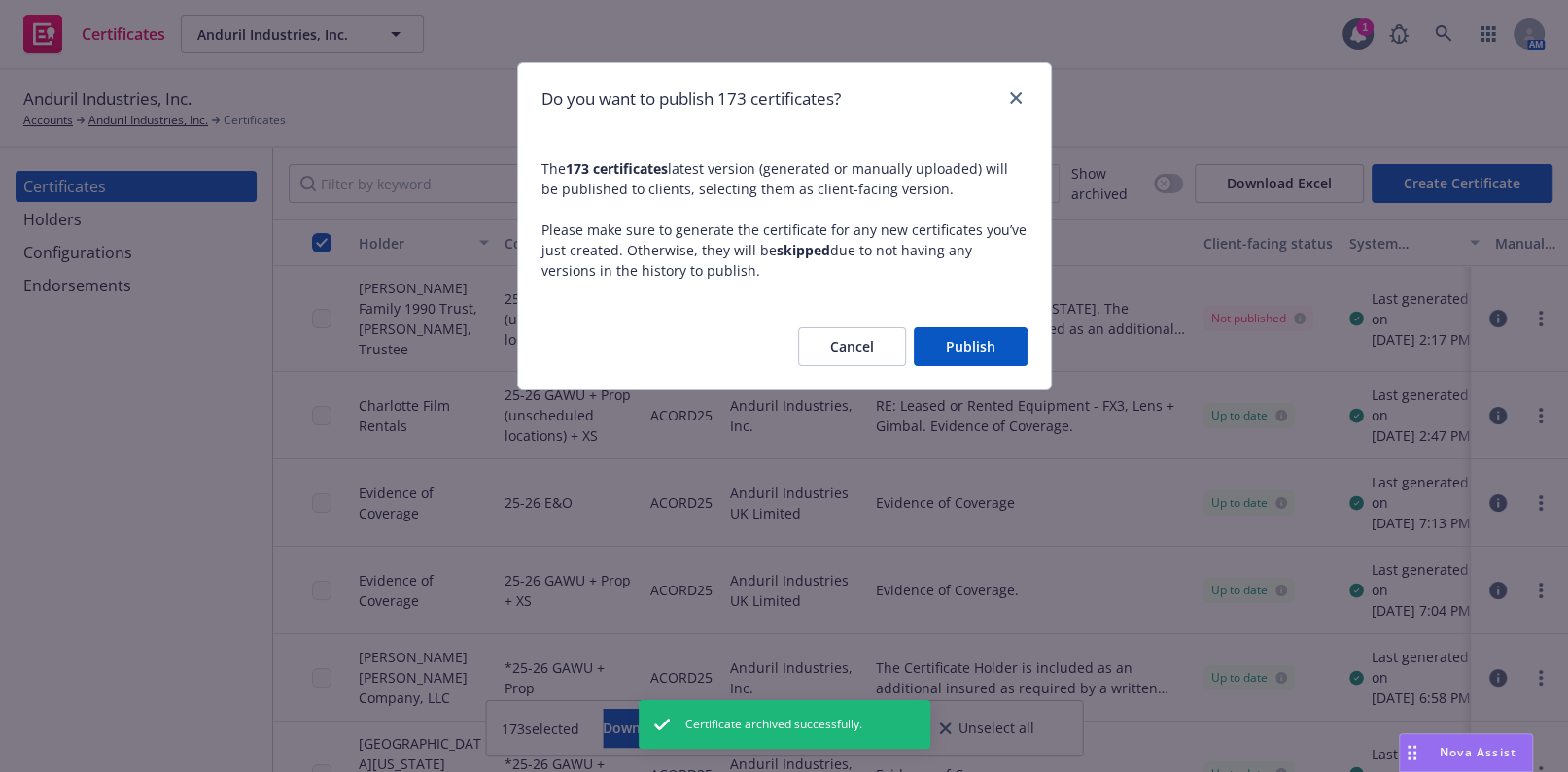
drag, startPoint x: 975, startPoint y: 350, endPoint x: 1020, endPoint y: 339, distance: 46.3
click at [976, 349] on button "Publish" at bounding box center [970, 347] width 114 height 39
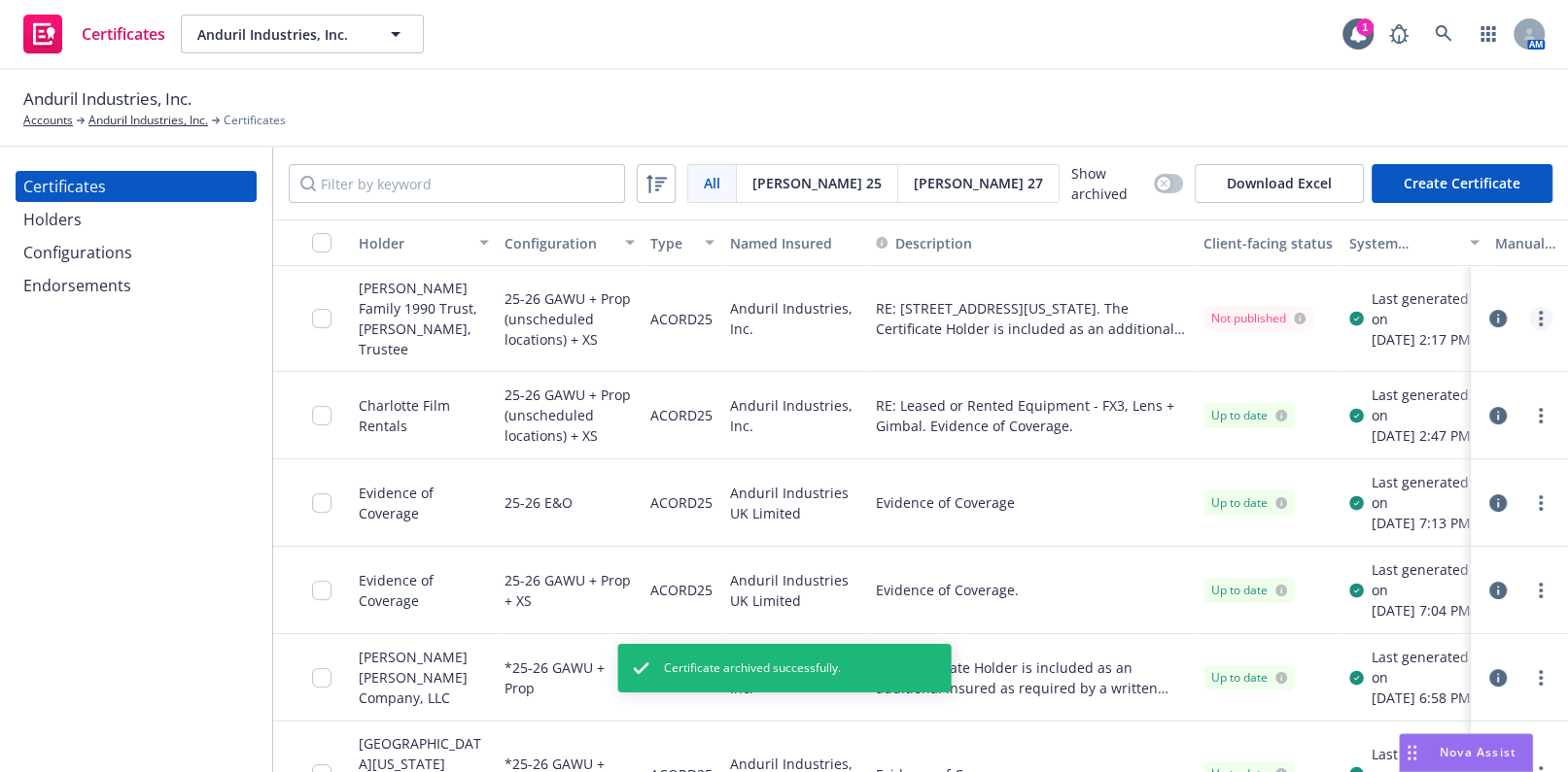
click at [1529, 311] on link "more" at bounding box center [1541, 319] width 24 height 24
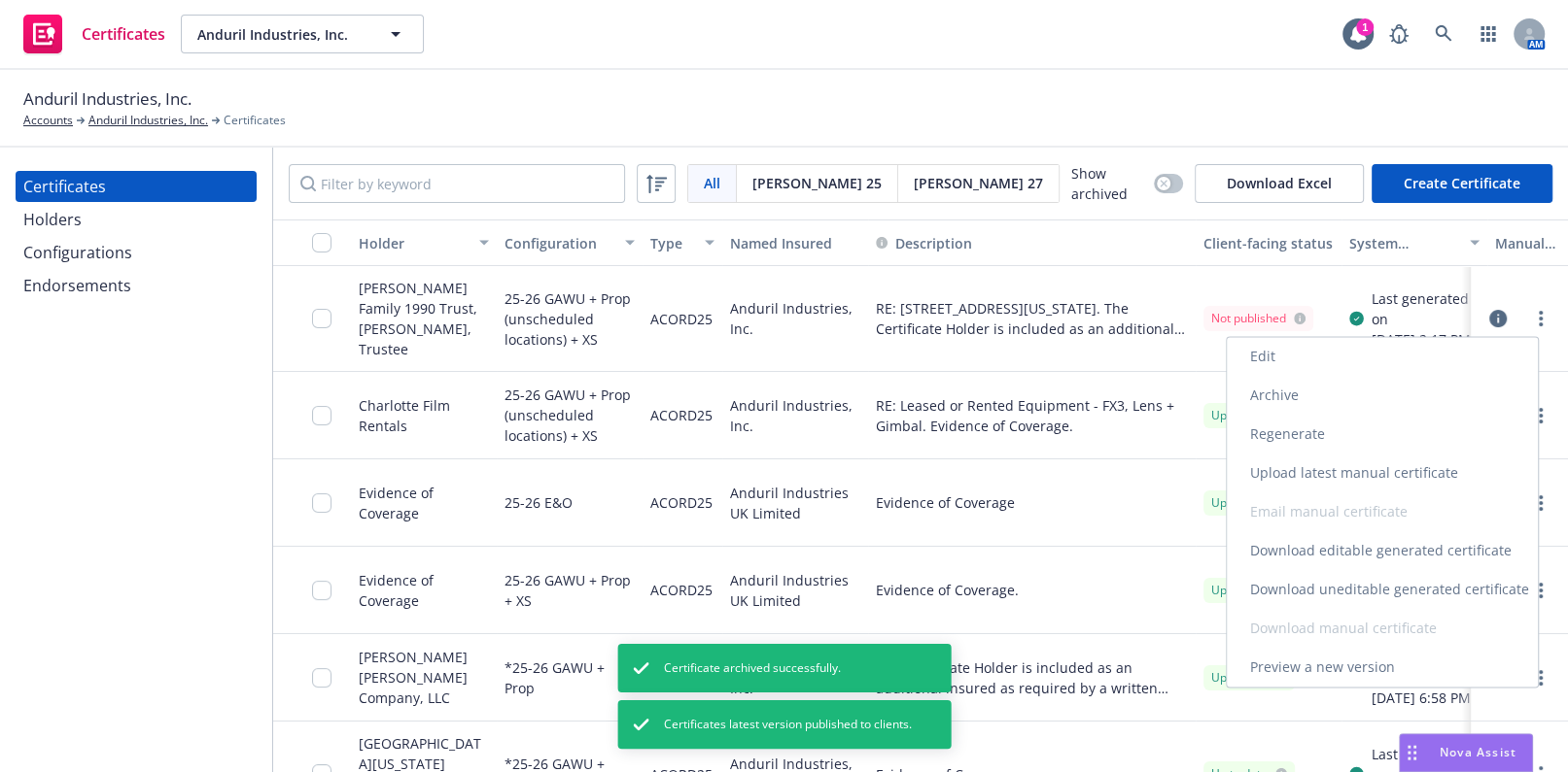
click at [1312, 576] on link "Download uneditable generated certificate" at bounding box center [1382, 590] width 311 height 39
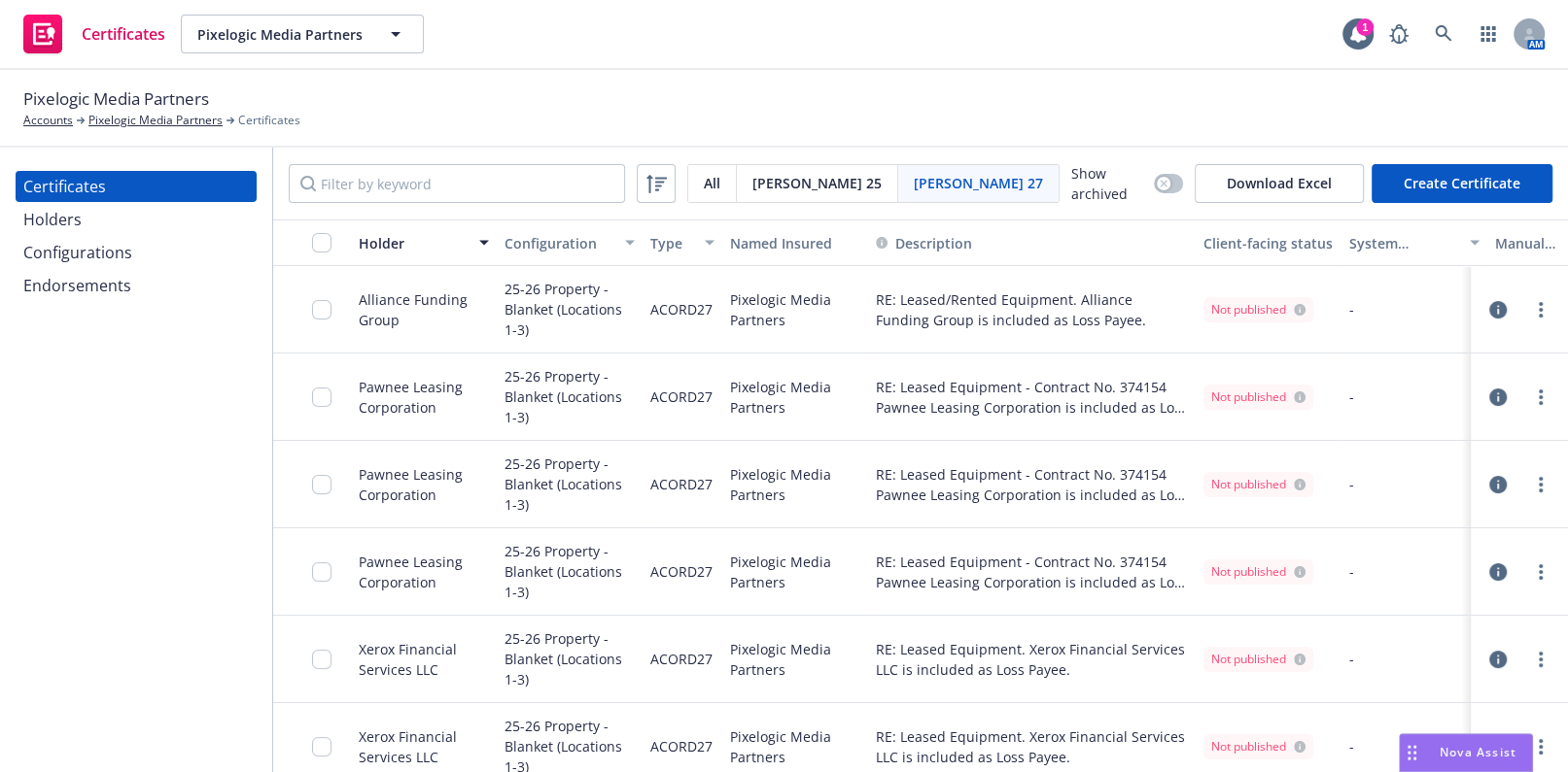
drag, startPoint x: 1009, startPoint y: 83, endPoint x: 1012, endPoint y: 64, distance: 19.2
click at [1009, 80] on div "Pixelogic Media Partners Accounts Pixelogic Media Partners Certificates" at bounding box center [784, 108] width 1568 height 77
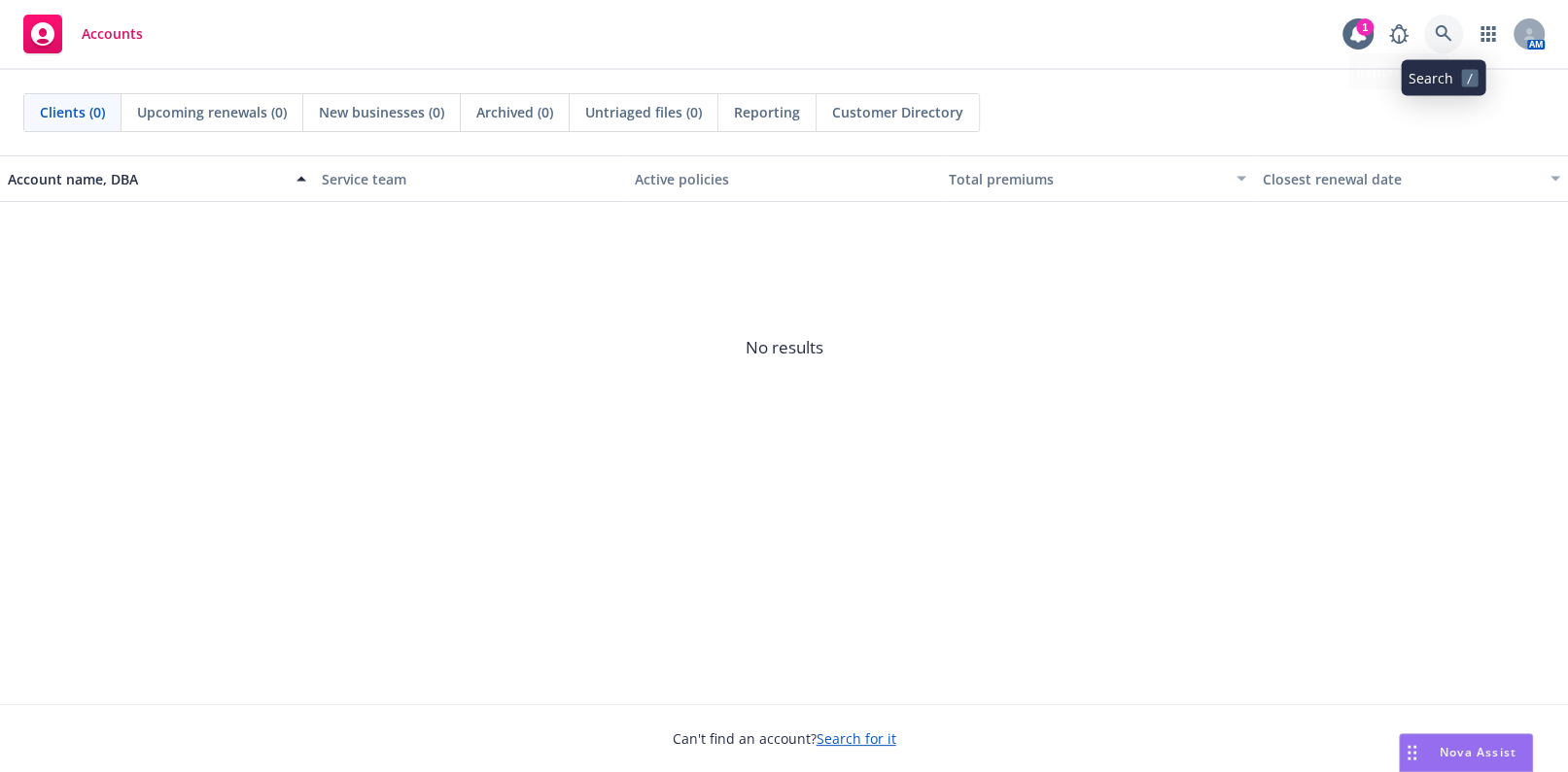
click at [1448, 31] on icon at bounding box center [1443, 34] width 18 height 18
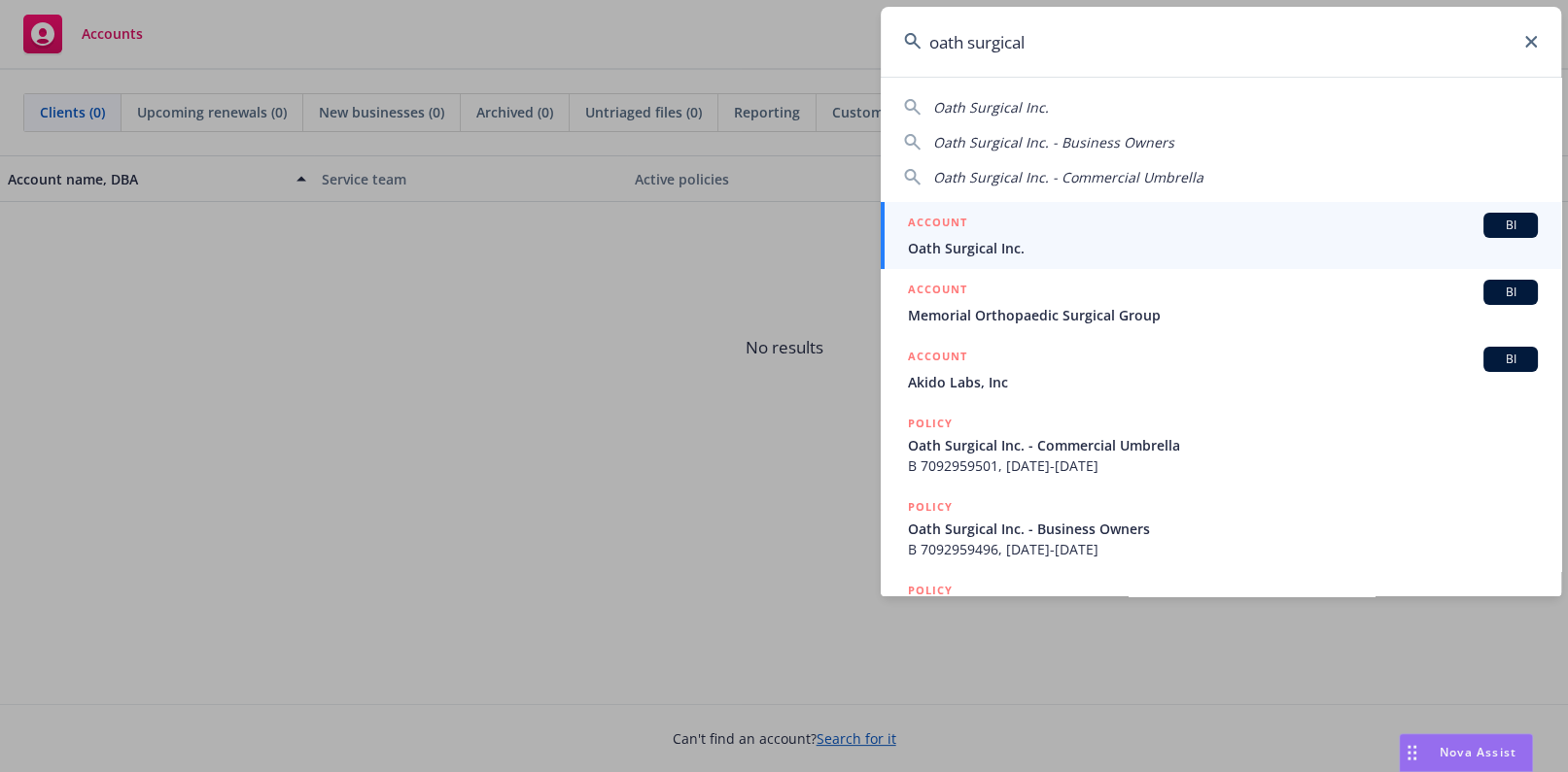
type input "oath surgical"
click at [1008, 253] on span "Oath Surgical Inc." at bounding box center [1223, 248] width 630 height 21
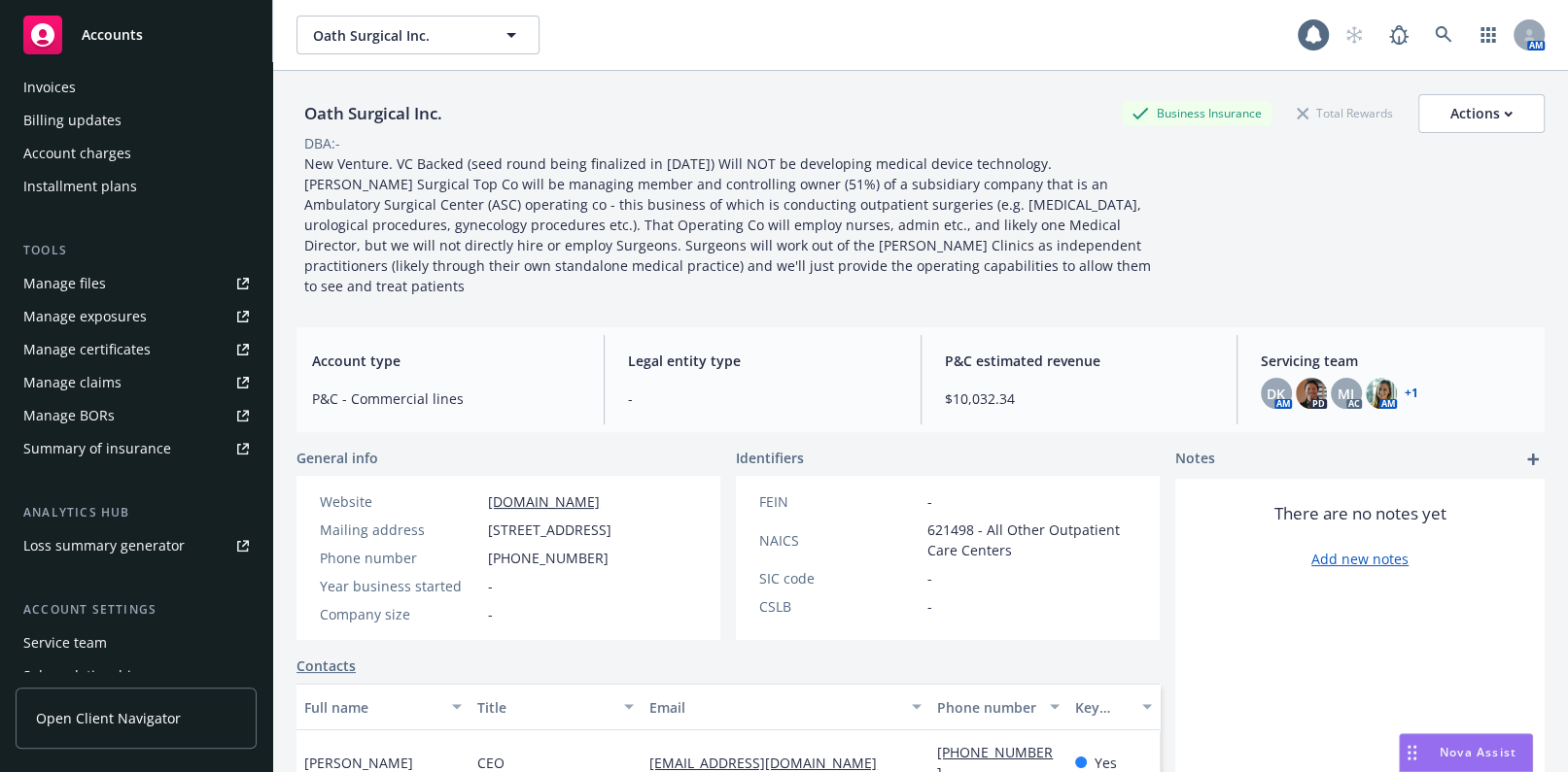
scroll to position [492, 0]
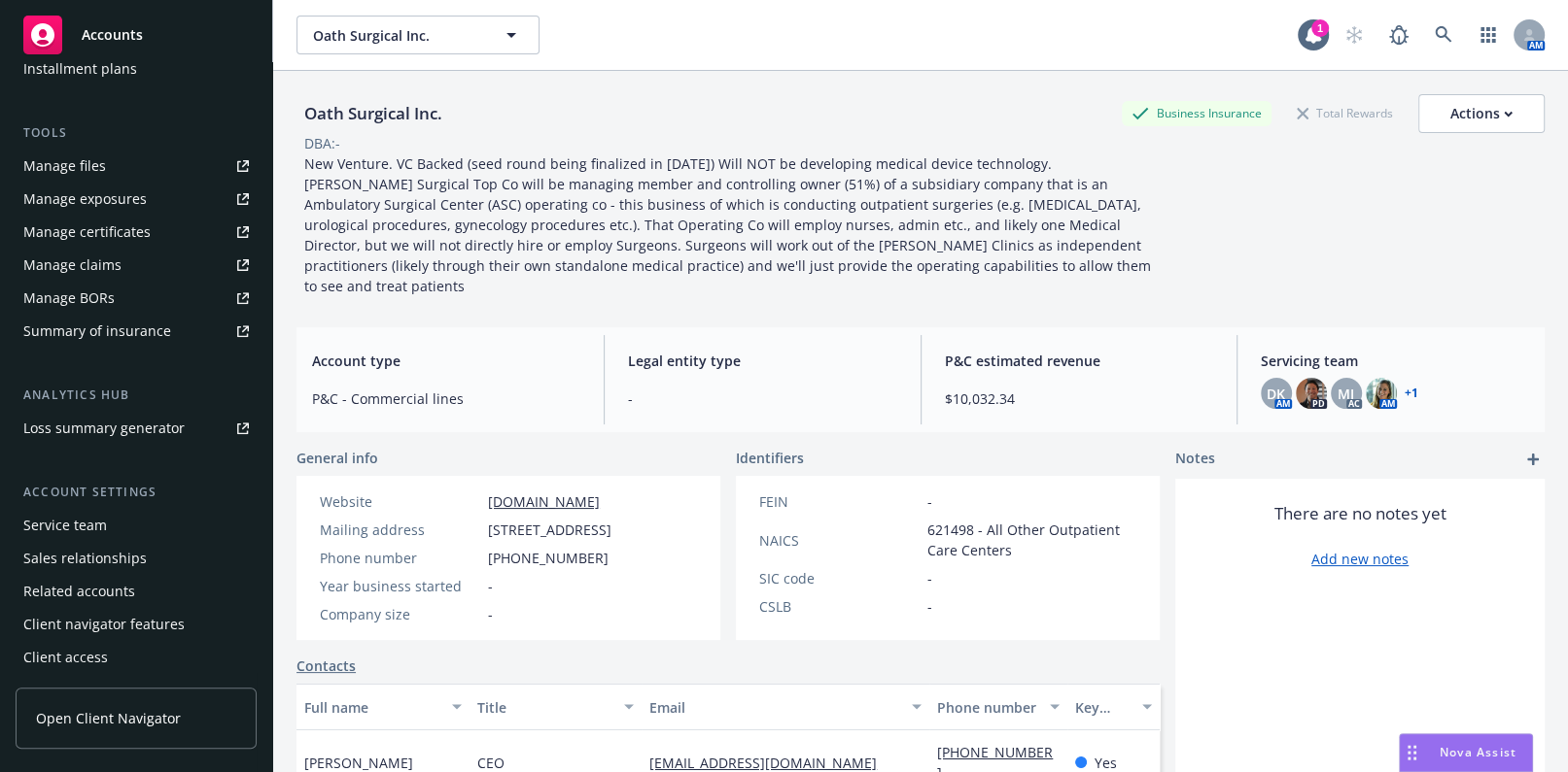
click at [97, 224] on div "Manage certificates" at bounding box center [87, 232] width 128 height 31
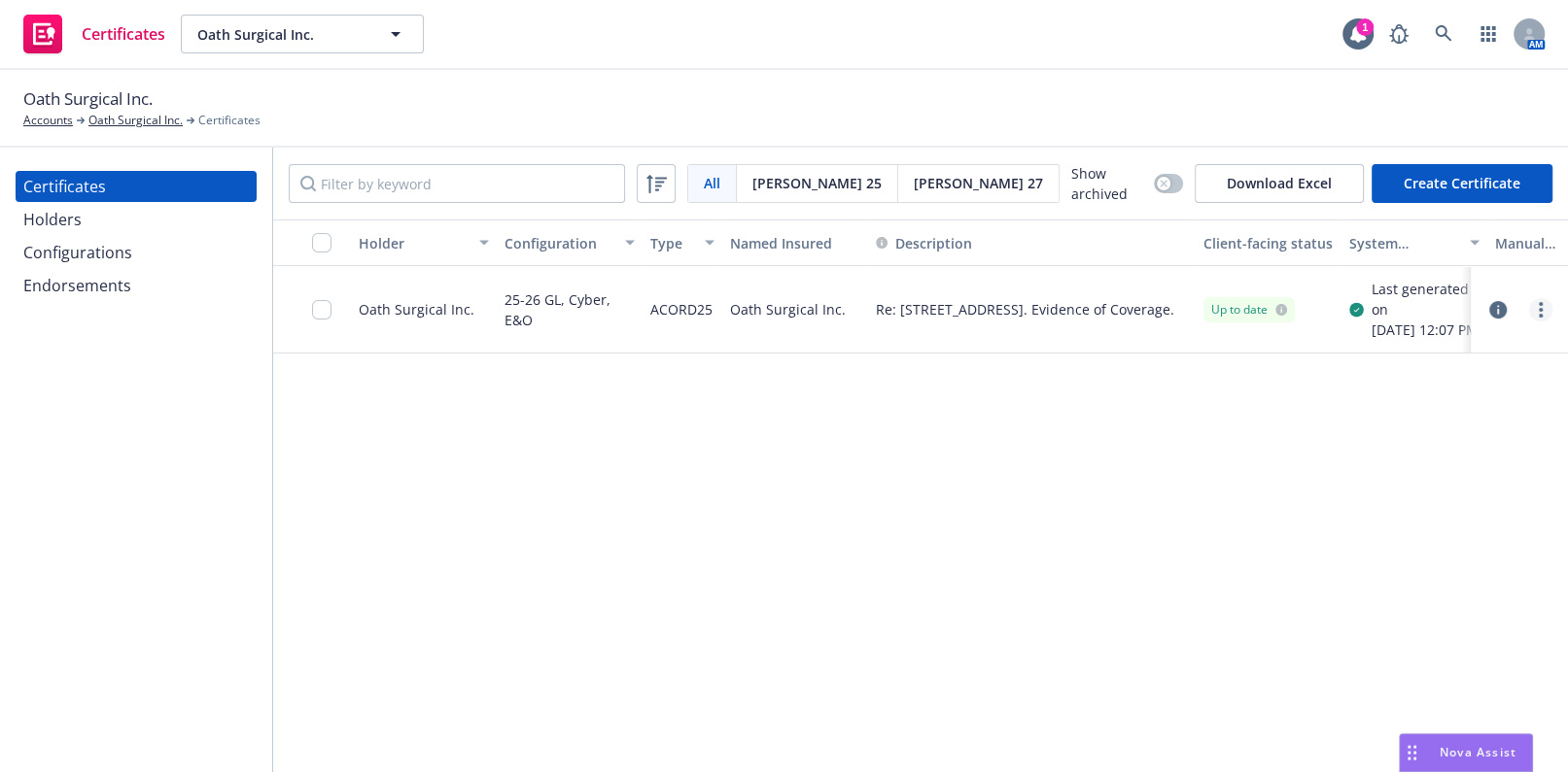
click at [1539, 318] on icon "more" at bounding box center [1541, 310] width 4 height 16
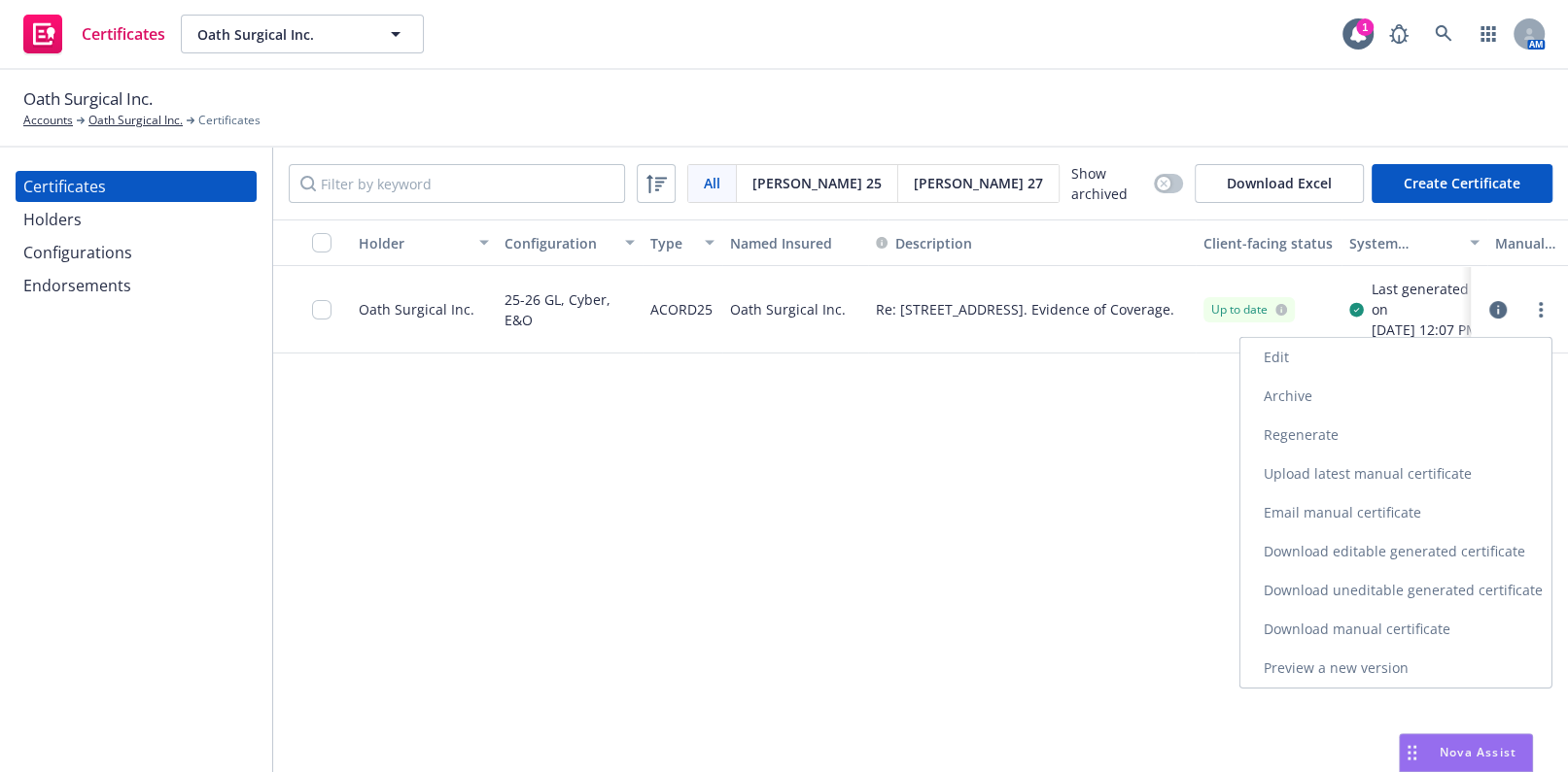
click at [1282, 359] on link "Edit" at bounding box center [1395, 358] width 311 height 39
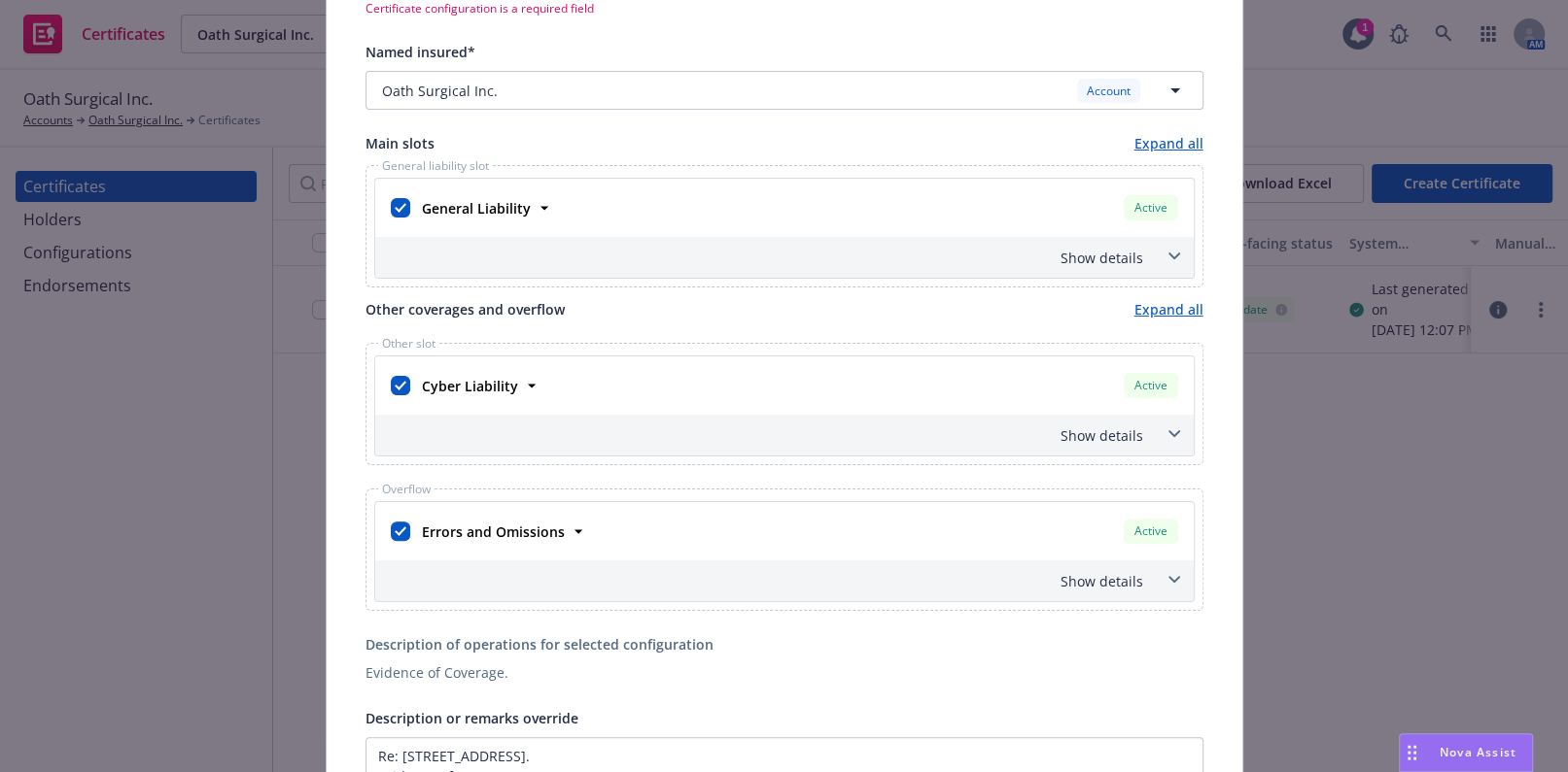
scroll to position [530, 0]
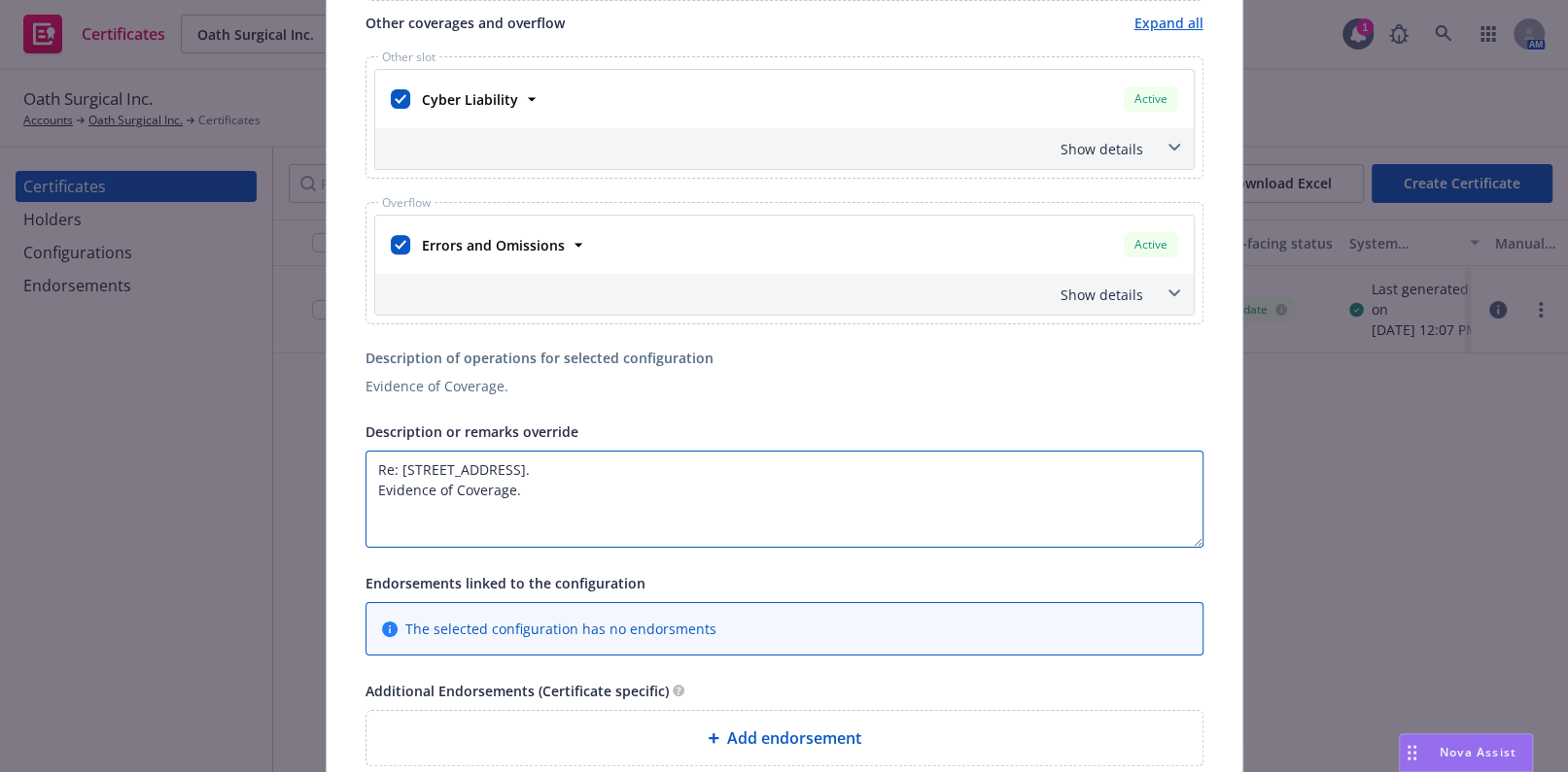
drag, startPoint x: 663, startPoint y: 466, endPoint x: 747, endPoint y: 473, distance: 84.3
click at [663, 465] on textarea "Re: [STREET_ADDRESS]. Evidence of Coverage." at bounding box center [784, 499] width 838 height 97
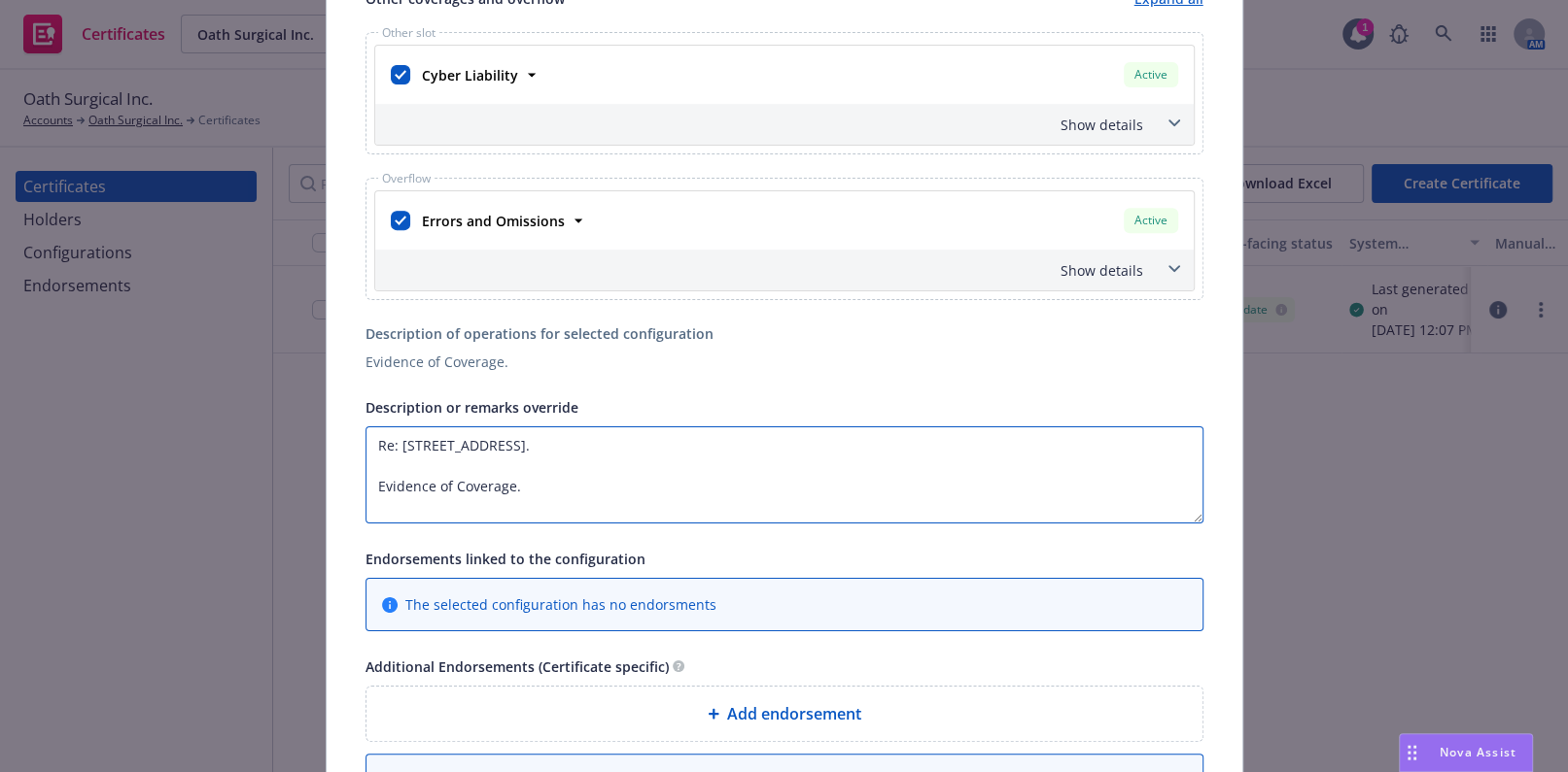
scroll to position [505, 0]
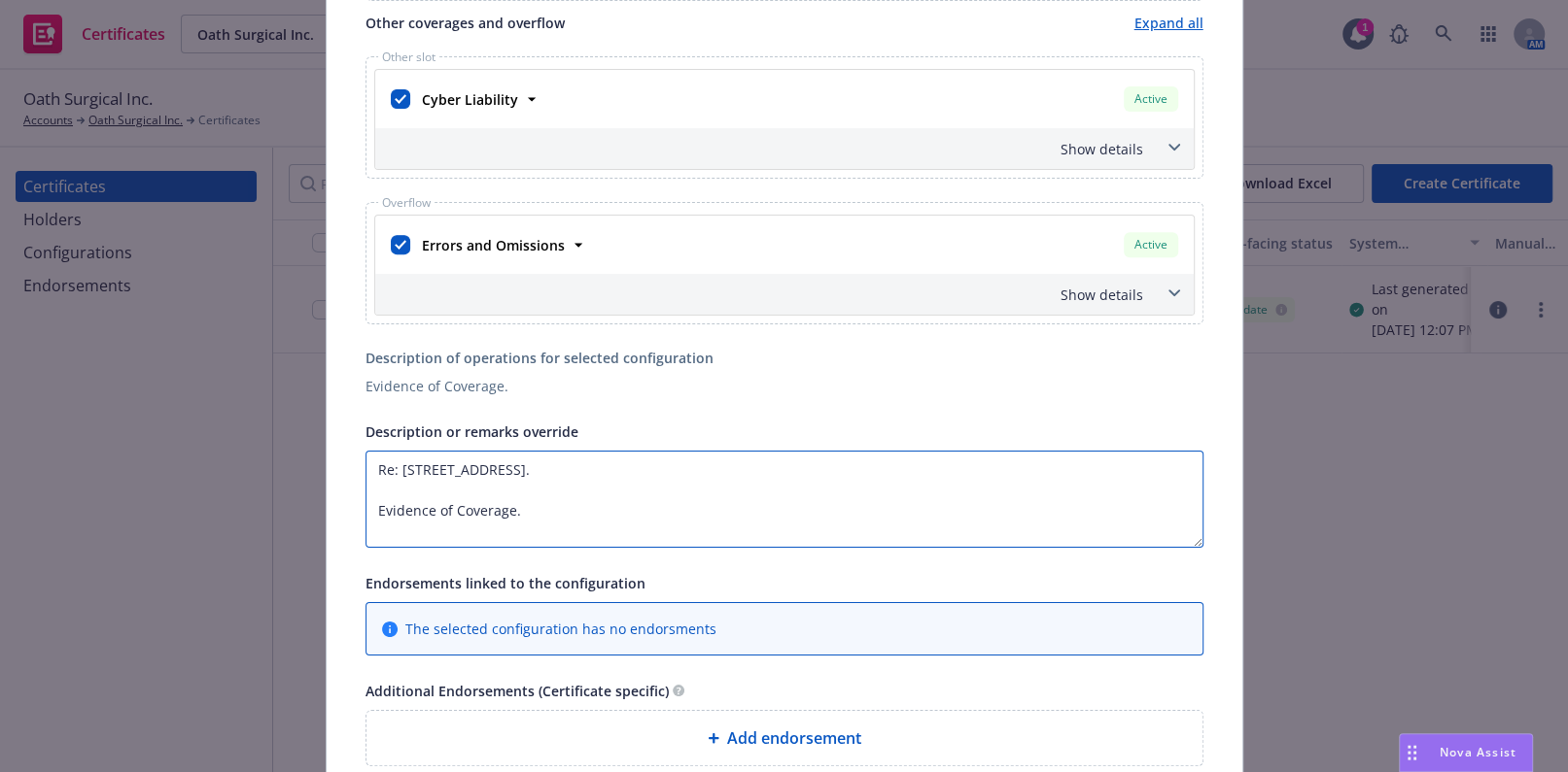
paste textarea "Oath West at [STREET_ADDRESS][PERSON_NAME][US_STATE]"
click at [373, 491] on textarea "Re: 120 NW 14TH AVE PORTLAND, OR 97209. Oath West at 16986 NW Cornell Road, Bea…" at bounding box center [784, 499] width 838 height 97
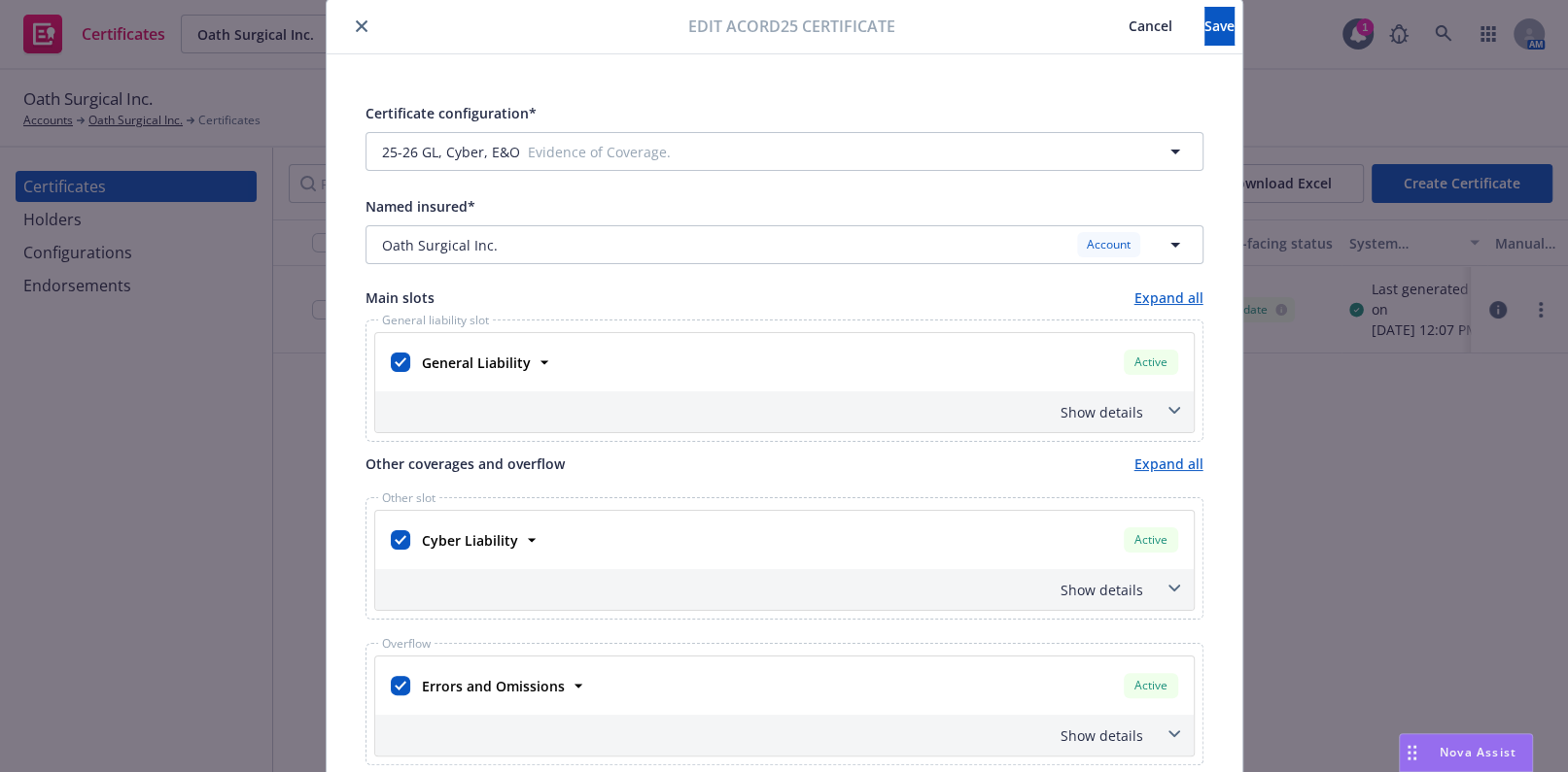
scroll to position [0, 0]
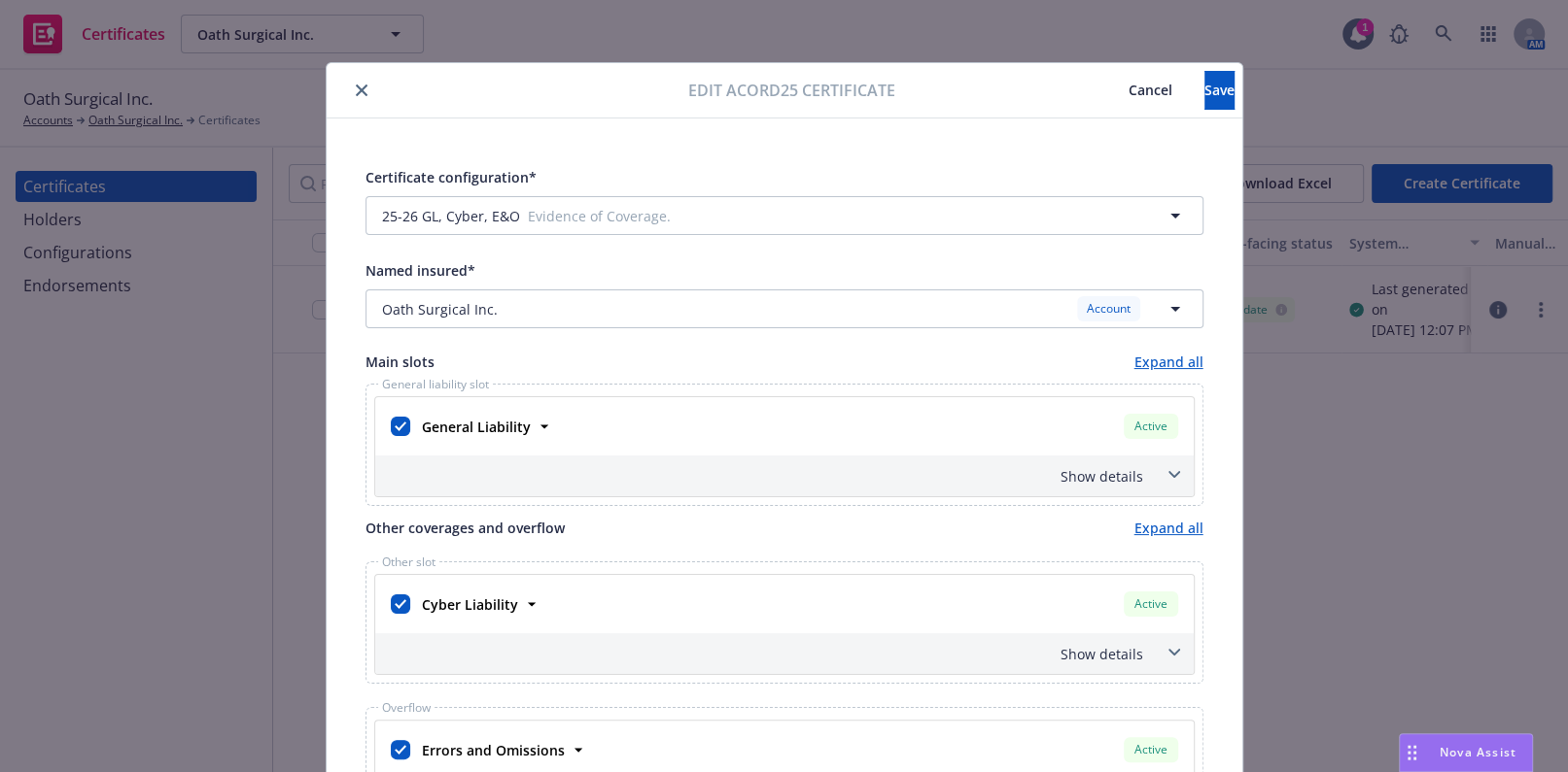
type textarea "Re: 120 NW 14TH AVE PORTLAND, OR 97209. Oath West at 16986 NW Cornell Road, Bea…"
click at [349, 104] on div "Edit Acord25 certificate Cancel Save" at bounding box center [784, 90] width 915 height 55
drag, startPoint x: 354, startPoint y: 102, endPoint x: 343, endPoint y: 94, distance: 13.6
click at [354, 101] on div "Edit Acord25 certificate Cancel Save" at bounding box center [784, 90] width 915 height 55
click at [350, 91] on button "close" at bounding box center [362, 90] width 24 height 24
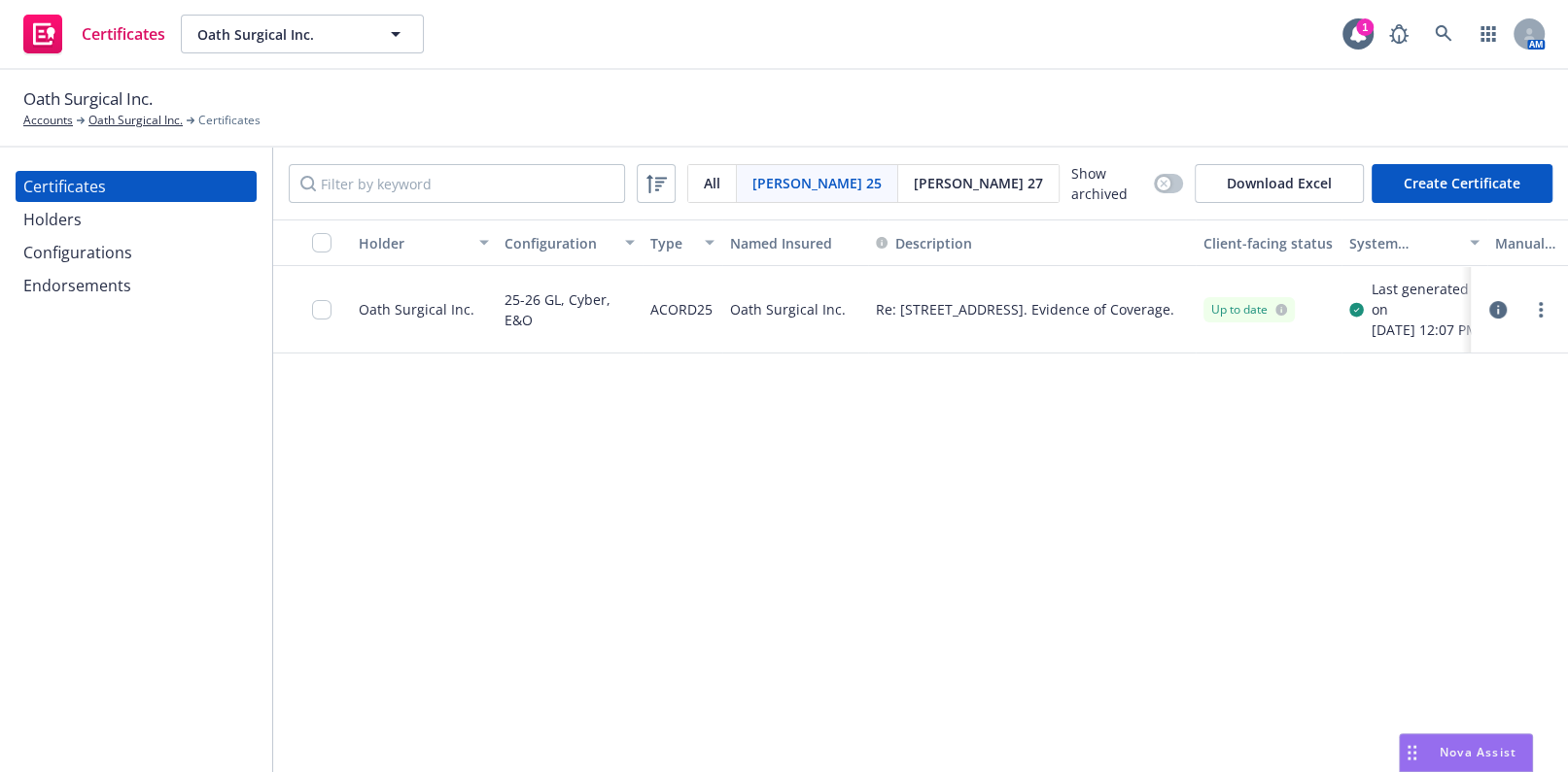
click at [1450, 184] on button "Create Certificate" at bounding box center [1462, 183] width 181 height 39
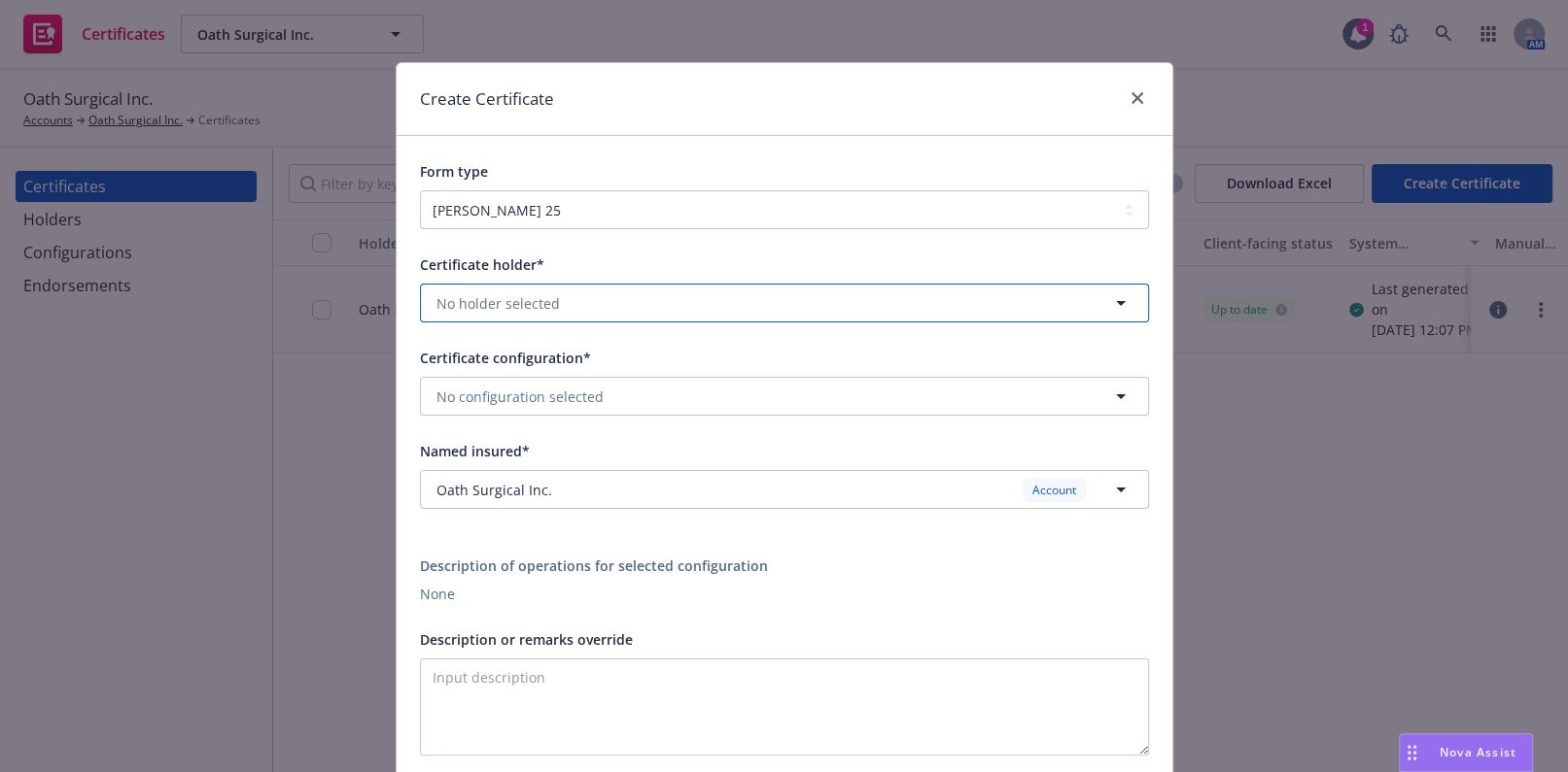
click at [508, 309] on span "No holder selected" at bounding box center [498, 303] width 124 height 21
click at [475, 366] on strong "Oath Surgical Inc." at bounding box center [499, 359] width 117 height 19
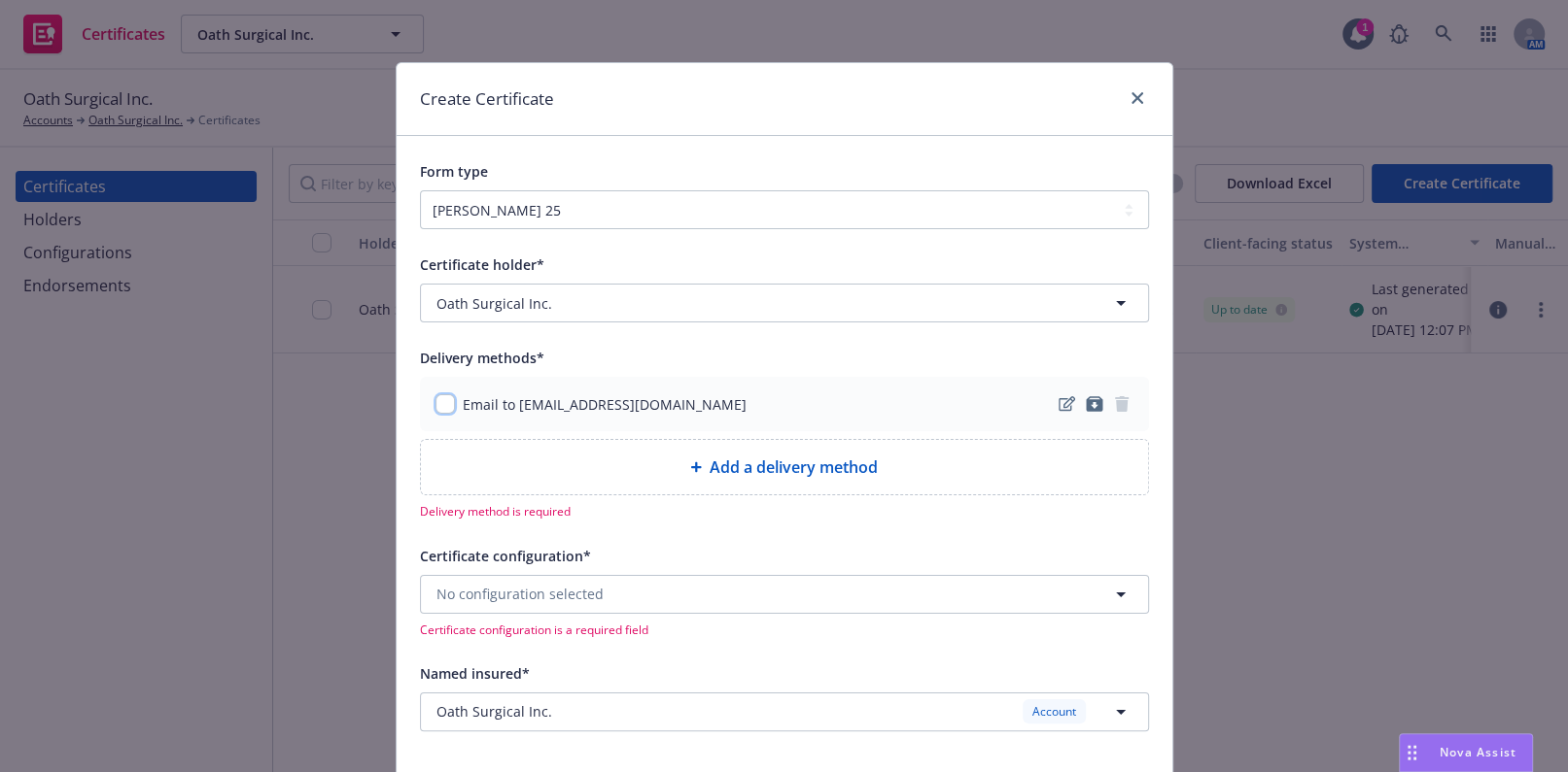
click at [442, 406] on input "checkbox" at bounding box center [445, 404] width 20 height 20
checkbox input "true"
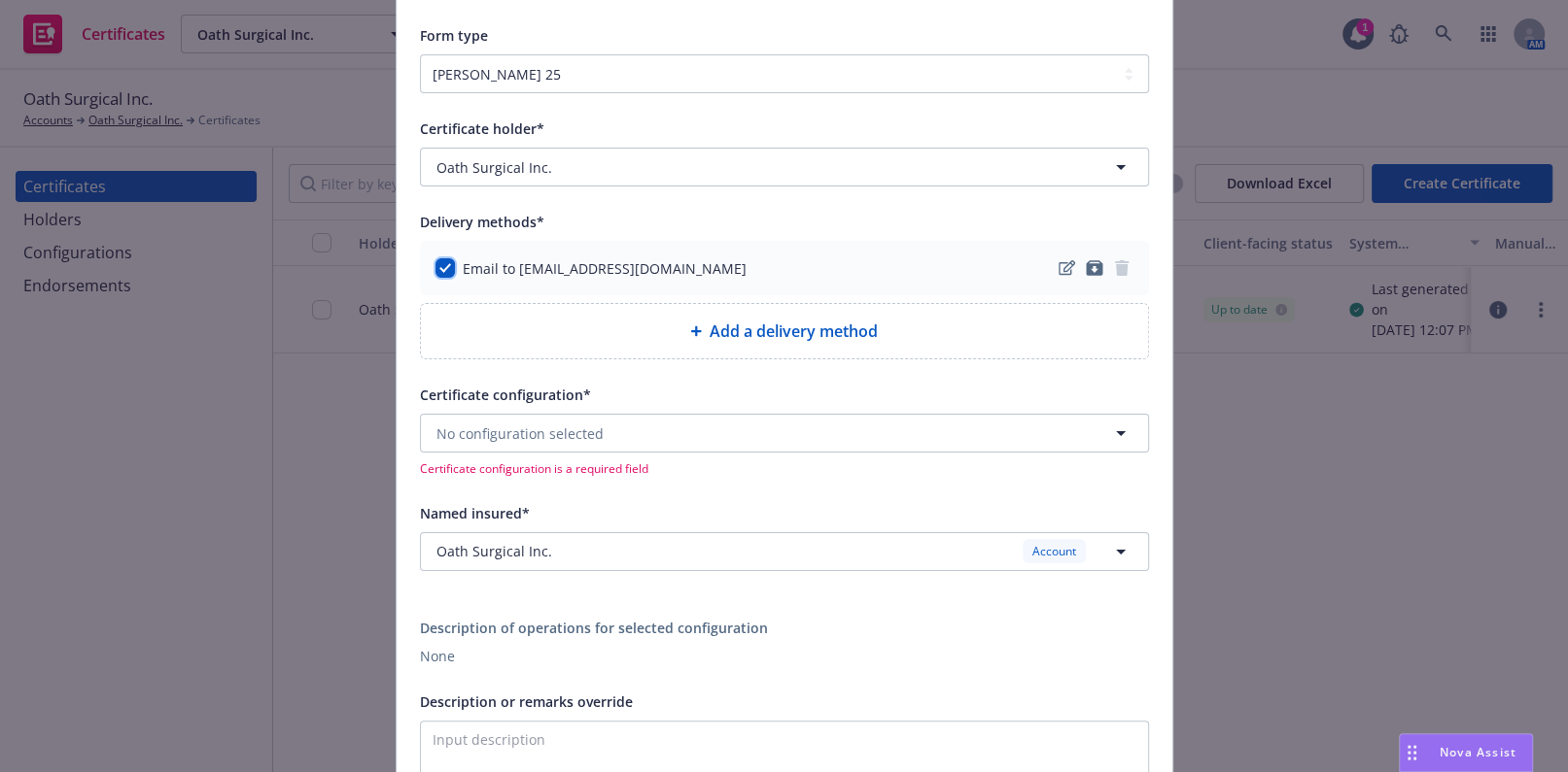
scroll to position [264, 0]
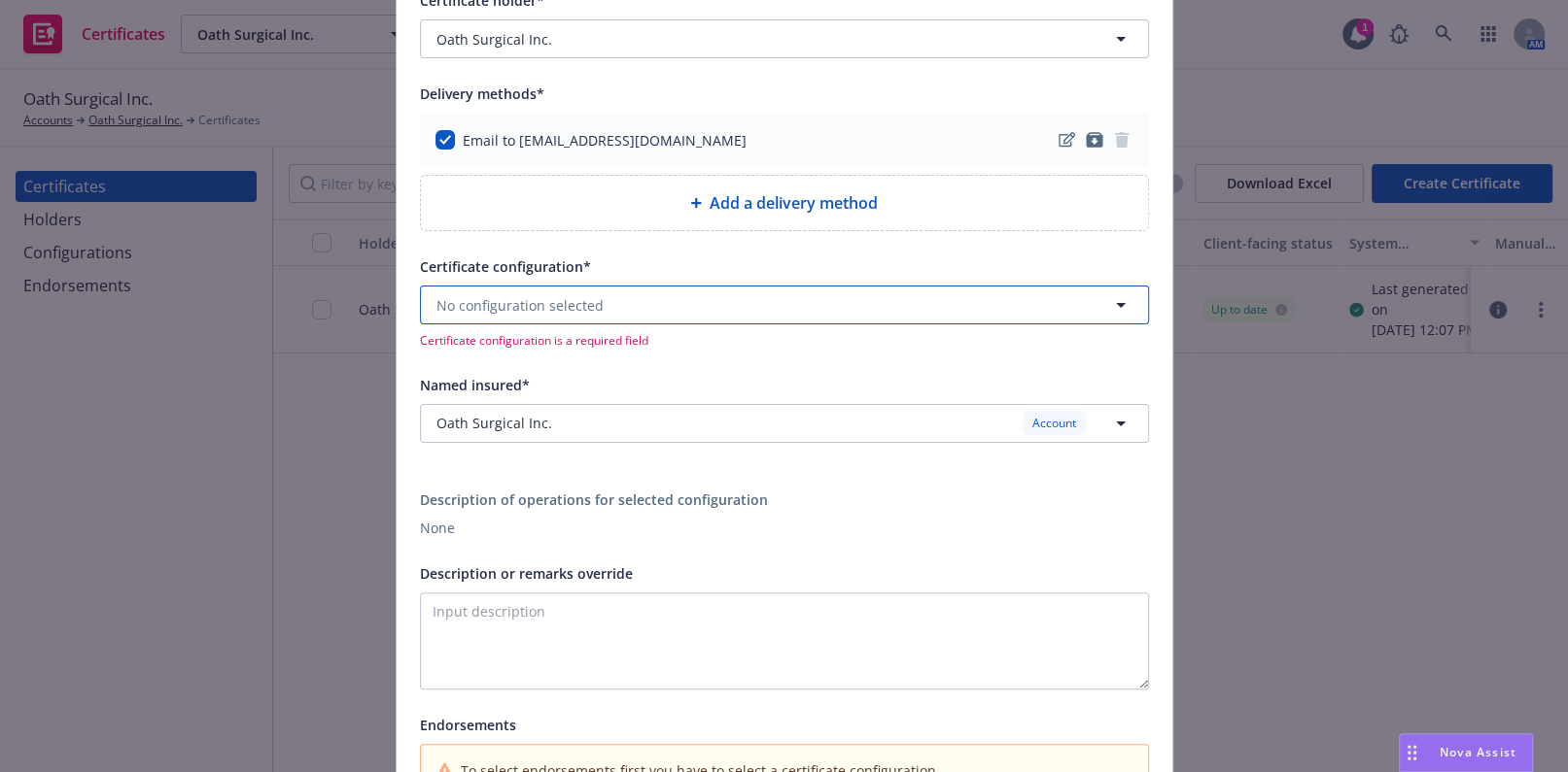
click at [559, 298] on span "No configuration selected" at bounding box center [520, 305] width 167 height 21
click at [525, 372] on span "Evidence of Coverage." at bounding box center [513, 381] width 143 height 21
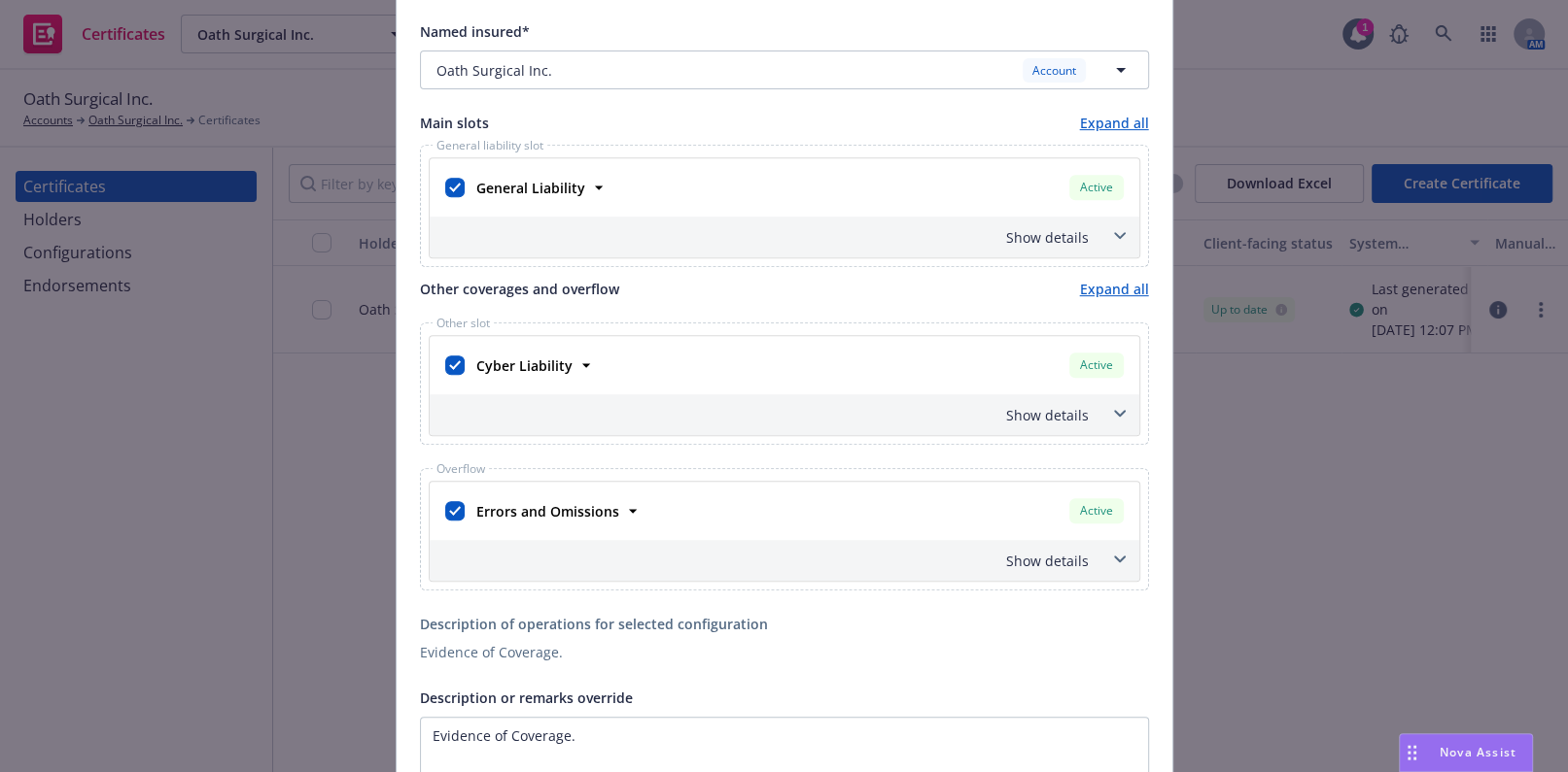
scroll to position [972, 0]
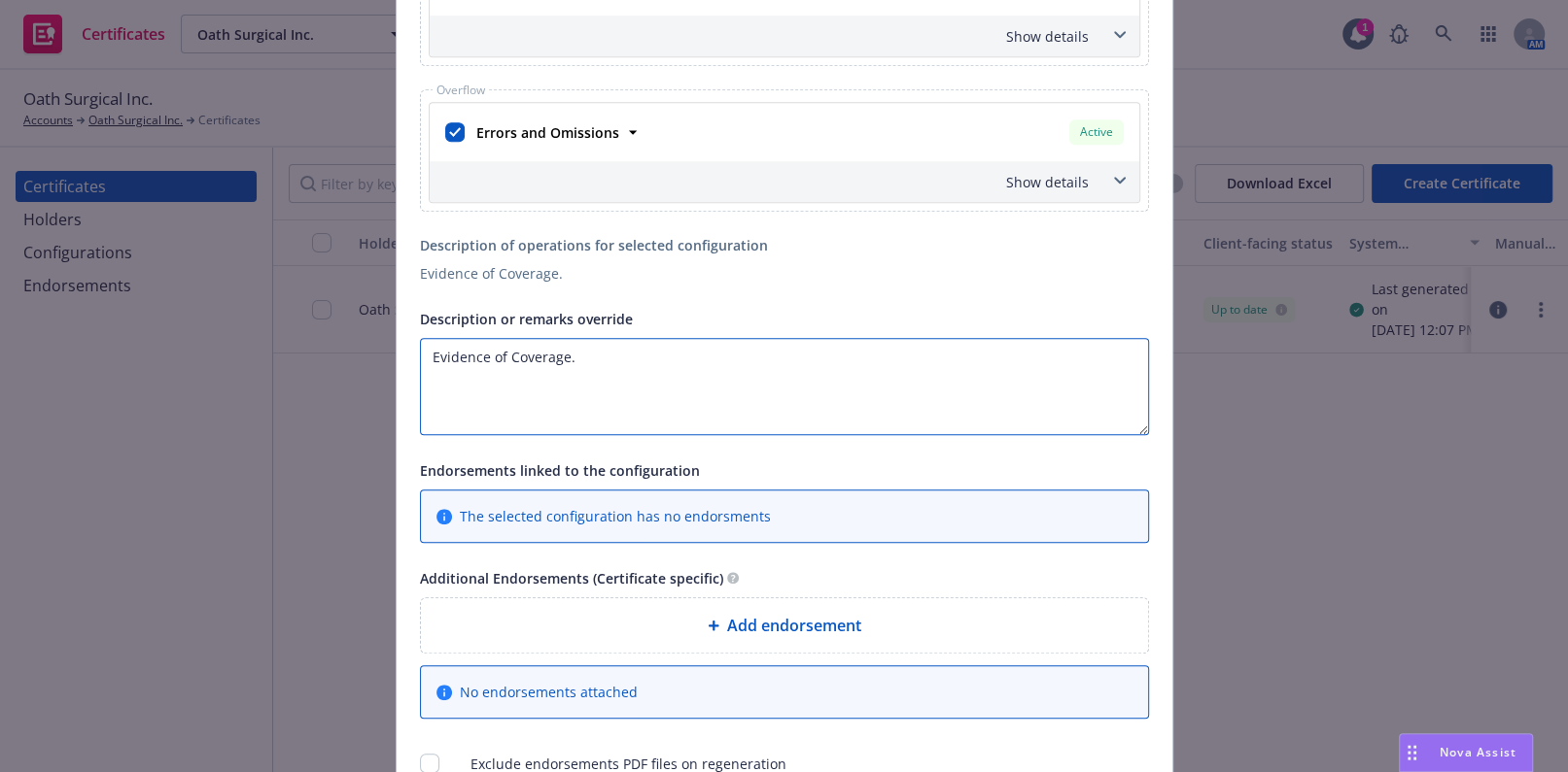
click at [627, 389] on textarea "Evidence of Coverage." at bounding box center [784, 386] width 729 height 97
drag, startPoint x: 652, startPoint y: 383, endPoint x: 410, endPoint y: 350, distance: 244.2
click at [220, 314] on div "Create Certificate Form type ACORD 25 ACORD 27 Certificate holder* [object Obje…" at bounding box center [784, 386] width 1568 height 772
paste textarea "Oath West at 16986 NW Cornell Road, Beaverton, Oregon"
click at [426, 354] on textarea "Oath West at 16986 NW Cornell Road, Beaverton, Oregon" at bounding box center [784, 386] width 729 height 97
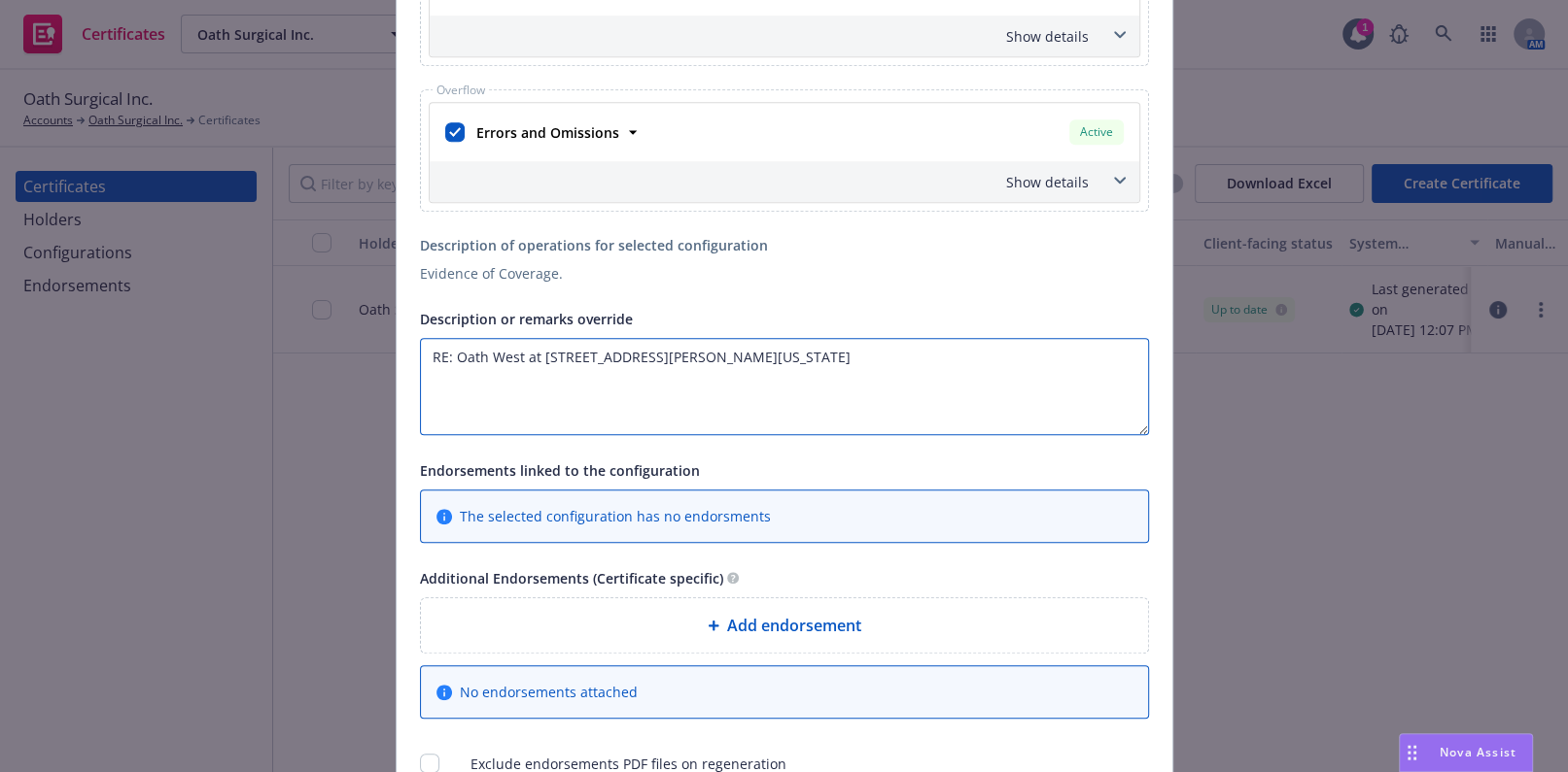
click at [917, 376] on textarea "RE: Oath West at 16986 NW Cornell Road, Beaverton, Oregon" at bounding box center [784, 386] width 729 height 97
paste textarea "Evidence of Coverage"
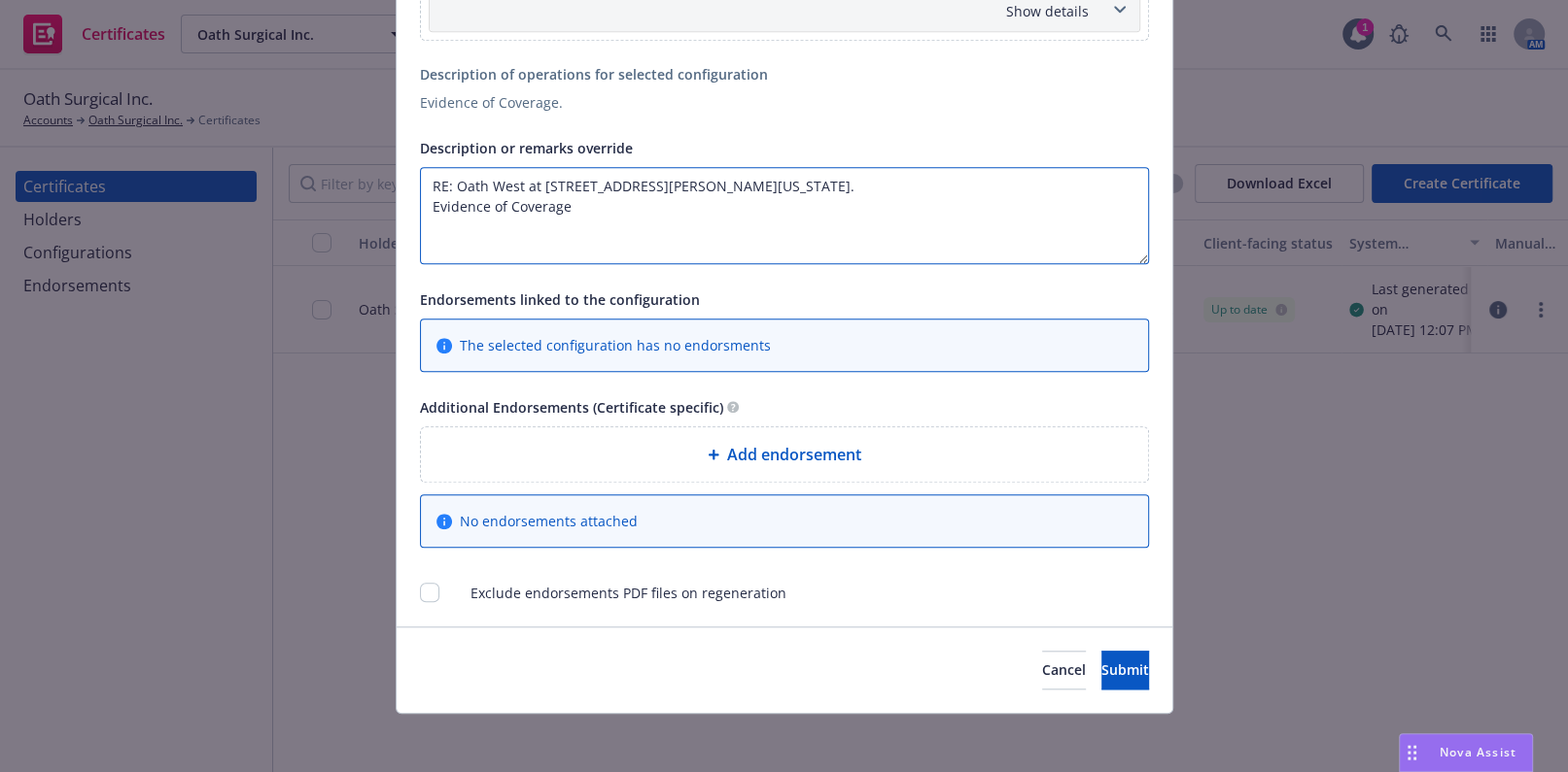
scroll to position [1144, 0]
type textarea "RE: Oath West at 16986 NW Cornell Road, Beaverton, Oregon. Evidence of Coverage"
drag, startPoint x: 1082, startPoint y: 661, endPoint x: 1062, endPoint y: 651, distance: 22.4
click at [1101, 663] on span "Submit" at bounding box center [1124, 669] width 48 height 19
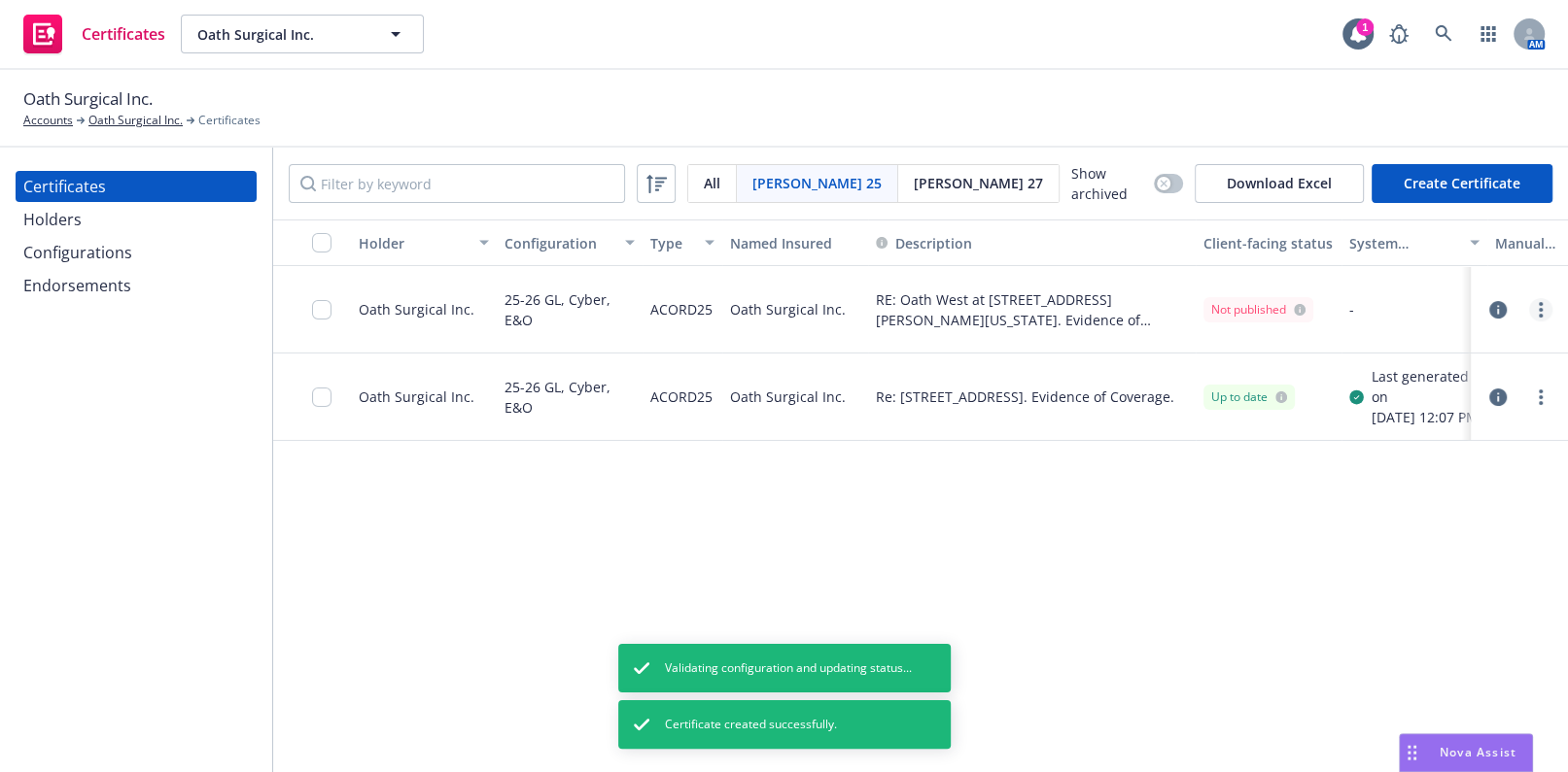
click at [1539, 302] on circle "more" at bounding box center [1541, 304] width 4 height 4
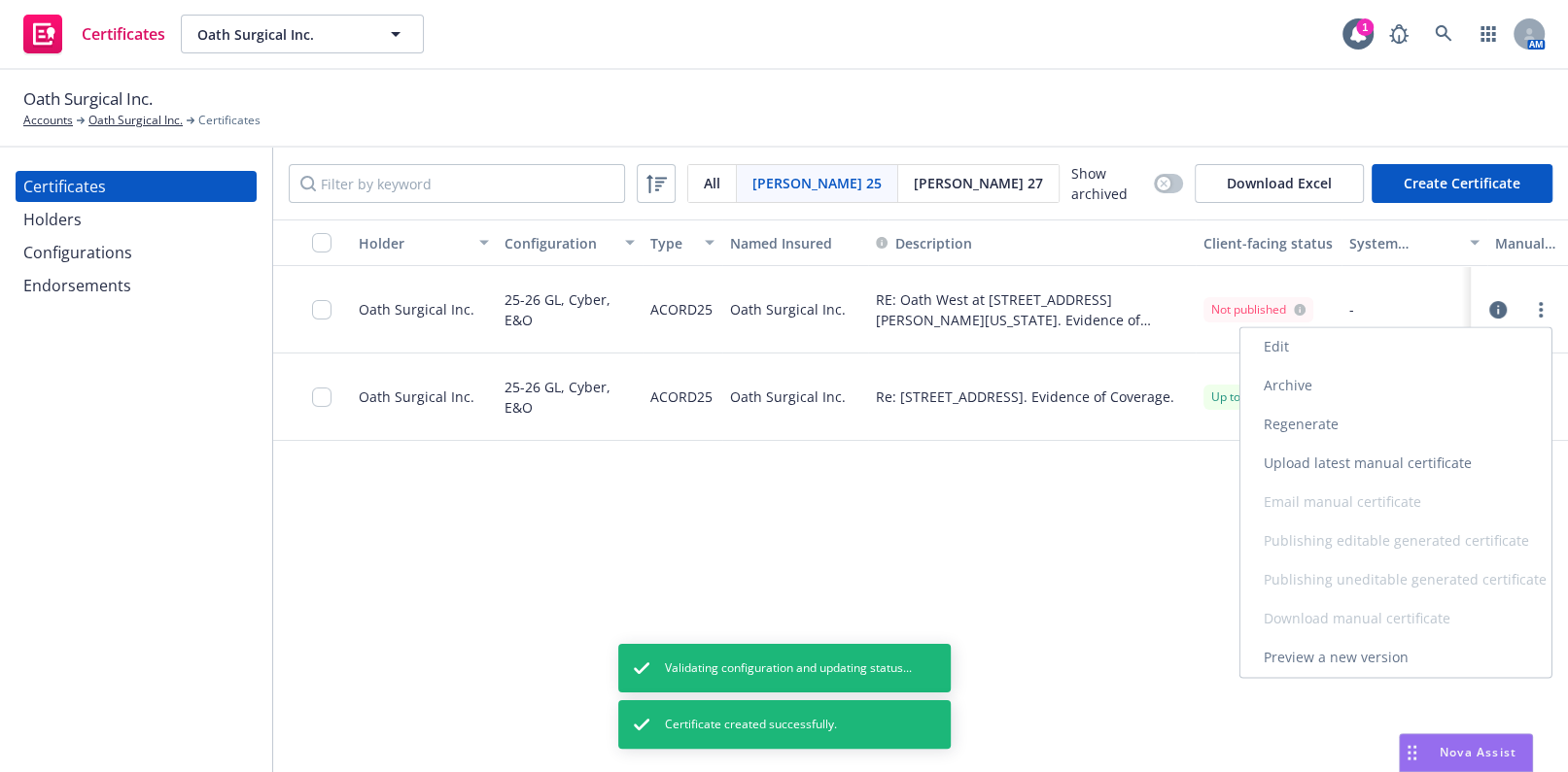
click at [1303, 418] on link "Regenerate" at bounding box center [1395, 425] width 311 height 39
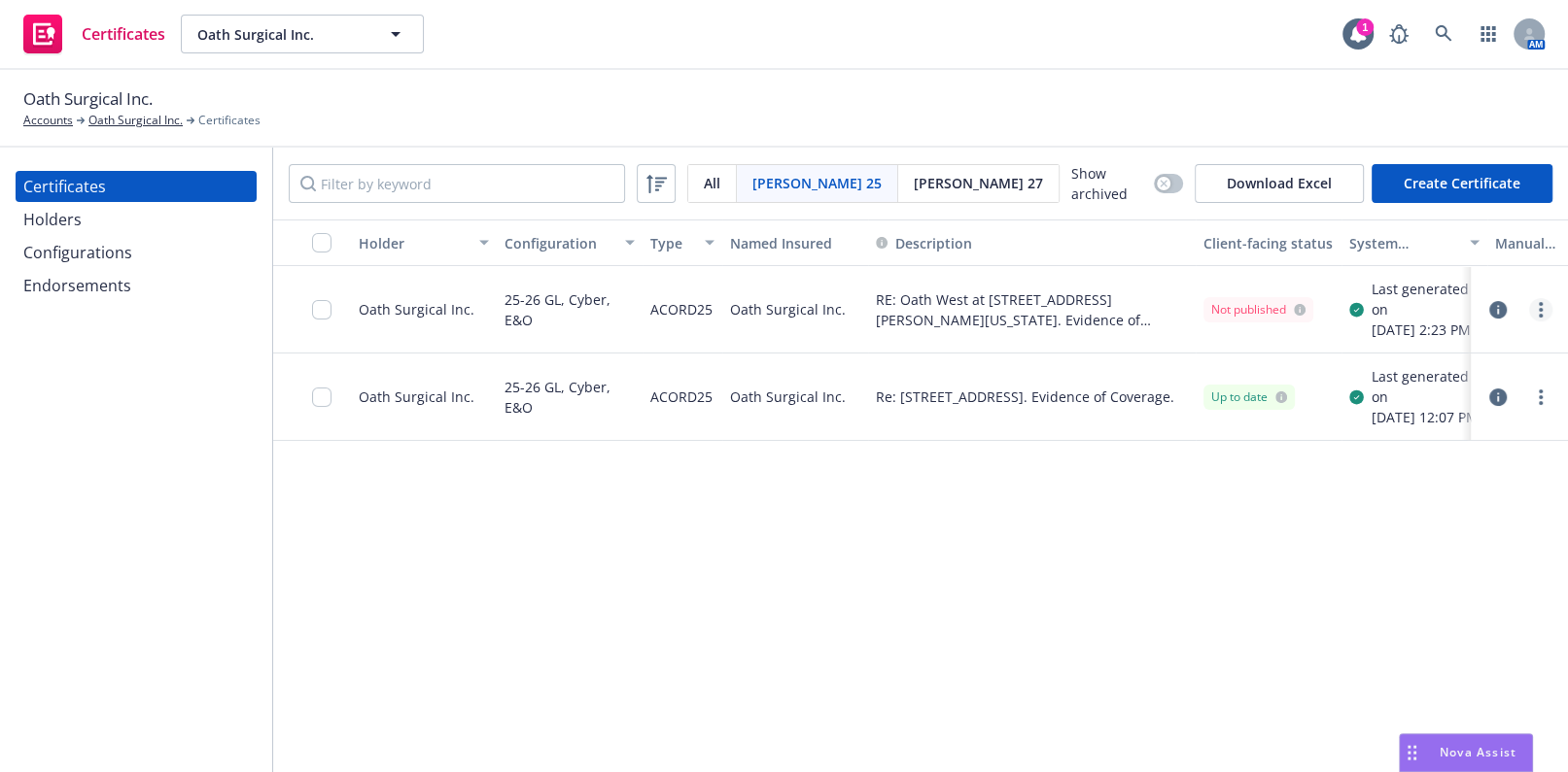
click at [1529, 313] on link "more" at bounding box center [1541, 310] width 24 height 24
drag, startPoint x: 1073, startPoint y: 555, endPoint x: 1060, endPoint y: 553, distance: 13.2
click at [1072, 555] on div "Holder Configuration Type Named Insured Description Client-facing status System…" at bounding box center [919, 497] width 1294 height 555
click at [1536, 321] on link "more" at bounding box center [1541, 310] width 24 height 24
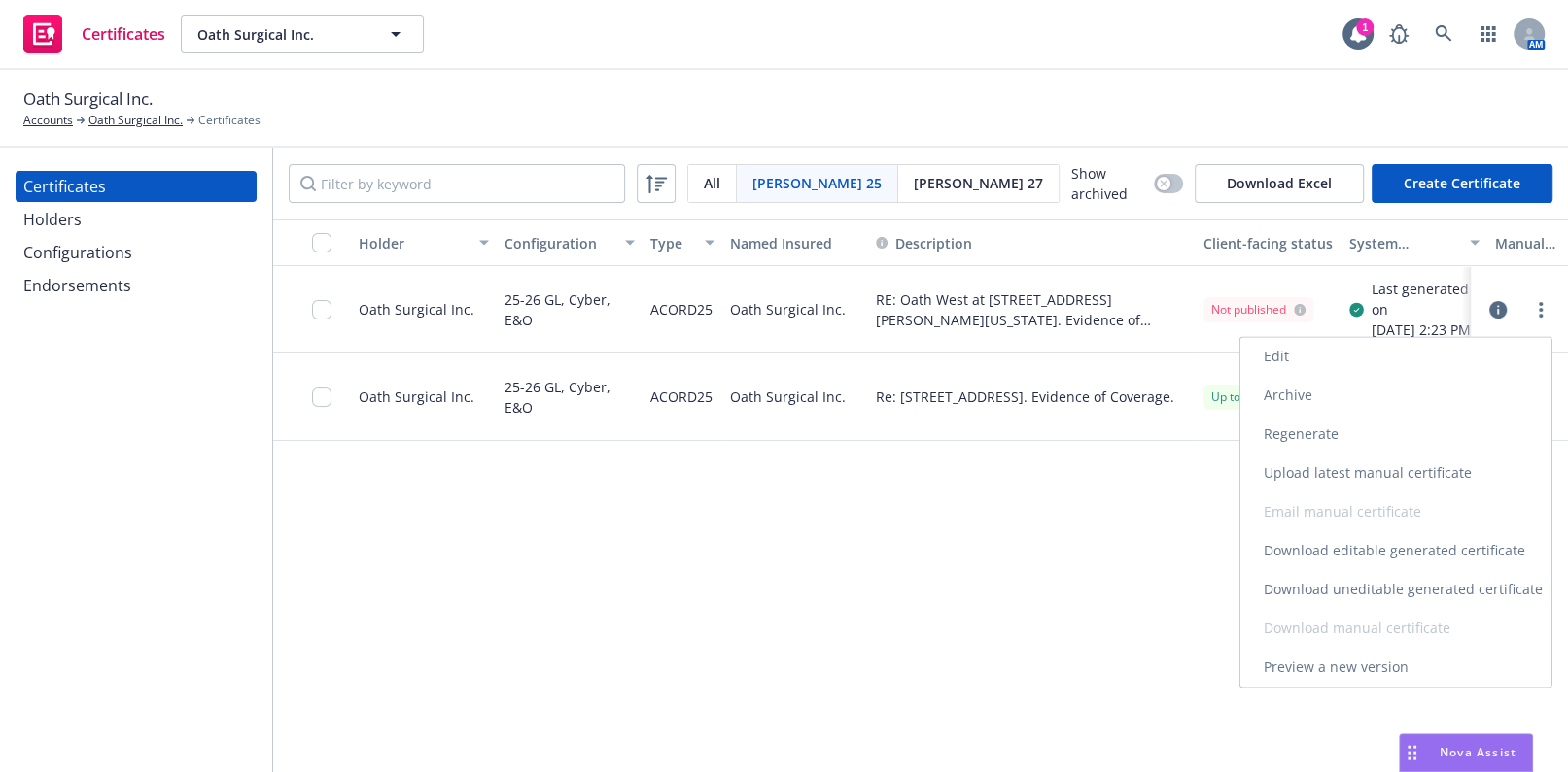
click at [1320, 583] on link "Download uneditable generated certificate" at bounding box center [1395, 590] width 311 height 39
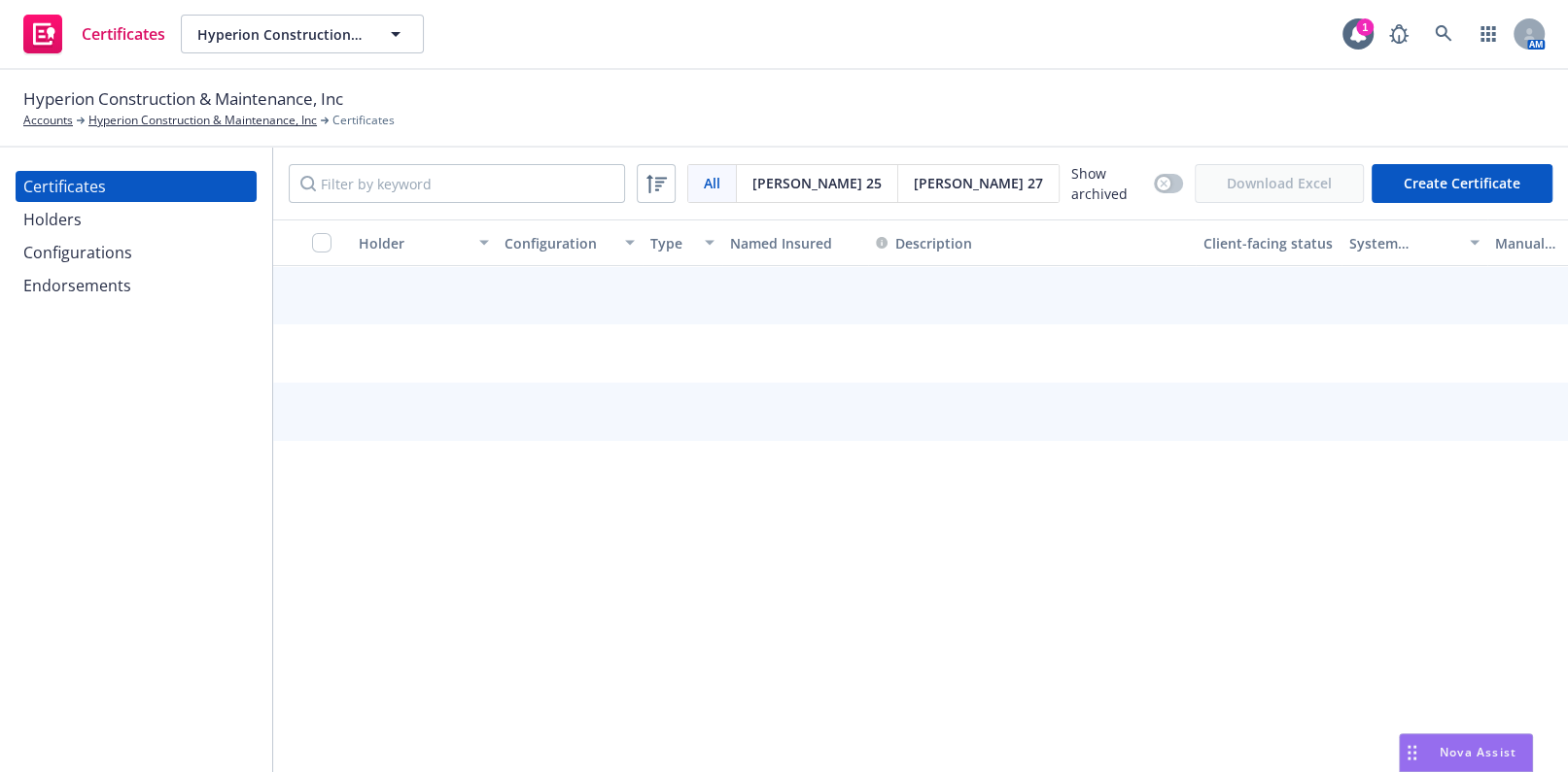
click at [75, 253] on div "Configurations" at bounding box center [78, 253] width 109 height 31
click at [81, 286] on div "Endorsements" at bounding box center [78, 285] width 108 height 31
click at [91, 286] on div "Endorsements" at bounding box center [78, 285] width 108 height 31
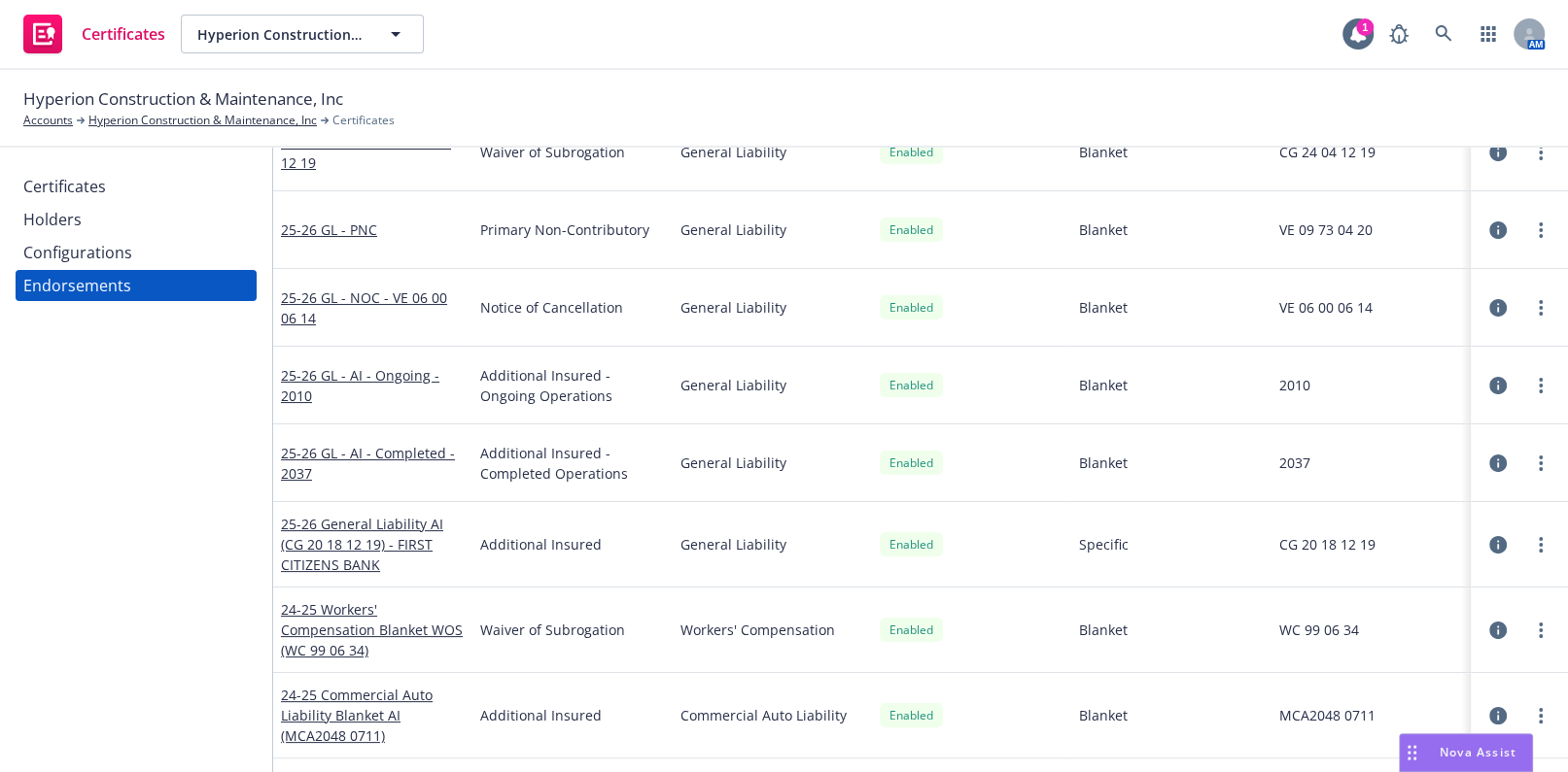
scroll to position [173, 0]
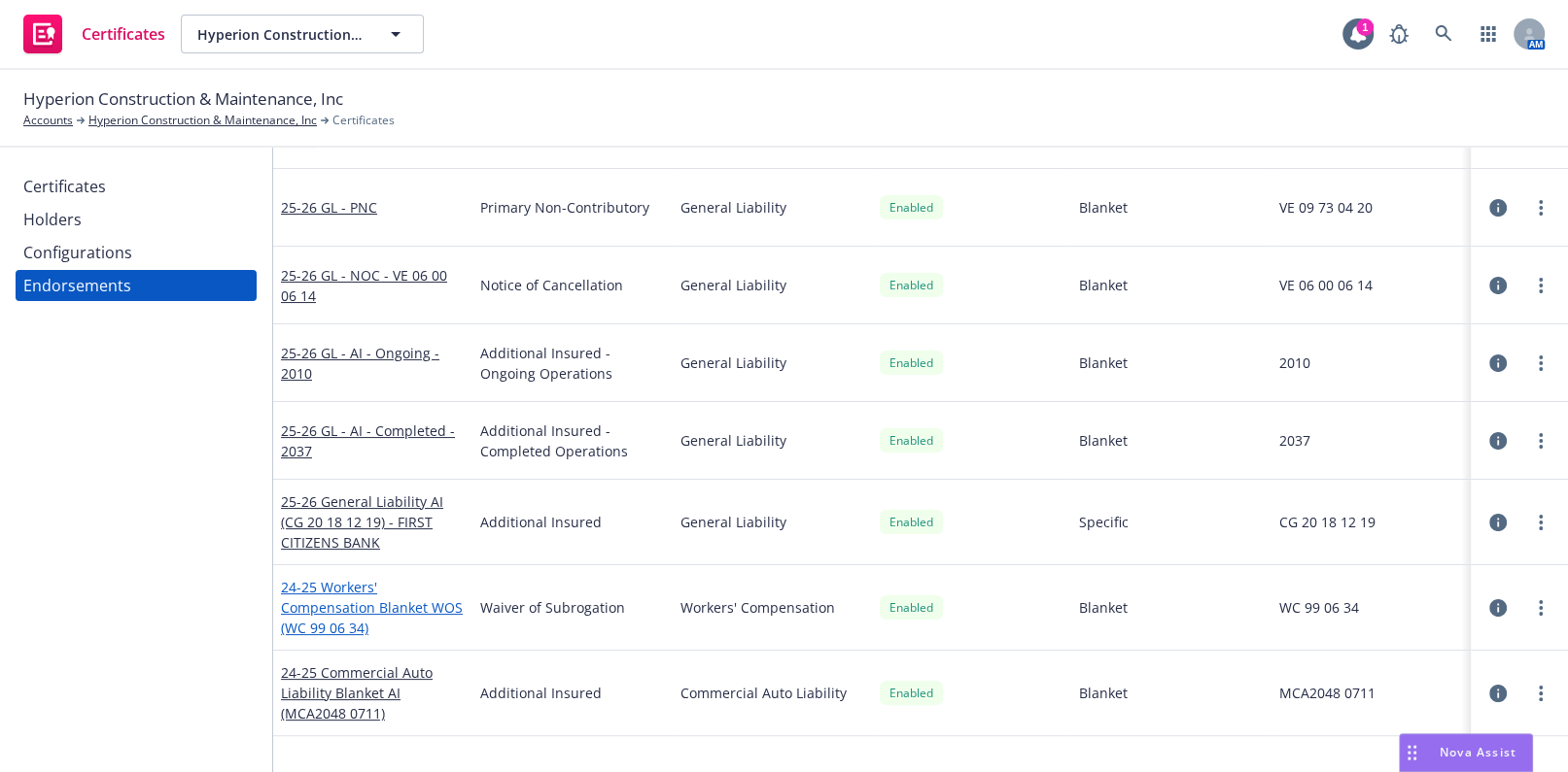
click at [355, 601] on link "24-25 Workers' Compensation Blanket WOS (WC 99 06 34)" at bounding box center [371, 607] width 182 height 59
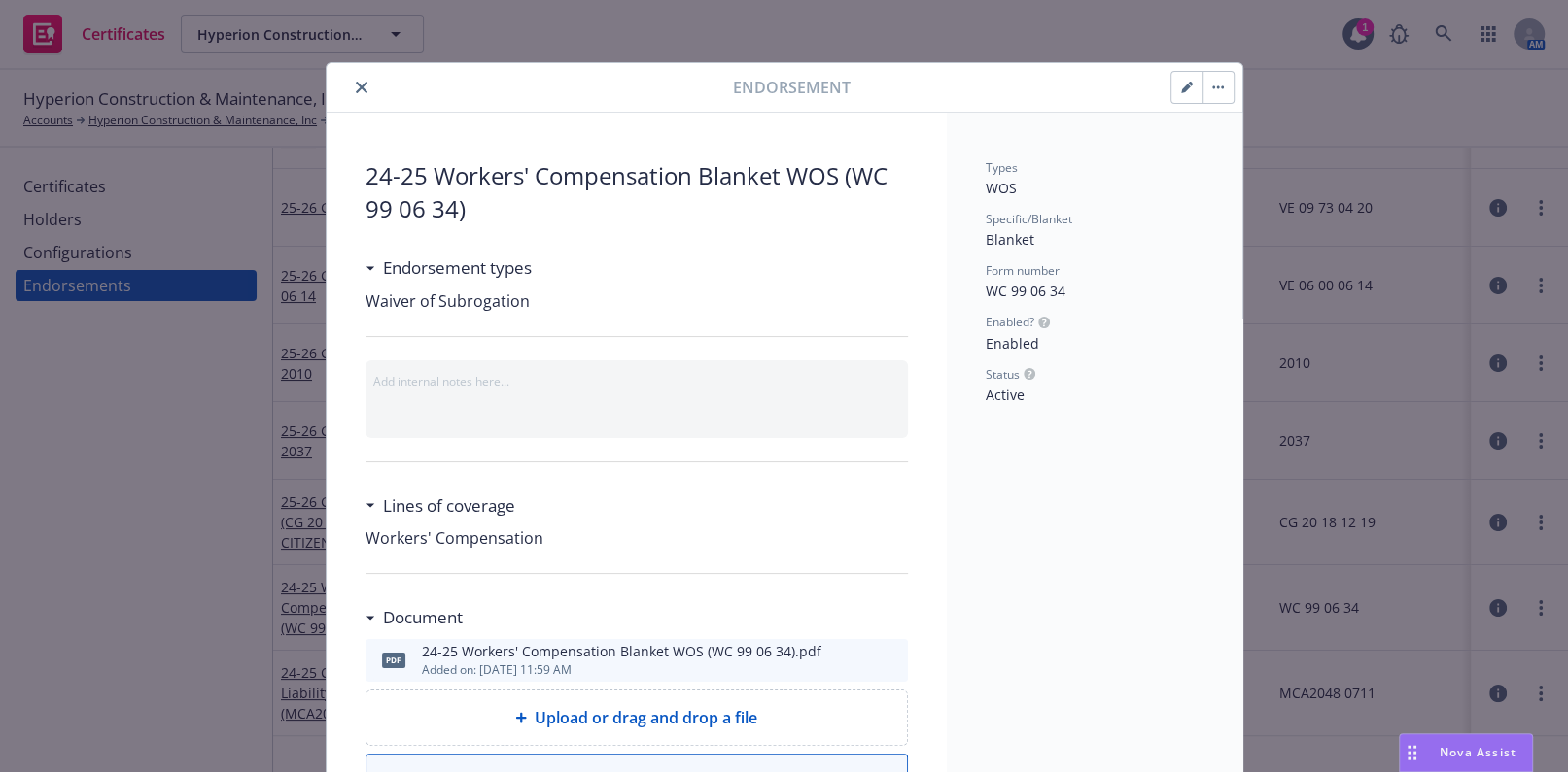
click at [1181, 92] on icon "button" at bounding box center [1186, 88] width 10 height 10
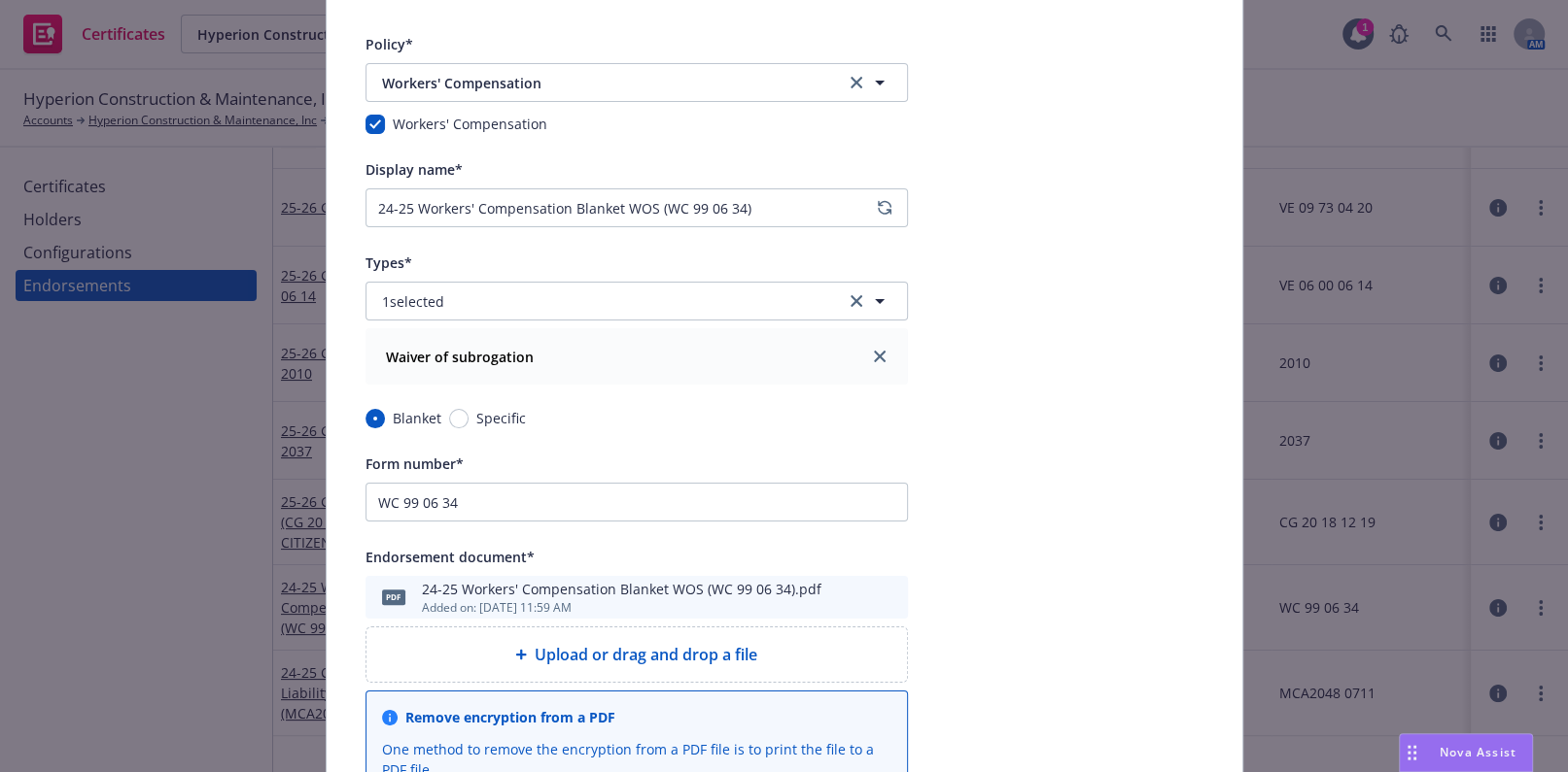
scroll to position [176, 0]
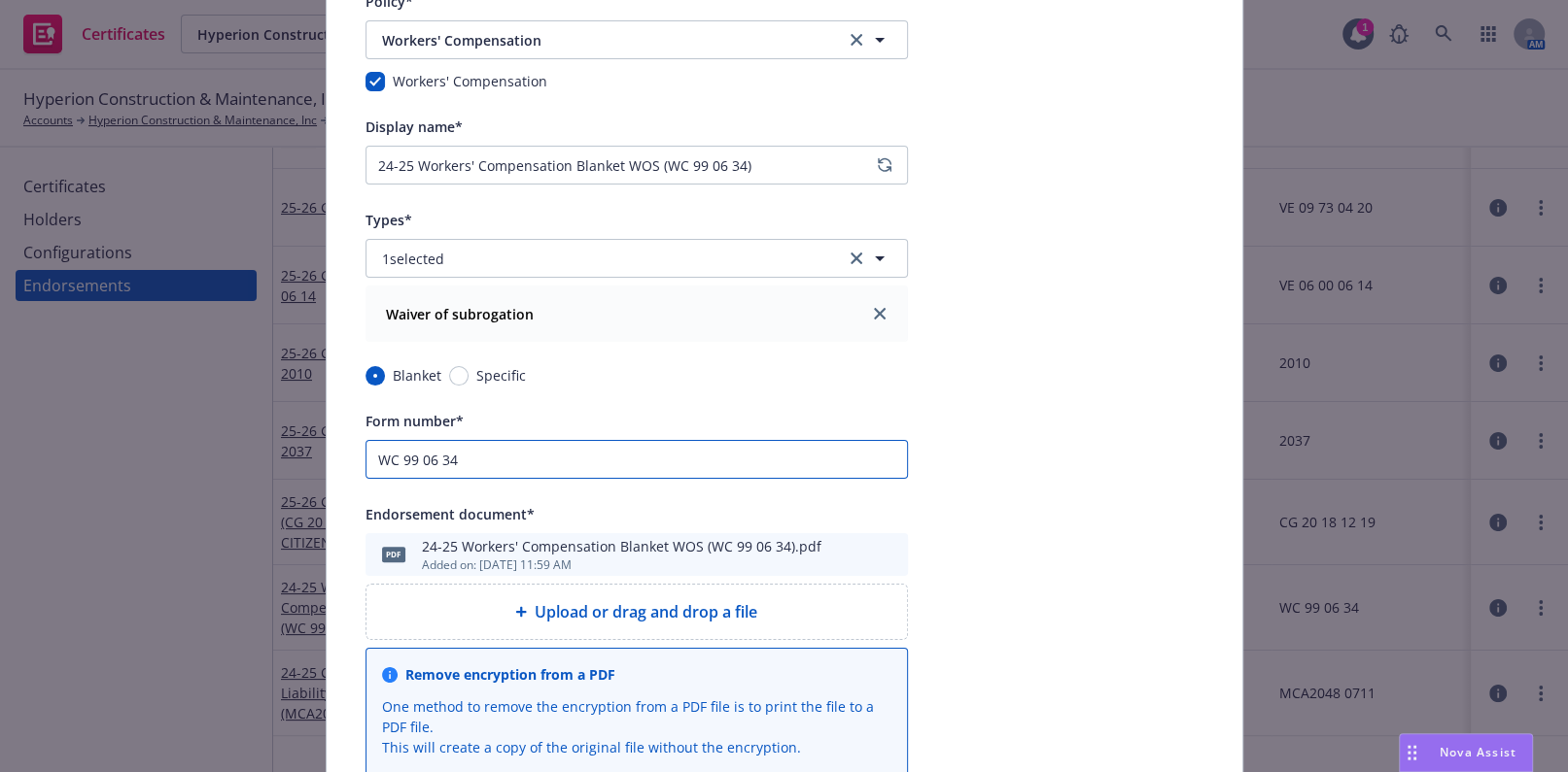
drag, startPoint x: 471, startPoint y: 448, endPoint x: 207, endPoint y: 409, distance: 266.9
click at [213, 412] on div "Edit endorsement Cancel Save Policy* Workers' Compensation Workers' Compensatio…" at bounding box center [784, 386] width 1568 height 772
paste input "04 03 06"
type input "WC 04 03 06"
click at [498, 40] on span "Workers' Compensation" at bounding box center [601, 40] width 438 height 21
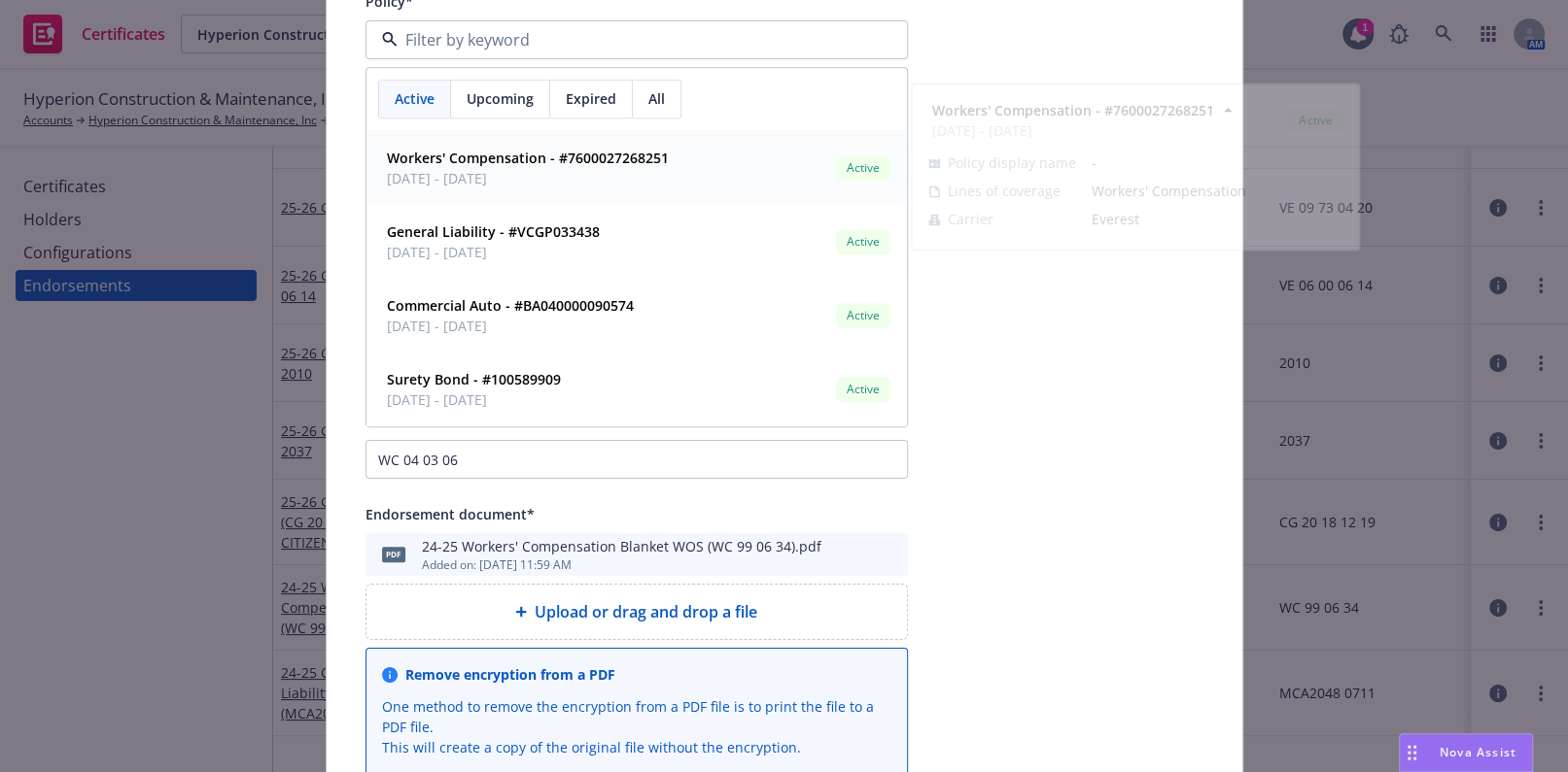
click at [487, 172] on span "[DATE] - [DATE]" at bounding box center [527, 178] width 282 height 21
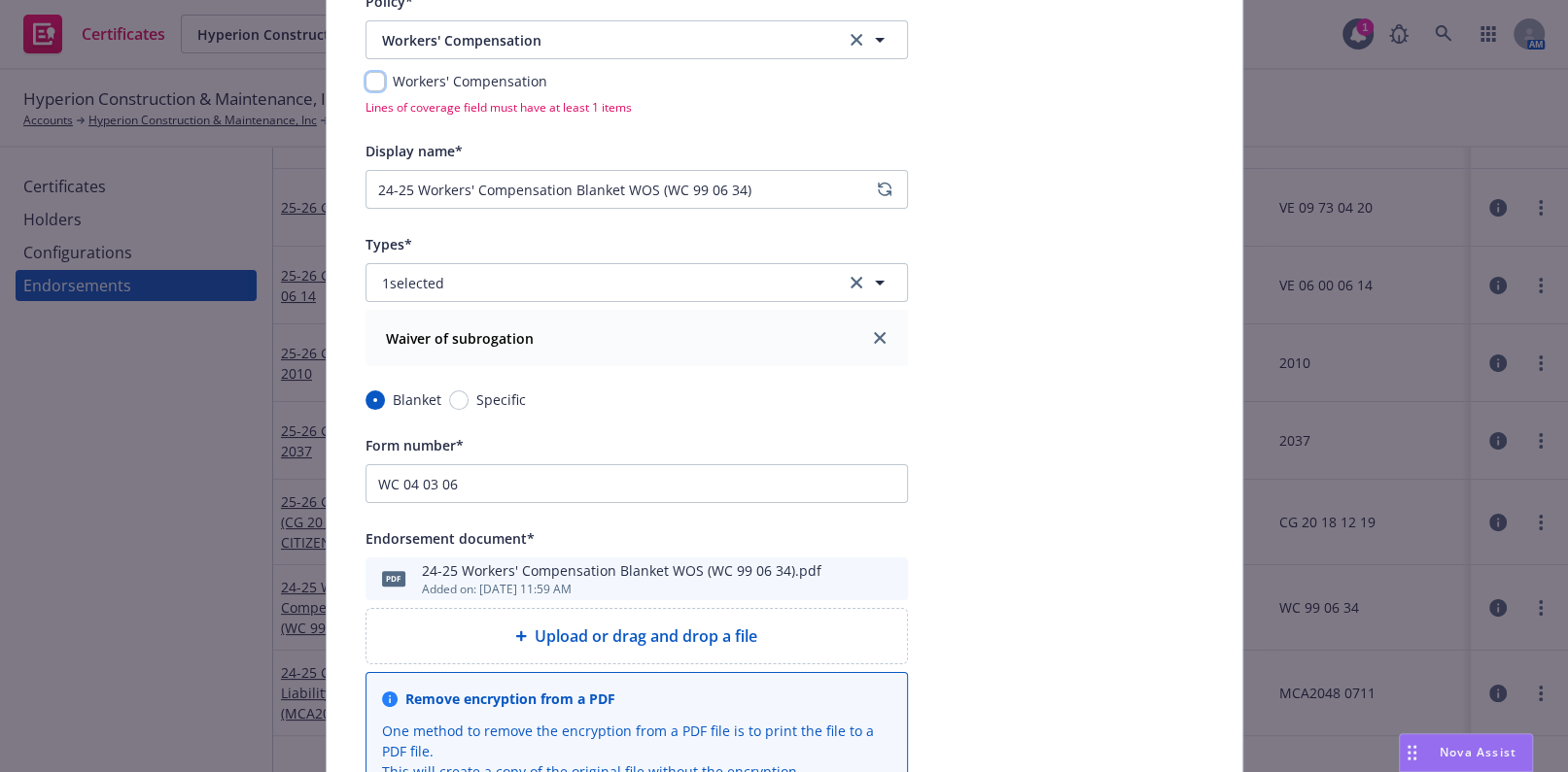
click at [366, 77] on input "checkbox" at bounding box center [375, 81] width 20 height 20
checkbox input "true"
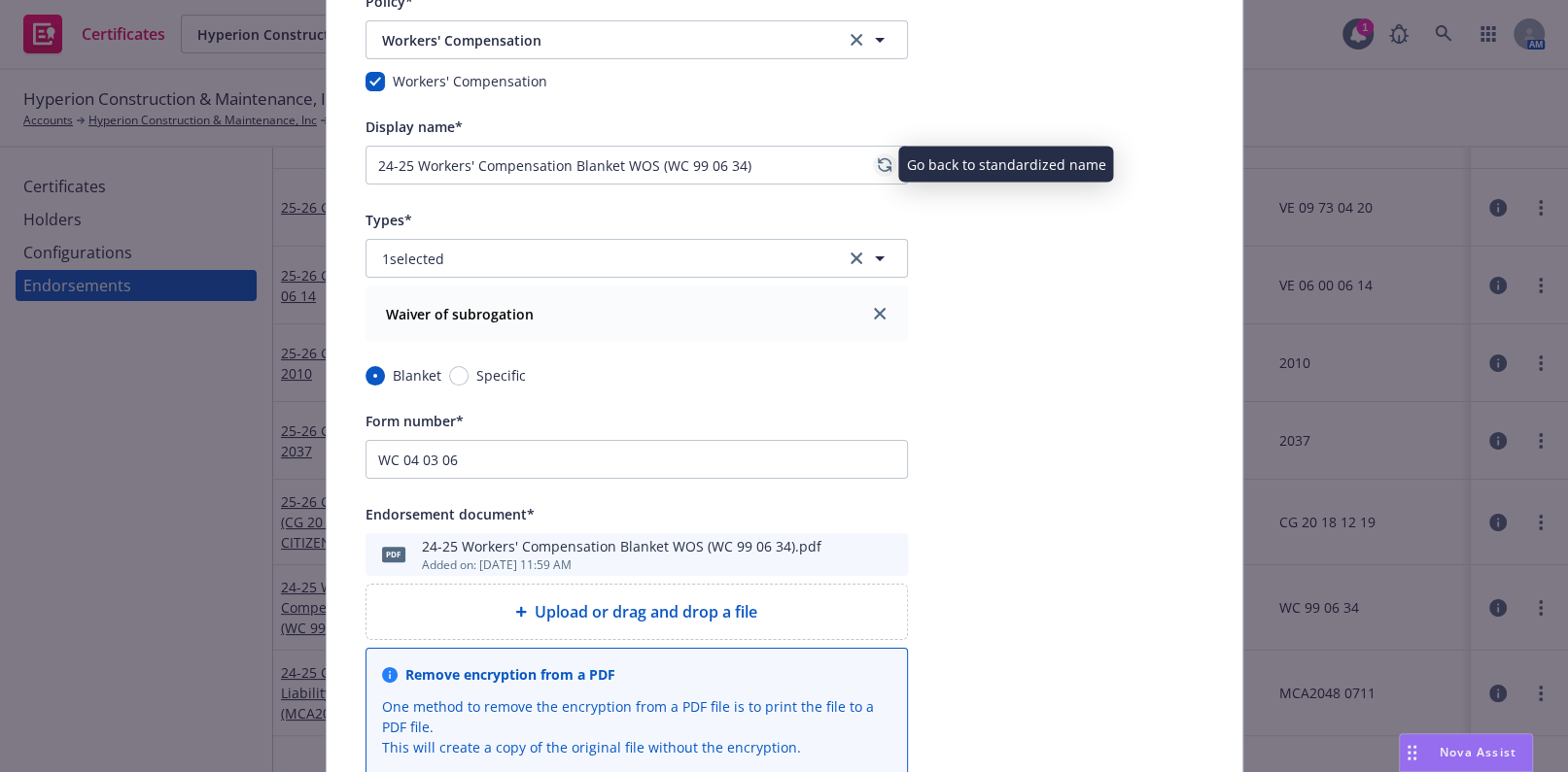
click at [877, 166] on icon "regenerate" at bounding box center [883, 165] width 12 height 12
type input "25-26 Workers' Compensation Blanket WOS (WC 04 03 06)"
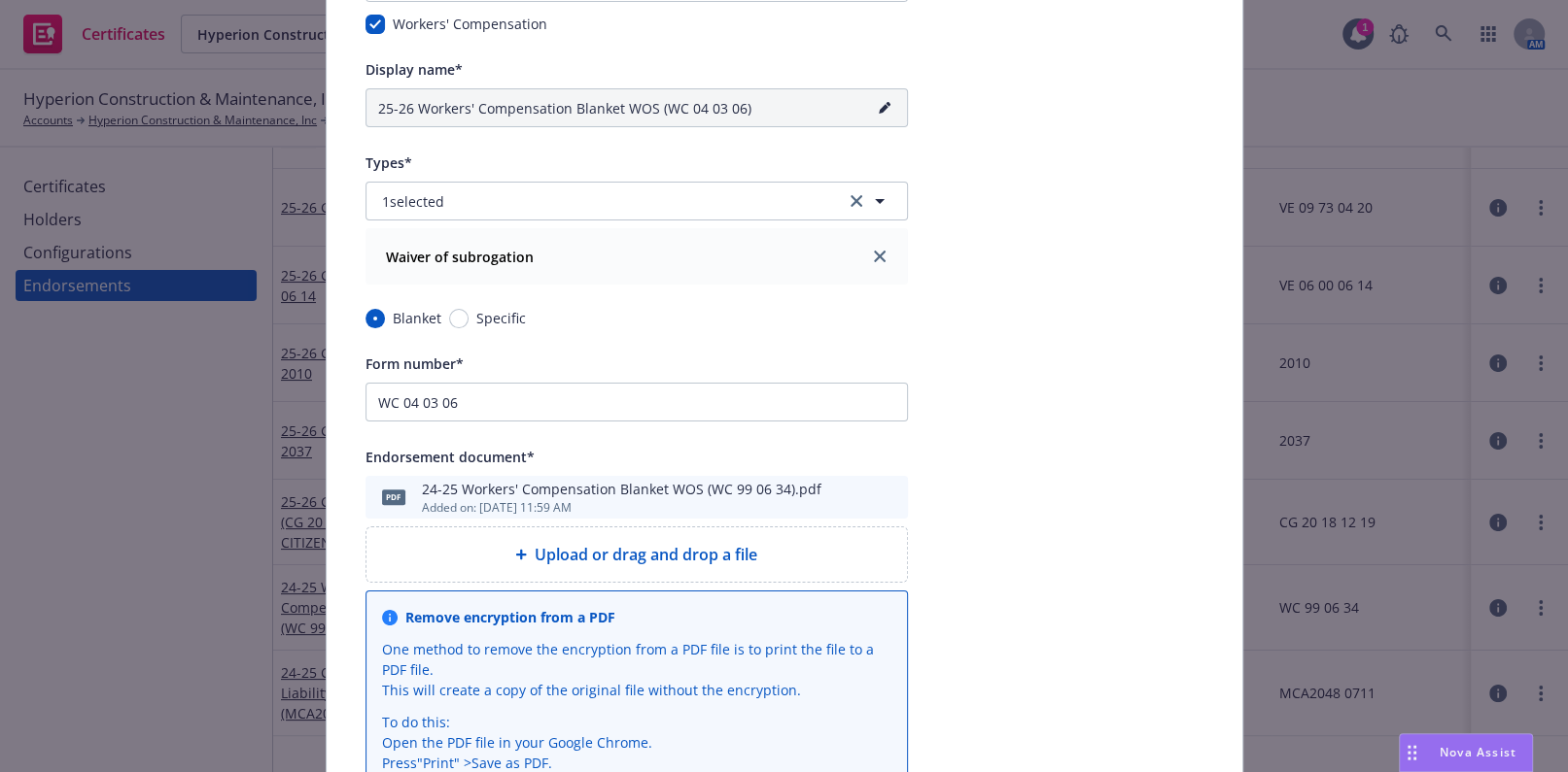
scroll to position [264, 0]
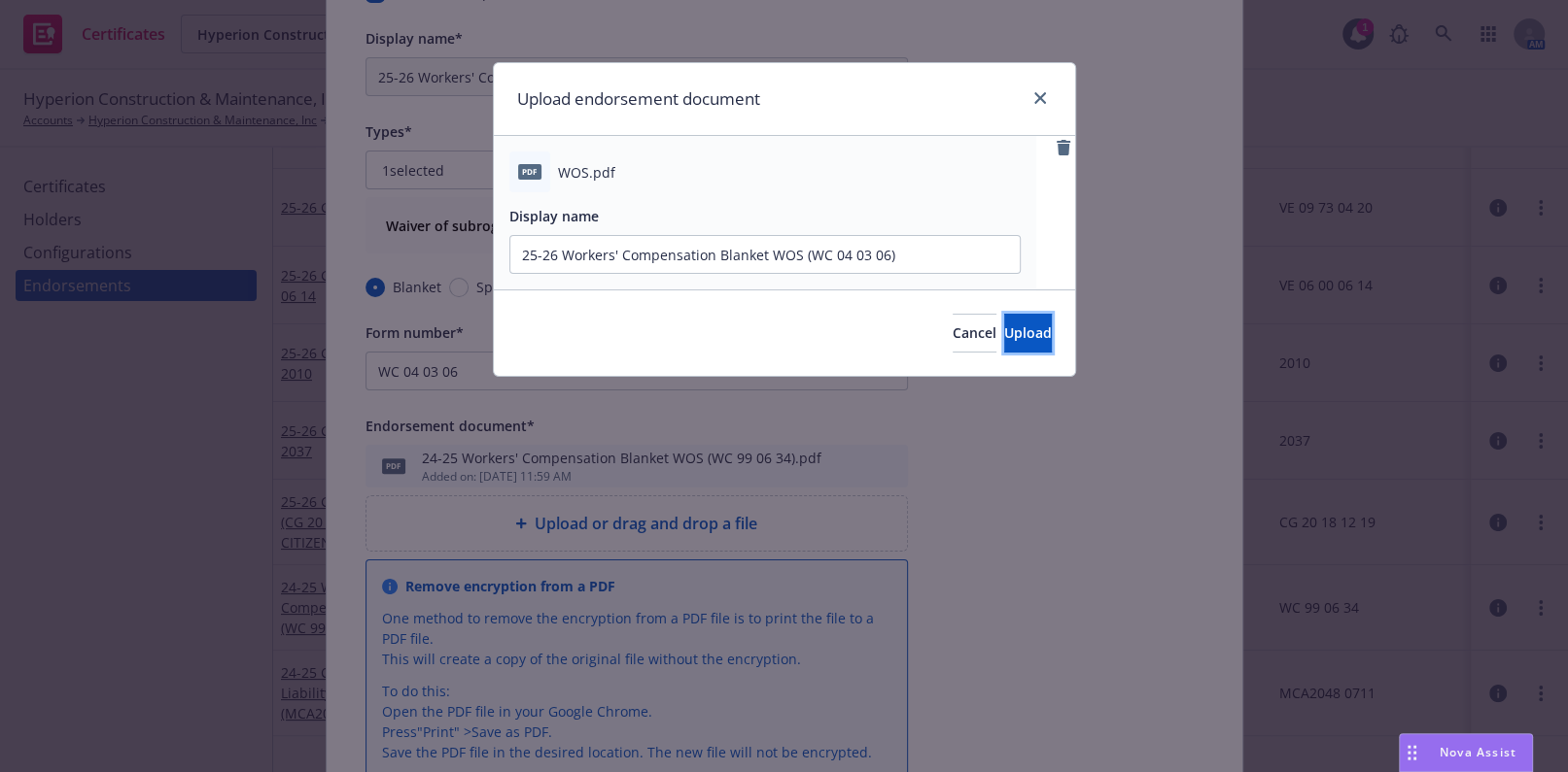
click at [1004, 324] on span "Upload" at bounding box center [1027, 333] width 48 height 19
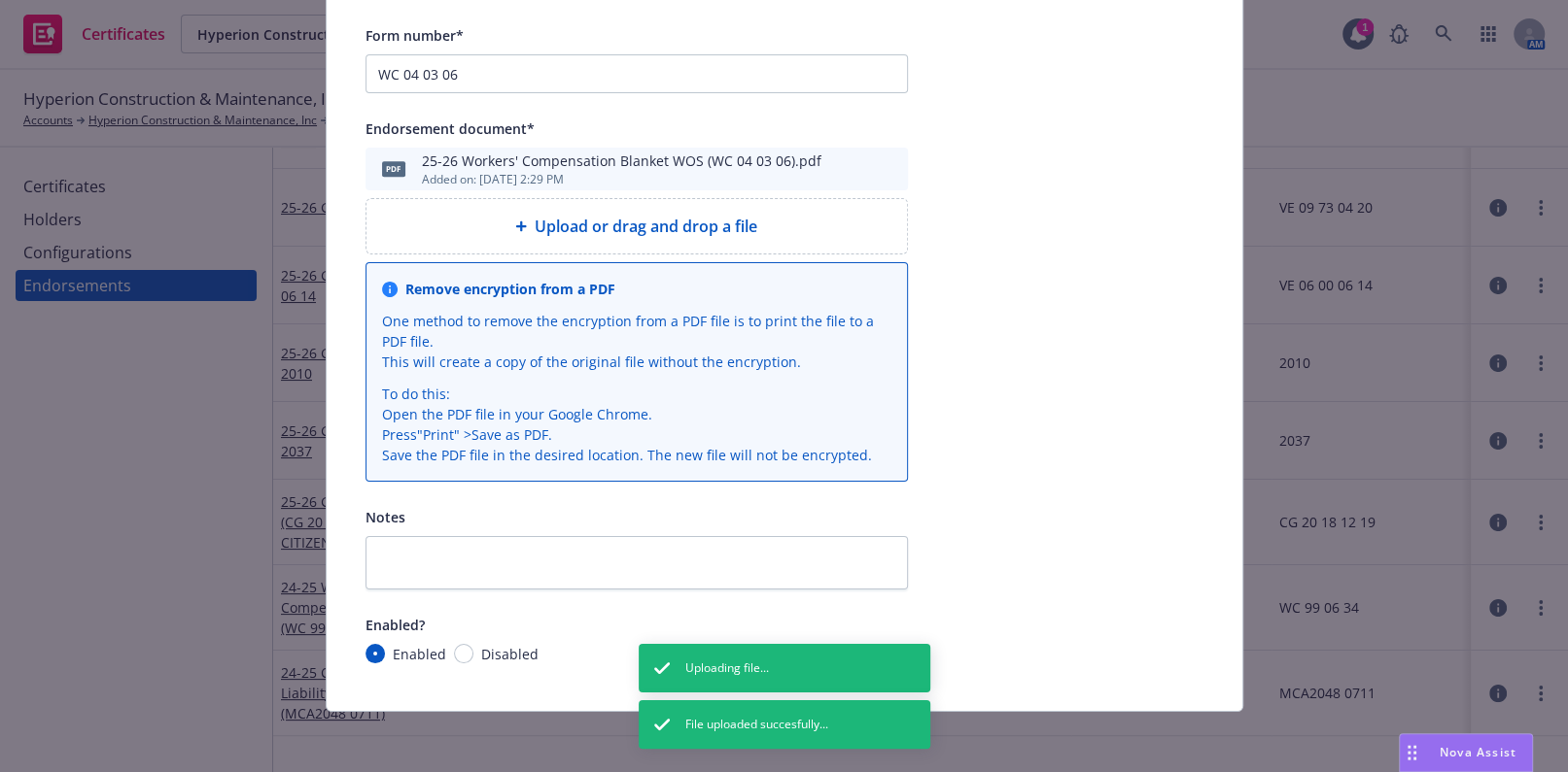
scroll to position [0, 0]
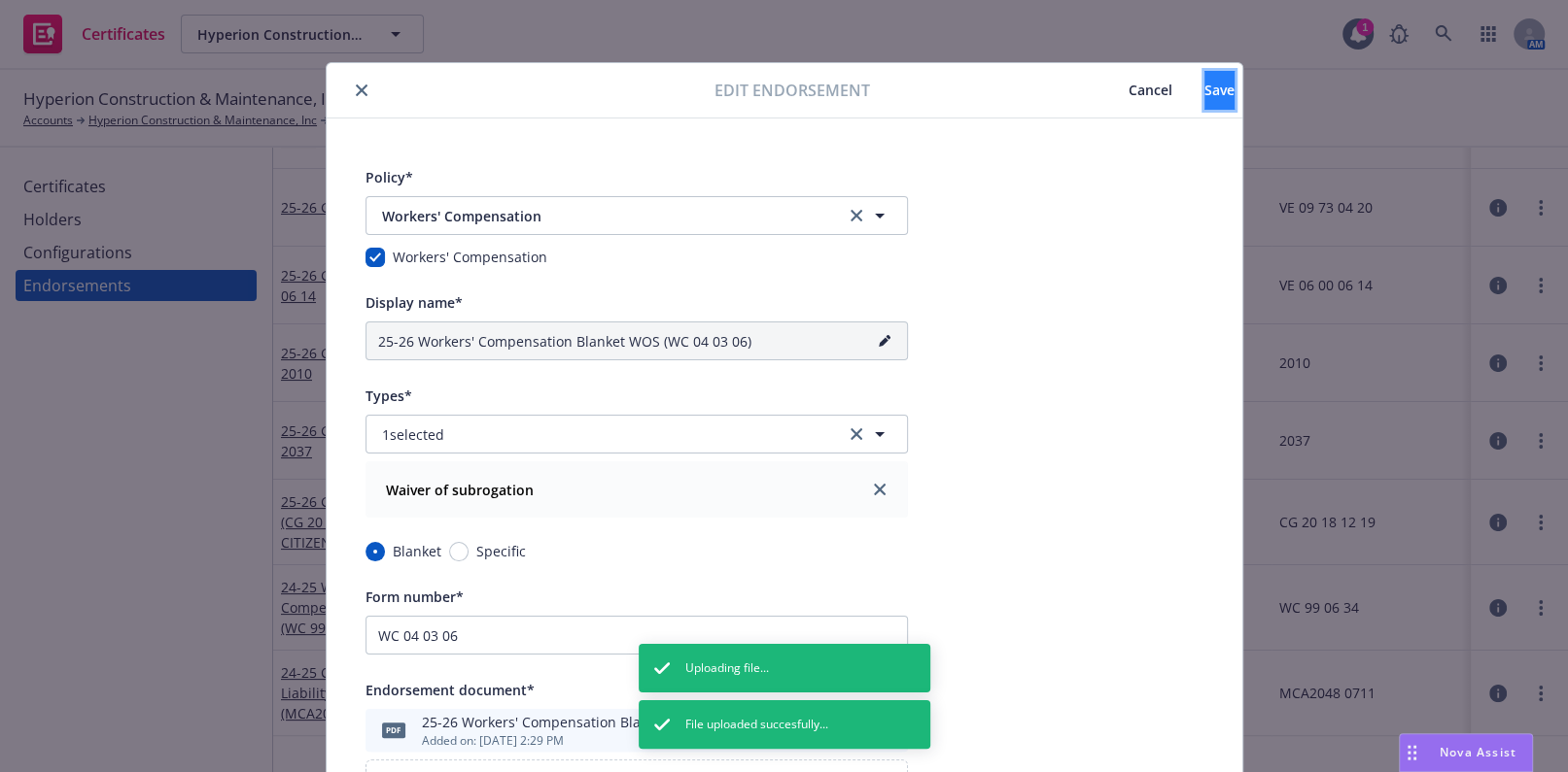
click at [1204, 99] on button "Save" at bounding box center [1219, 90] width 30 height 39
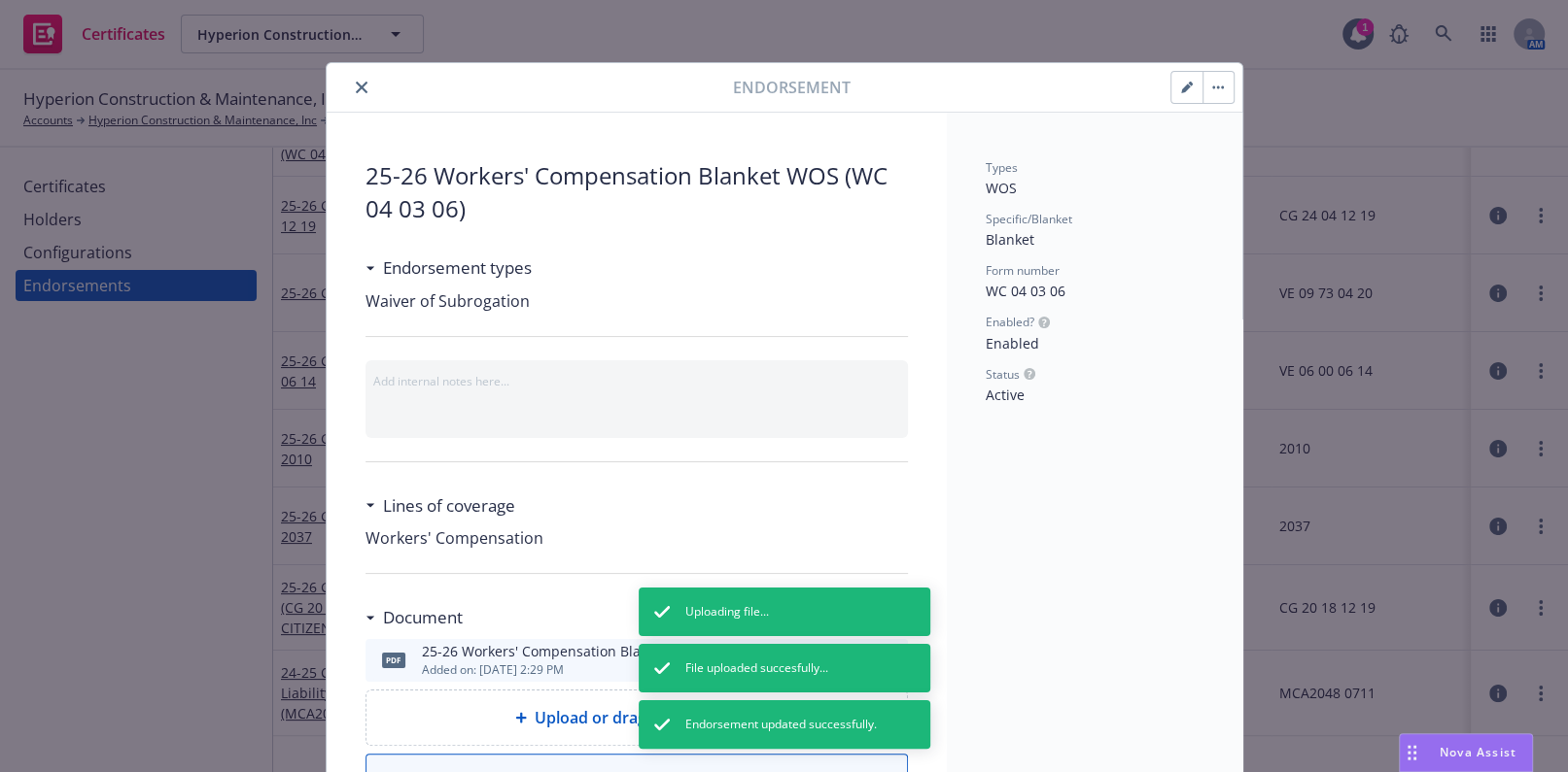
click at [359, 76] on div at bounding box center [534, 87] width 399 height 24
click at [356, 86] on icon "close" at bounding box center [362, 87] width 12 height 12
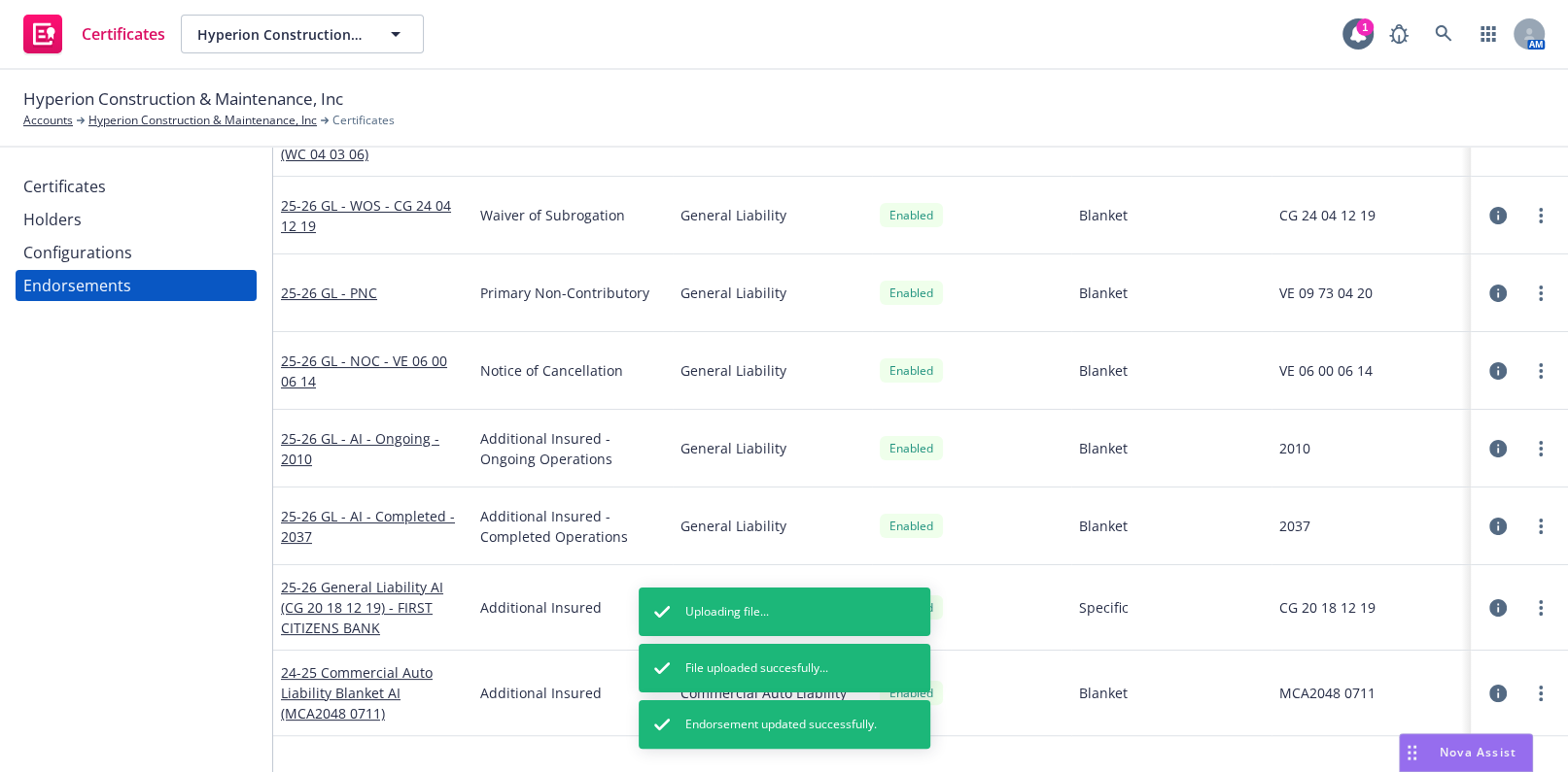
click at [105, 237] on div "Configurations" at bounding box center [78, 253] width 109 height 31
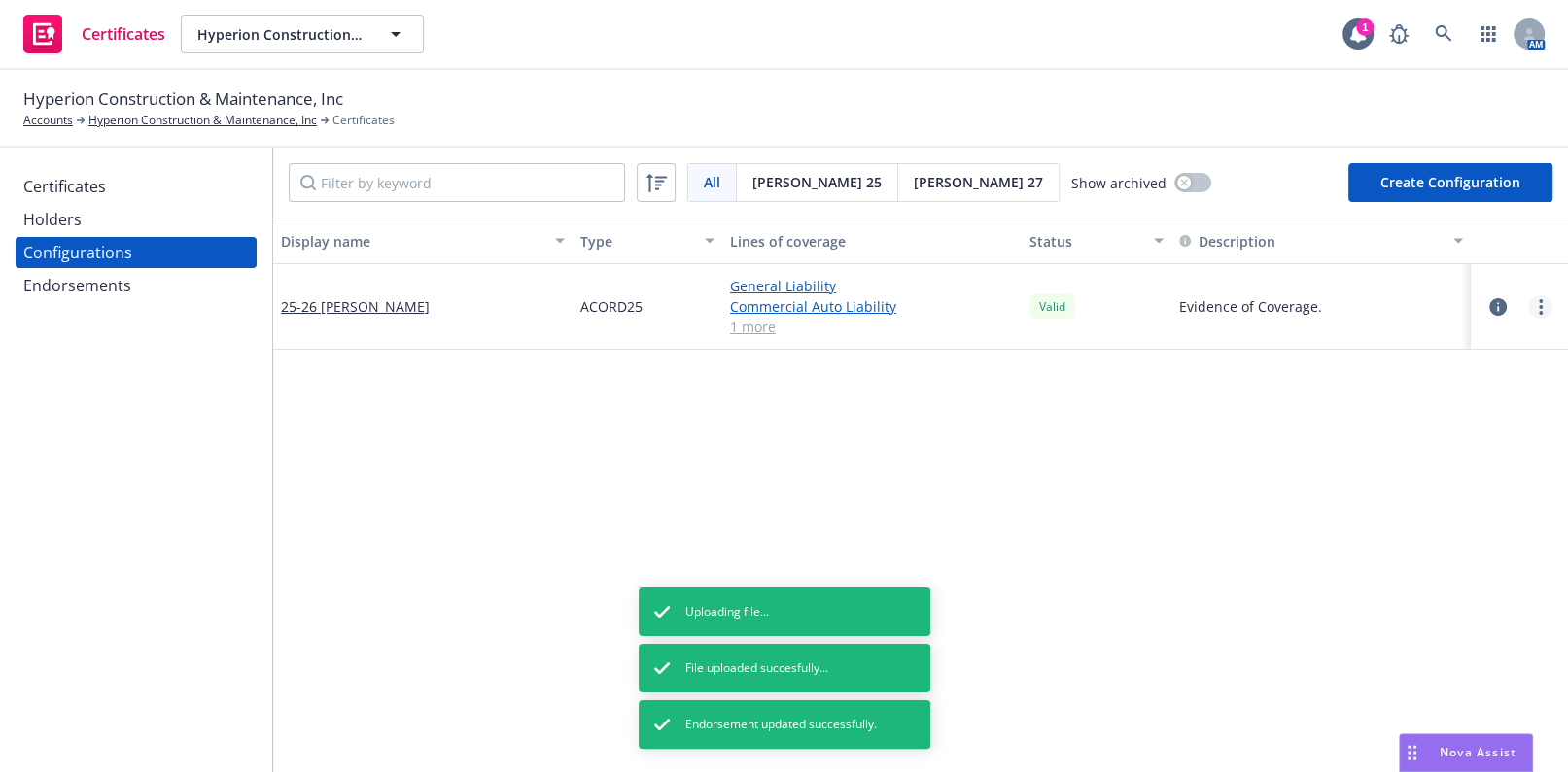
click at [1529, 311] on link "more" at bounding box center [1541, 307] width 24 height 24
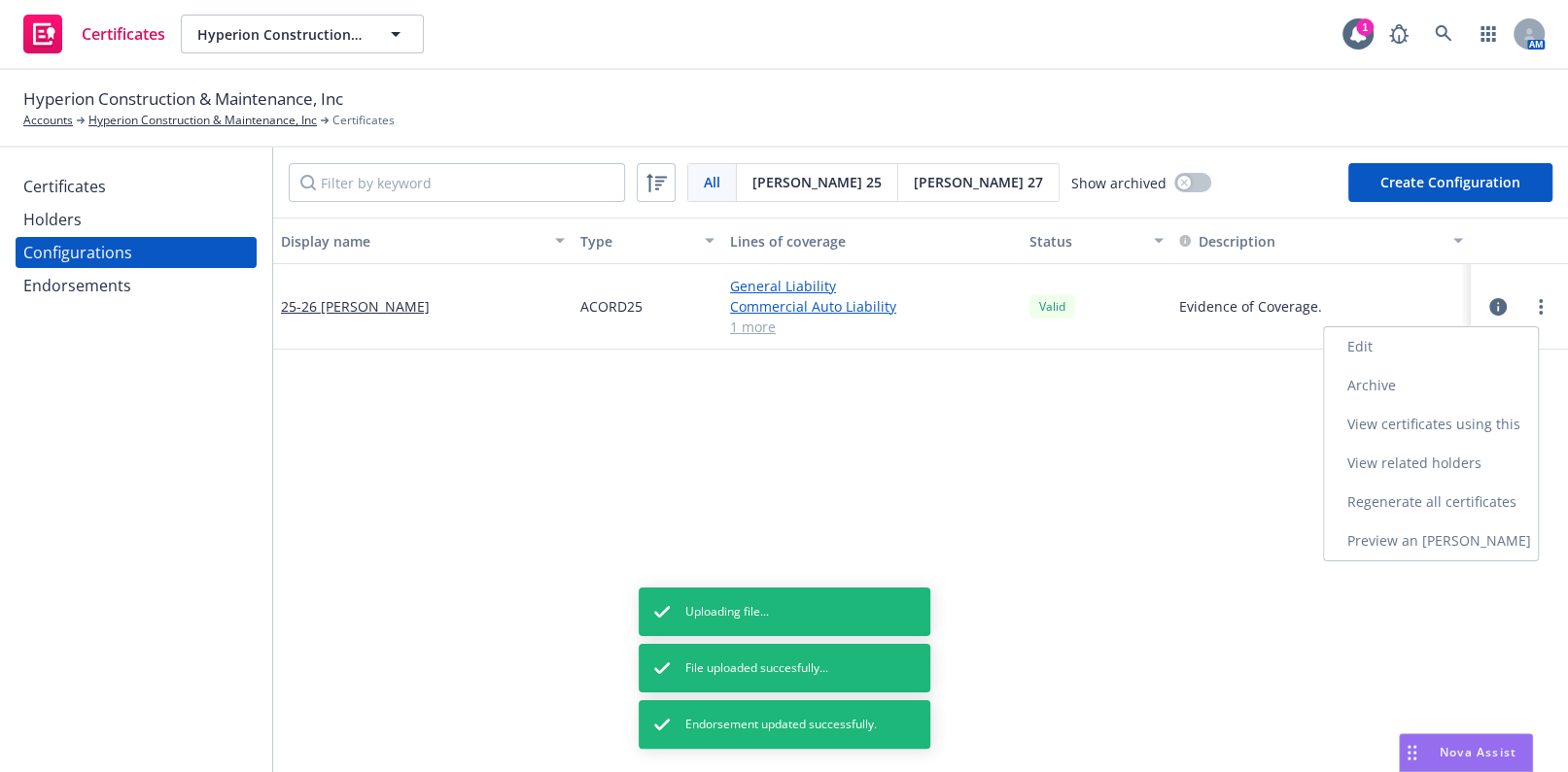
click at [1422, 335] on link "Edit" at bounding box center [1431, 347] width 214 height 39
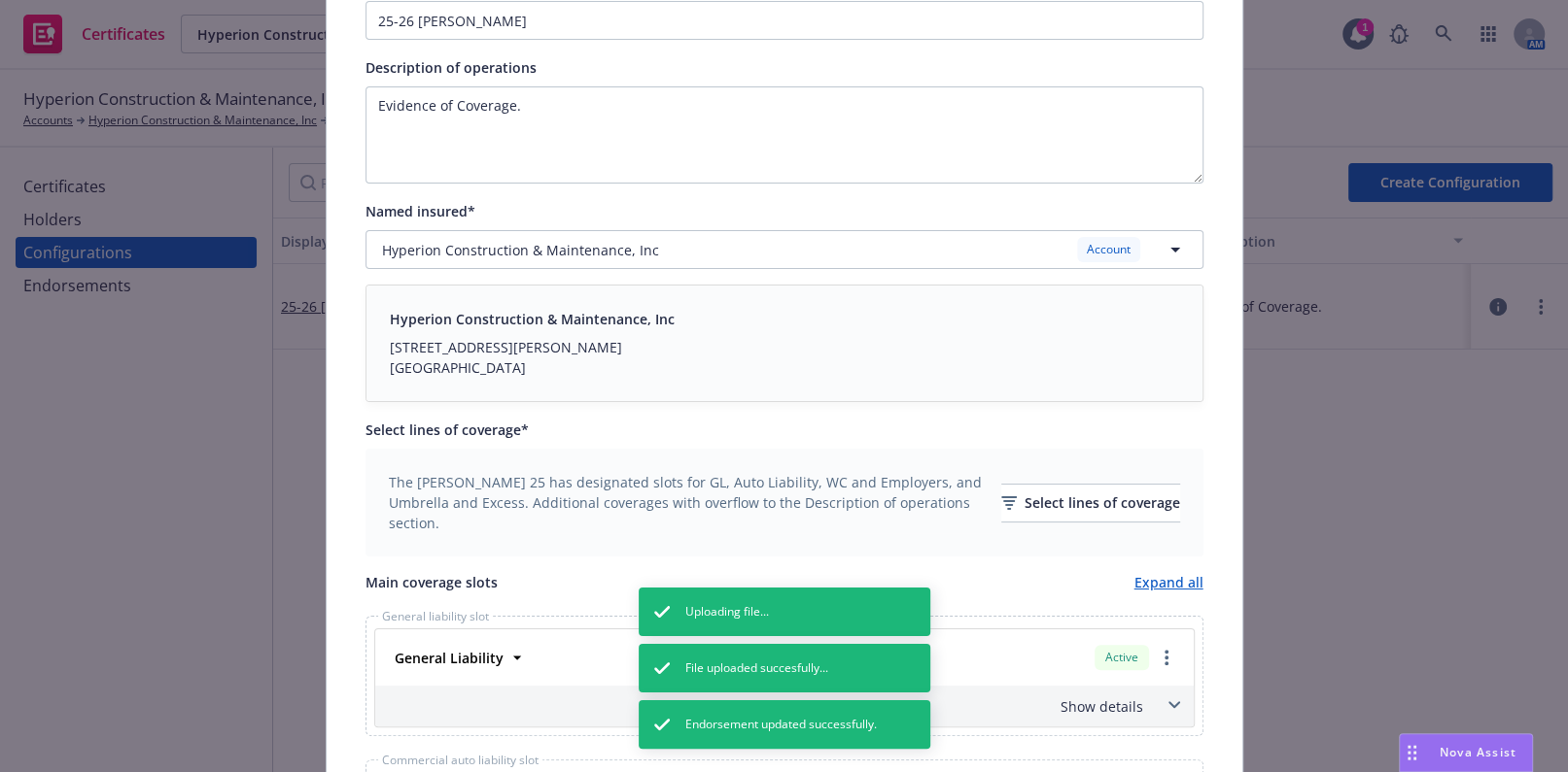
scroll to position [530, 0]
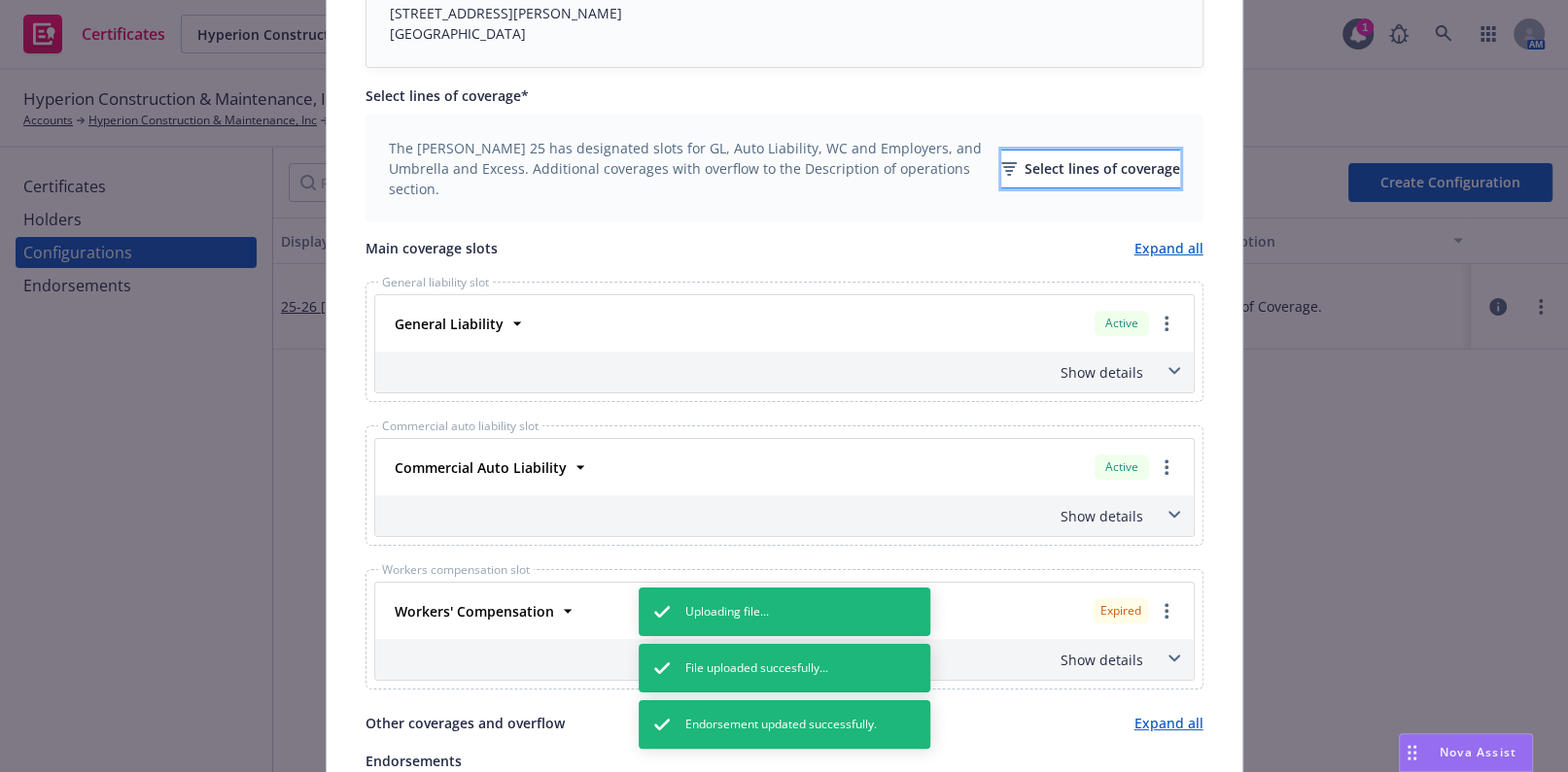
click at [1013, 165] on div "Select lines of coverage" at bounding box center [1090, 170] width 179 height 37
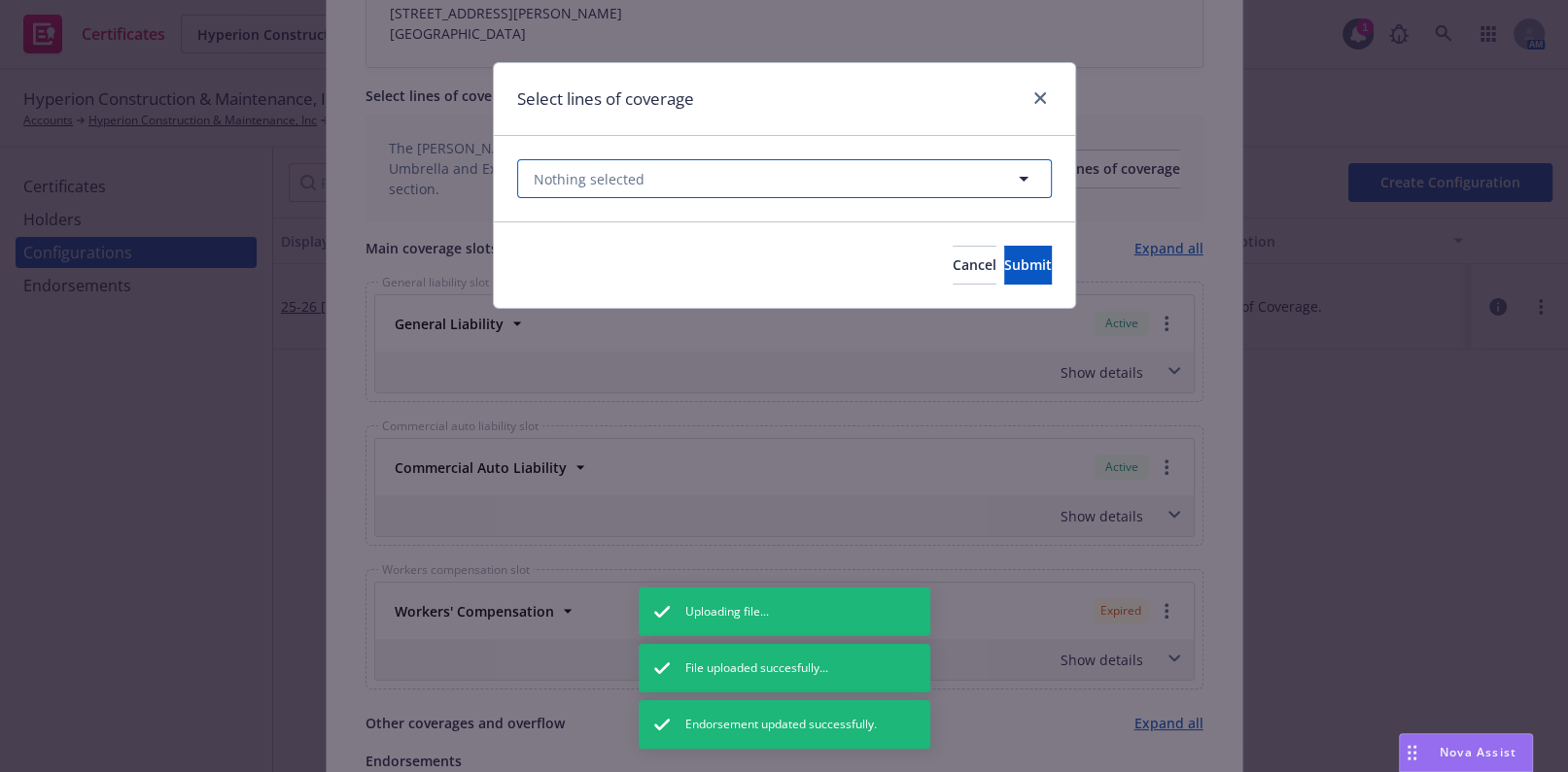
click at [771, 173] on button "Nothing selected" at bounding box center [784, 179] width 535 height 39
drag, startPoint x: 973, startPoint y: 143, endPoint x: 962, endPoint y: 144, distance: 11.0
click at [973, 144] on div "Select lines of coverage Nothing selected Select all Active Upcoming Expired Ca…" at bounding box center [784, 185] width 583 height 247
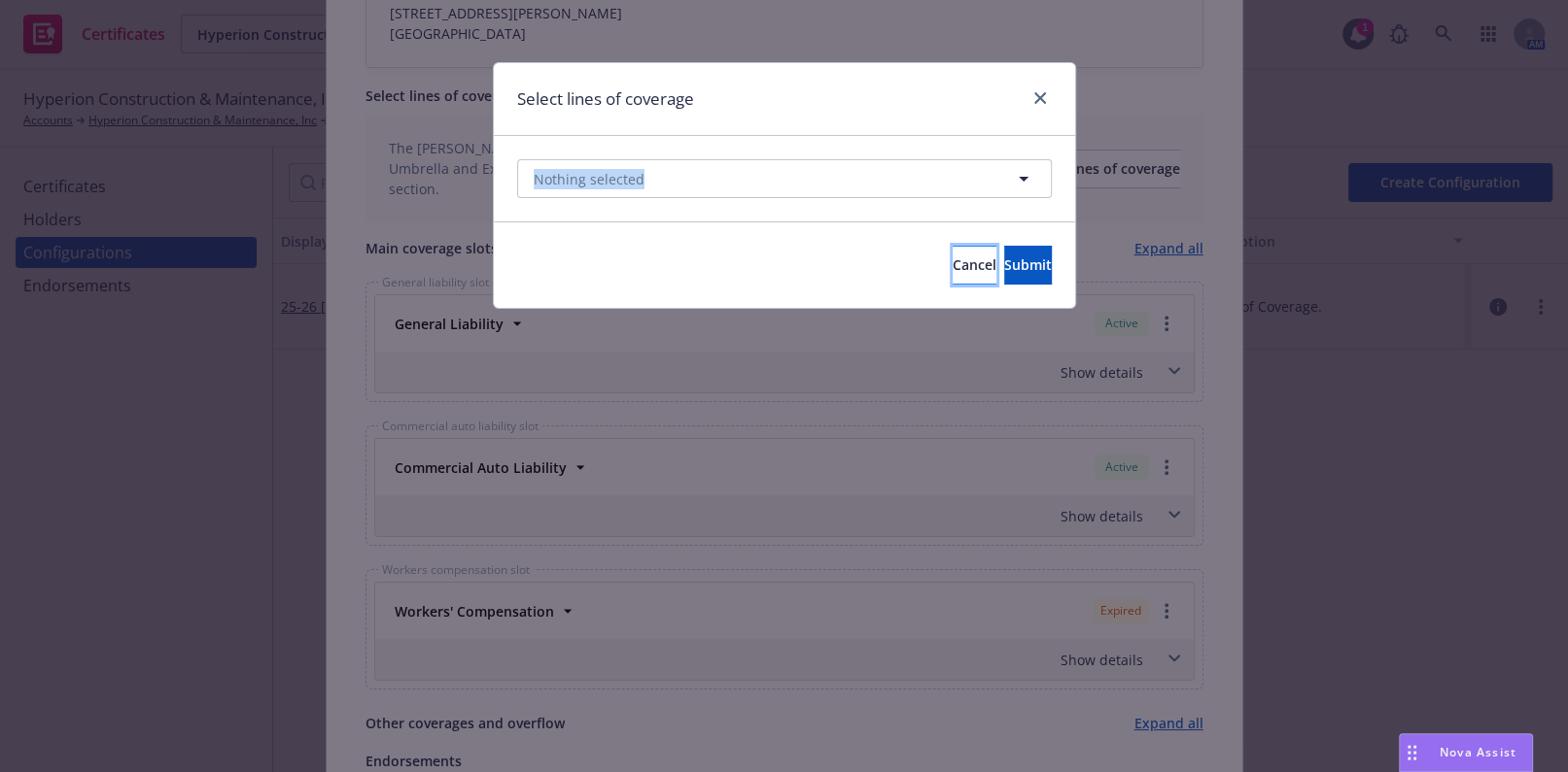
click at [953, 266] on span "Cancel" at bounding box center [974, 265] width 44 height 19
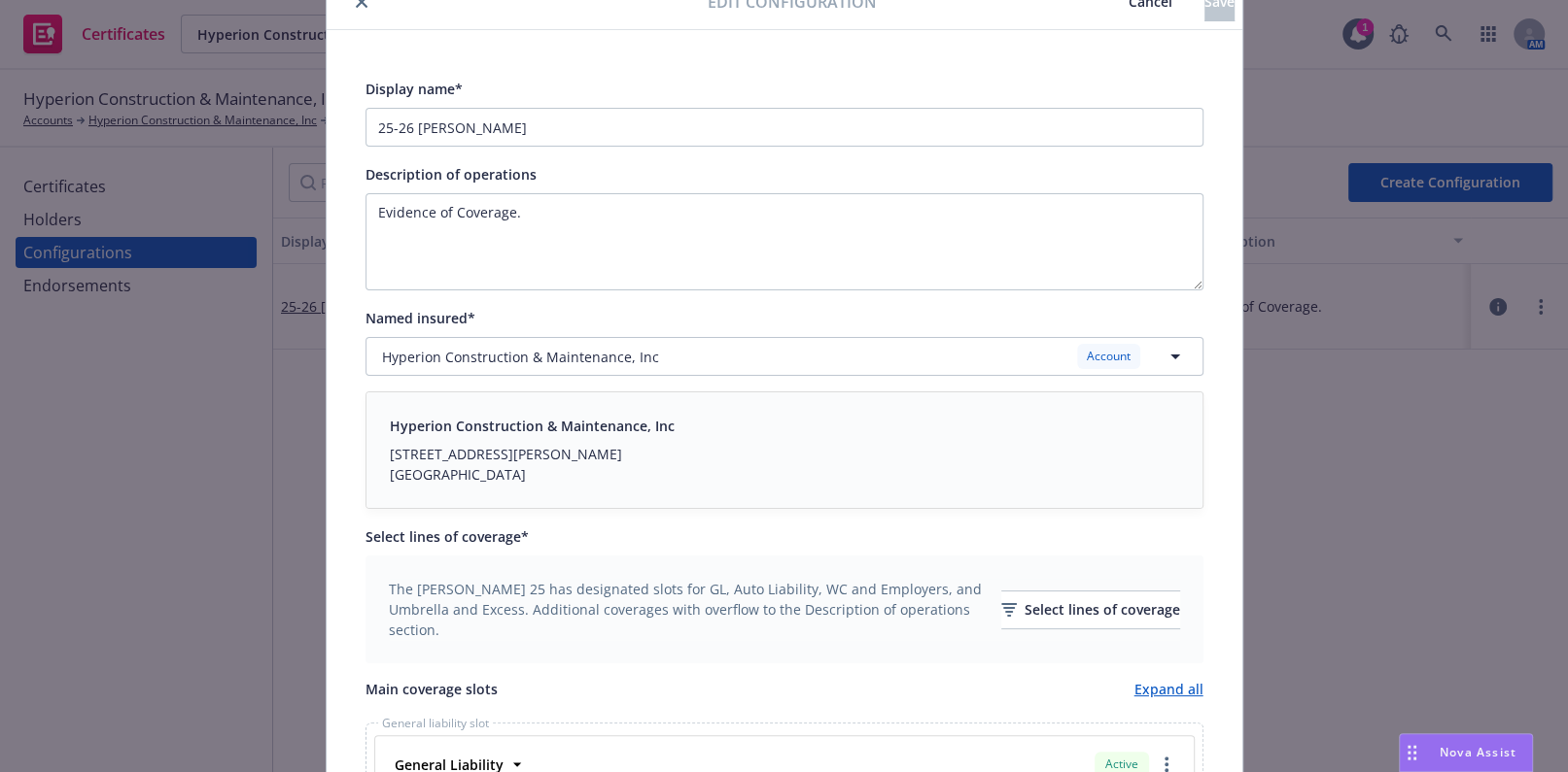
scroll to position [0, 0]
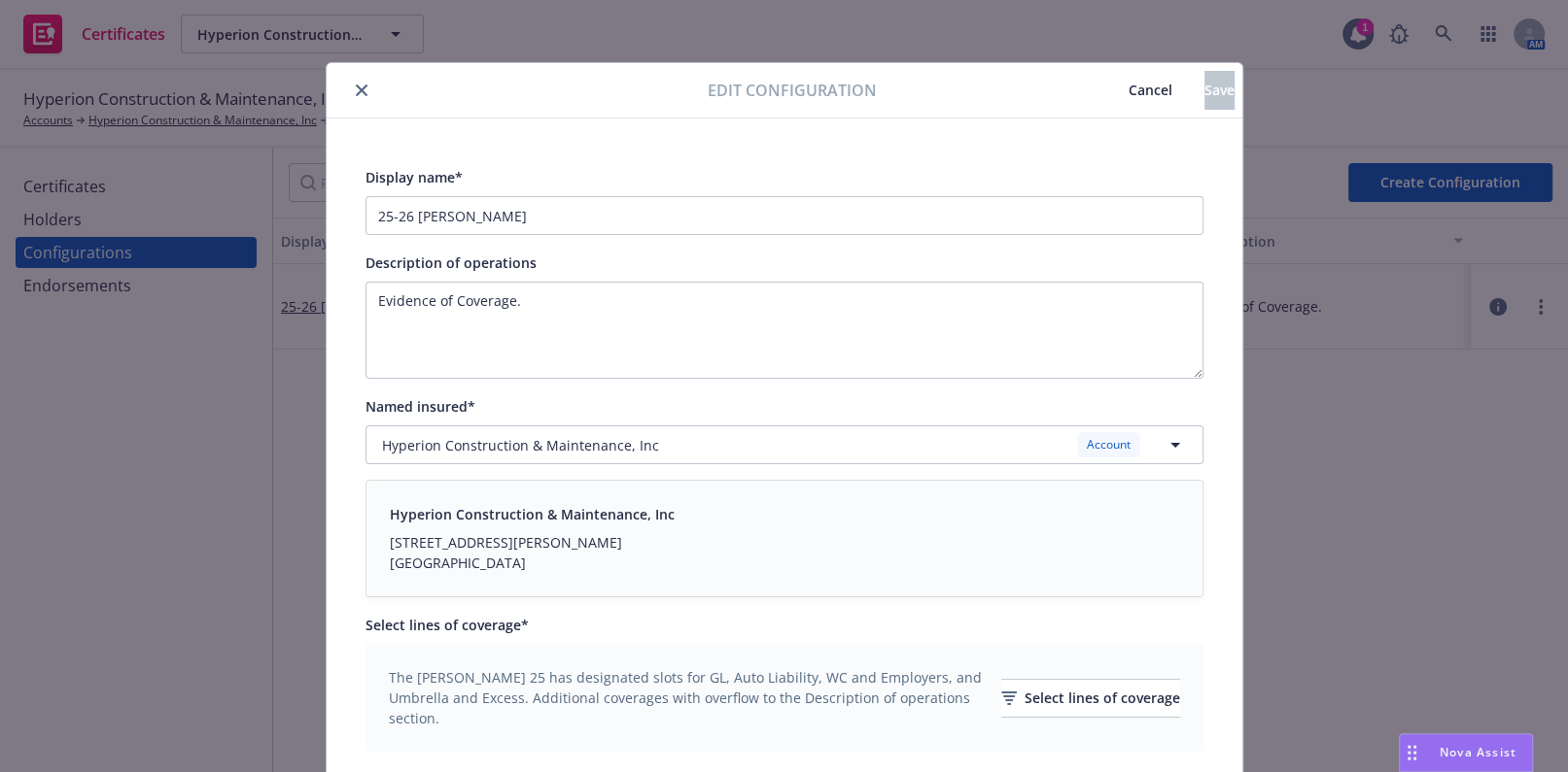
click at [1128, 88] on span "Cancel" at bounding box center [1150, 89] width 44 height 19
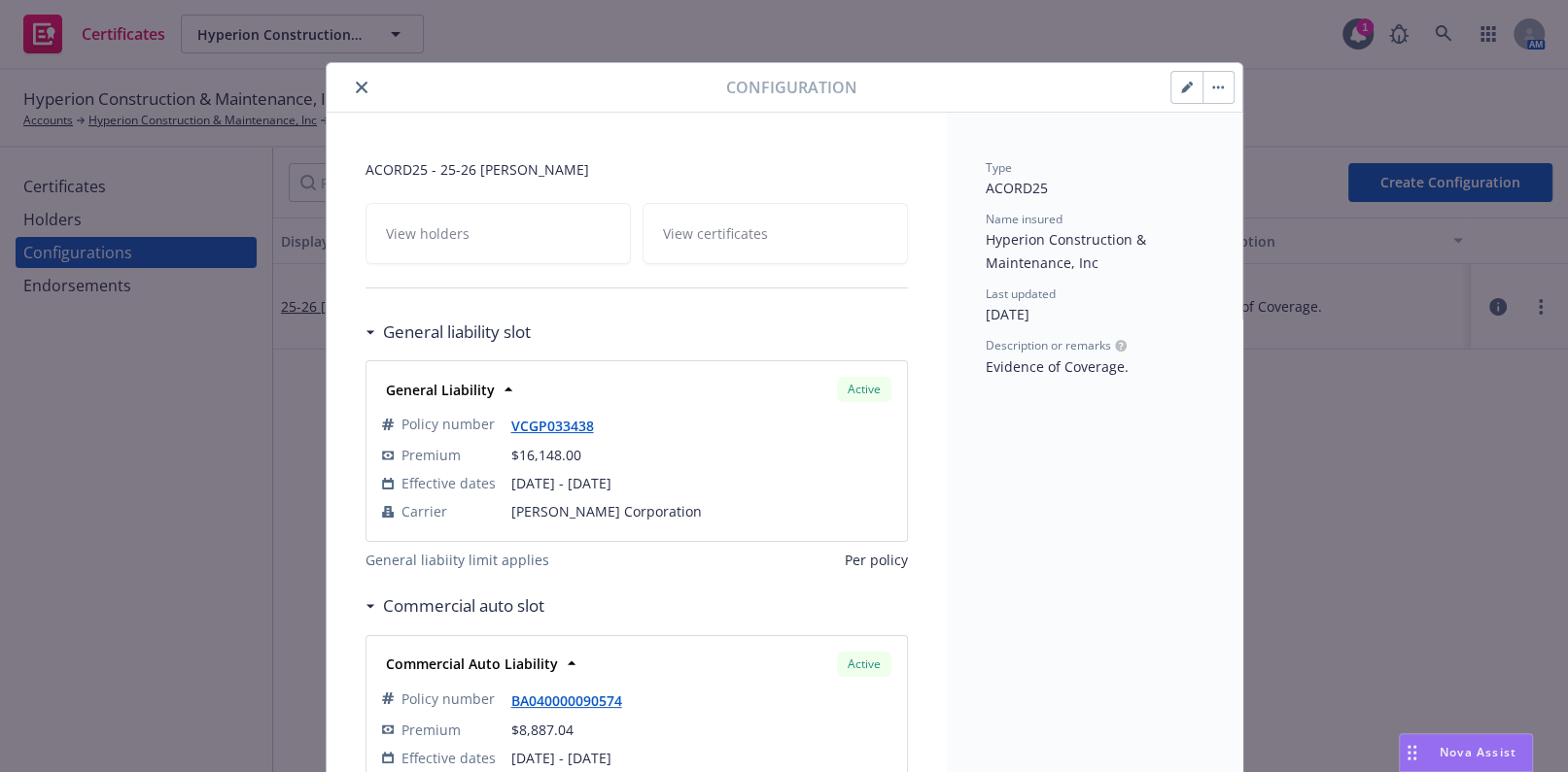
click at [1181, 85] on icon "button" at bounding box center [1187, 87] width 12 height 12
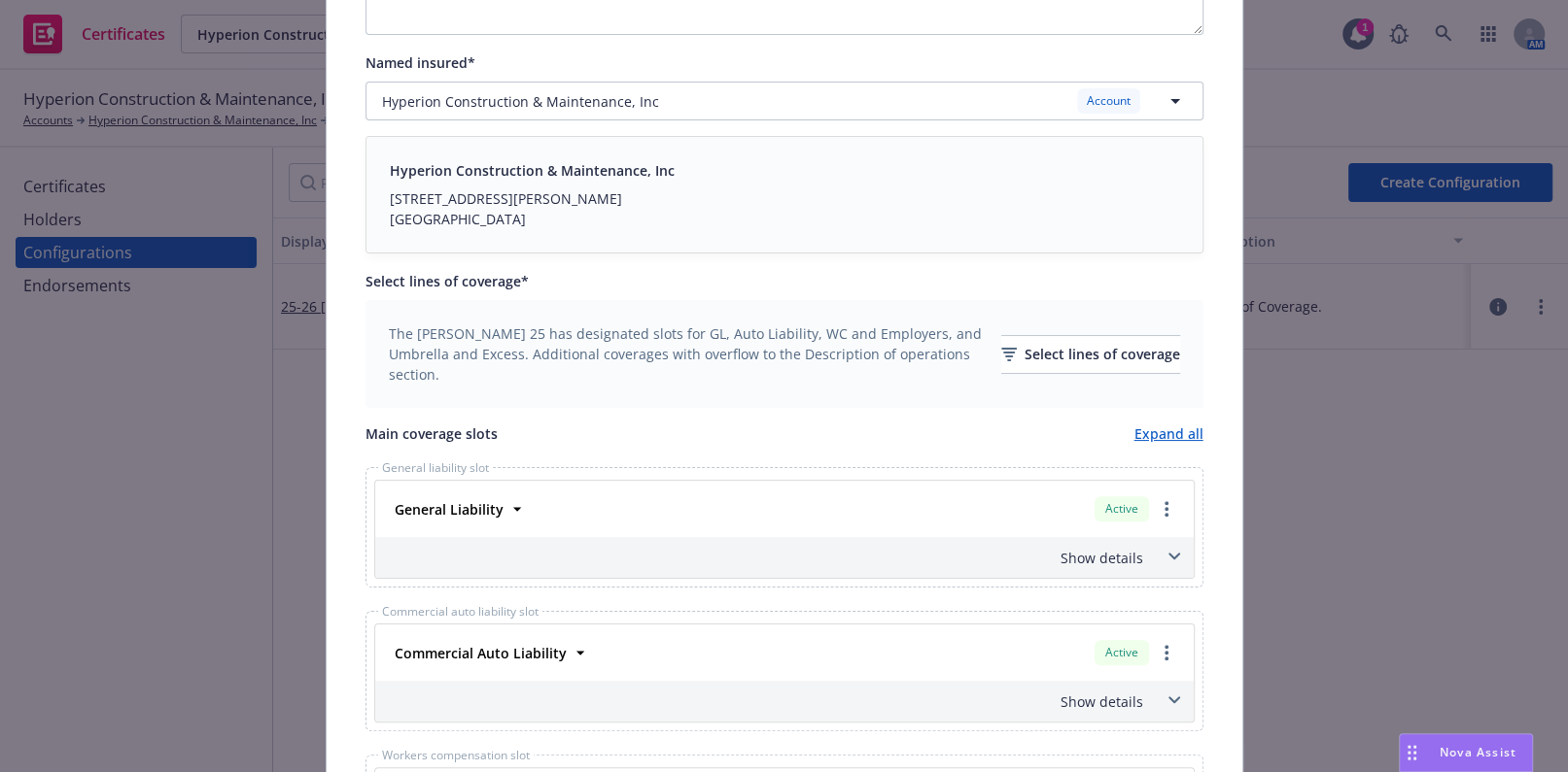
scroll to position [618, 0]
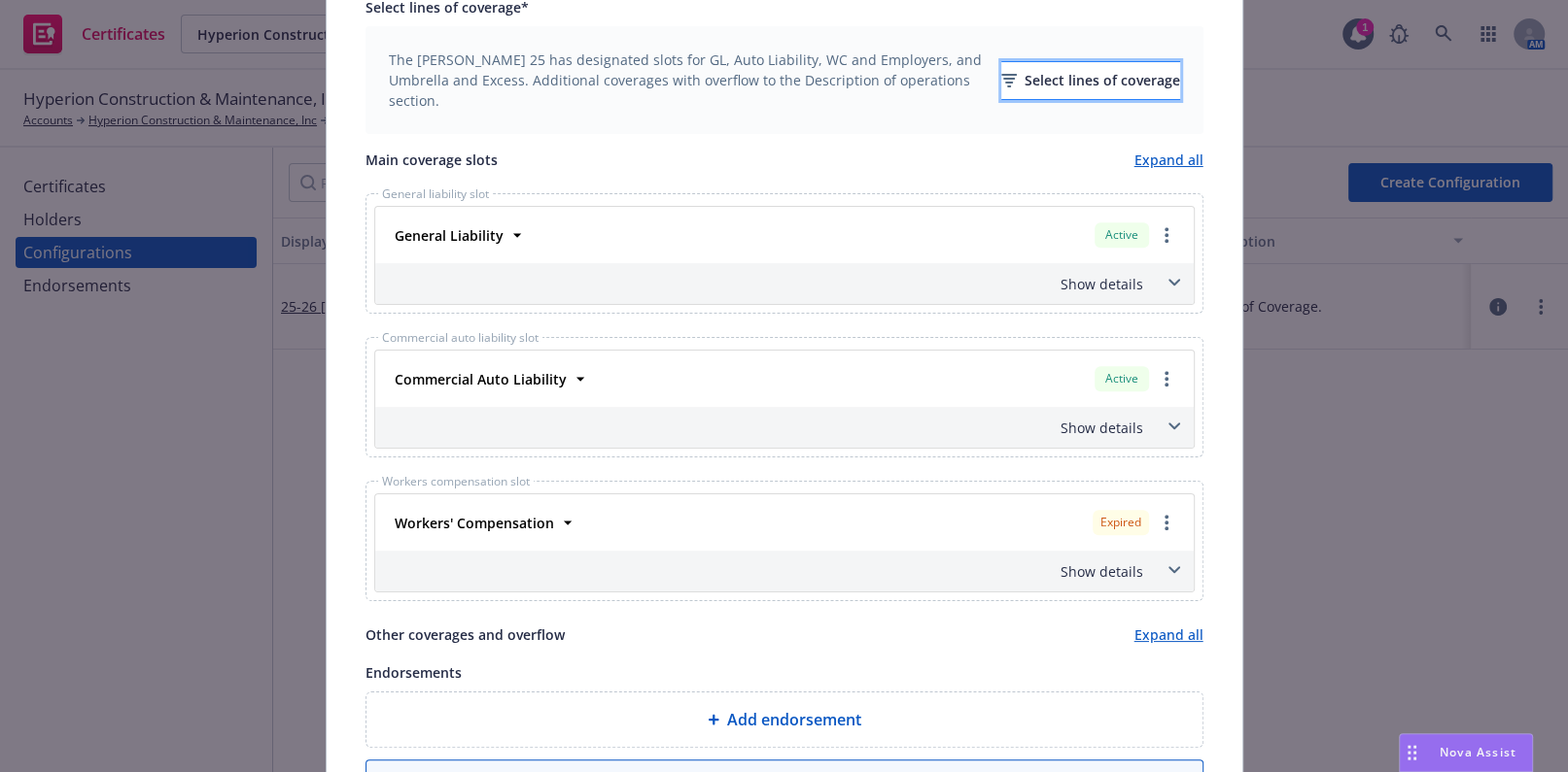
click at [1075, 90] on div "Select lines of coverage" at bounding box center [1090, 80] width 179 height 37
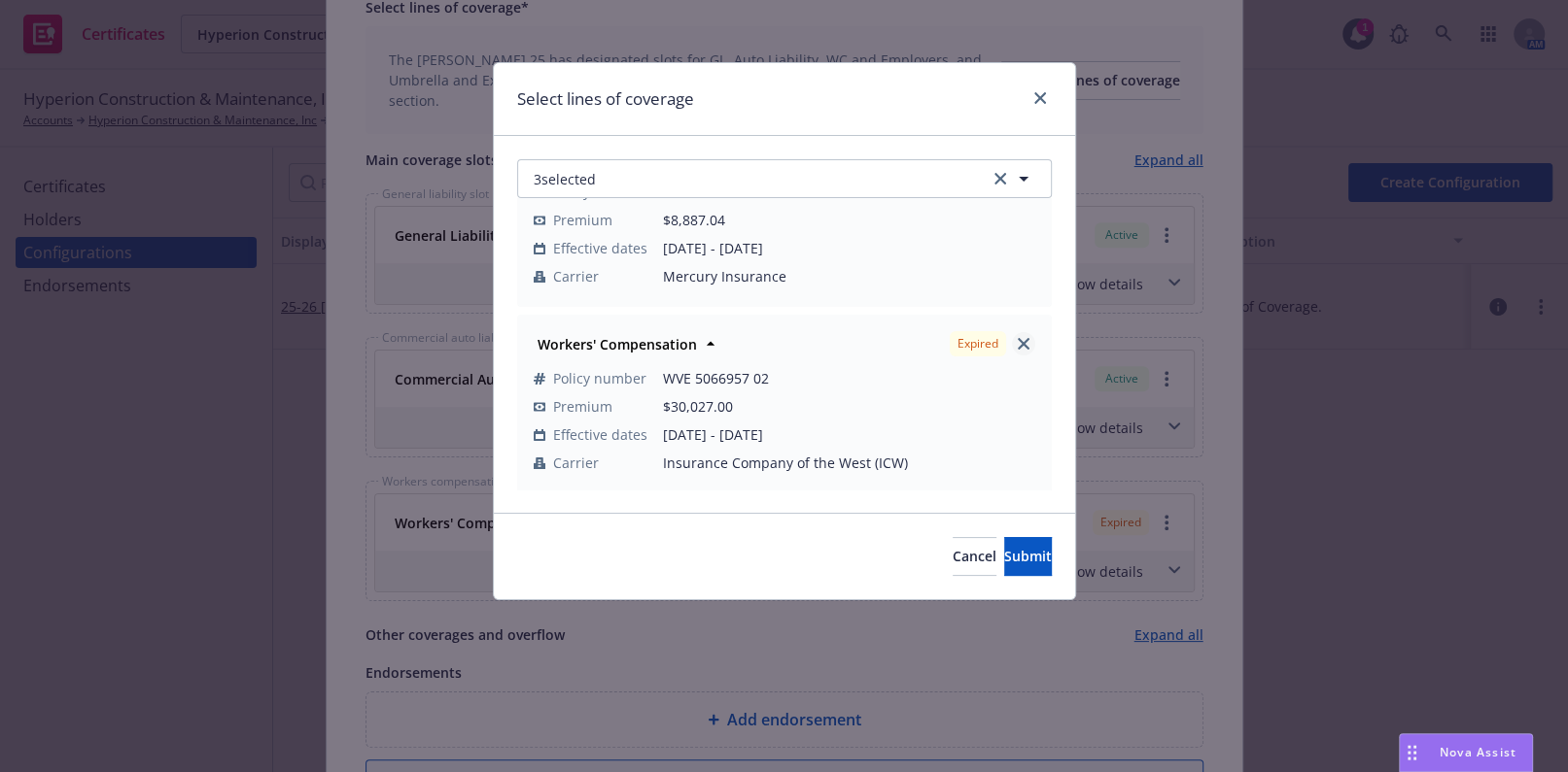
click at [1018, 338] on icon "close" at bounding box center [1023, 344] width 12 height 12
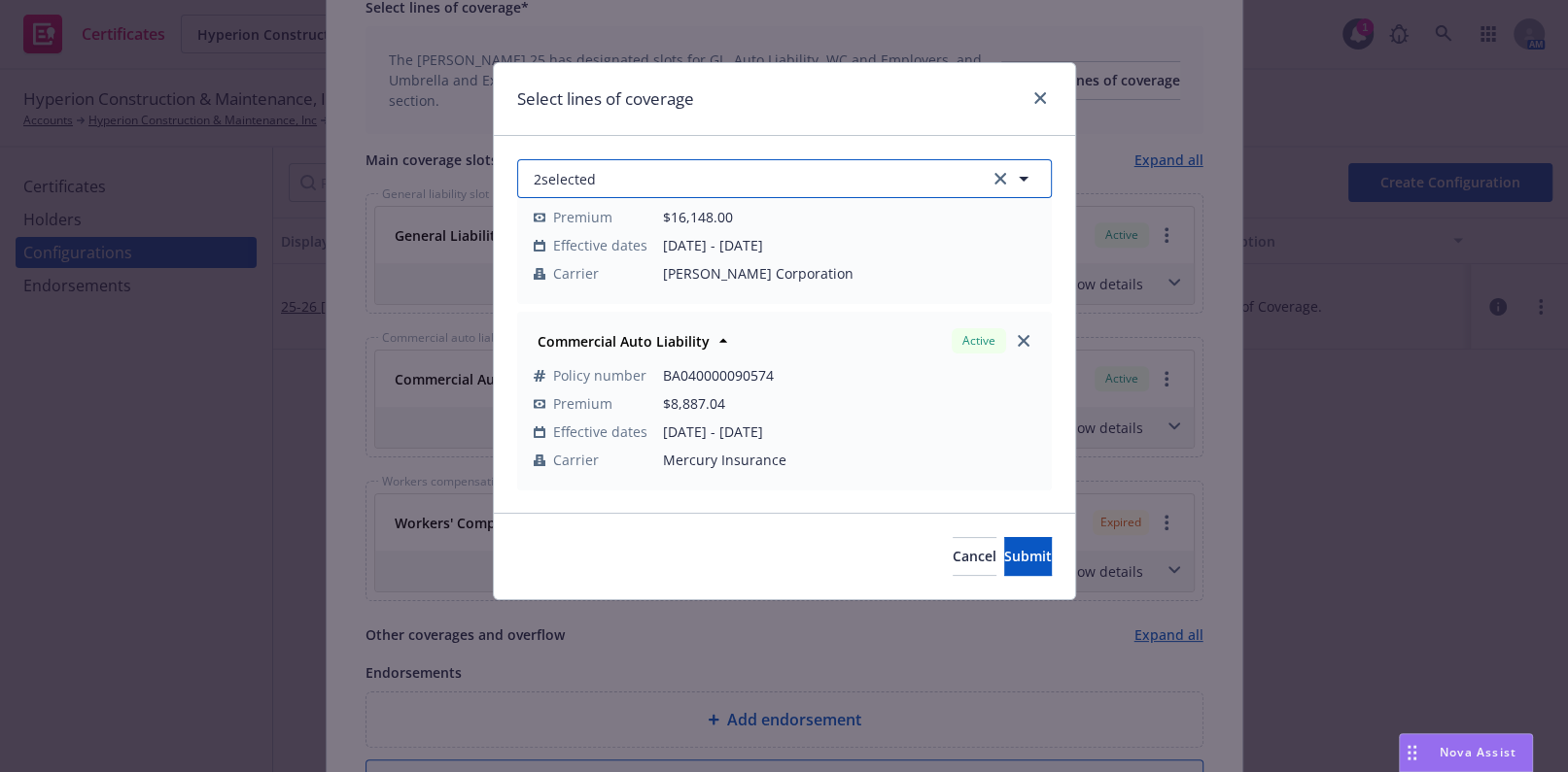
click at [768, 170] on button "2 selected" at bounding box center [784, 179] width 535 height 39
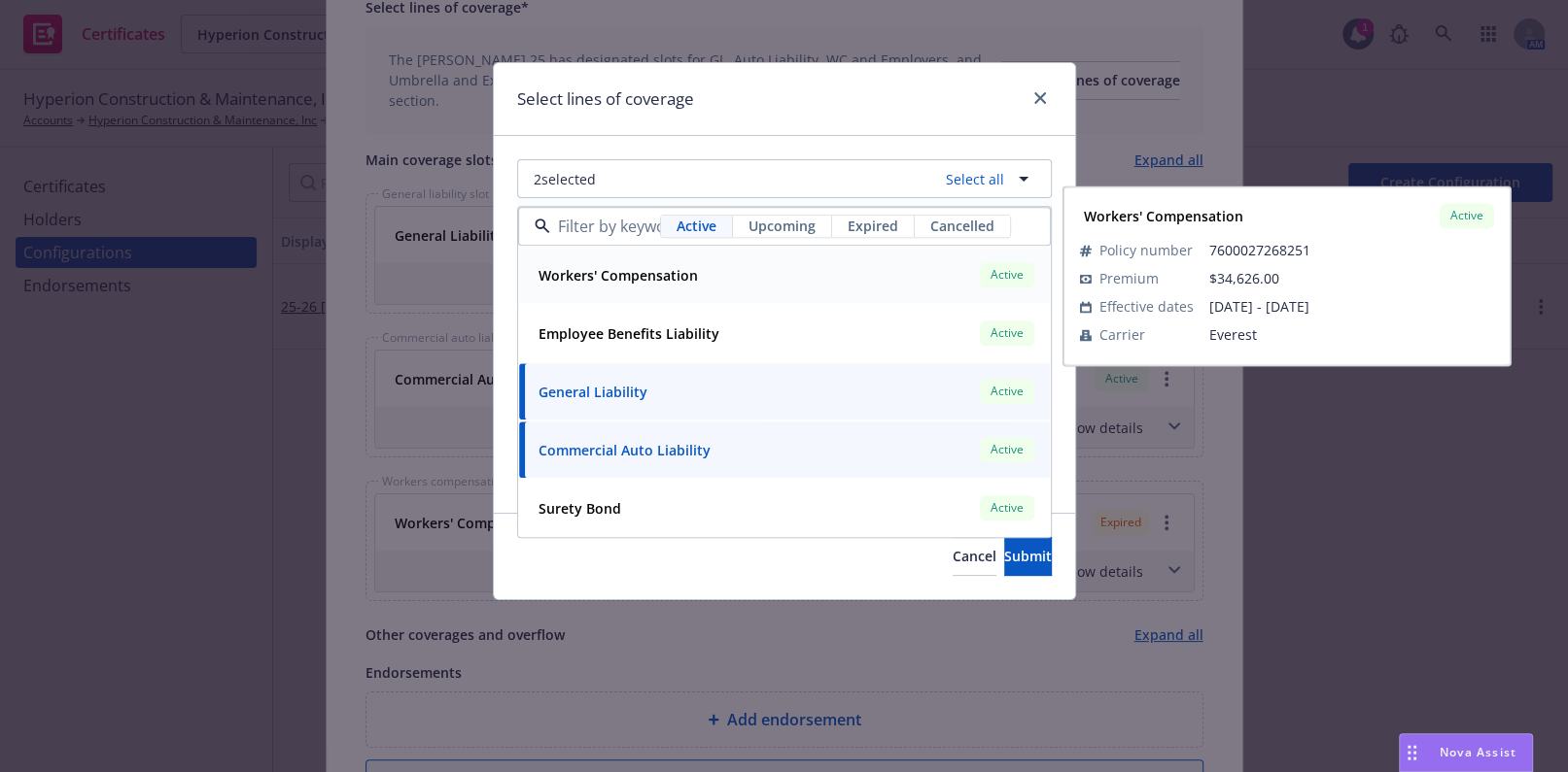
click at [702, 280] on div "Workers' Compensation Active" at bounding box center [784, 276] width 507 height 33
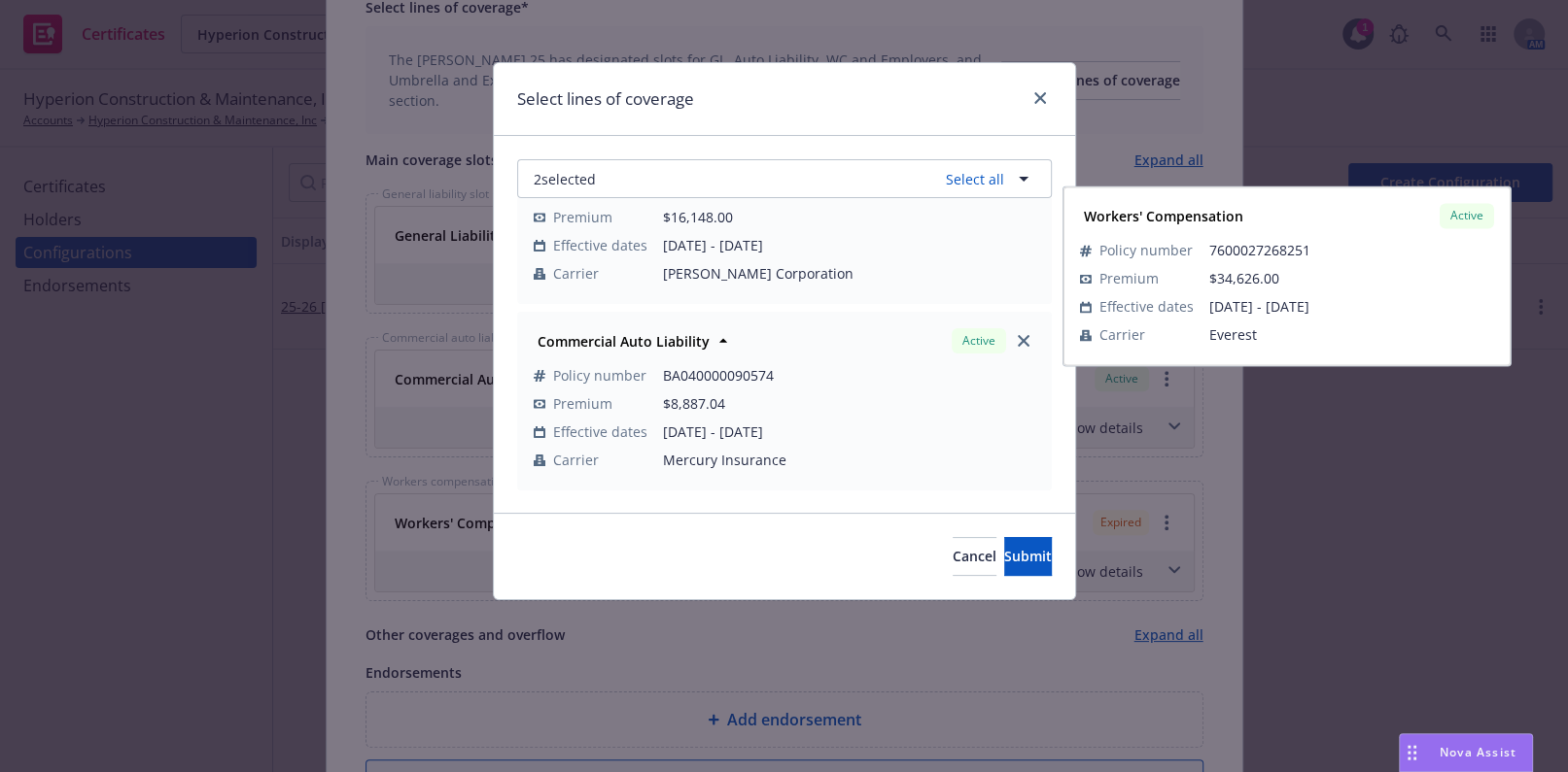
scroll to position [264, 0]
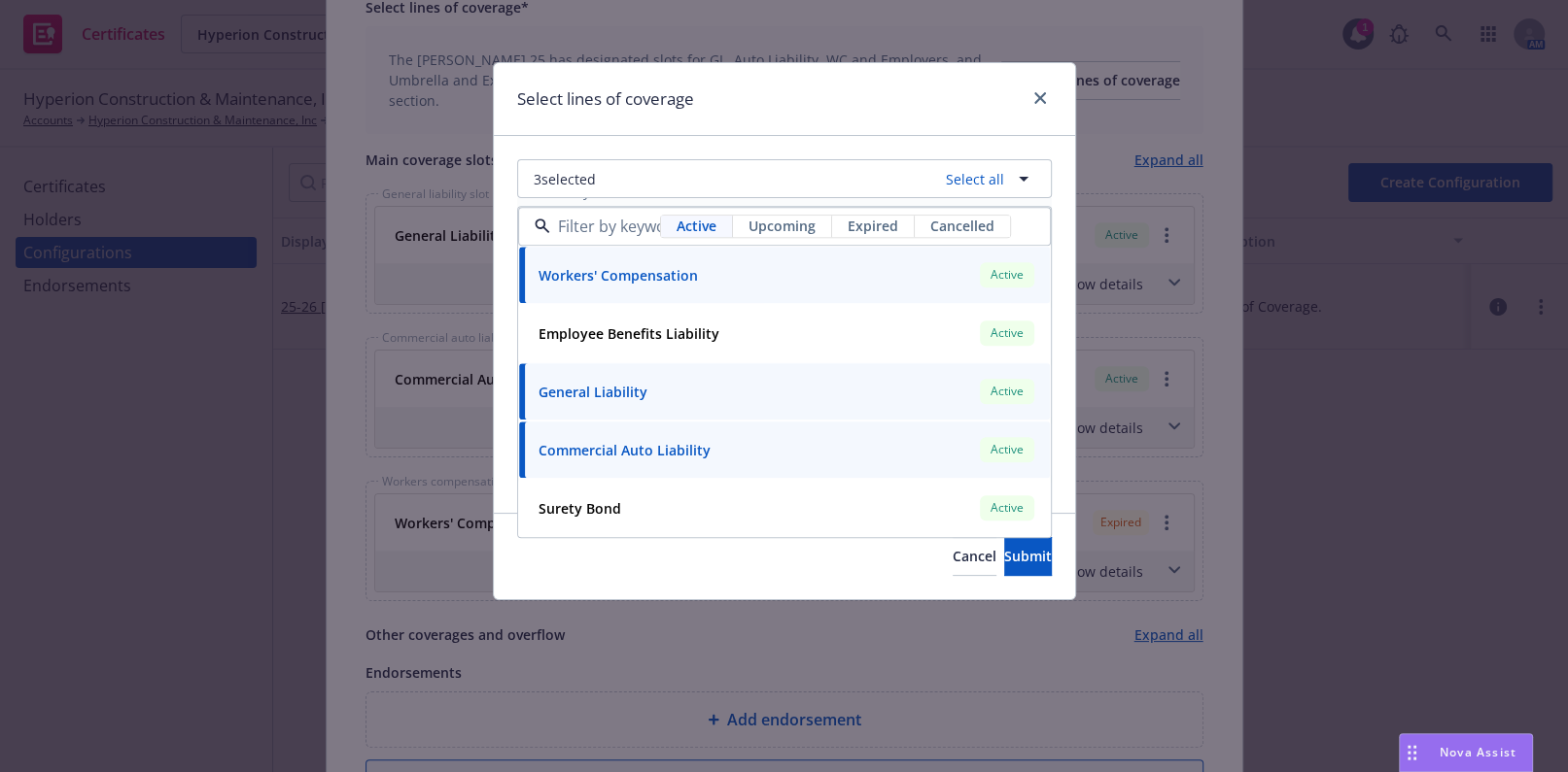
click at [764, 139] on div "3 selected Select all Active Upcoming Expired Cancelled Workers' Compensation A…" at bounding box center [784, 325] width 581 height 377
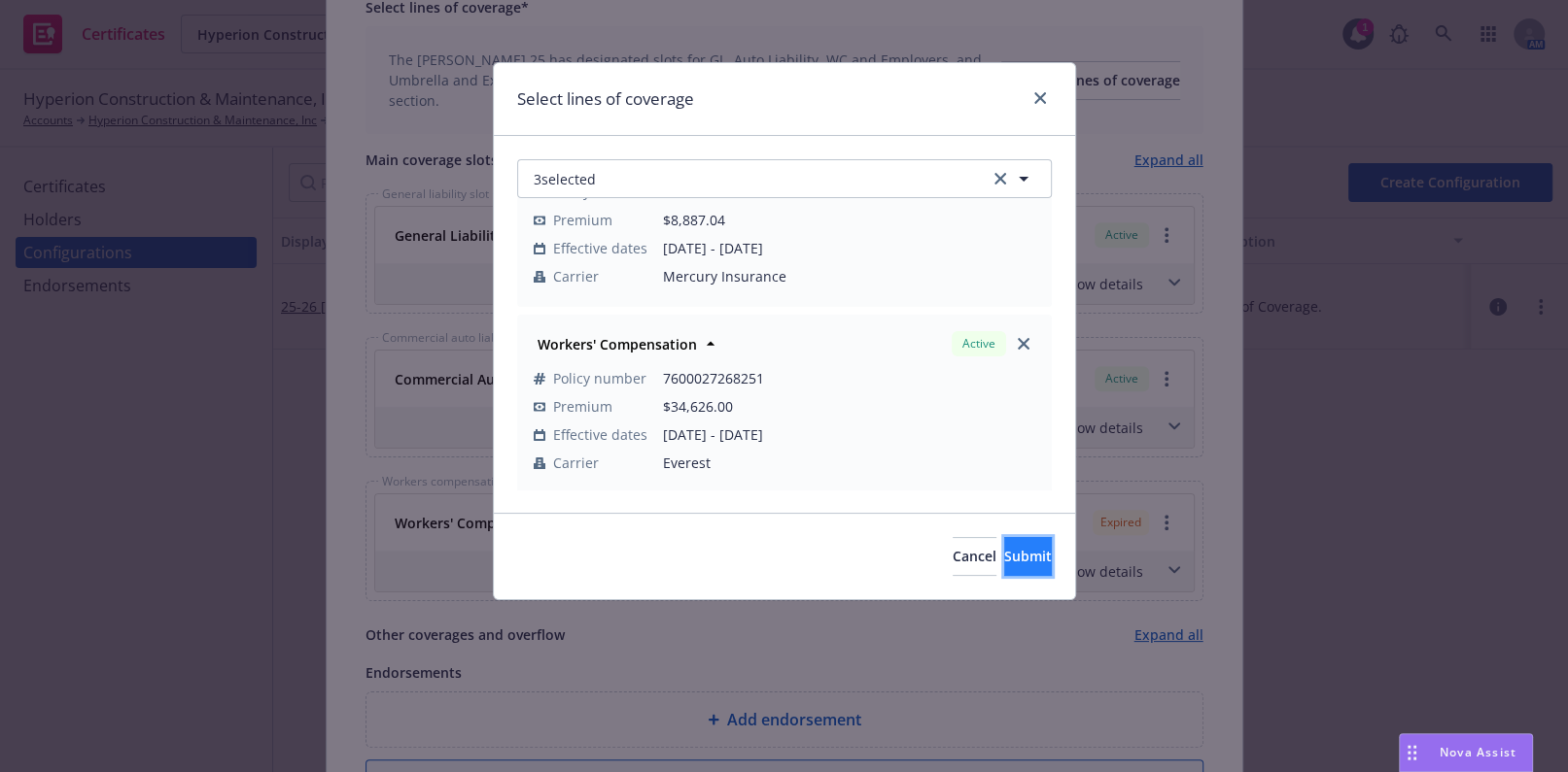
click at [1004, 547] on span "Submit" at bounding box center [1027, 556] width 48 height 19
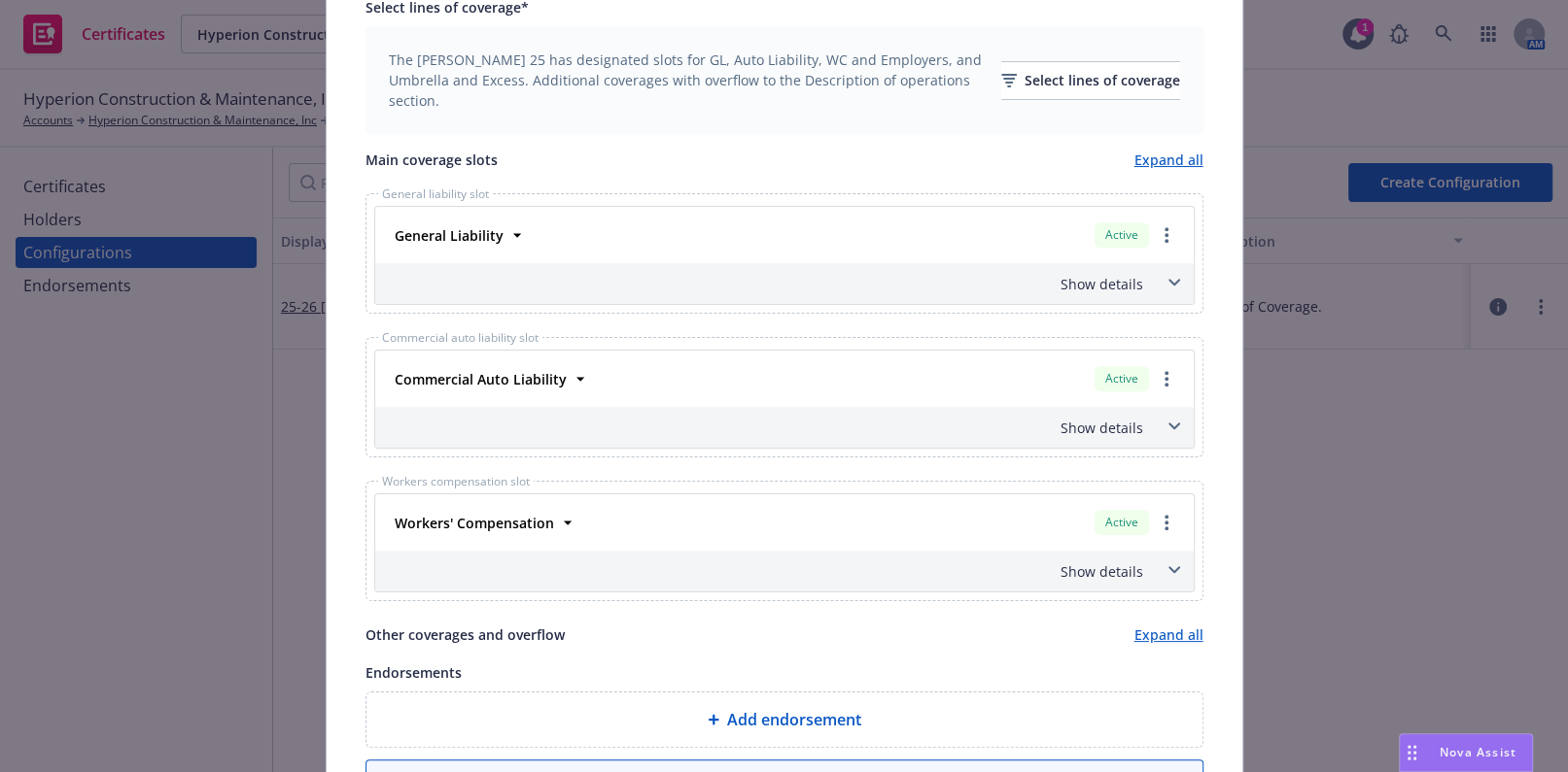
scroll to position [846, 0]
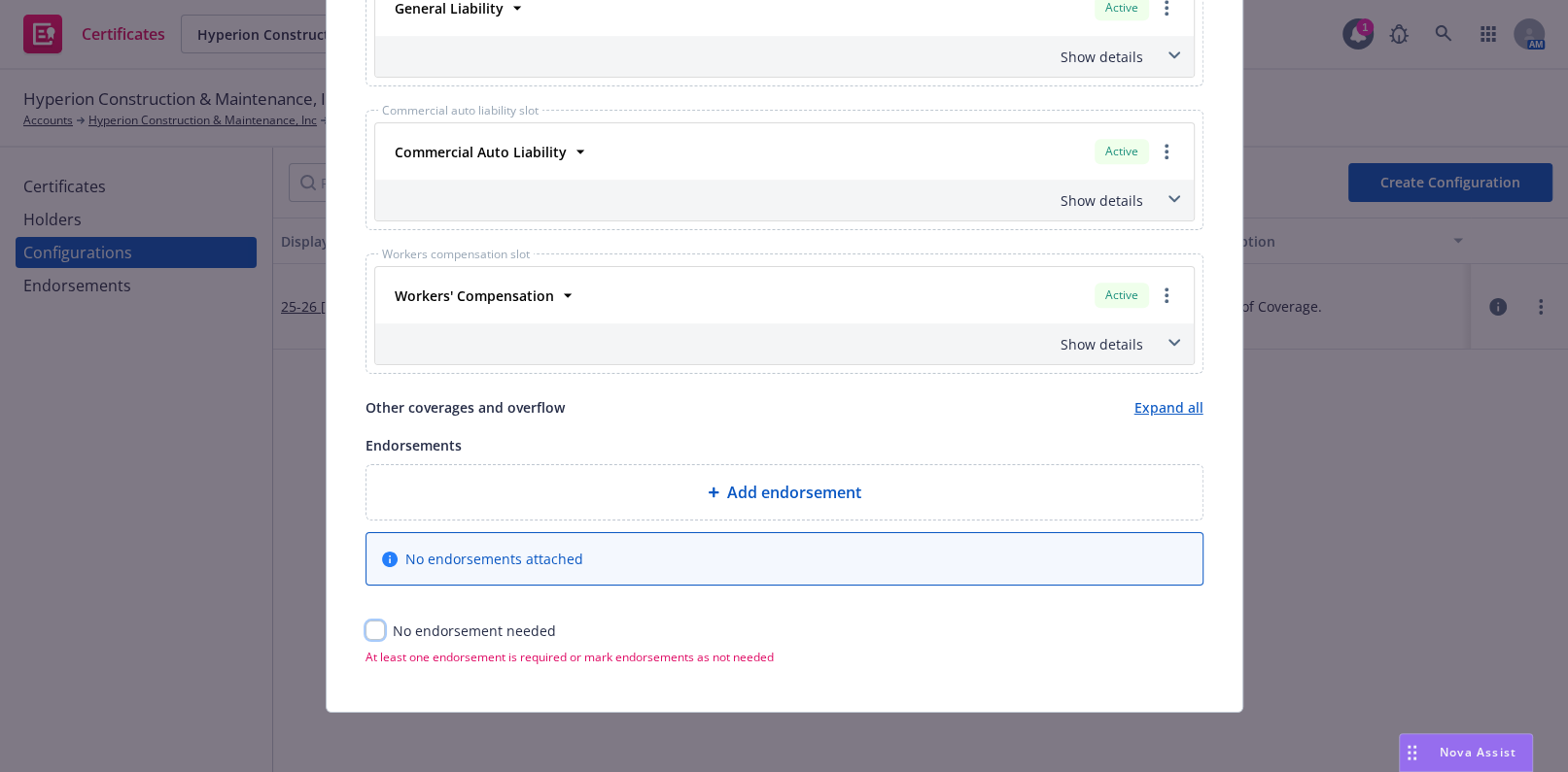
click at [374, 635] on input "checkbox" at bounding box center [375, 631] width 20 height 20
checkbox input "true"
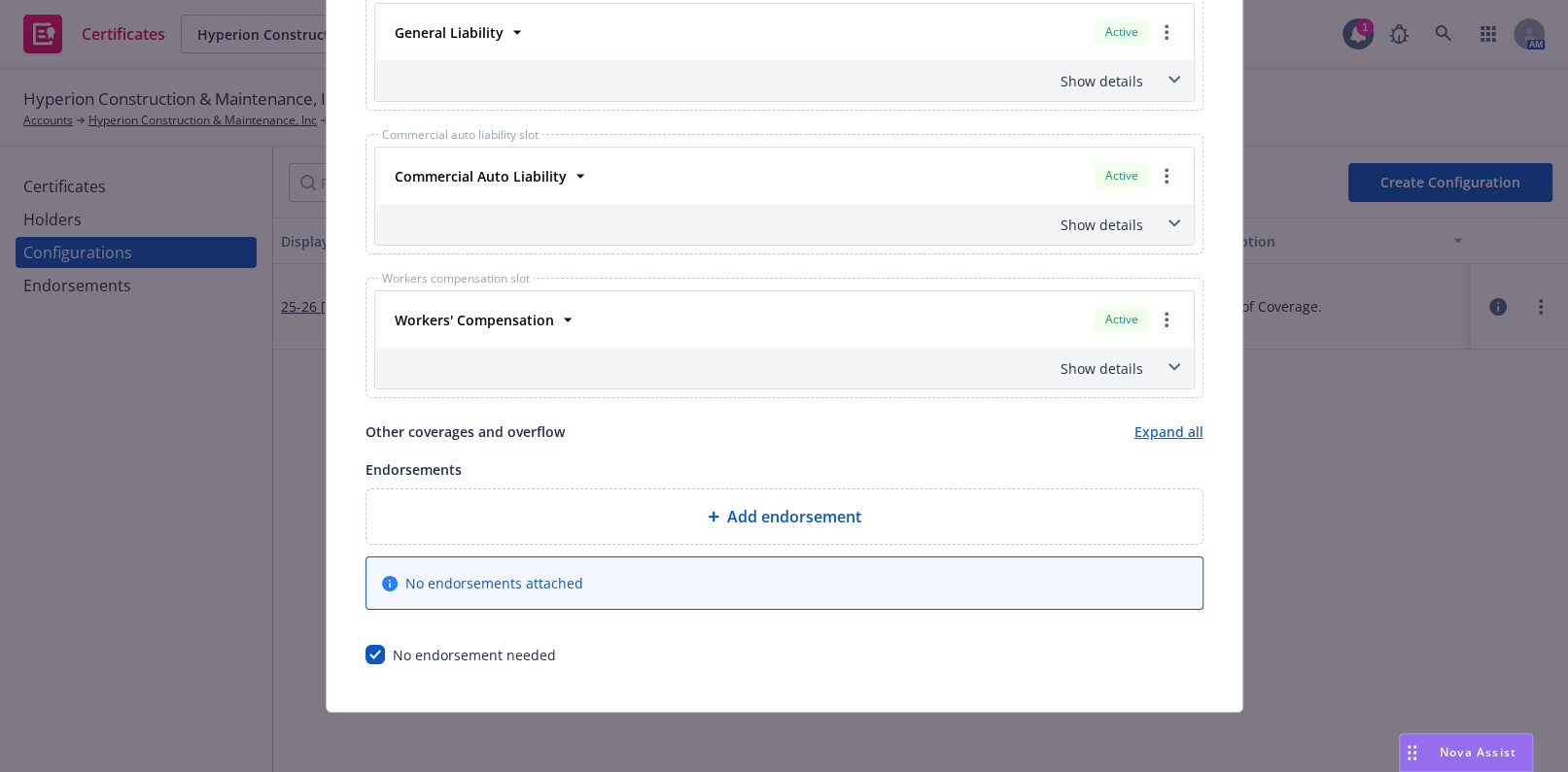
scroll to position [0, 0]
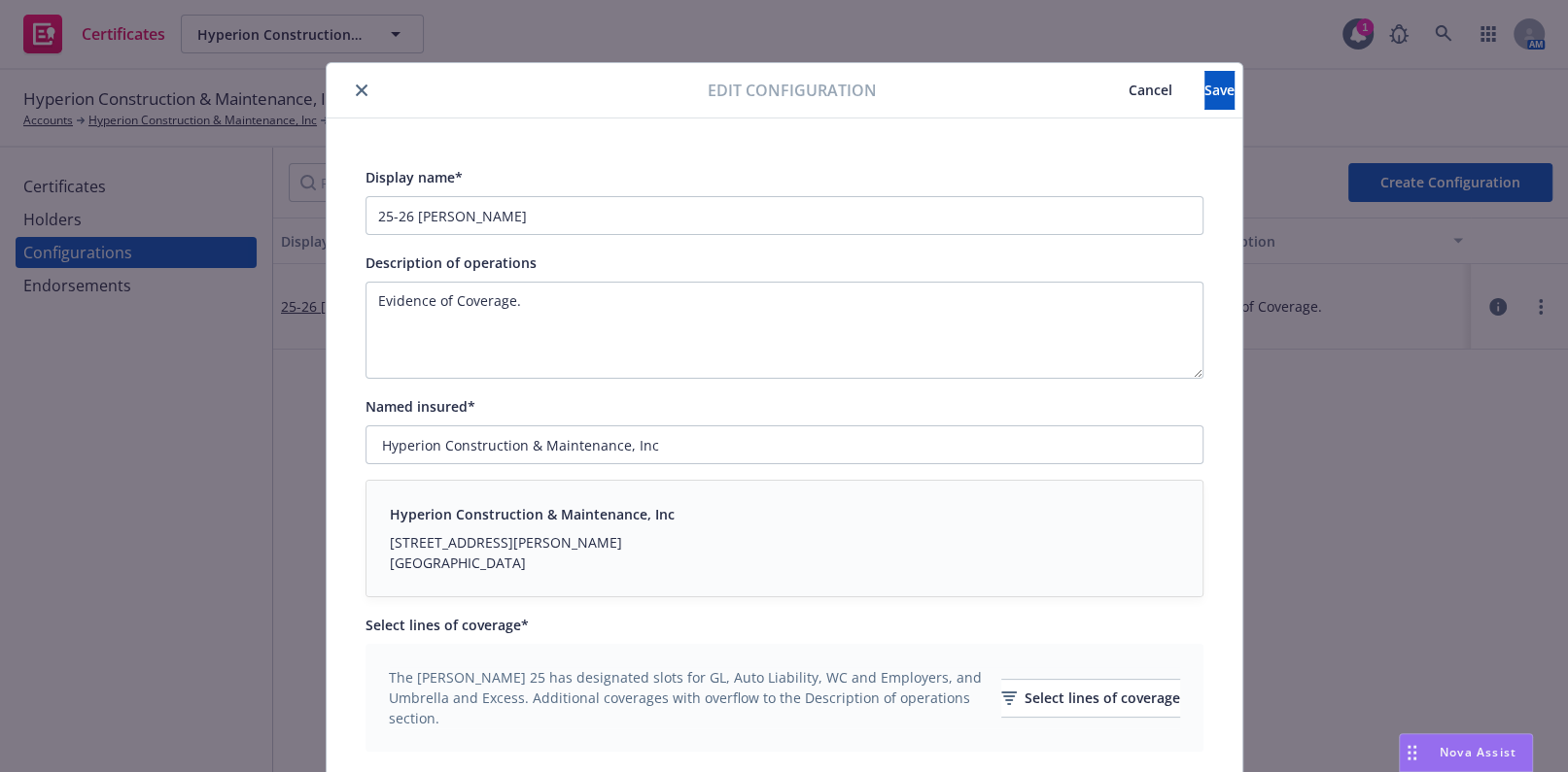
drag, startPoint x: 686, startPoint y: 427, endPoint x: 1015, endPoint y: 91, distance: 470.3
click at [1204, 101] on button "Save" at bounding box center [1219, 90] width 30 height 39
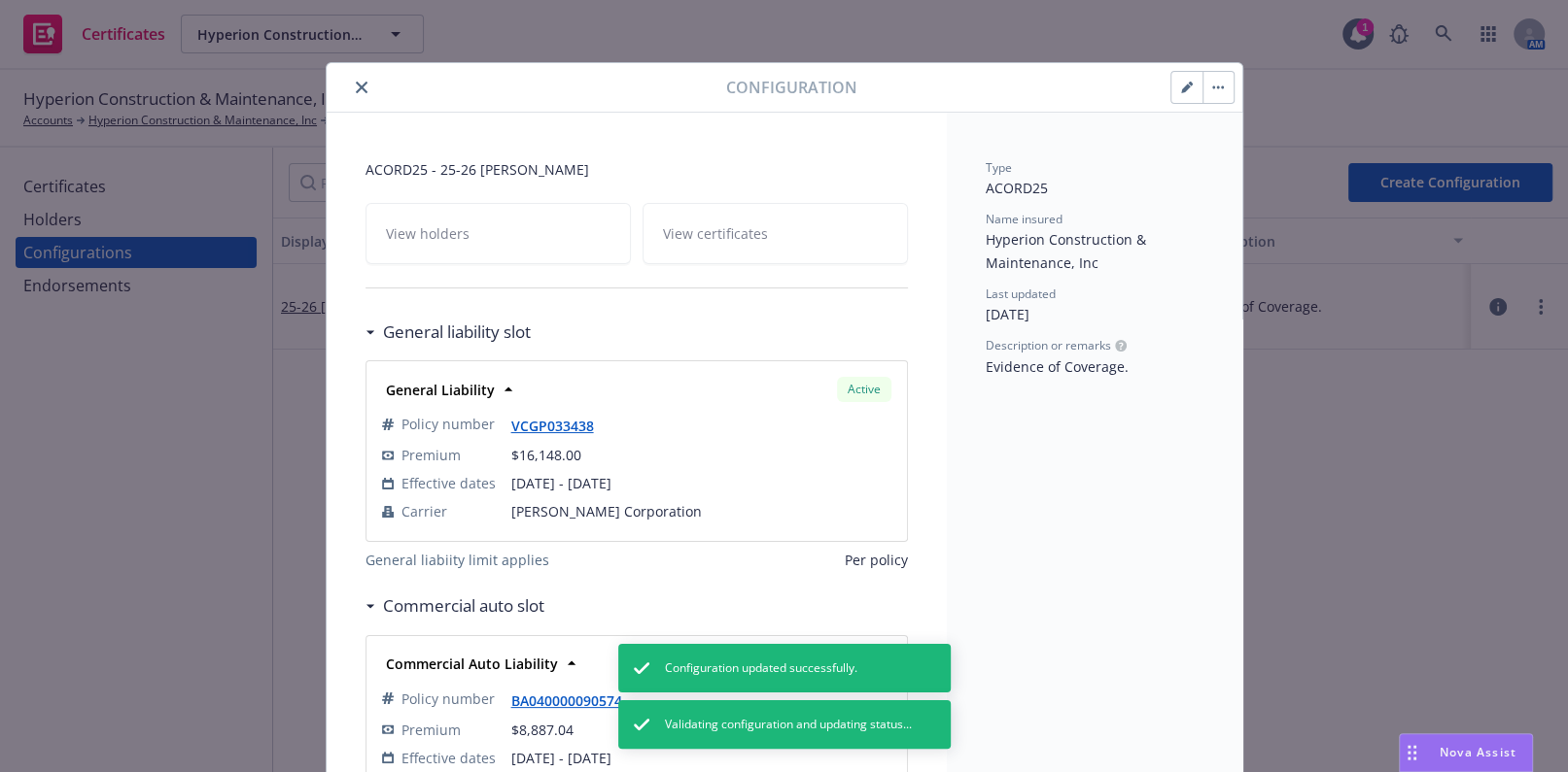
click at [356, 92] on icon "close" at bounding box center [362, 87] width 12 height 12
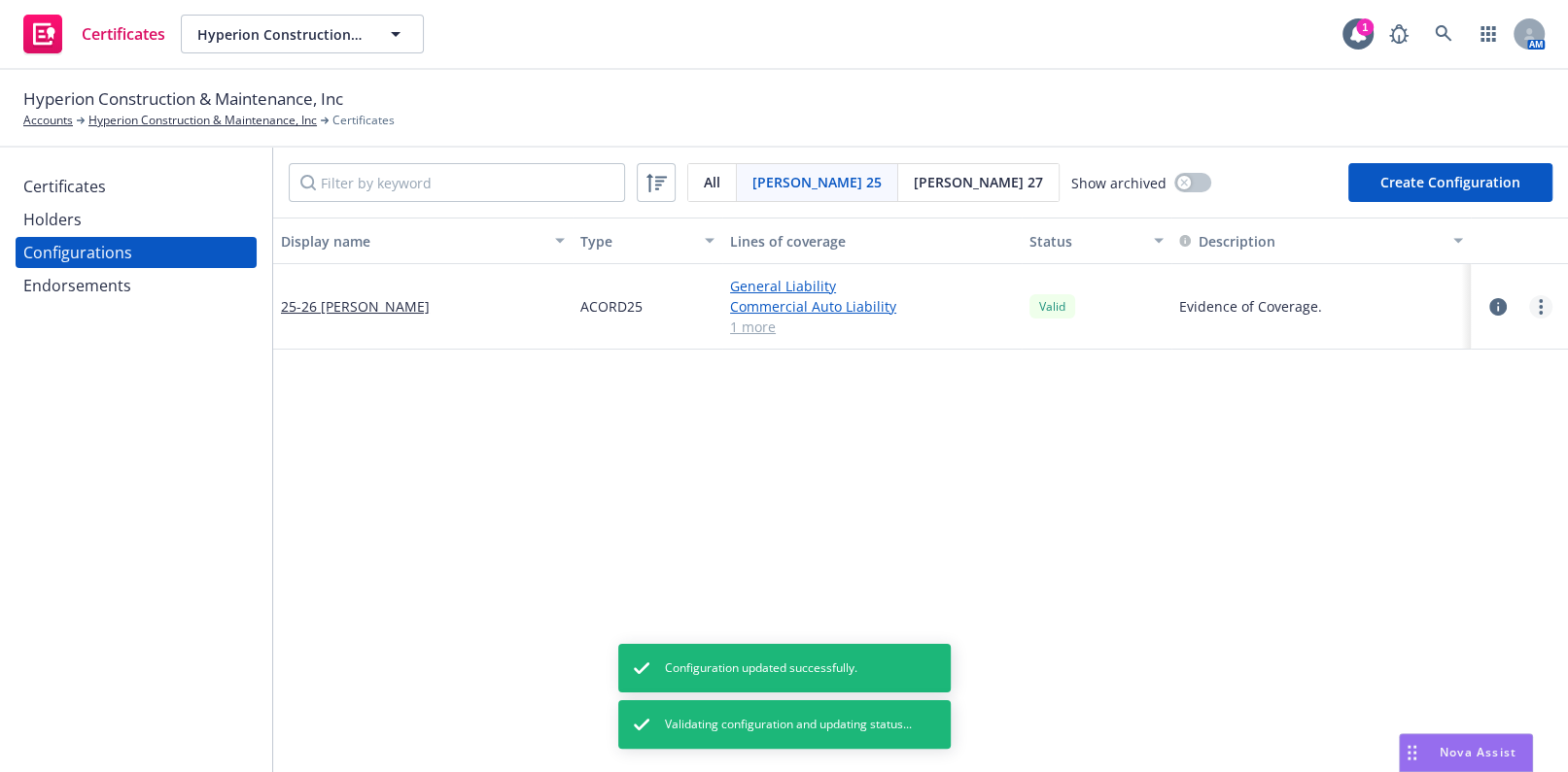
click at [1539, 312] on circle "more" at bounding box center [1541, 313] width 4 height 4
click at [1396, 494] on link "Regenerate all certificates" at bounding box center [1431, 501] width 214 height 39
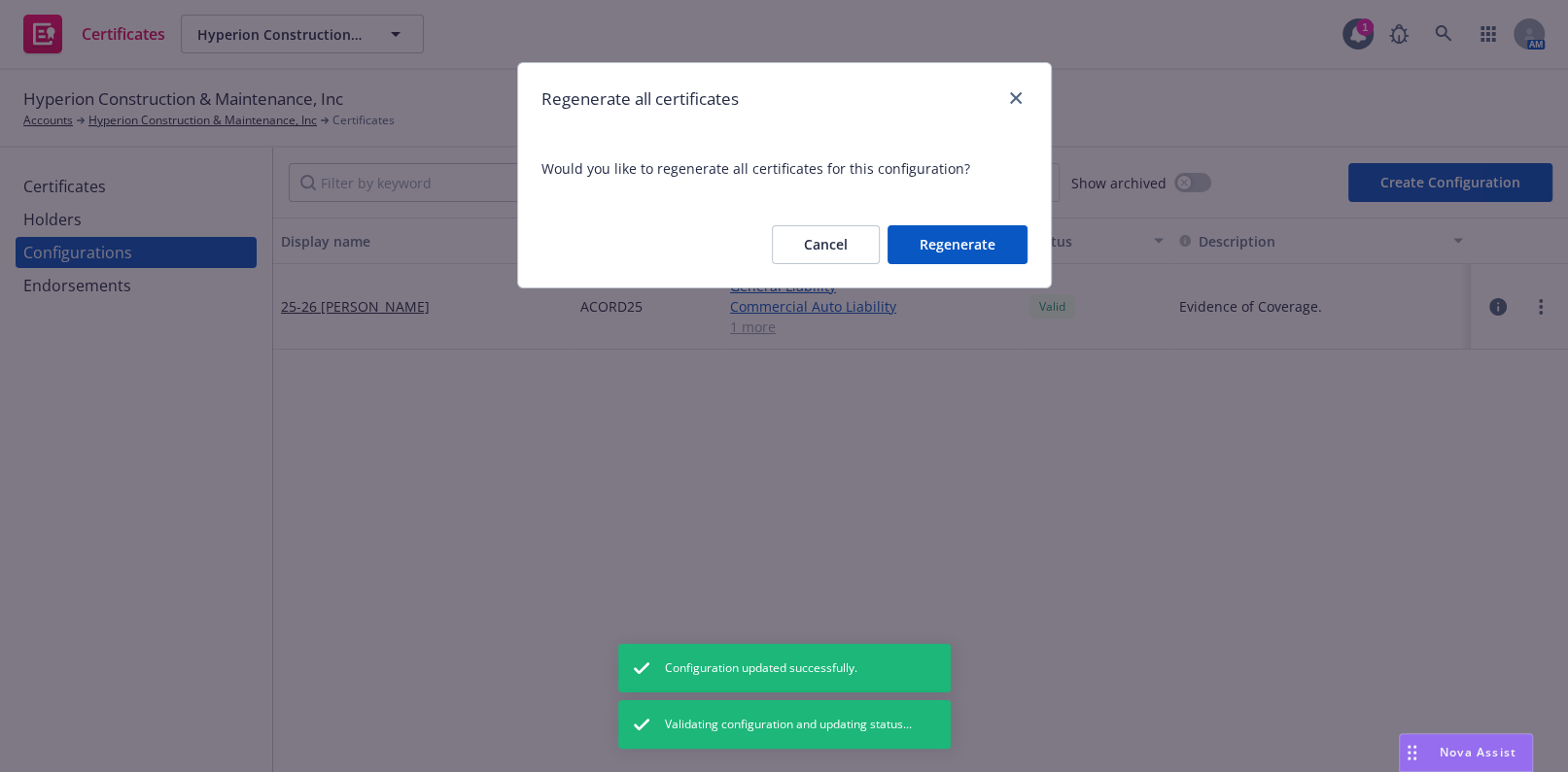
click at [1011, 254] on button "Regenerate" at bounding box center [957, 245] width 140 height 39
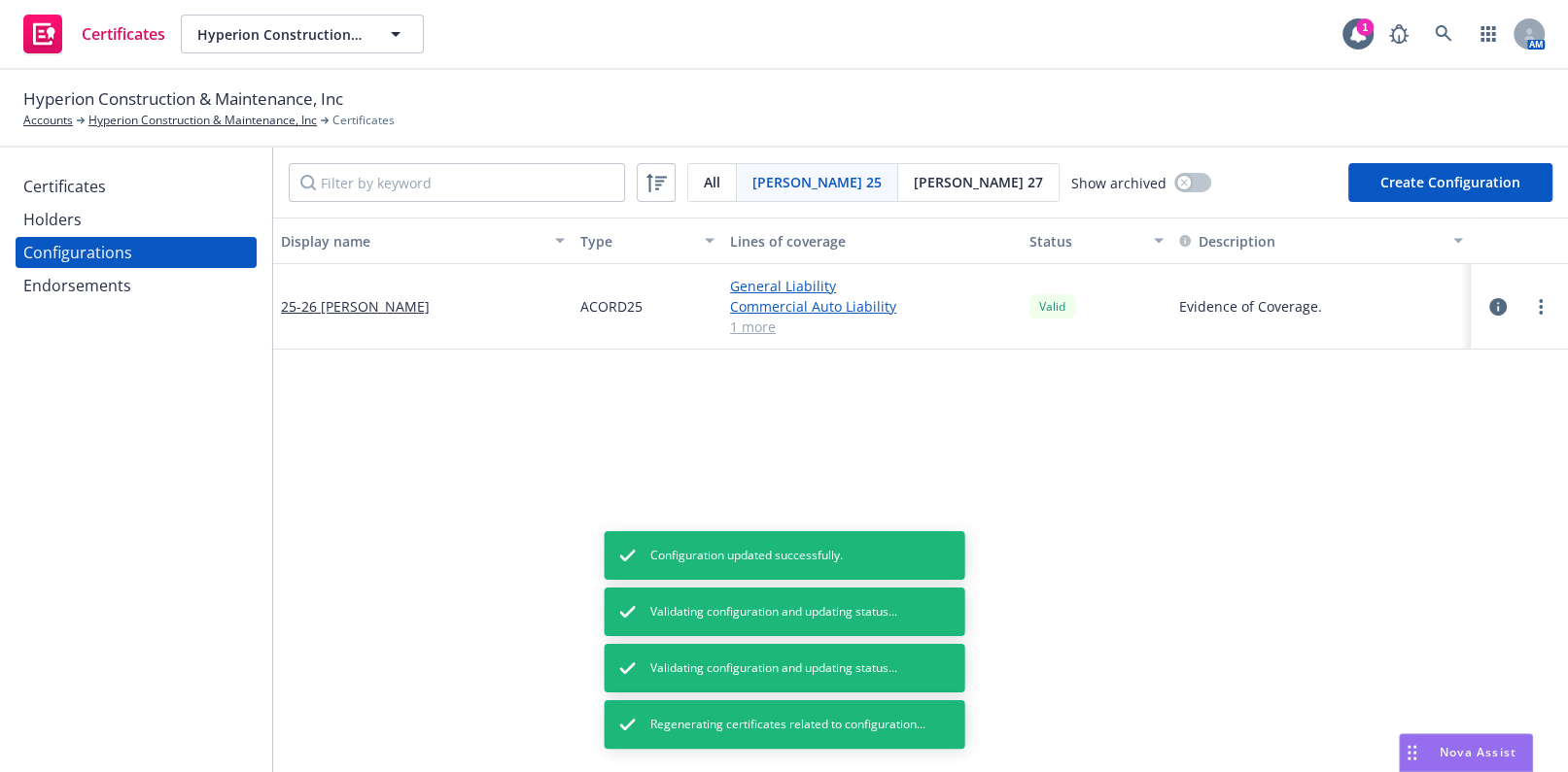
click at [72, 202] on div "Certificates Holders Configurations Endorsements" at bounding box center [136, 235] width 241 height 130
click at [81, 185] on div "Certificates" at bounding box center [65, 186] width 82 height 31
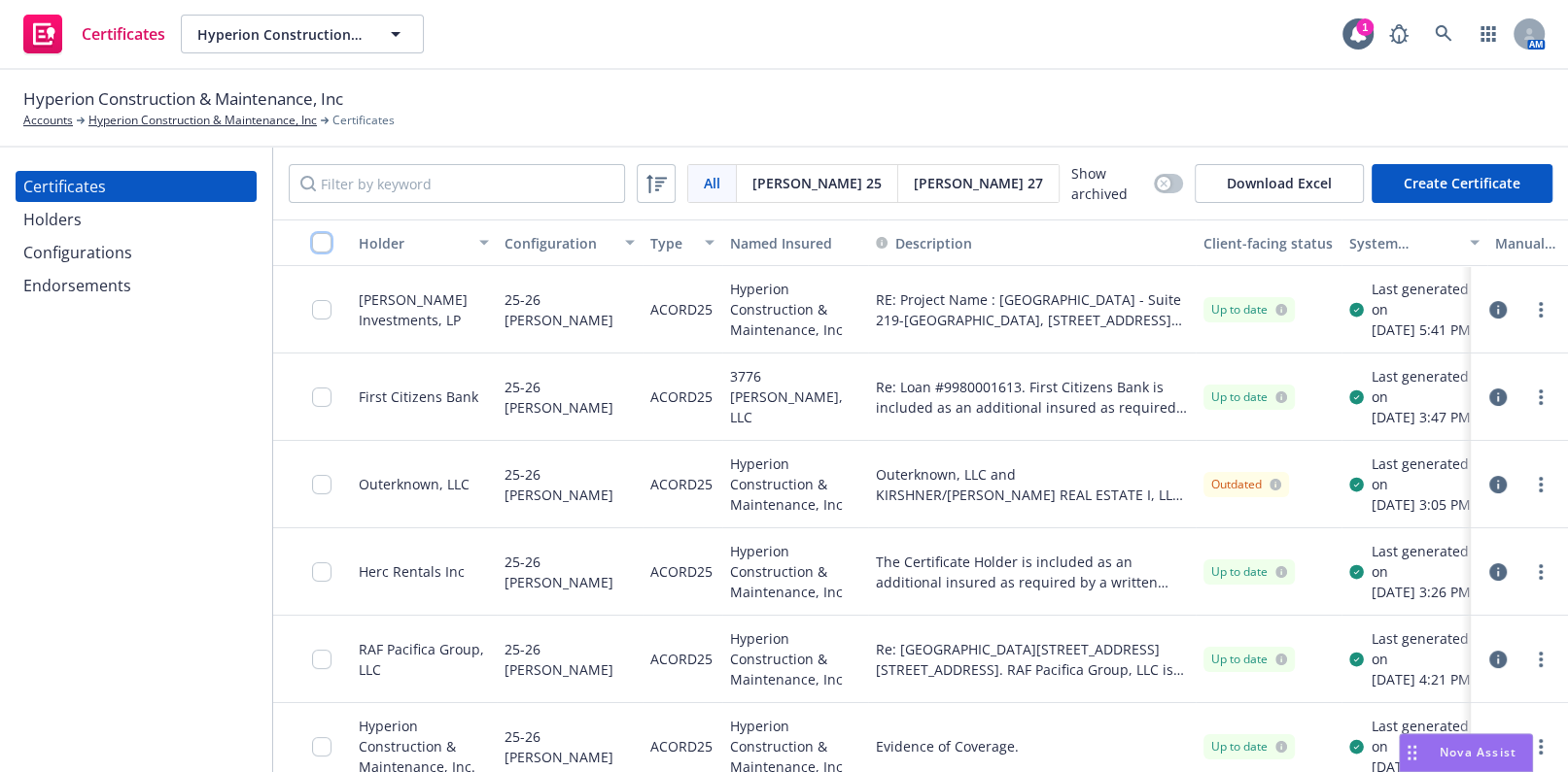
click at [327, 234] on input "checkbox" at bounding box center [322, 243] width 20 height 20
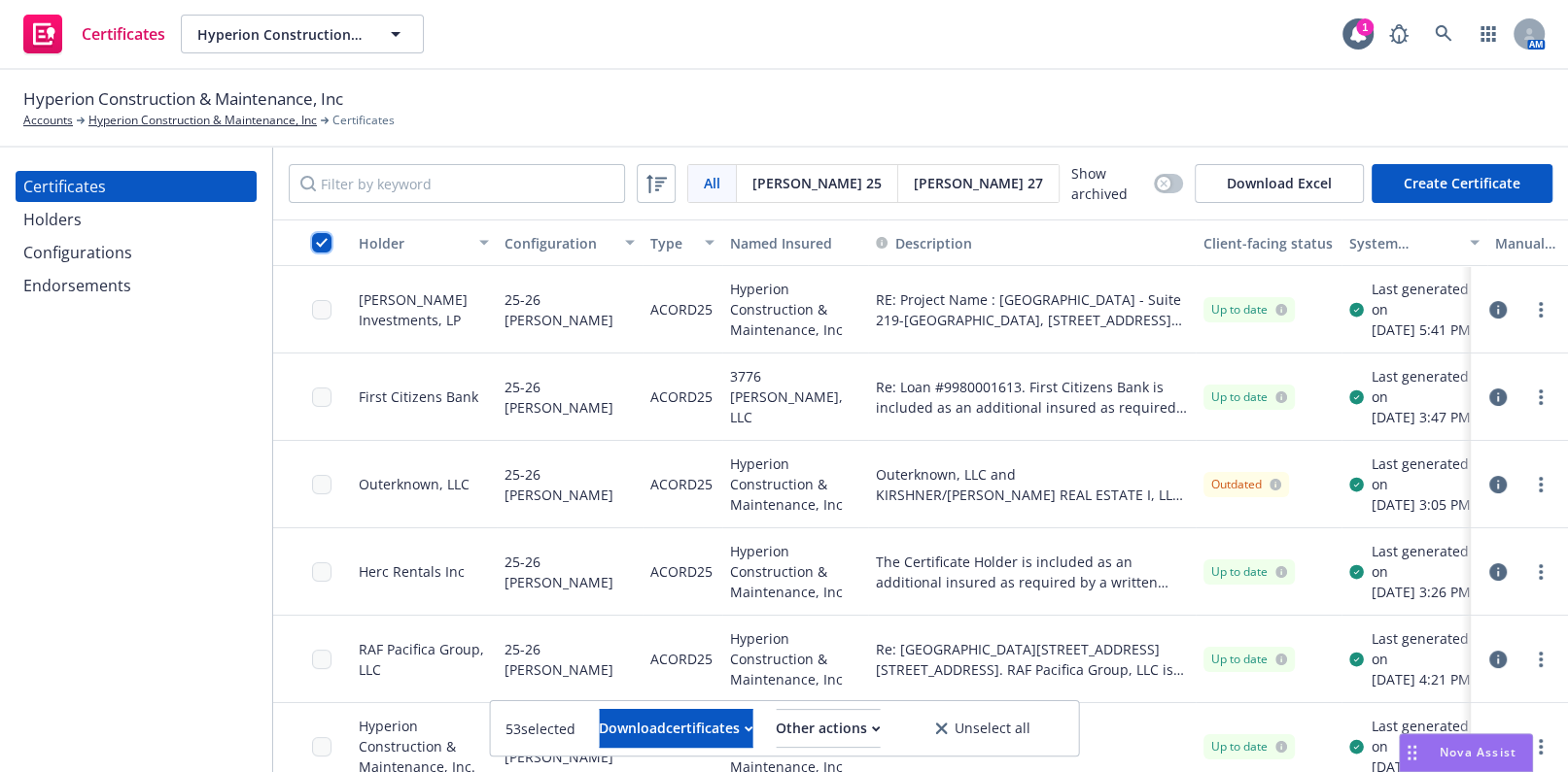
click at [324, 240] on input "checkbox" at bounding box center [322, 243] width 20 height 20
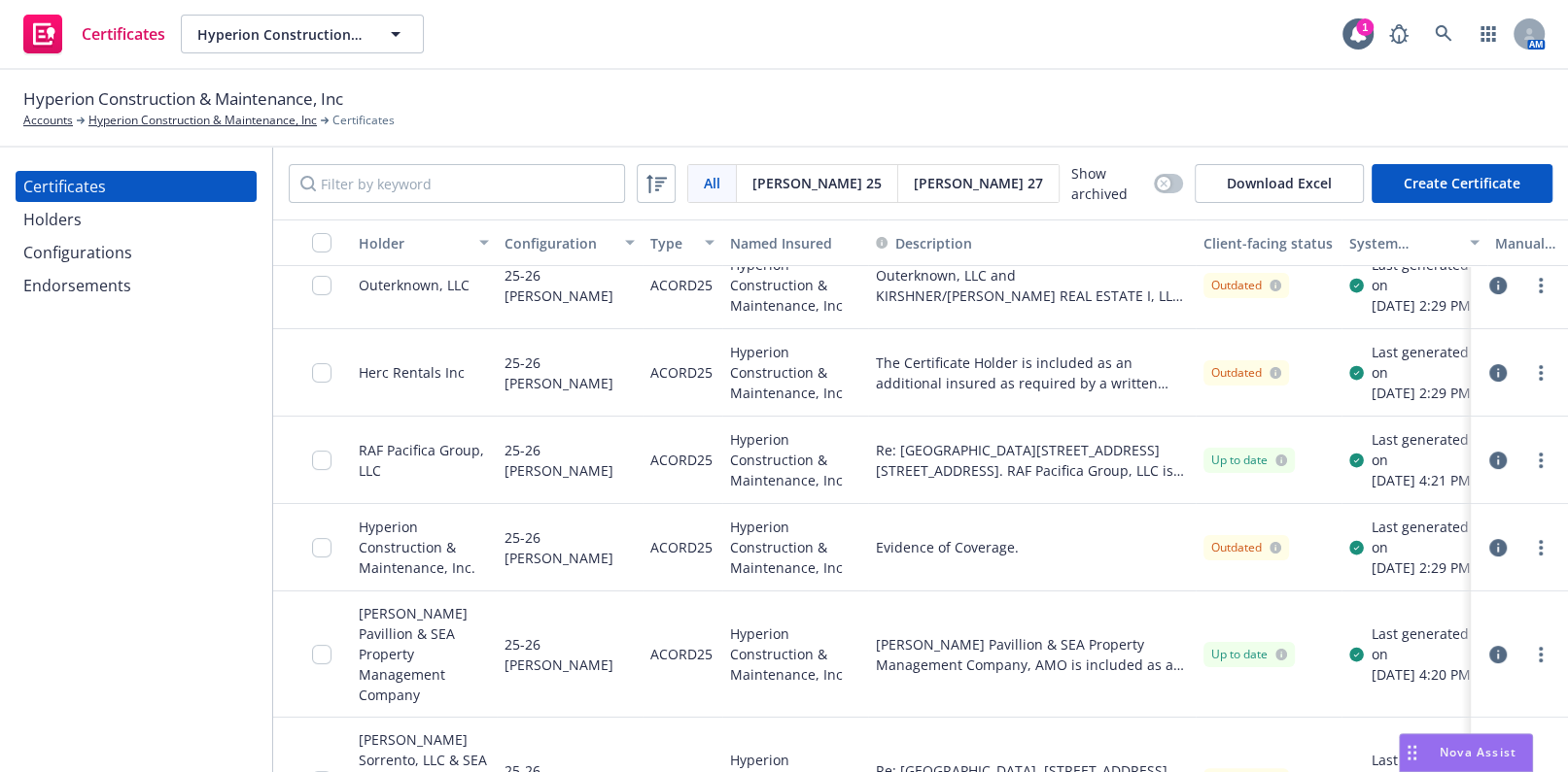
scroll to position [264, 0]
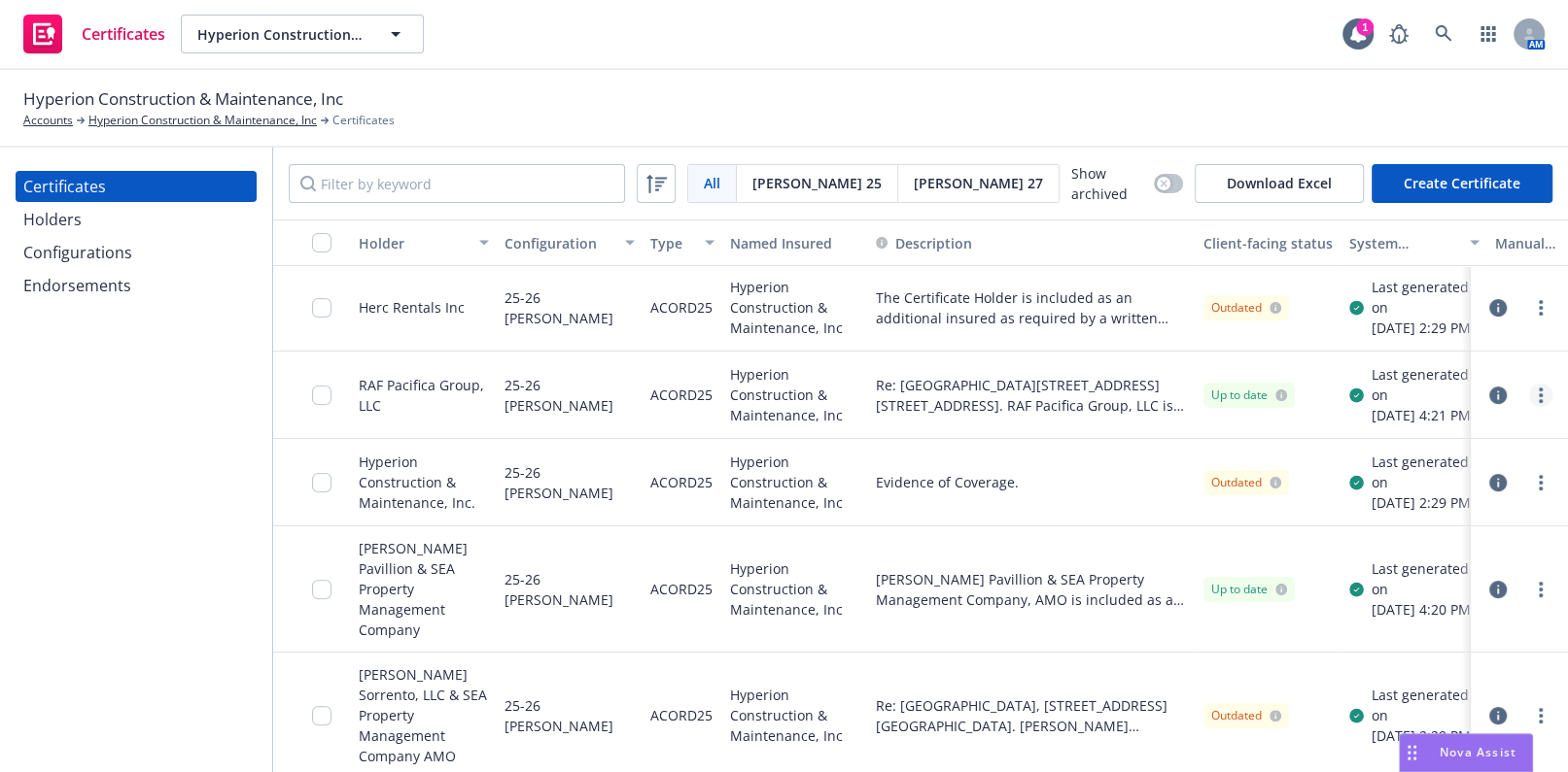
click at [1533, 407] on link "more" at bounding box center [1541, 395] width 24 height 24
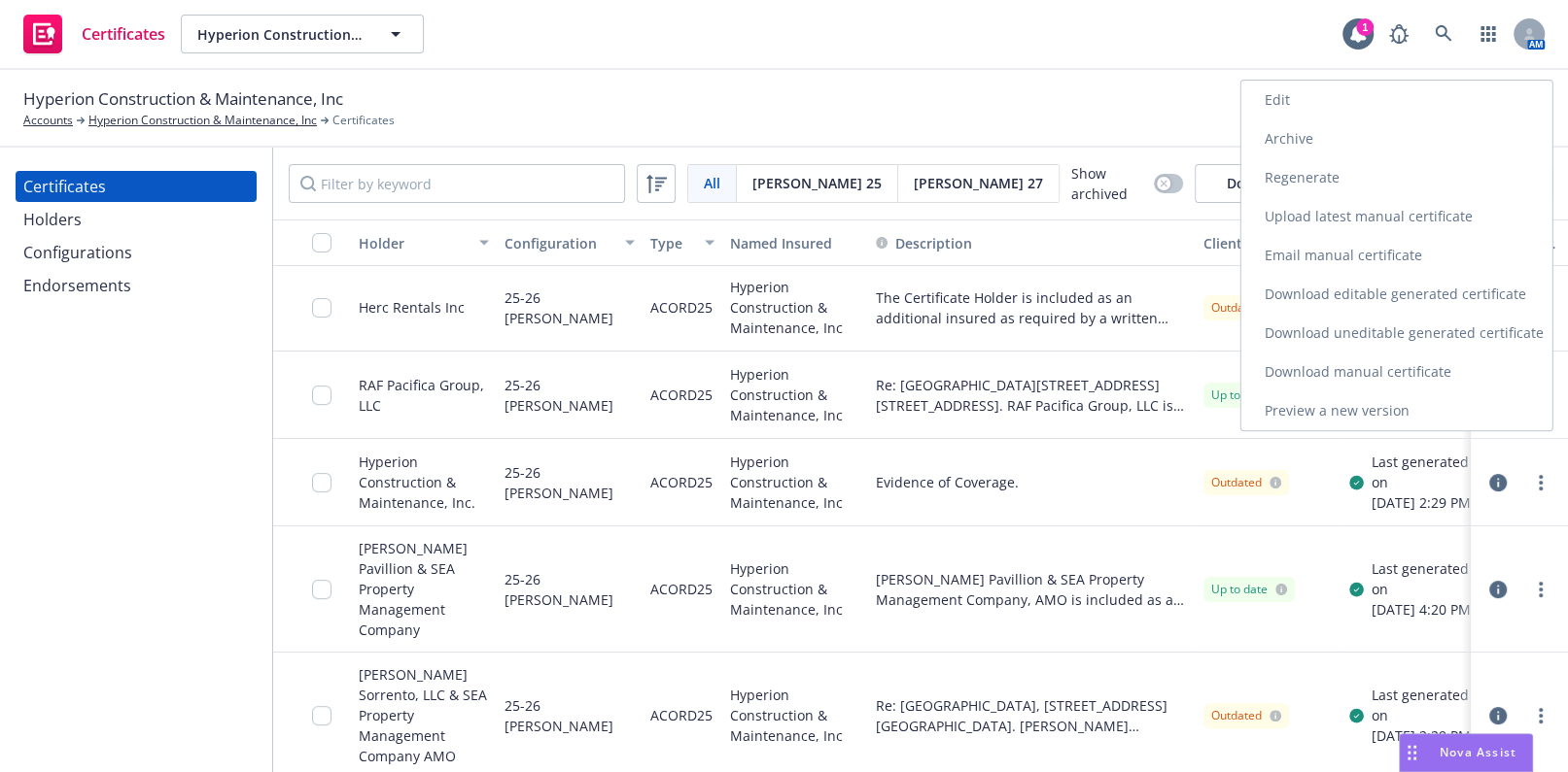
click at [1277, 181] on link "Regenerate" at bounding box center [1396, 178] width 311 height 39
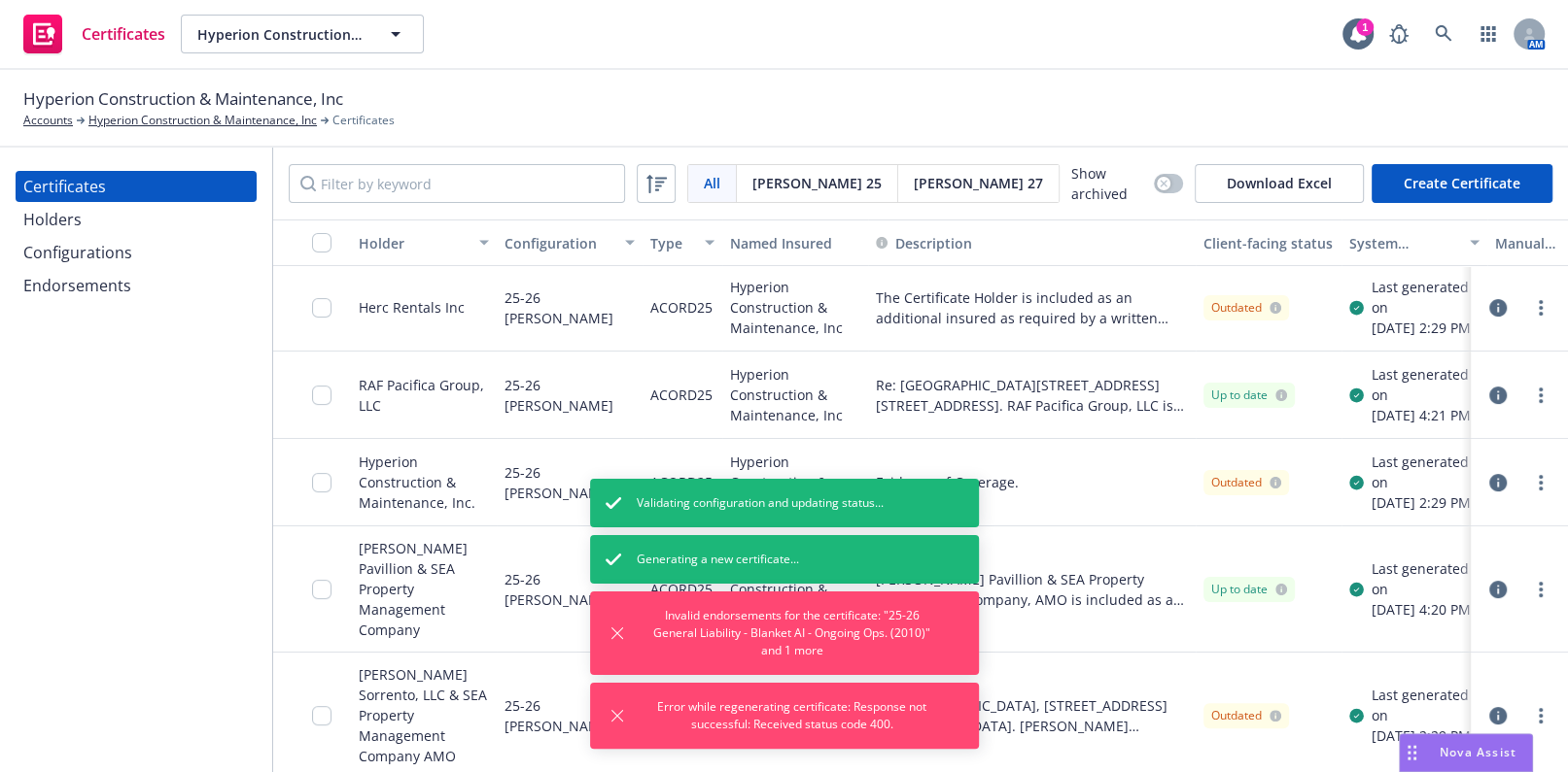
click at [115, 257] on div "Configurations" at bounding box center [78, 253] width 109 height 31
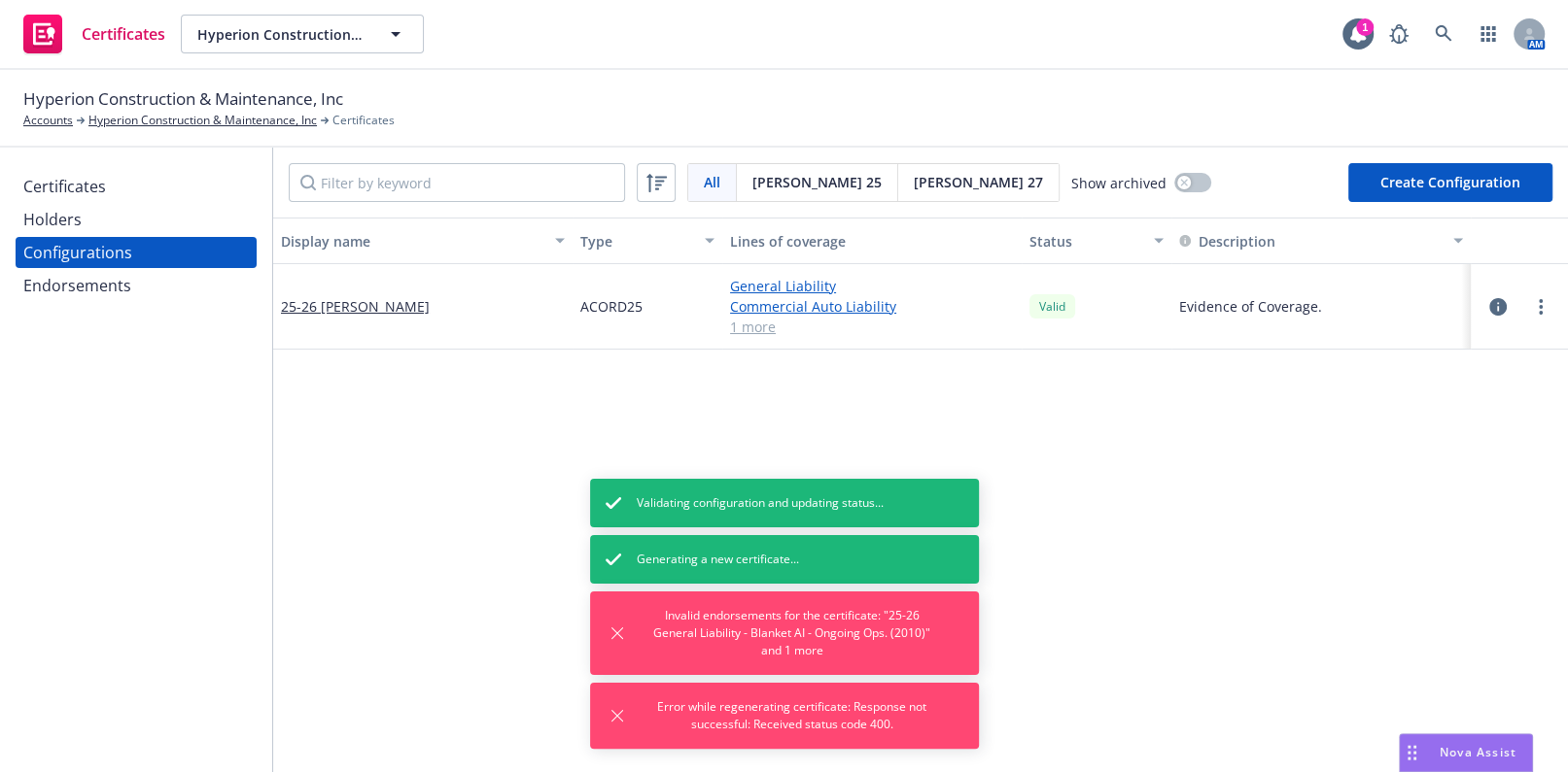
click at [151, 270] on div "Endorsements" at bounding box center [136, 285] width 226 height 31
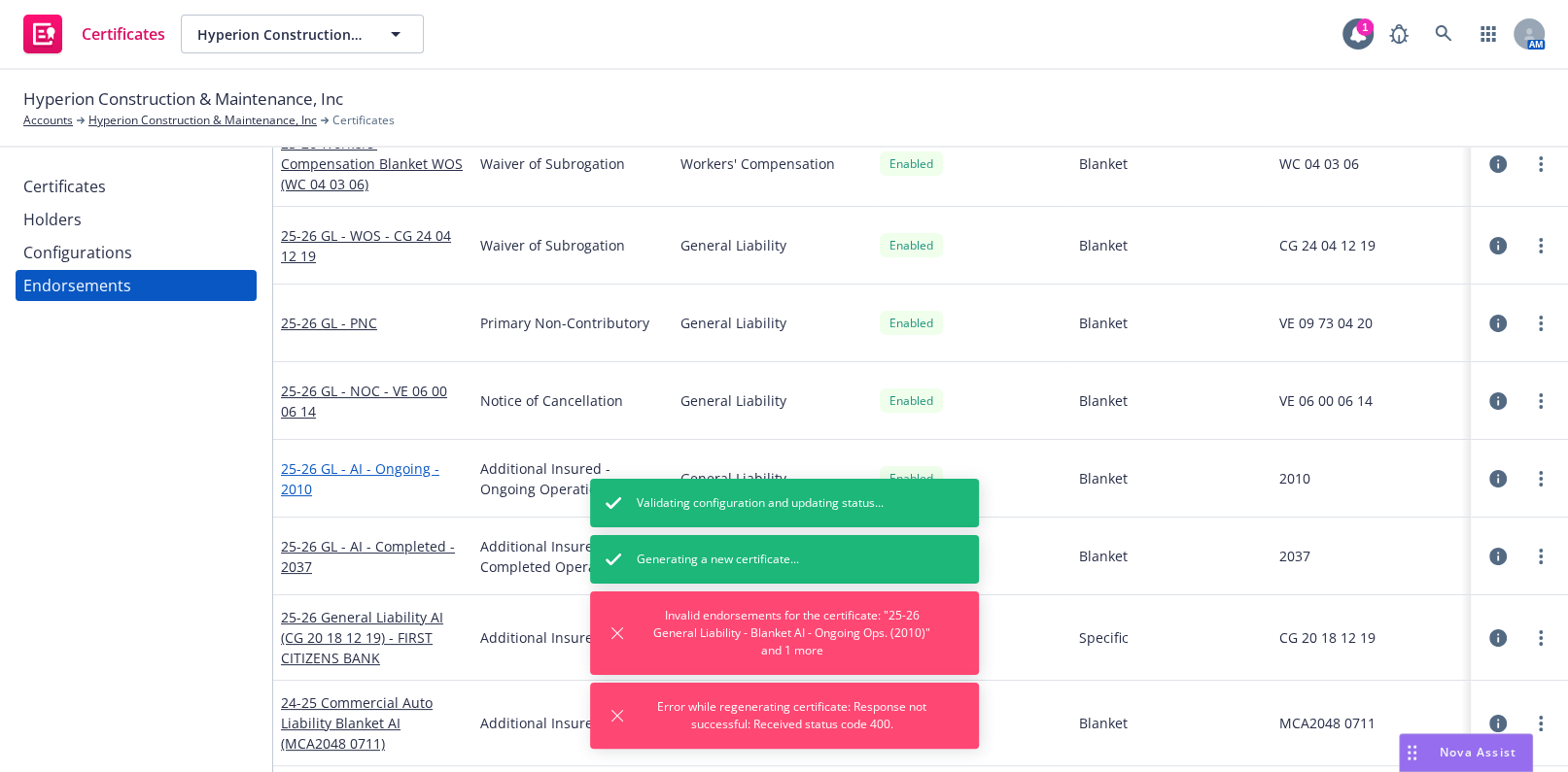
scroll to position [173, 0]
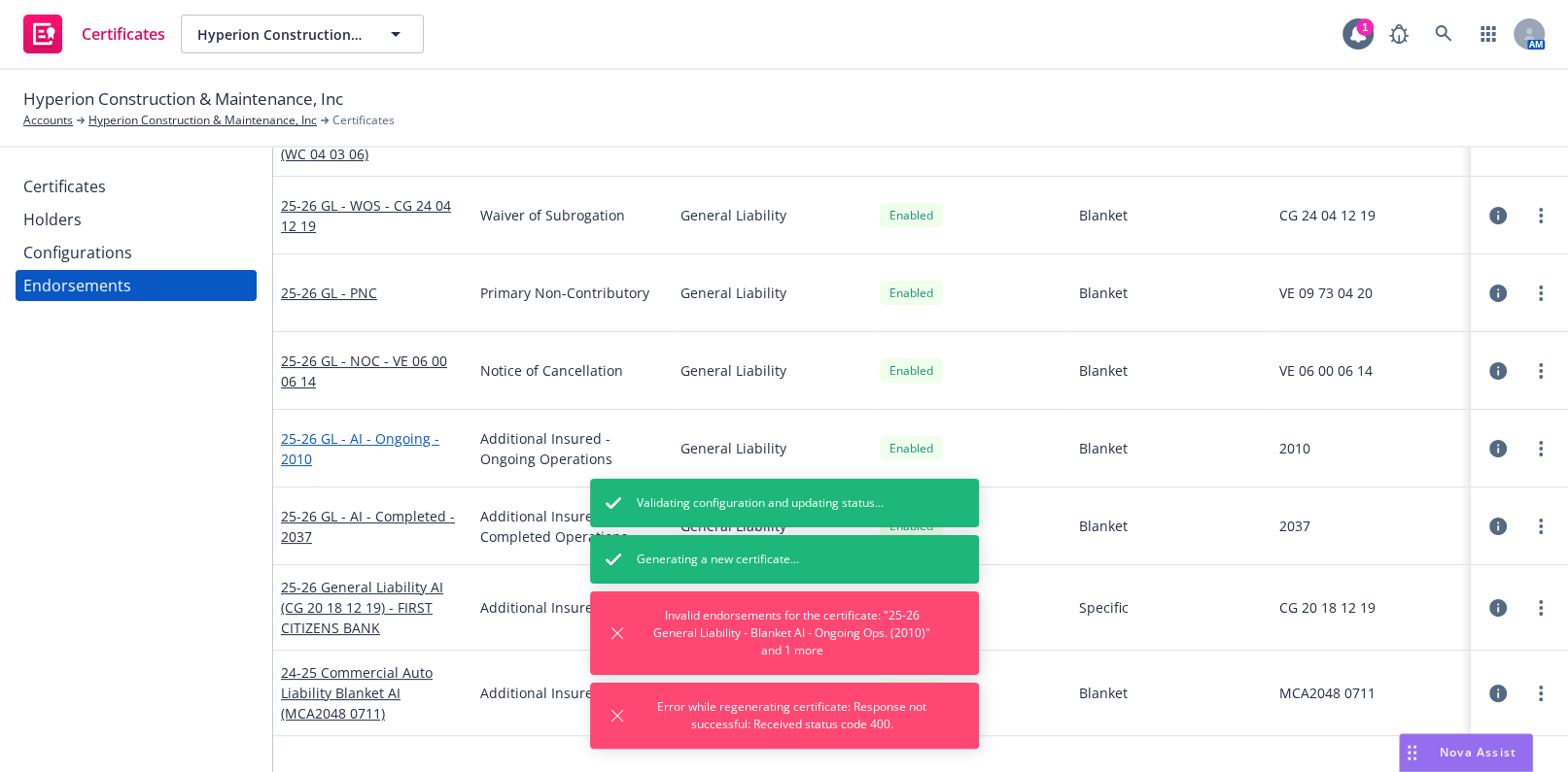
click at [339, 437] on link "25-26 GL - AI - Ongoing - 2010" at bounding box center [359, 449] width 158 height 39
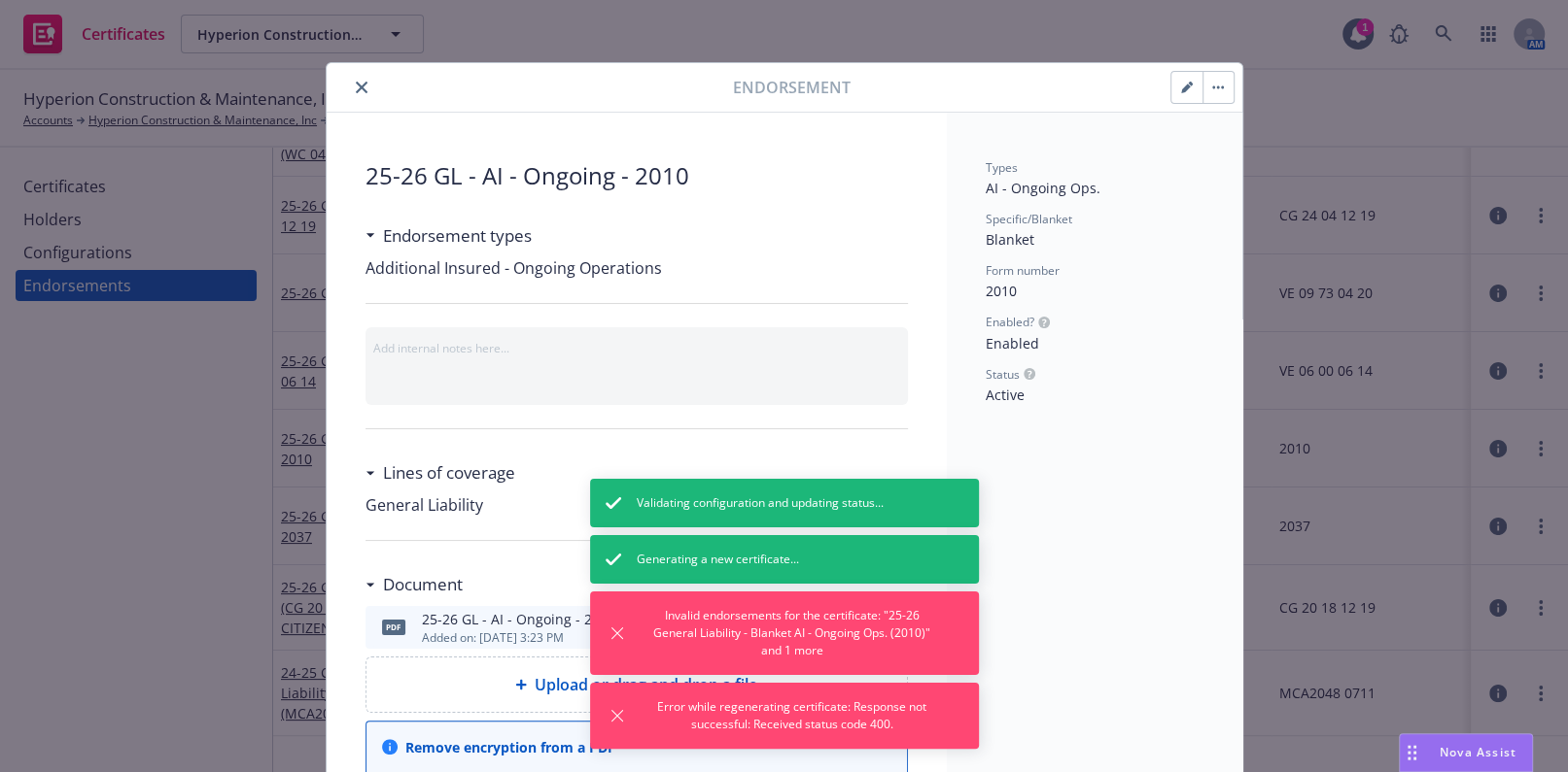
click at [1172, 85] on button "button" at bounding box center [1187, 87] width 31 height 31
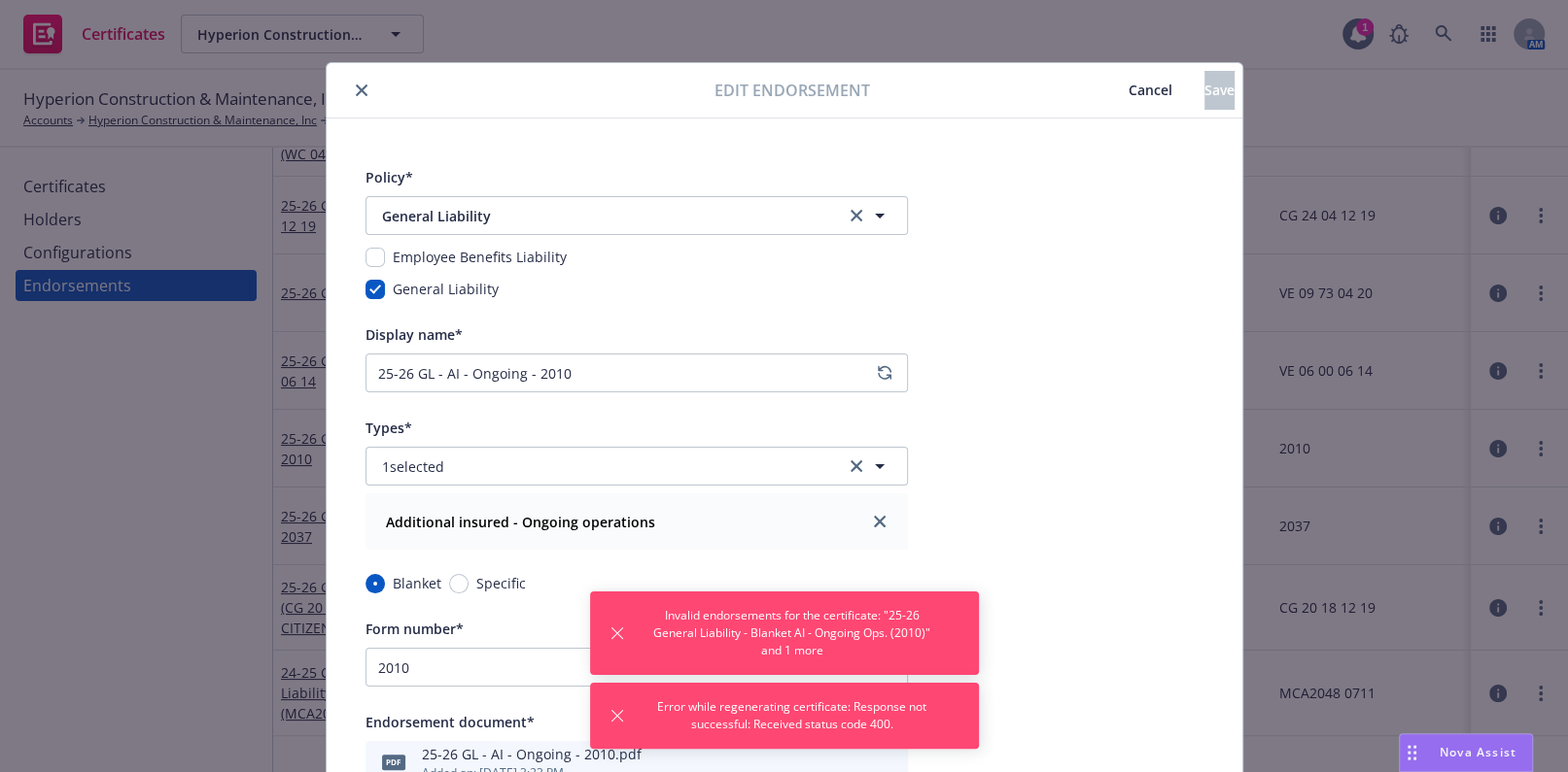
click at [357, 84] on icon "close" at bounding box center [362, 90] width 12 height 12
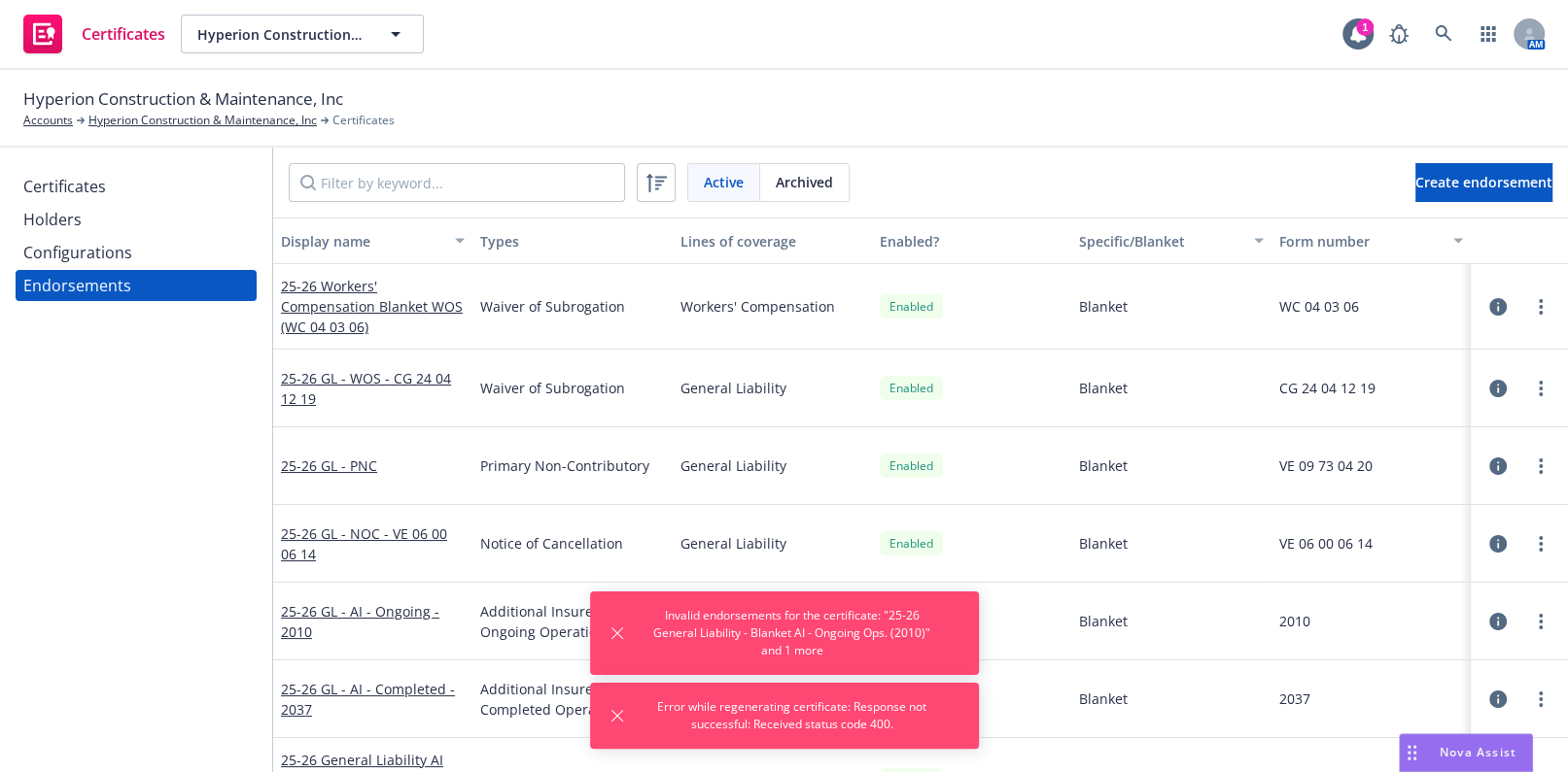
click at [788, 175] on span "Archived" at bounding box center [804, 181] width 57 height 21
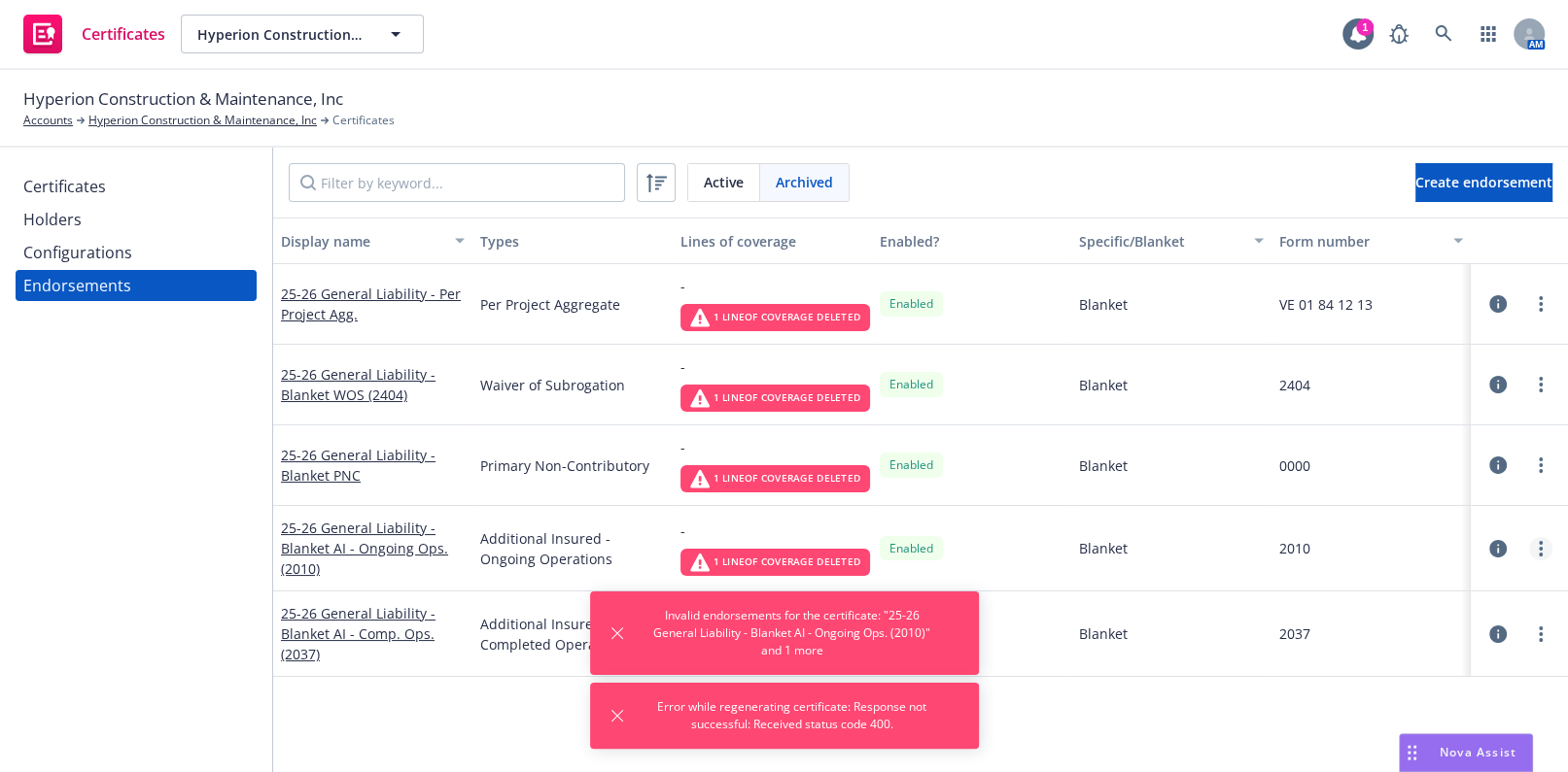
click at [1529, 553] on link "more" at bounding box center [1541, 549] width 24 height 24
click at [1404, 668] on link "View certificates using this" at bounding box center [1431, 667] width 214 height 39
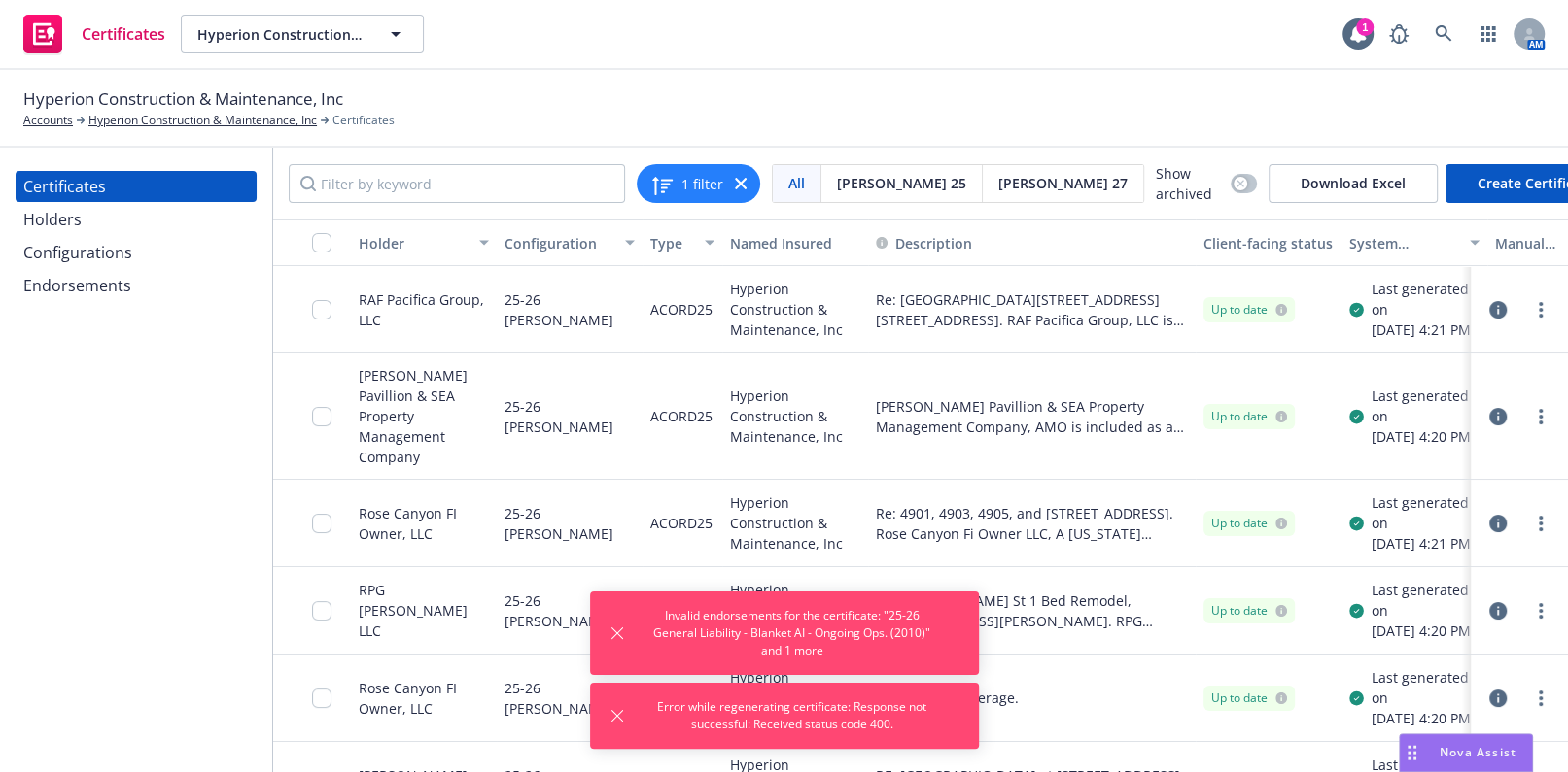
drag, startPoint x: 919, startPoint y: 468, endPoint x: 544, endPoint y: 305, distance: 408.9
click at [94, 285] on div "Endorsements" at bounding box center [78, 285] width 108 height 31
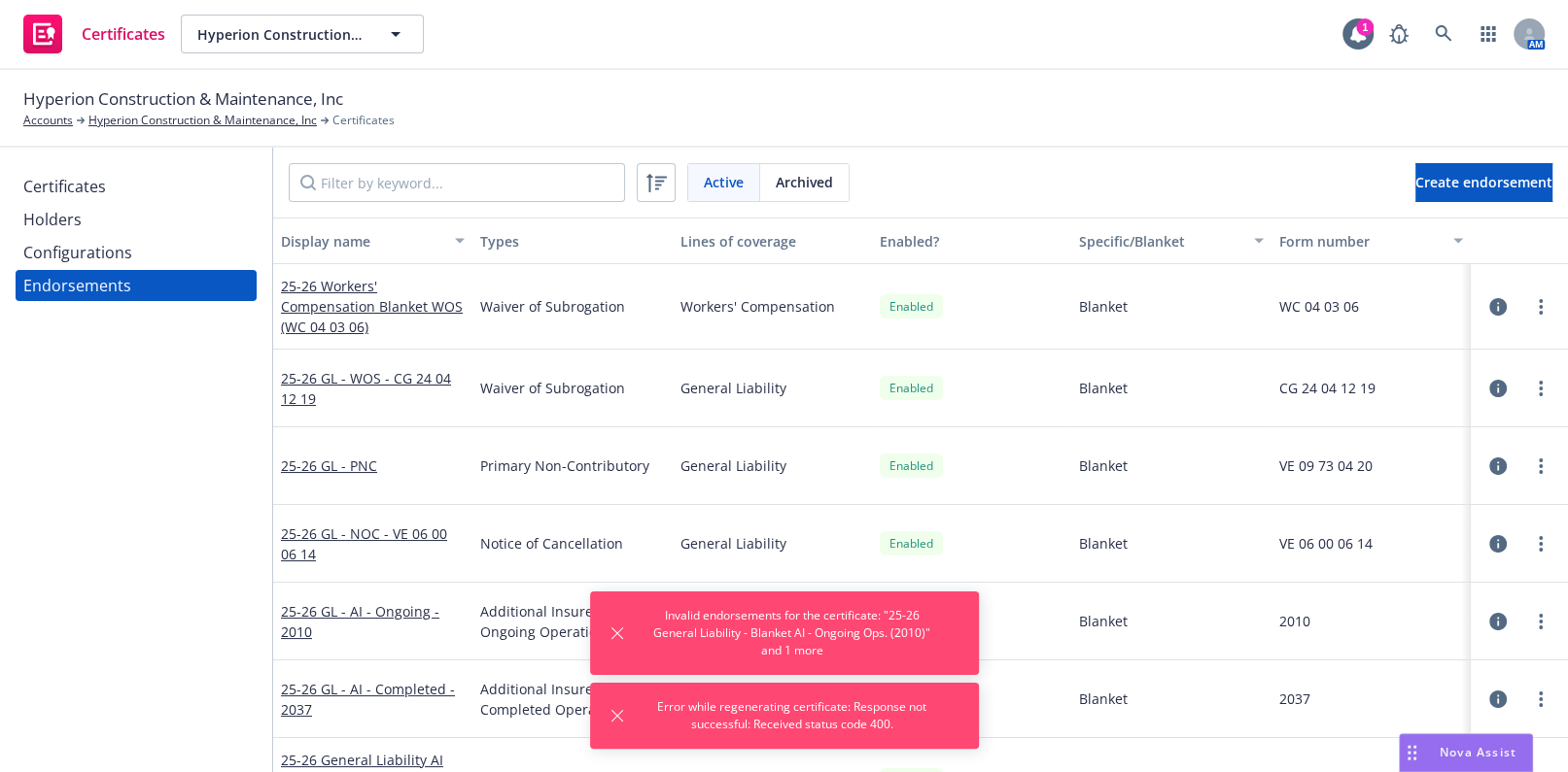
click at [789, 175] on span "Archived" at bounding box center [804, 181] width 57 height 21
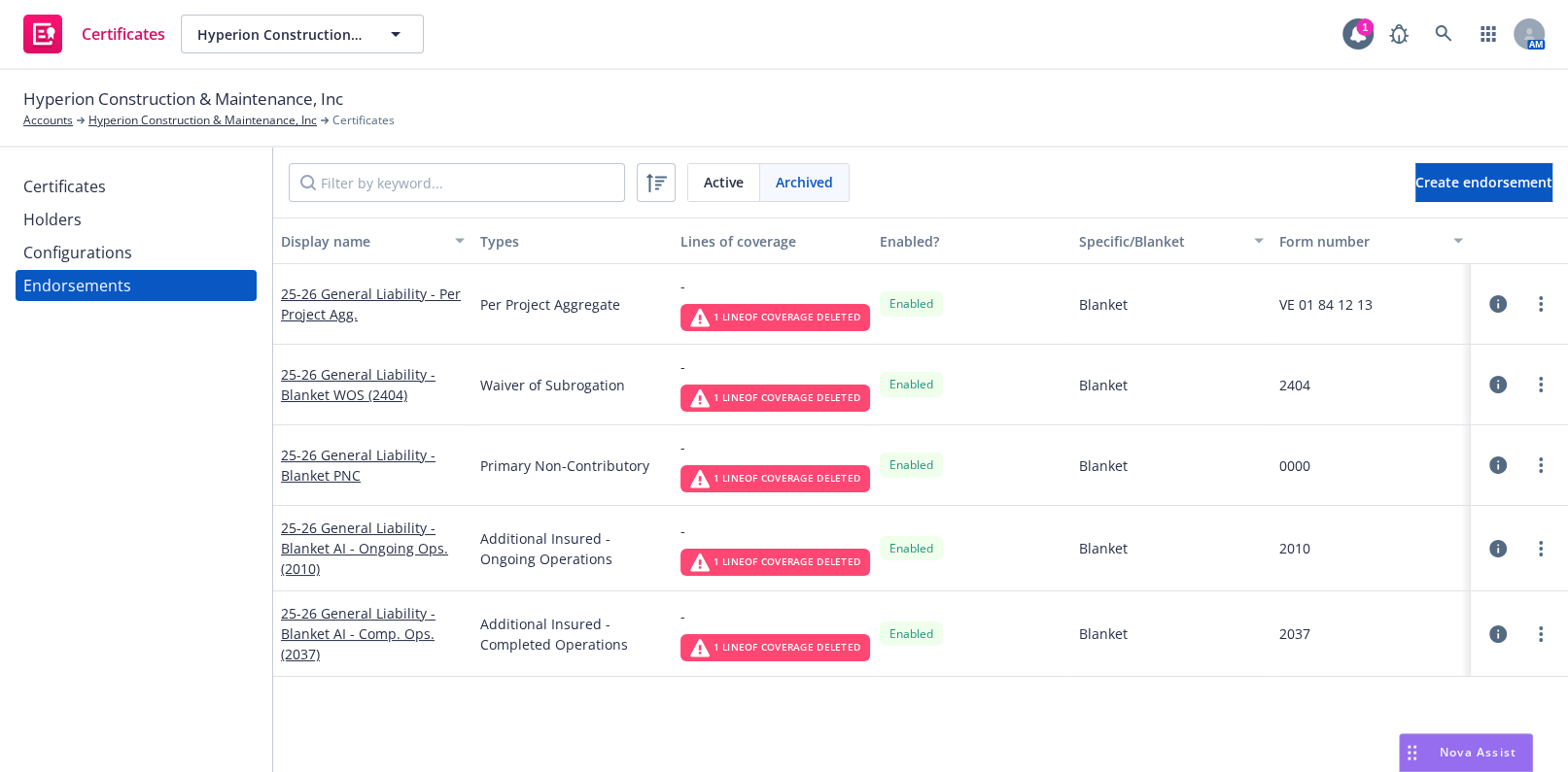
click at [146, 257] on div "Configurations" at bounding box center [136, 253] width 226 height 31
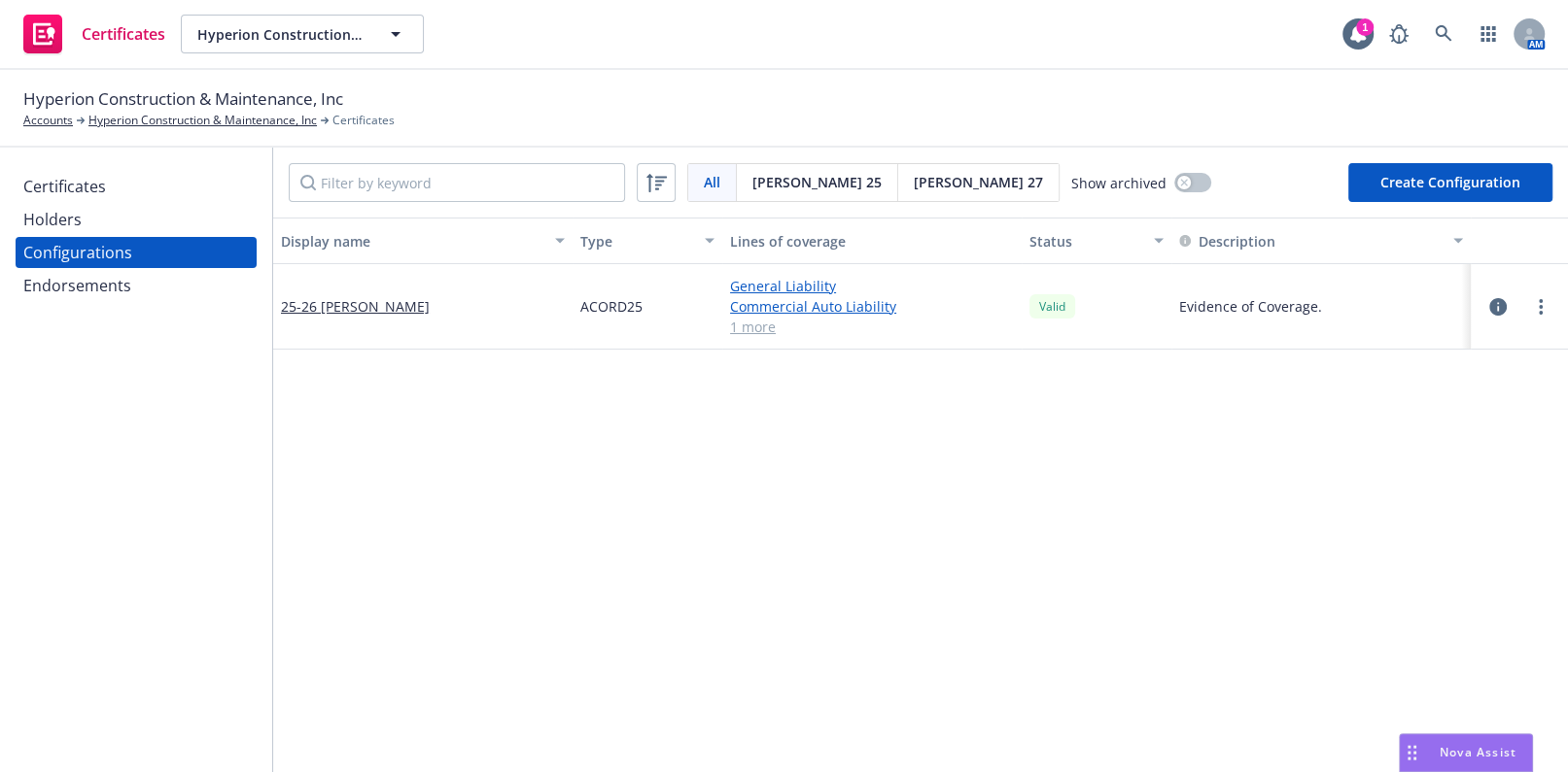
click at [152, 281] on div "Endorsements" at bounding box center [136, 285] width 226 height 31
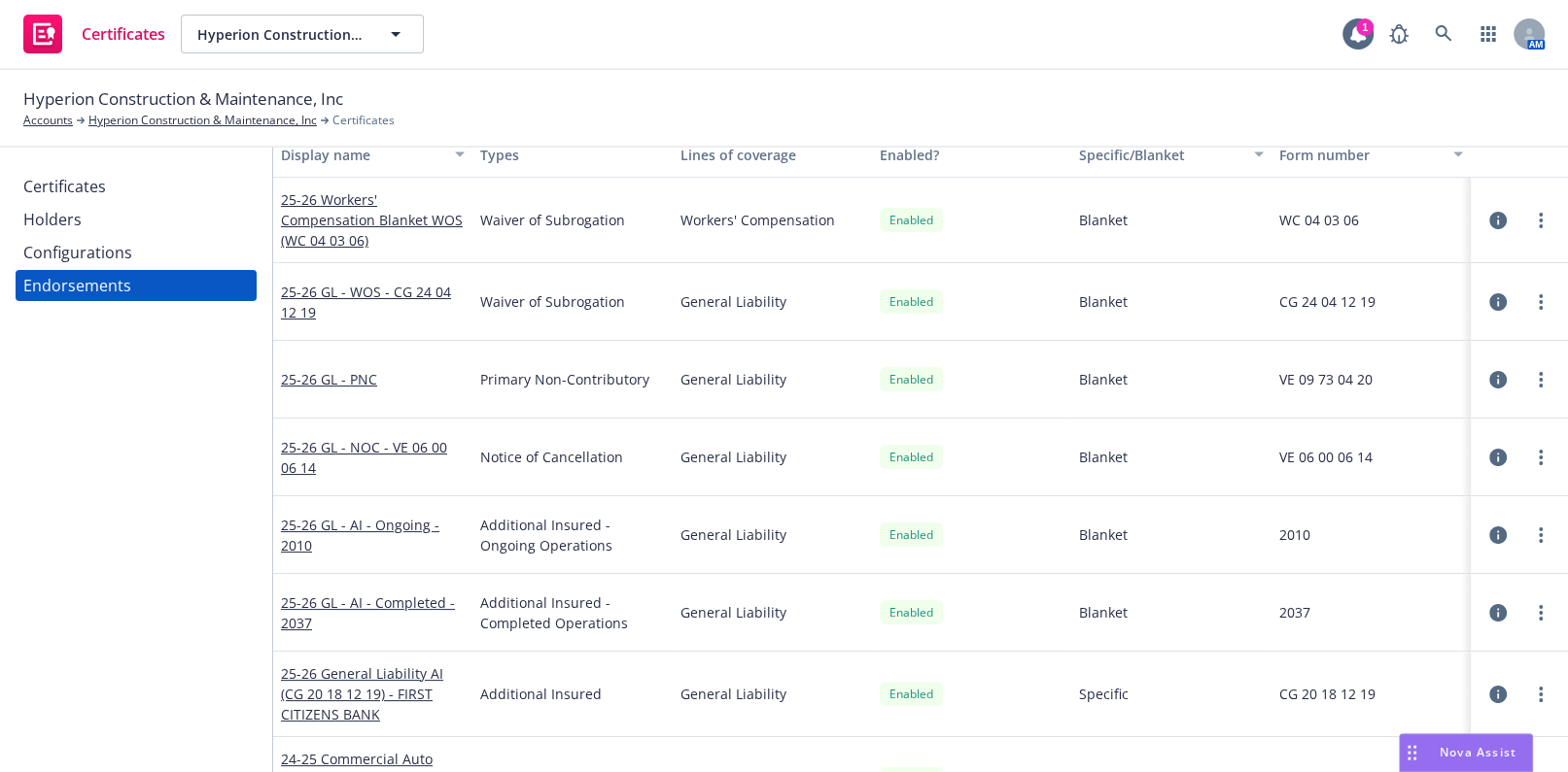
scroll to position [173, 0]
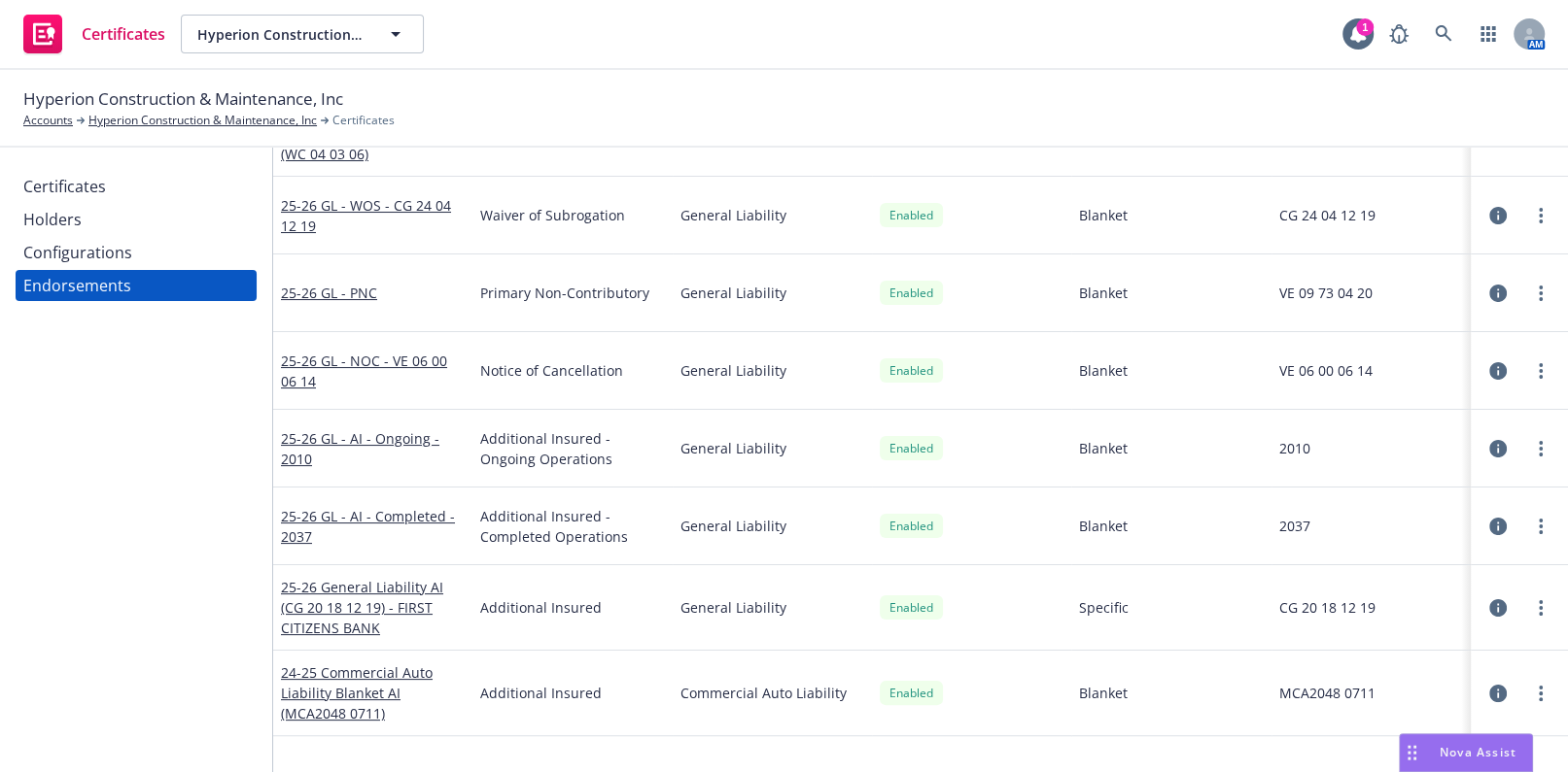
click at [1489, 286] on icon "button" at bounding box center [1497, 293] width 18 height 18
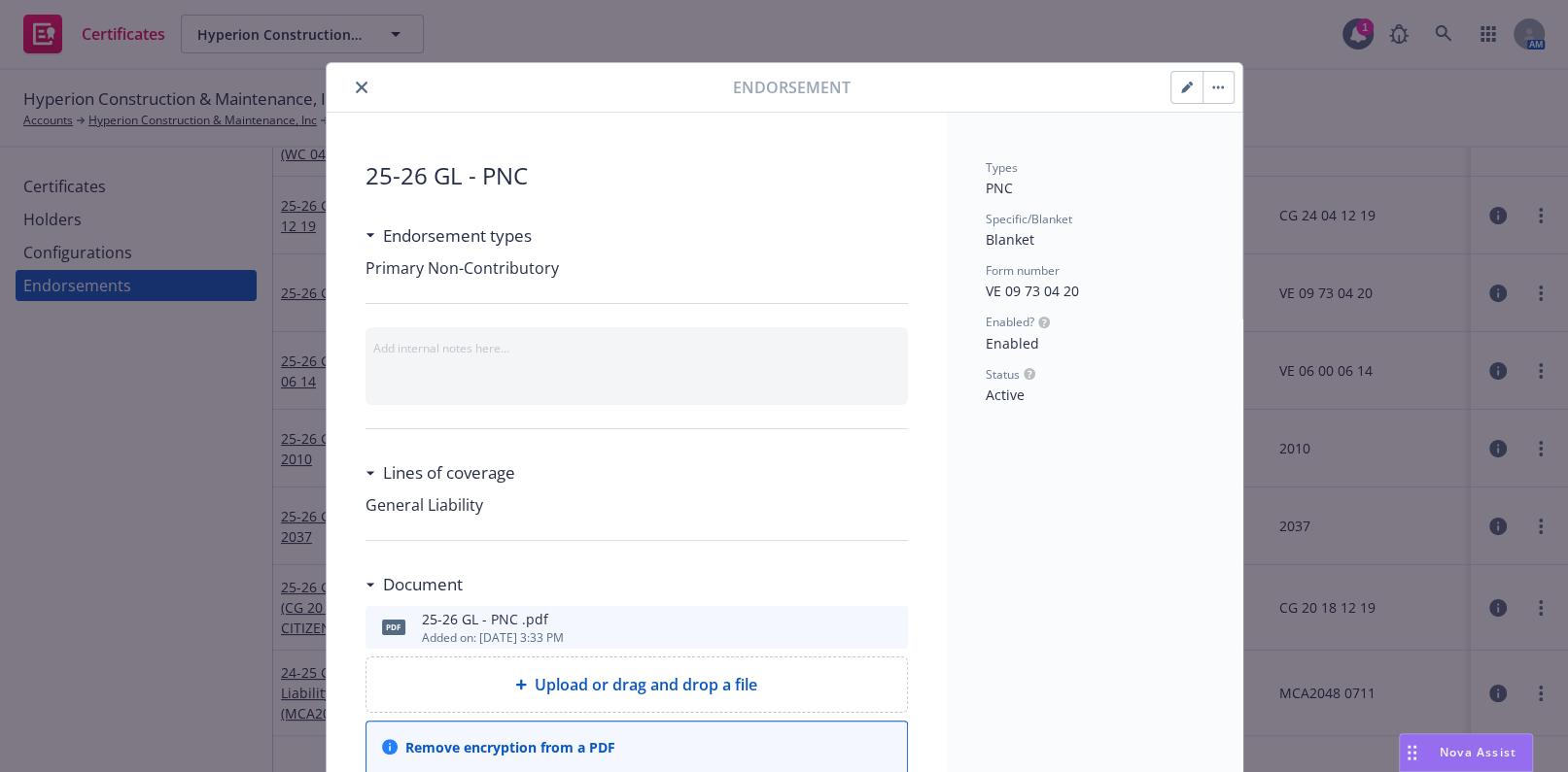
click at [360, 93] on button "close" at bounding box center [362, 87] width 24 height 24
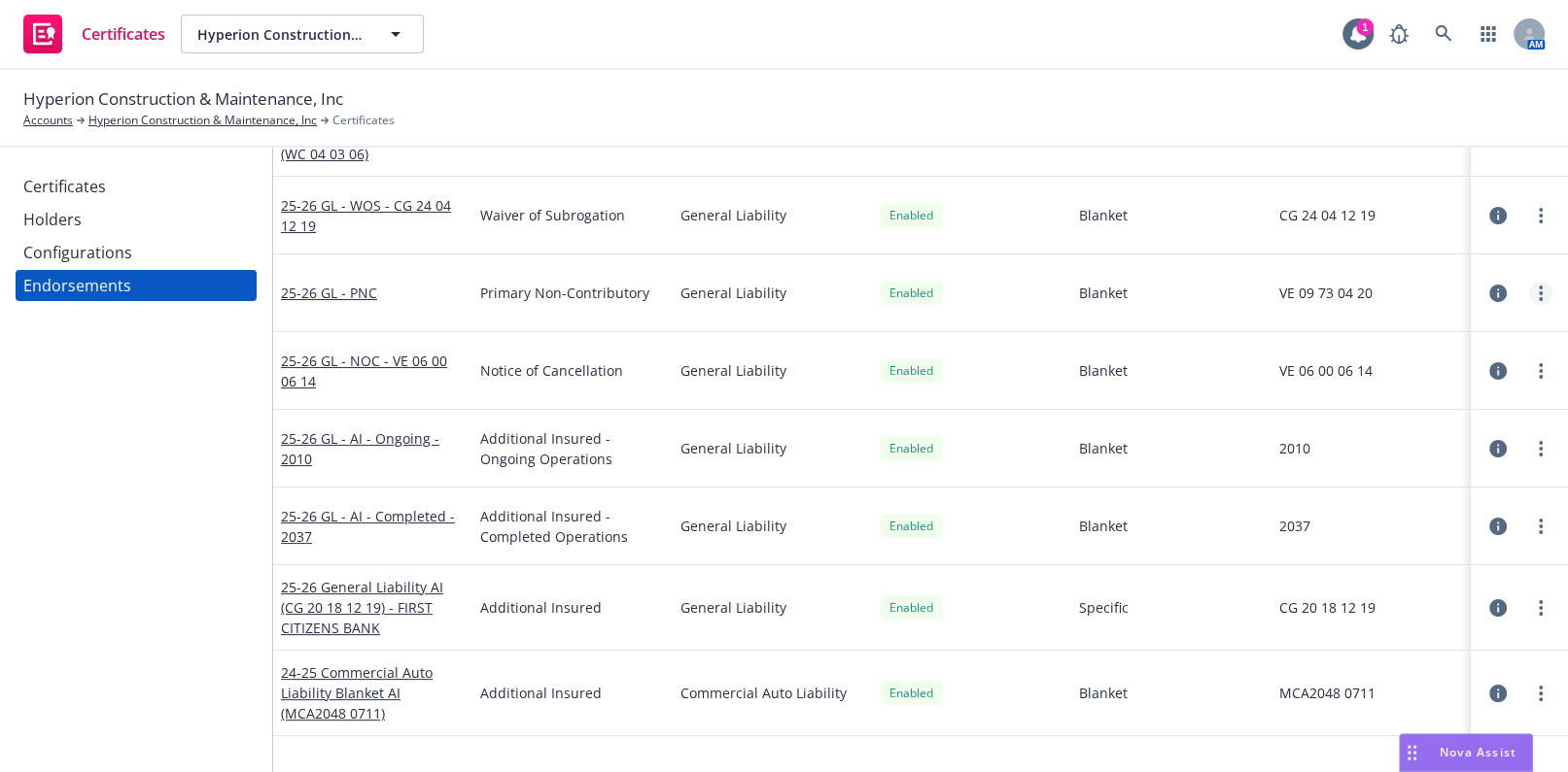
click at [1529, 295] on link "more" at bounding box center [1541, 293] width 24 height 24
click at [1411, 408] on link "View certificates using this" at bounding box center [1431, 410] width 214 height 39
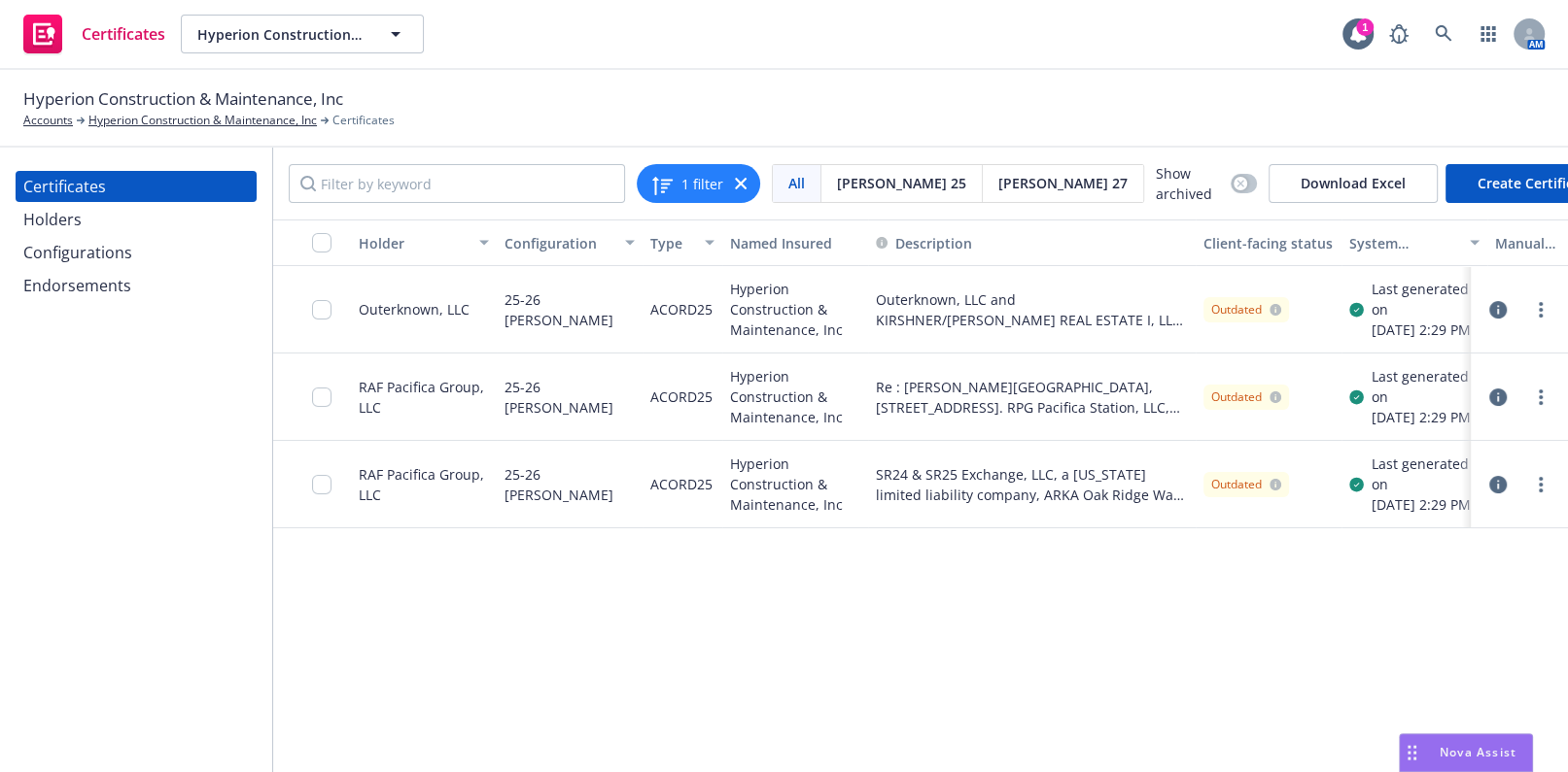
click at [97, 273] on div "Endorsements" at bounding box center [78, 285] width 108 height 31
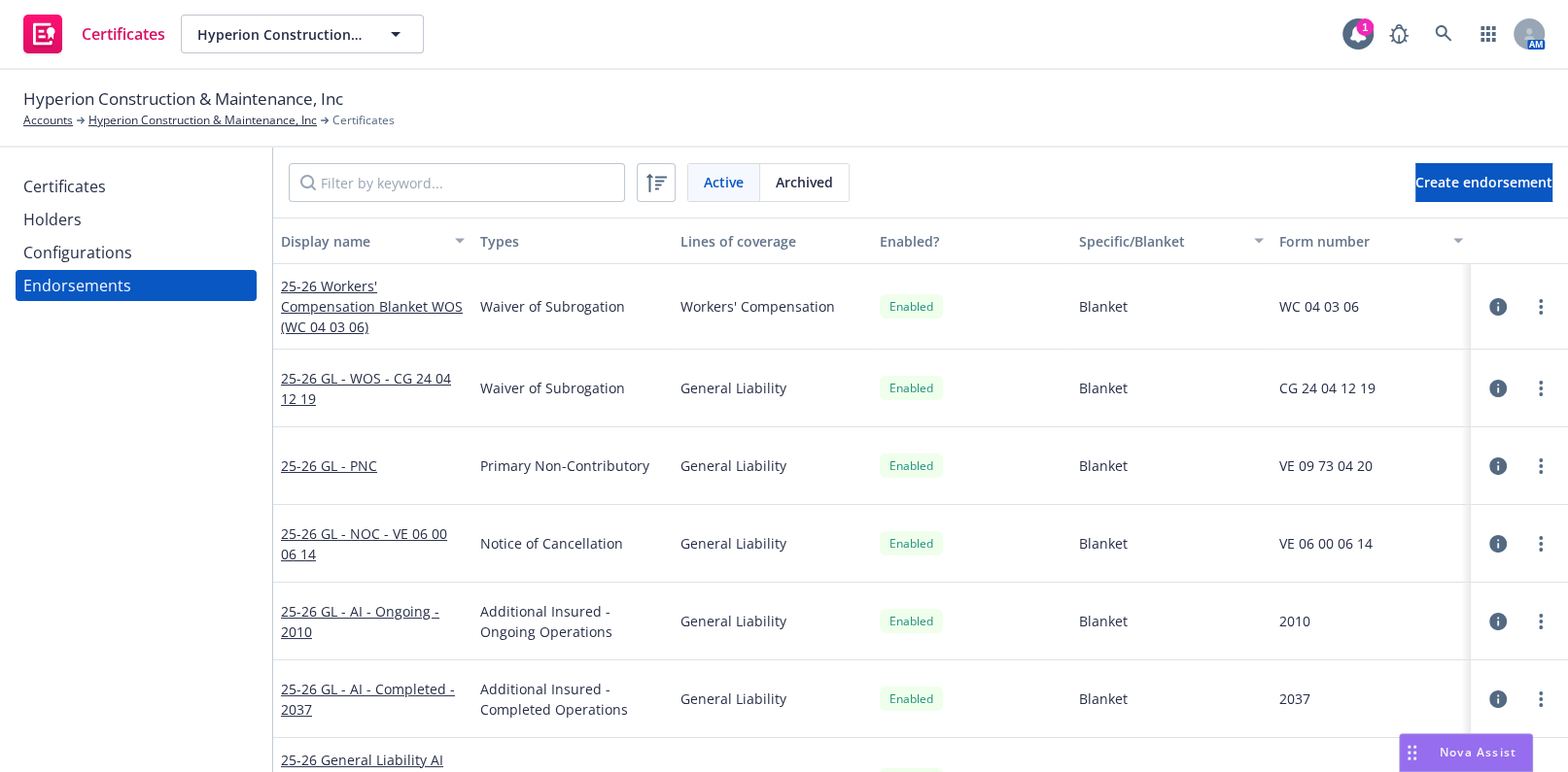
click at [97, 257] on div "Configurations" at bounding box center [78, 253] width 109 height 31
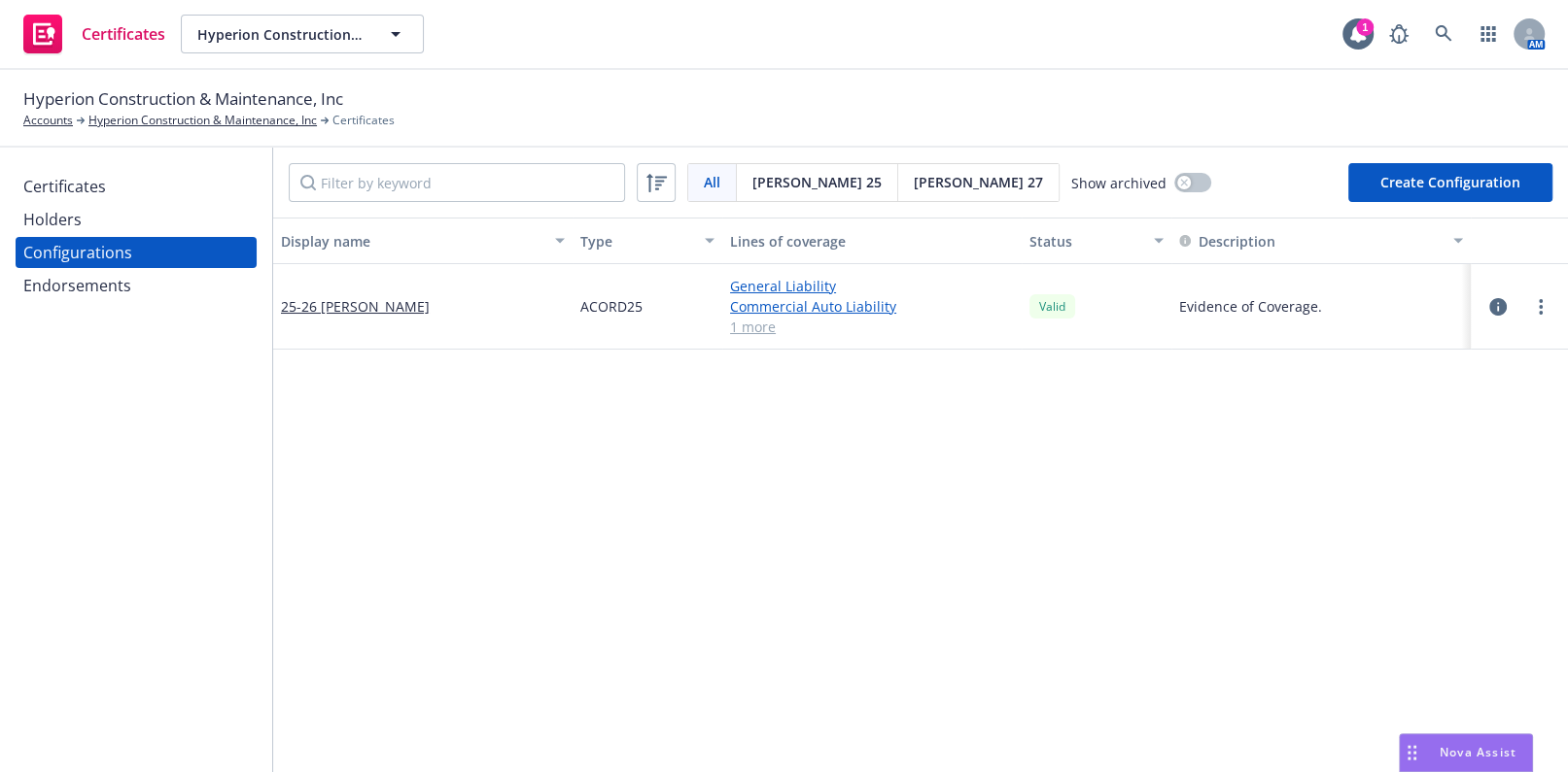
click at [147, 202] on div "Certificates Holders Configurations Endorsements" at bounding box center [136, 235] width 241 height 130
click at [140, 184] on div "Certificates" at bounding box center [136, 186] width 226 height 31
